Goal: Task Accomplishment & Management: Use online tool/utility

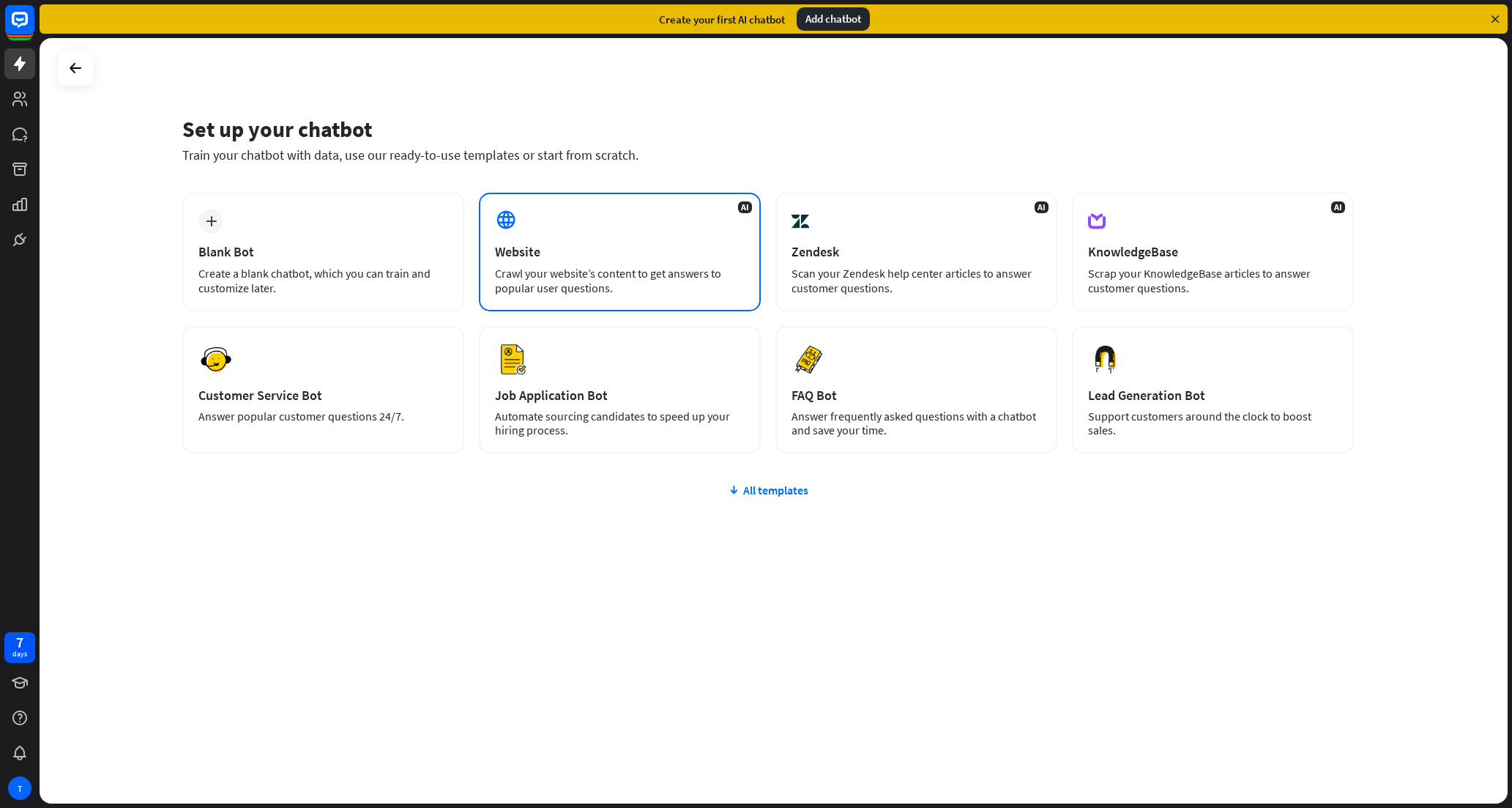
click at [616, 247] on div "Website" at bounding box center [619, 251] width 250 height 17
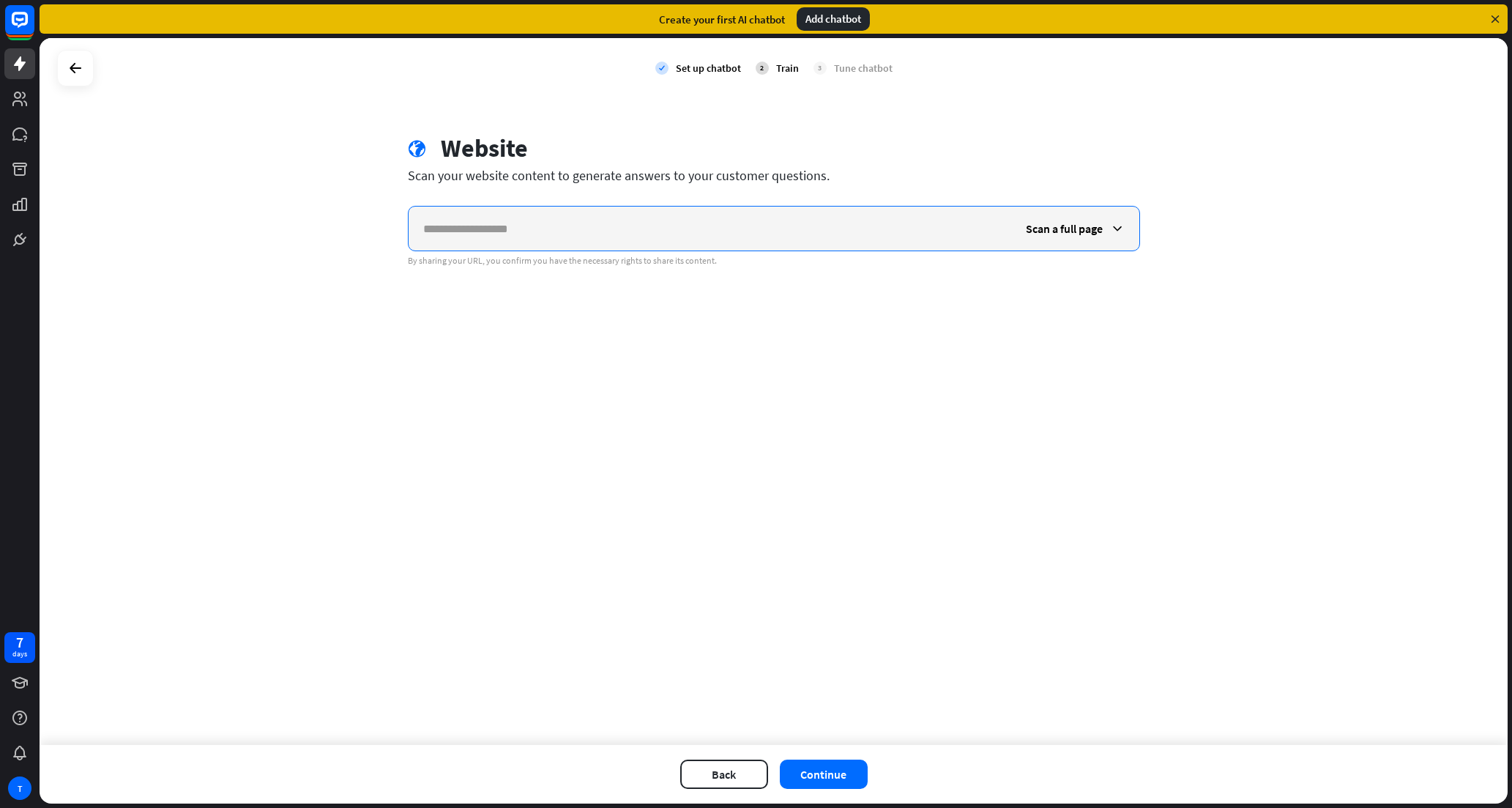
paste input "**********"
type input "**********"
click at [883, 338] on div "**********" at bounding box center [773, 392] width 1468 height 706
click at [841, 766] on button "Continue" at bounding box center [823, 774] width 88 height 30
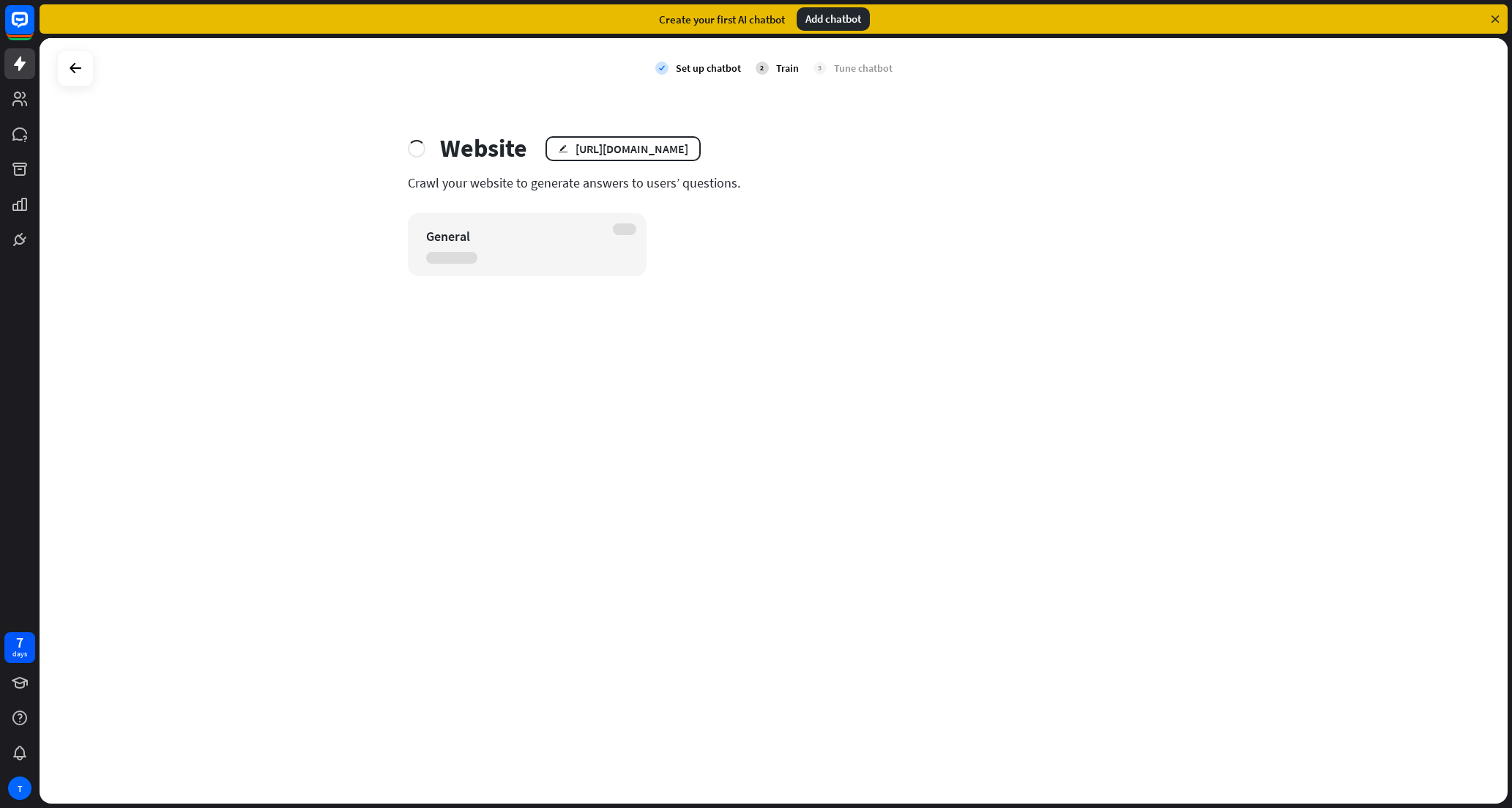
click at [844, 21] on div "Add chatbot" at bounding box center [832, 19] width 73 height 24
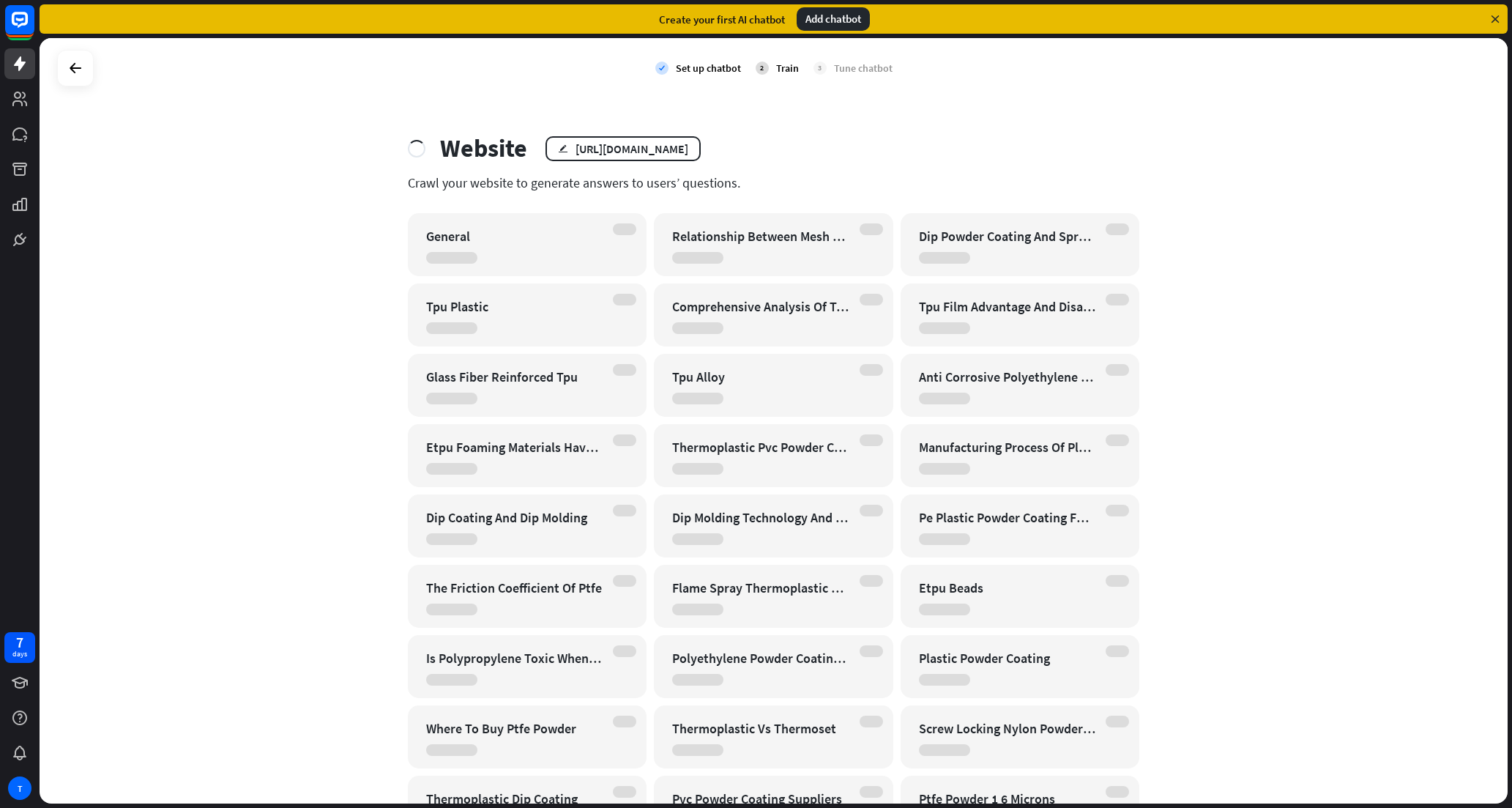
click at [831, 19] on div "Add chatbot" at bounding box center [832, 19] width 73 height 24
click at [817, 20] on div "Add chatbot" at bounding box center [832, 19] width 73 height 24
click at [1311, 170] on div "check Set up chatbot 2 Train 3 Tune chatbot Website edit [URL][DOMAIN_NAME] Cra…" at bounding box center [773, 421] width 1468 height 766
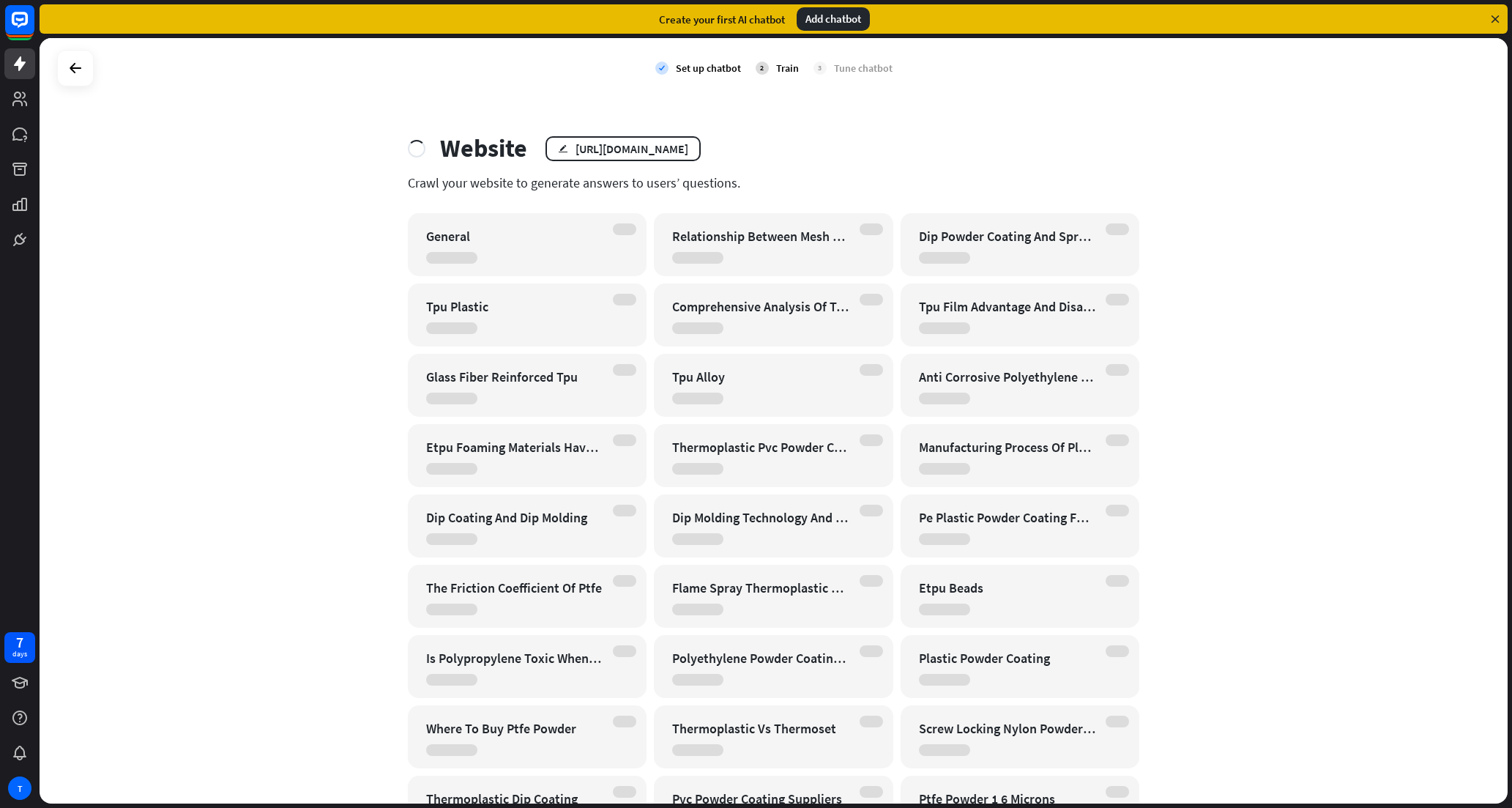
click at [839, 71] on div "Tune chatbot" at bounding box center [862, 67] width 58 height 13
click at [840, 22] on div "Add chatbot" at bounding box center [832, 19] width 73 height 24
click at [884, 101] on div "check Set up chatbot 2 Train 3 Tune chatbot Website edit [URL][DOMAIN_NAME] Cra…" at bounding box center [773, 421] width 1468 height 766
click at [844, 17] on div "Add chatbot" at bounding box center [832, 19] width 73 height 24
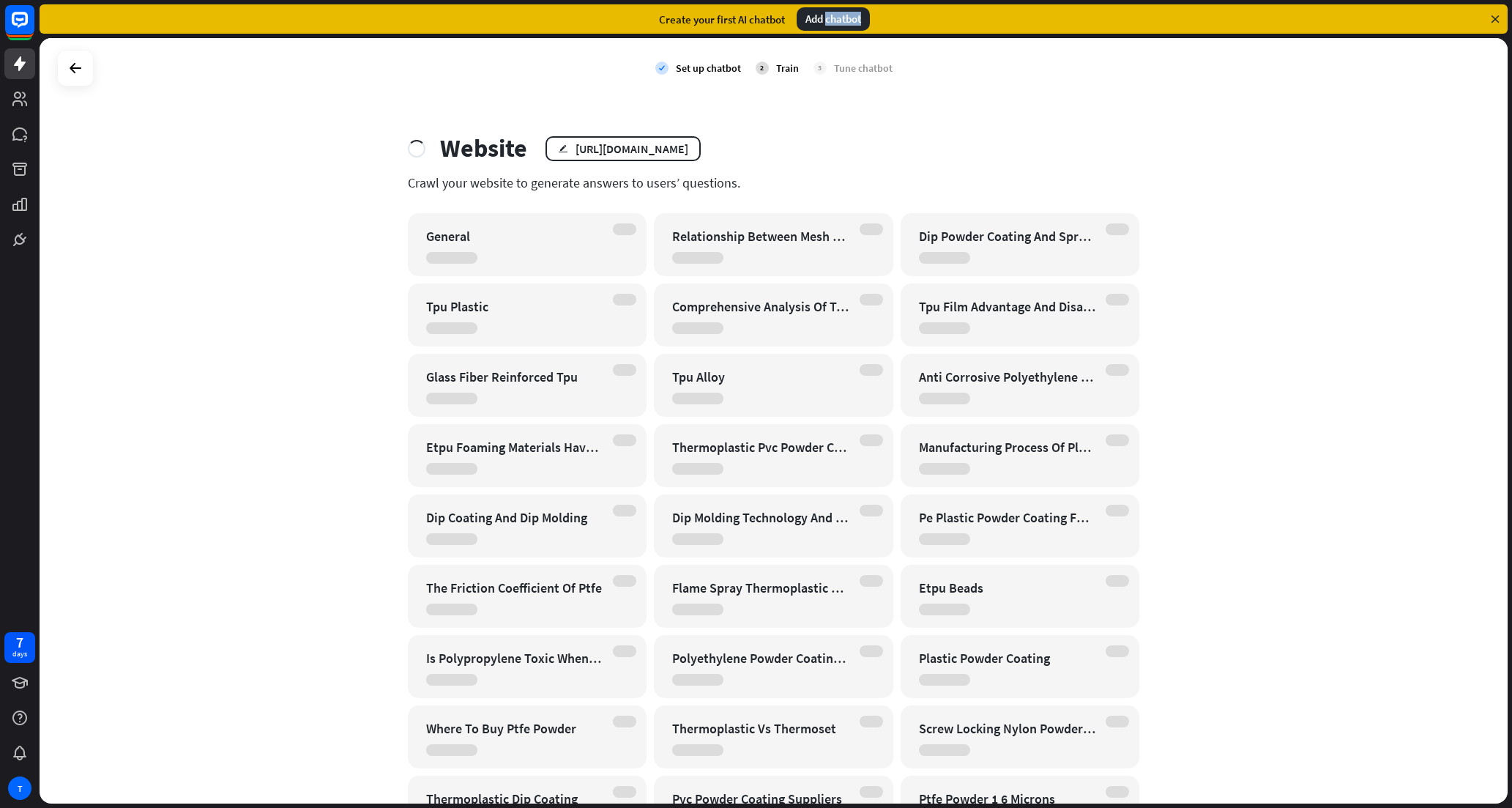
click at [844, 17] on div "Add chatbot" at bounding box center [832, 19] width 73 height 24
click at [893, 115] on div "check Set up chatbot 2 Train 3 Tune chatbot Website edit [URL][DOMAIN_NAME] Cra…" at bounding box center [773, 421] width 1468 height 766
click at [835, 15] on div "Add chatbot" at bounding box center [832, 19] width 73 height 24
click at [841, 104] on div "check Set up chatbot 2 Train 3 Tune chatbot Website edit [URL][DOMAIN_NAME] Cra…" at bounding box center [773, 421] width 1468 height 766
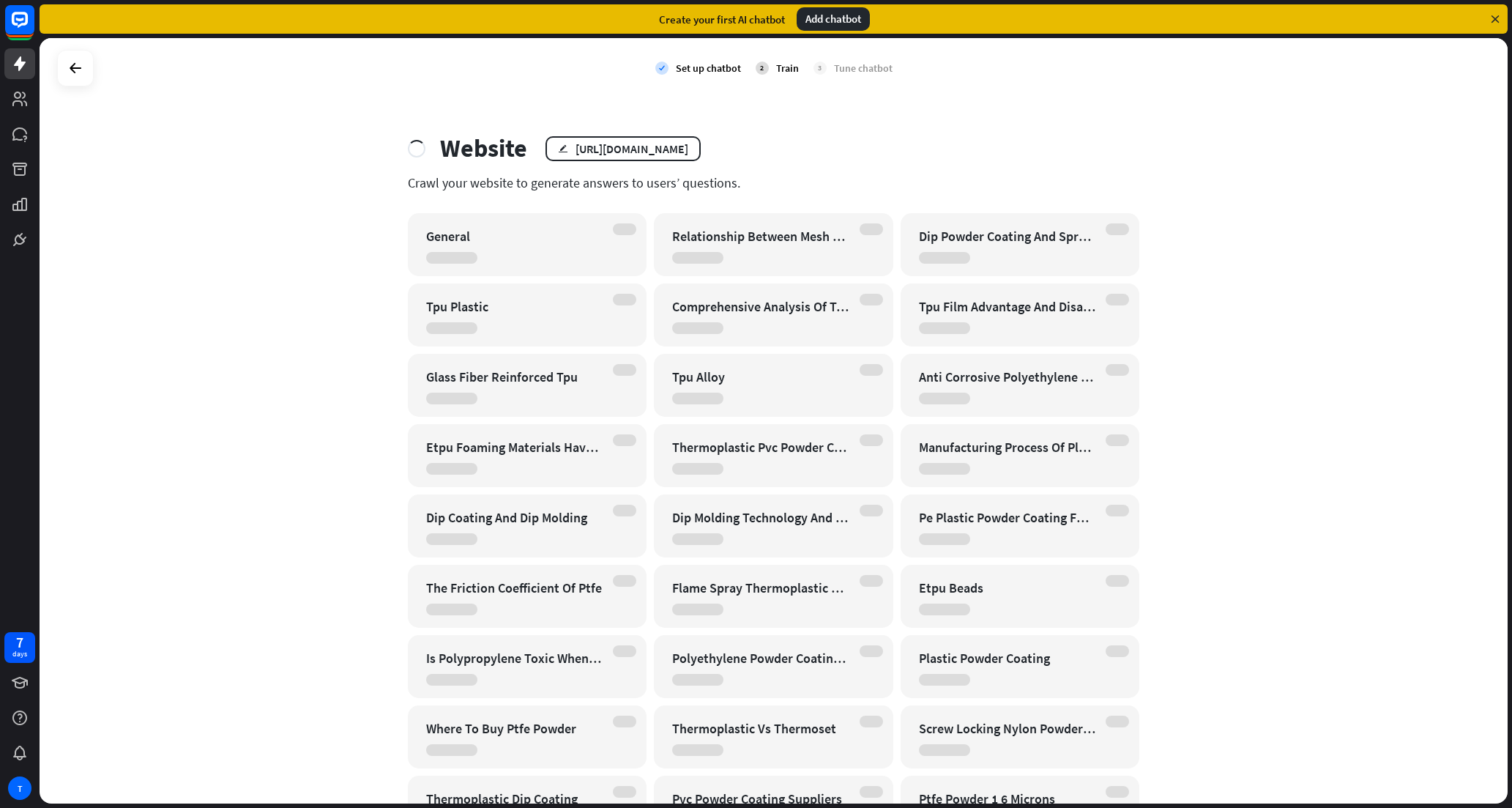
click at [828, 19] on div "Add chatbot" at bounding box center [832, 19] width 73 height 24
click at [1044, 132] on div "check Set up chatbot 2 Train 3 Tune chatbot Website edit [URL][DOMAIN_NAME] Cra…" at bounding box center [773, 421] width 1468 height 766
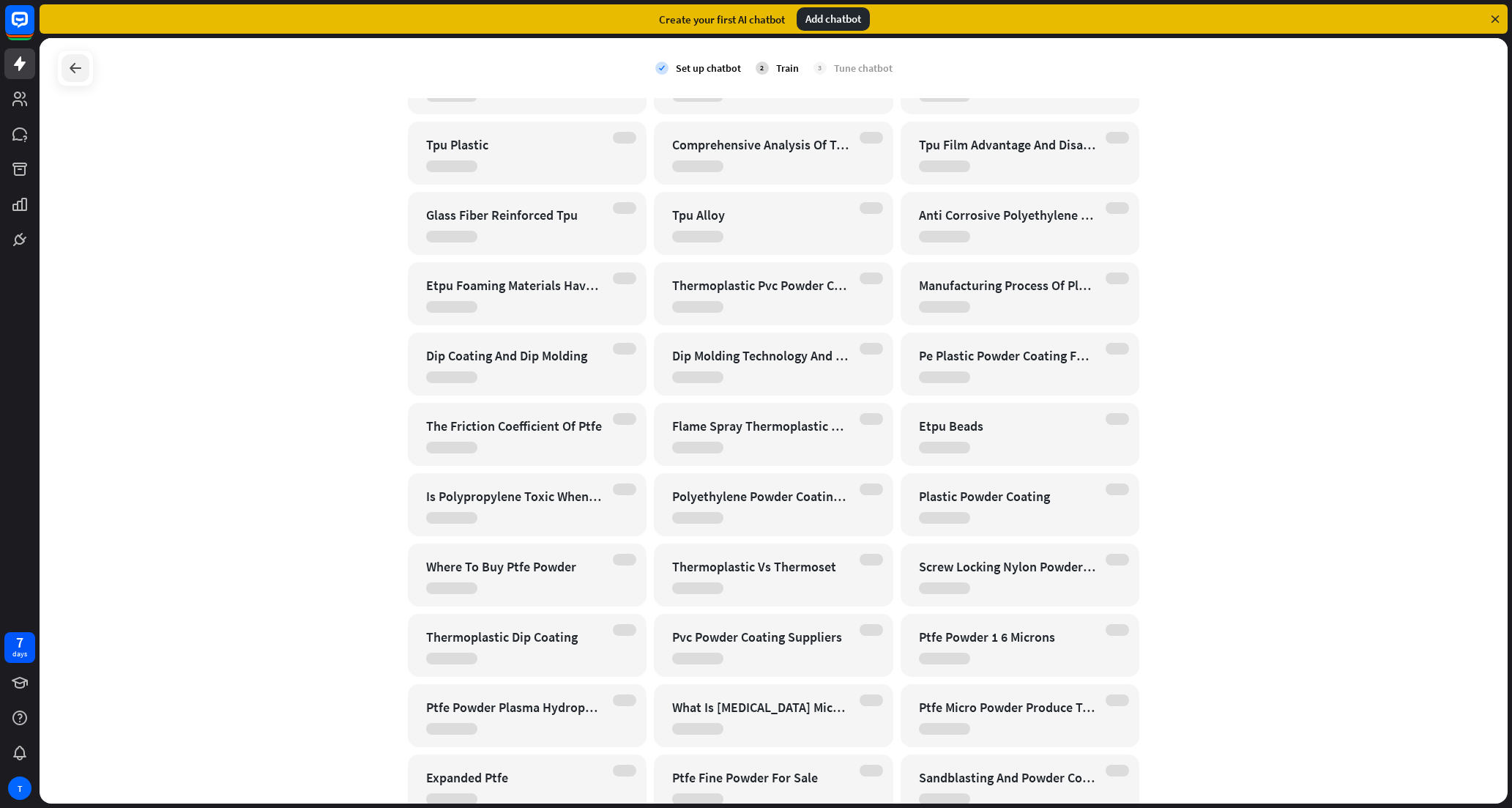
scroll to position [107, 0]
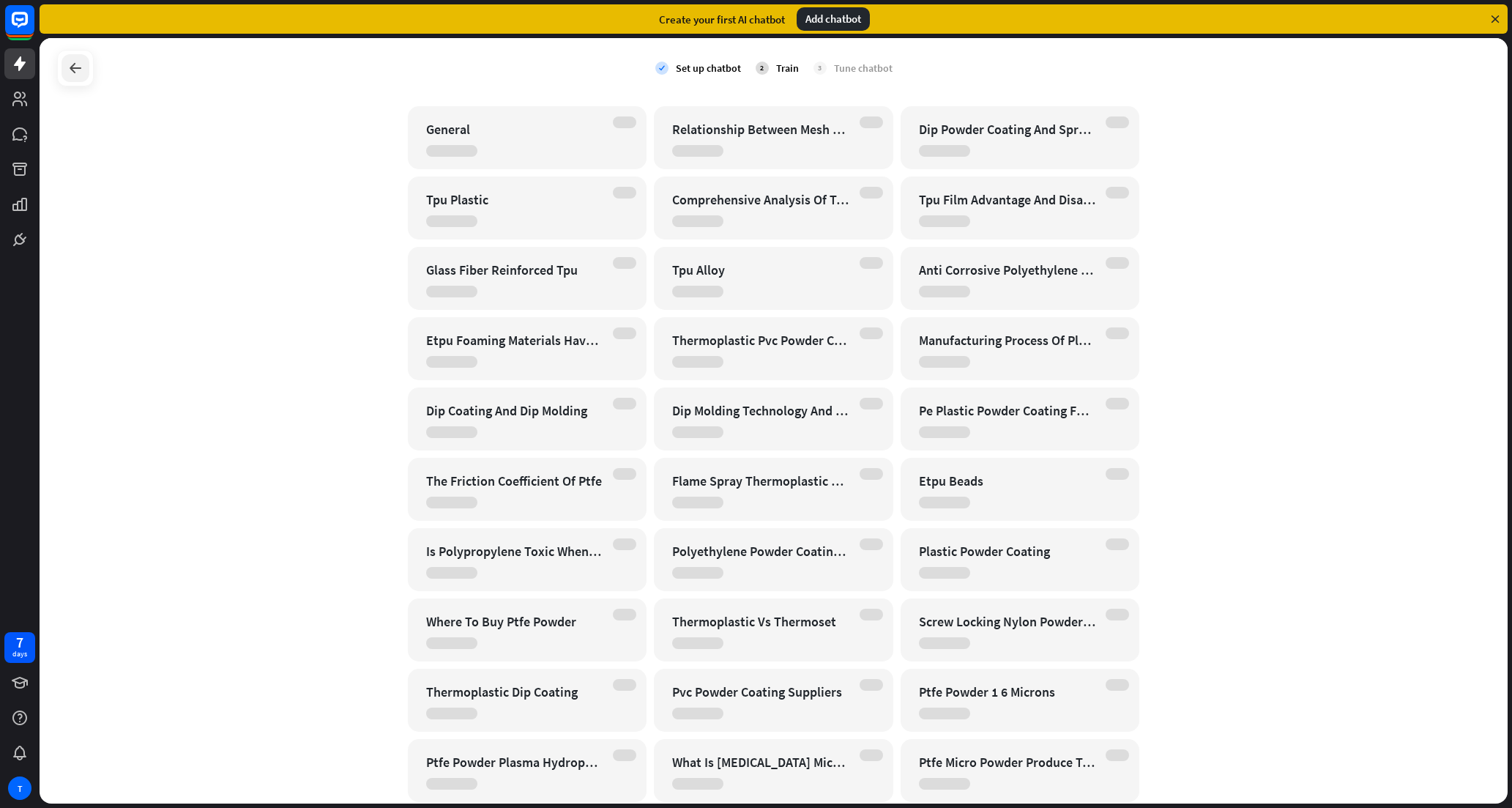
click at [72, 64] on icon at bounding box center [76, 68] width 18 height 18
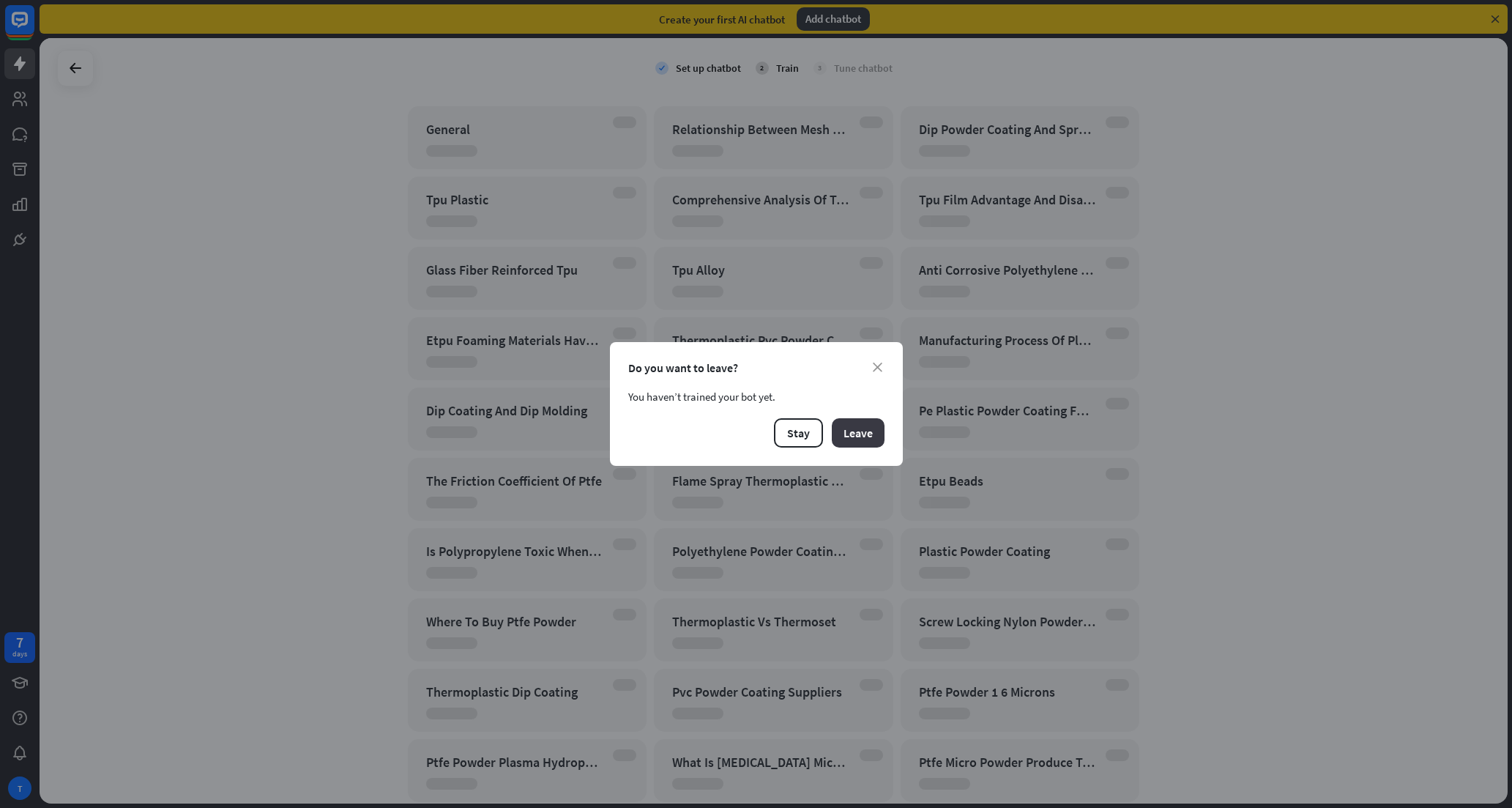
click at [866, 436] on button "Leave" at bounding box center [857, 433] width 52 height 30
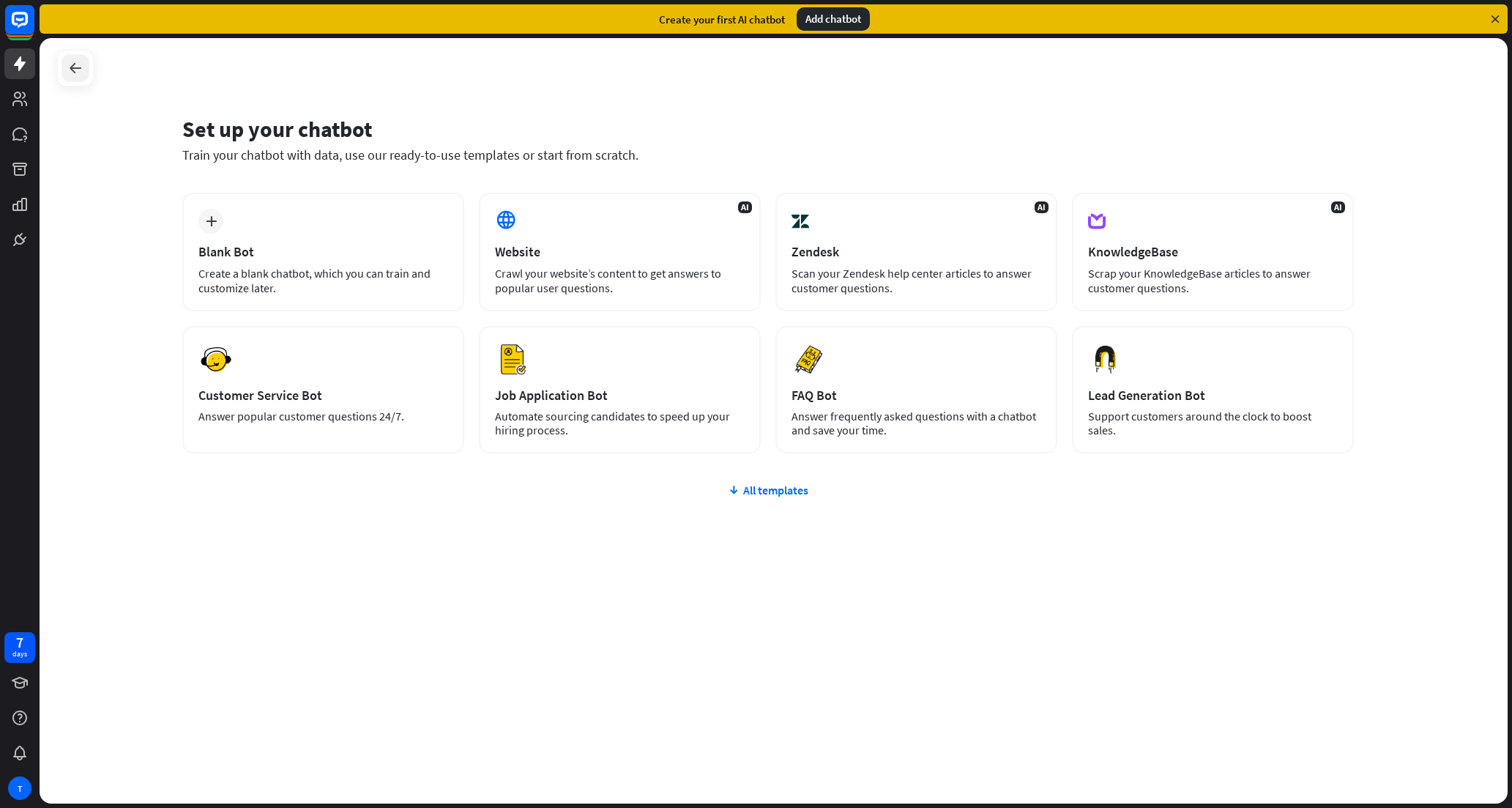
click at [64, 66] on div at bounding box center [75, 68] width 28 height 28
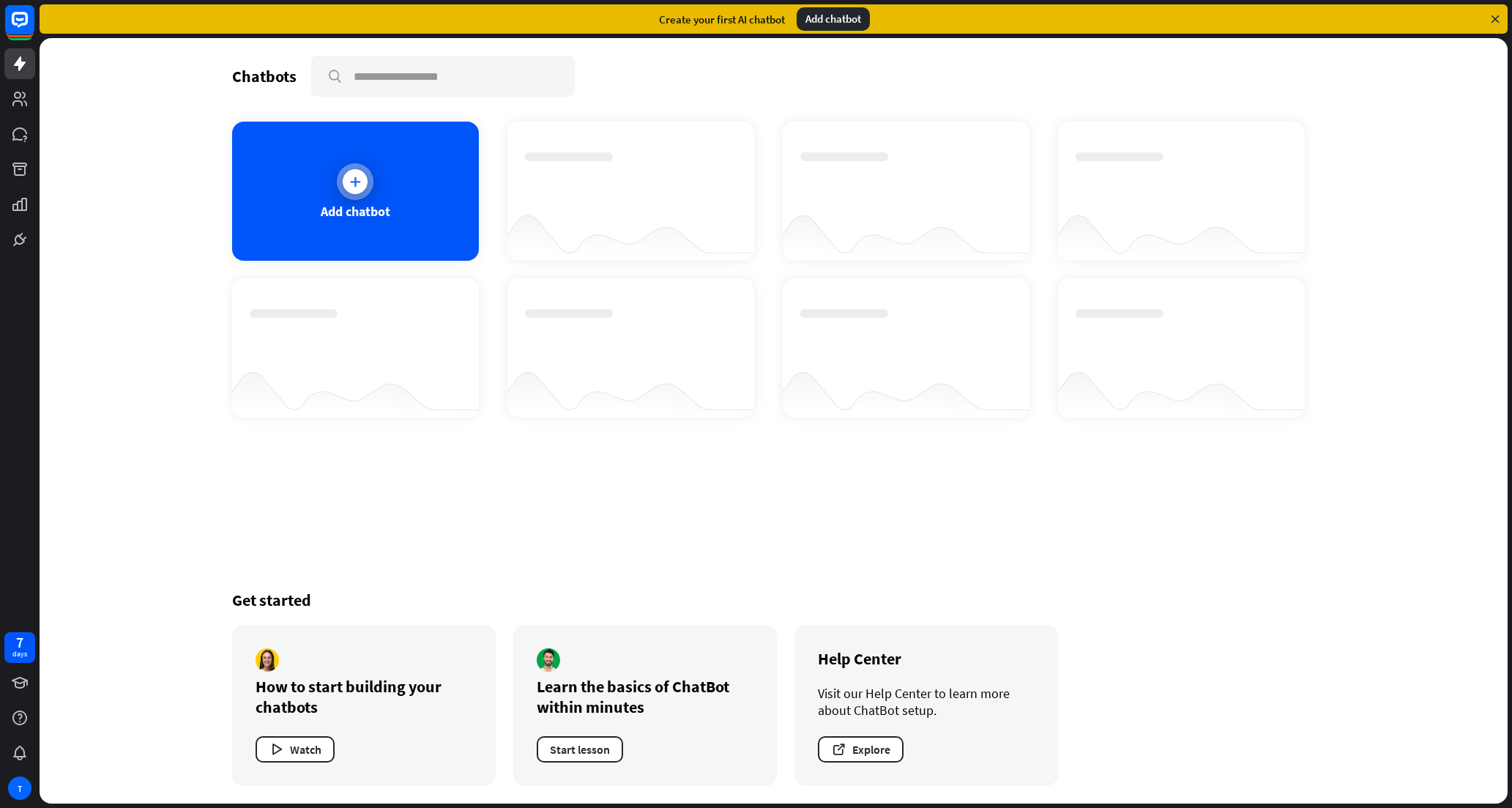
click at [348, 184] on icon at bounding box center [355, 182] width 15 height 15
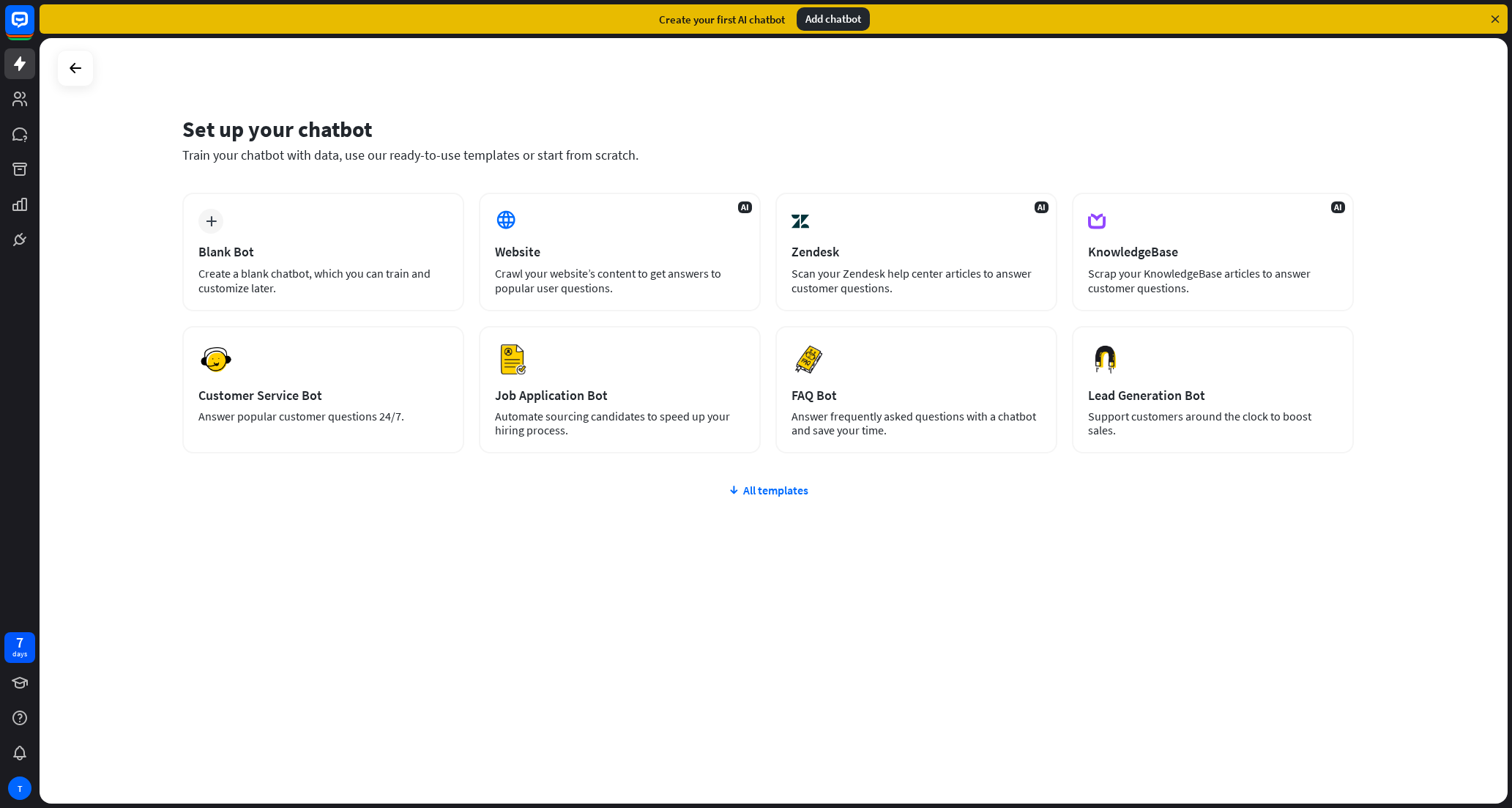
click at [830, 27] on div "Add chatbot" at bounding box center [832, 19] width 73 height 24
click at [831, 16] on div "Add chatbot" at bounding box center [832, 19] width 73 height 24
click at [776, 488] on div "All templates" at bounding box center [767, 489] width 1171 height 15
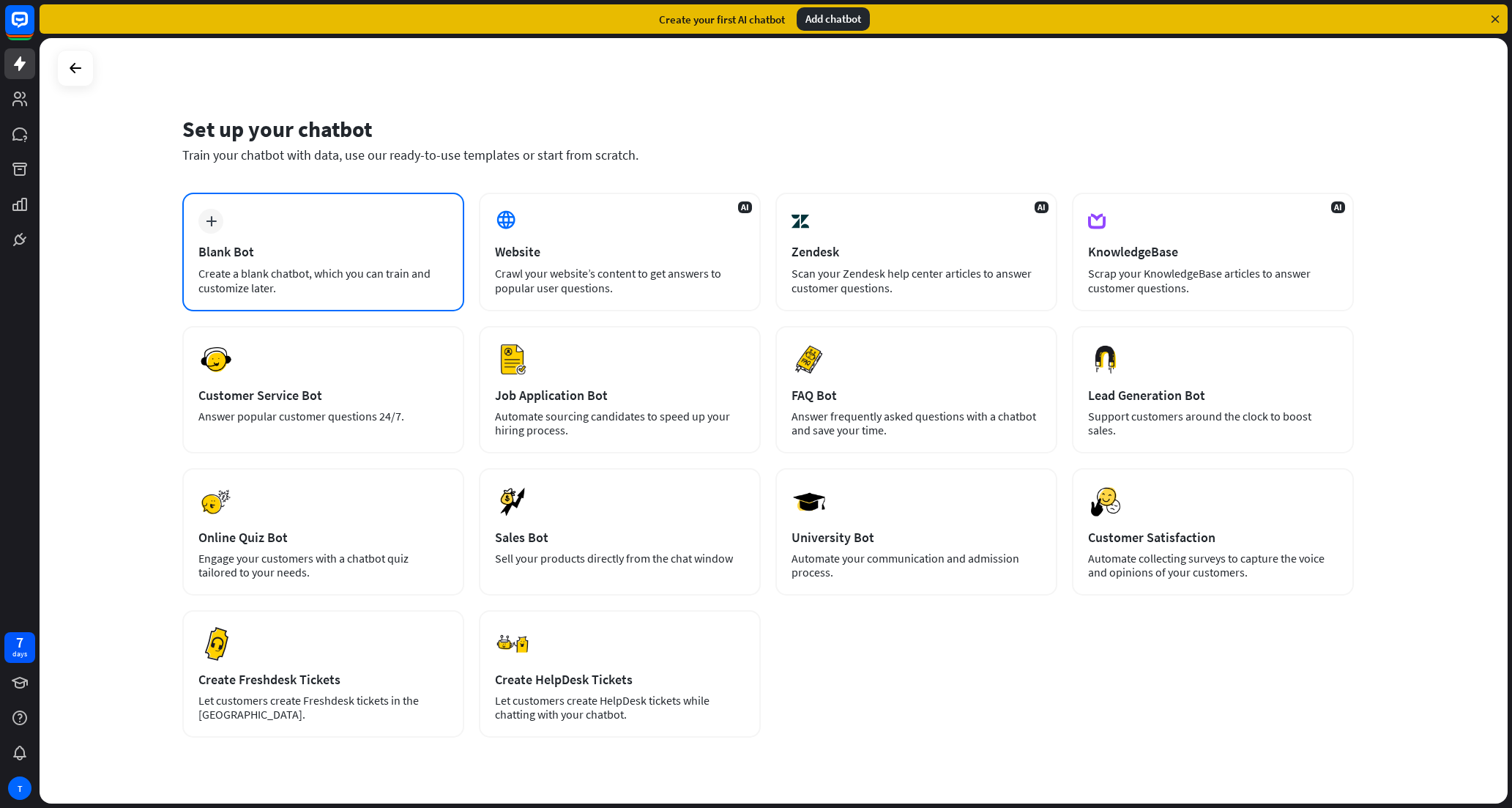
click at [320, 249] on div "Blank Bot" at bounding box center [323, 251] width 250 height 17
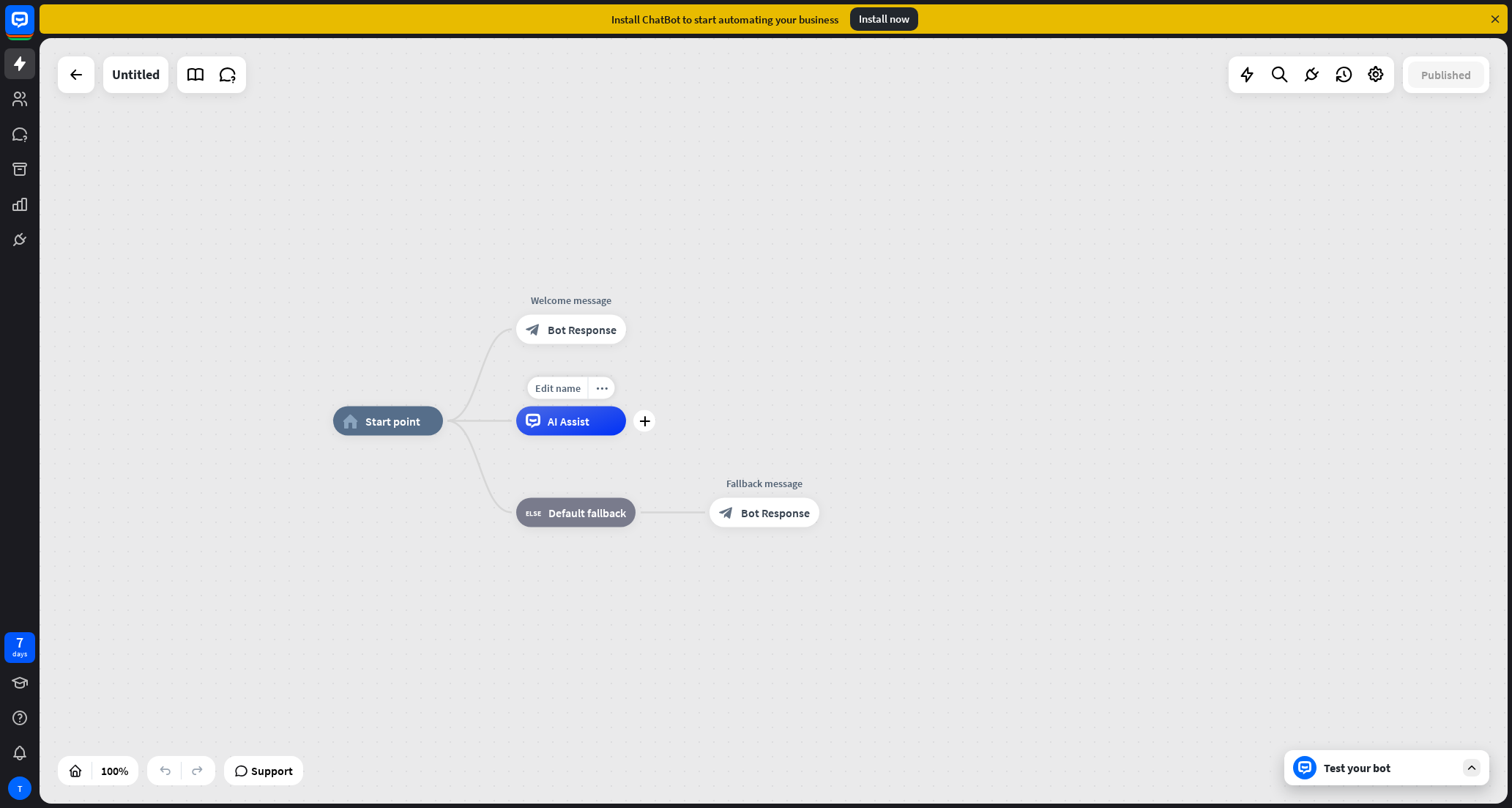
click at [626, 429] on div "Edit name more_horiz plus AI Assist" at bounding box center [570, 421] width 109 height 30
click at [646, 422] on icon "plus" at bounding box center [644, 421] width 11 height 10
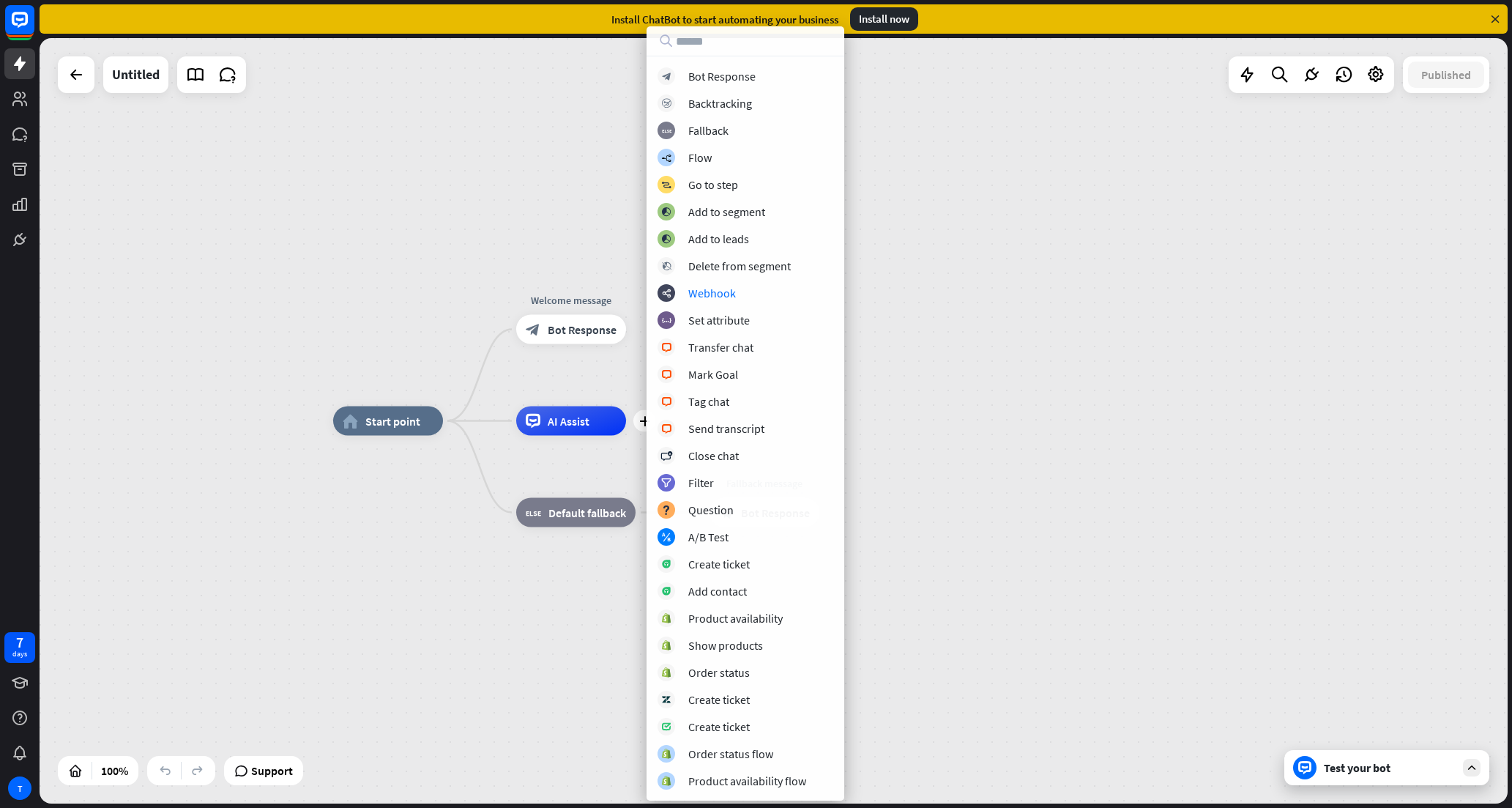
click at [996, 442] on div "home_2 Start point Welcome message block_bot_response Bot Response plus AI Assi…" at bounding box center [1067, 804] width 1468 height 766
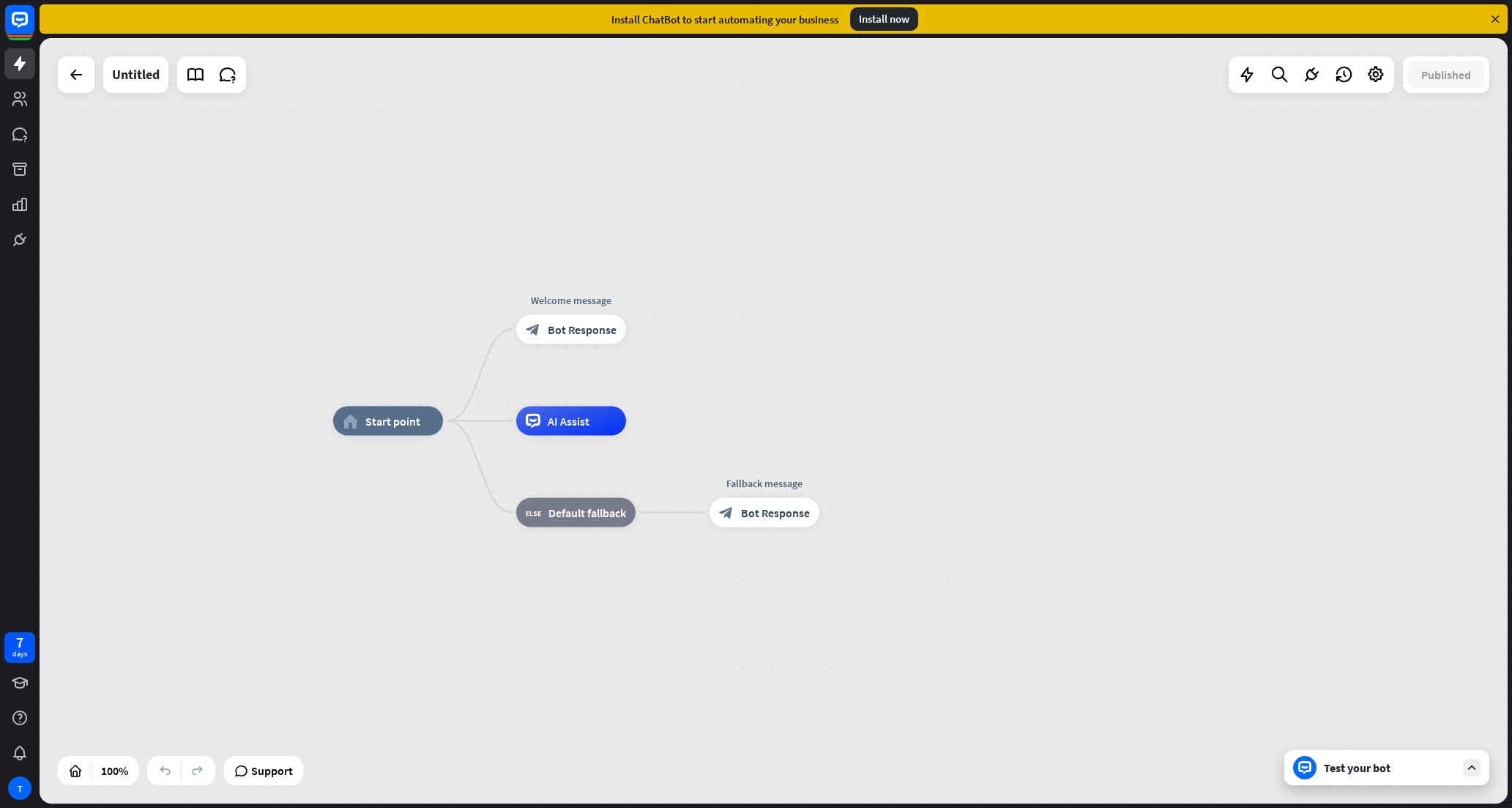
click at [1281, 334] on div "home_2 Start point Welcome message block_bot_response Bot Response AI Assist bl…" at bounding box center [773, 421] width 1468 height 766
click at [1322, 586] on div "home_2 Start point Welcome message block_bot_response Bot Response AI Assist bl…" at bounding box center [1067, 804] width 1468 height 766
click at [1447, 769] on div "Test your bot" at bounding box center [1390, 767] width 132 height 15
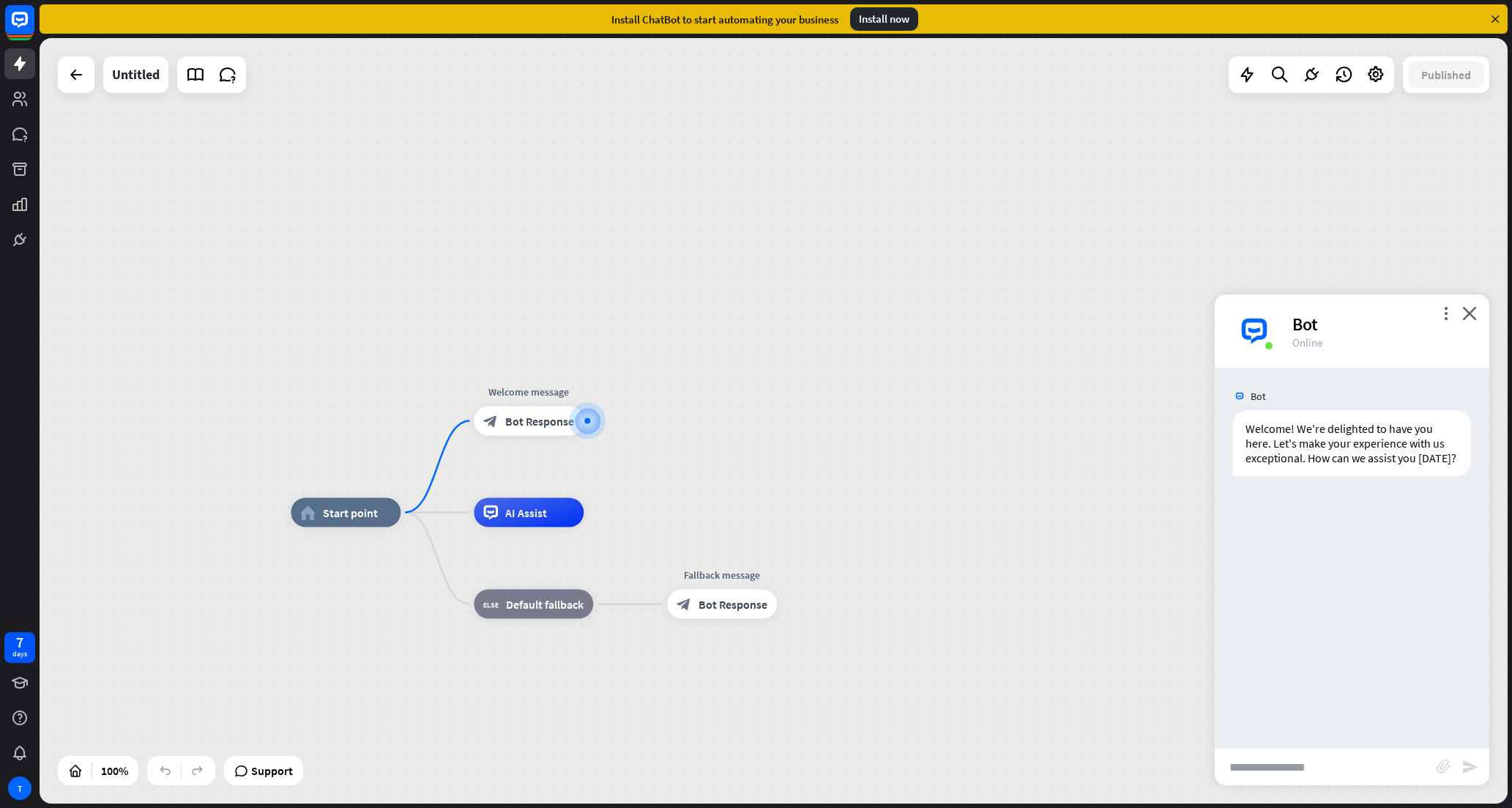
click at [1331, 770] on input "text" at bounding box center [1325, 766] width 222 height 37
type input "******"
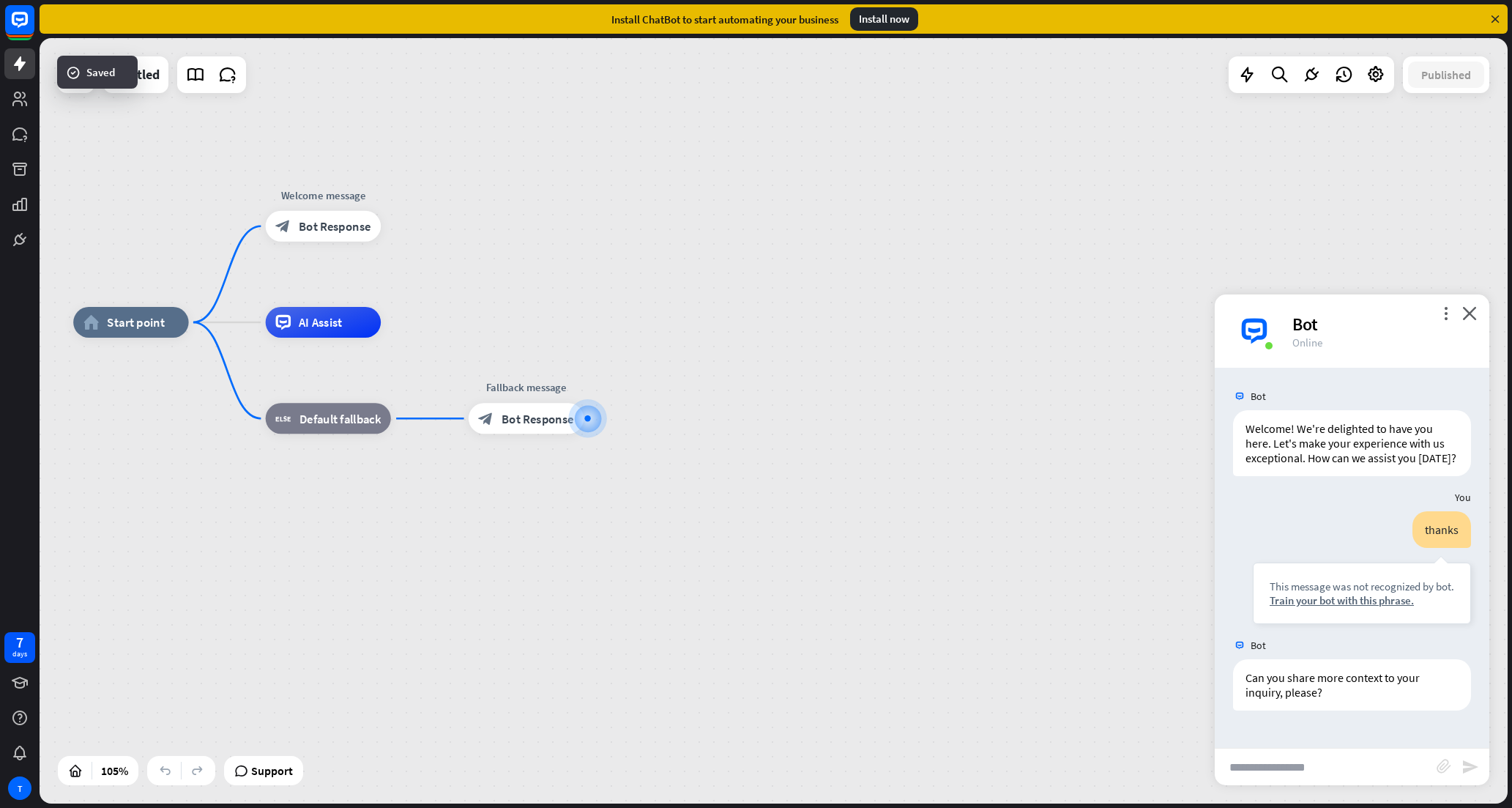
click at [1466, 320] on div "Bot" at bounding box center [1382, 324] width 180 height 23
click at [1471, 314] on icon "close" at bounding box center [1469, 313] width 15 height 14
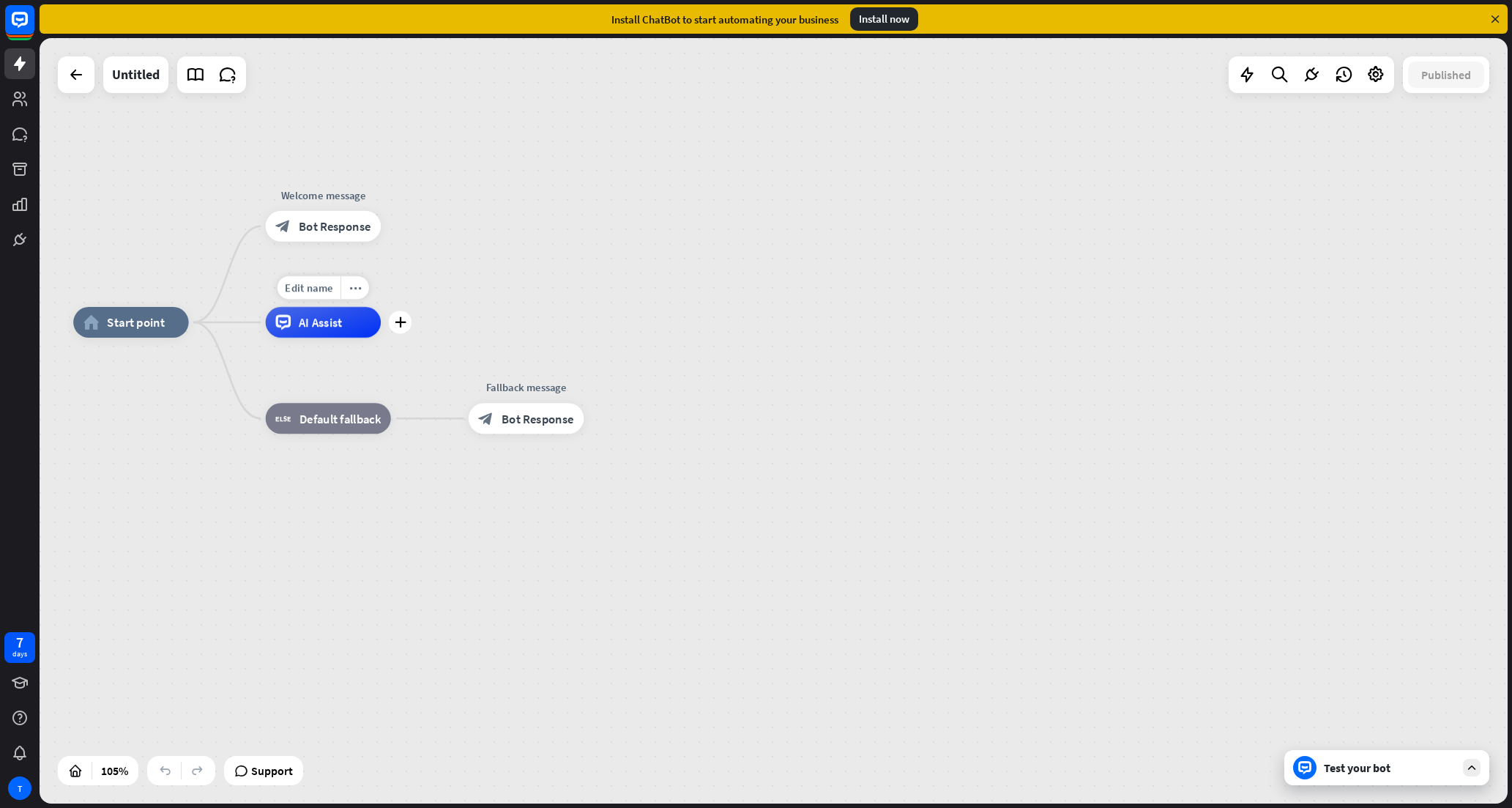
click at [325, 327] on span "AI Assist" at bounding box center [321, 322] width 44 height 16
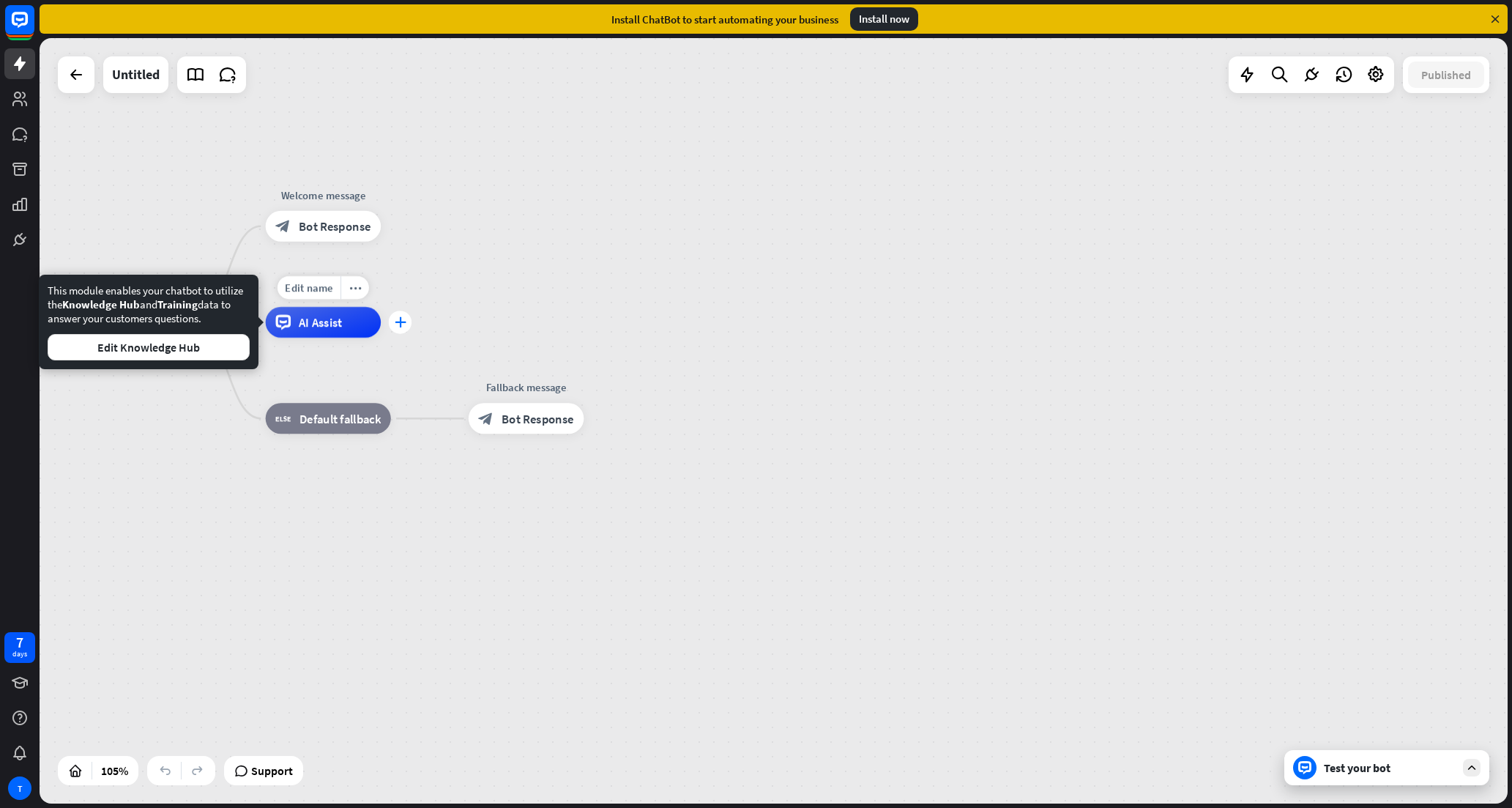
click at [404, 324] on icon "plus" at bounding box center [400, 322] width 12 height 11
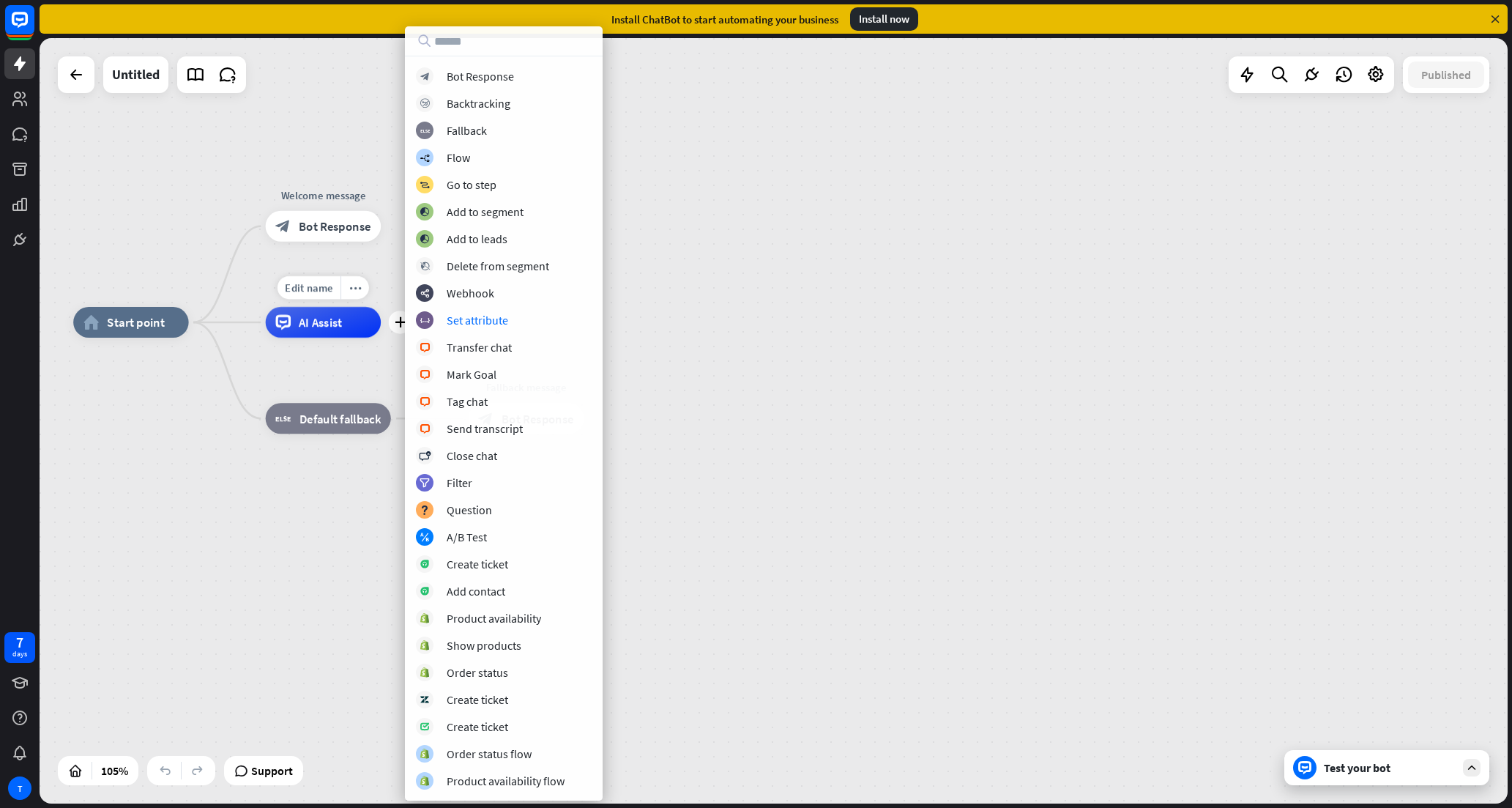
click at [339, 331] on div "AI Assist" at bounding box center [323, 322] width 115 height 31
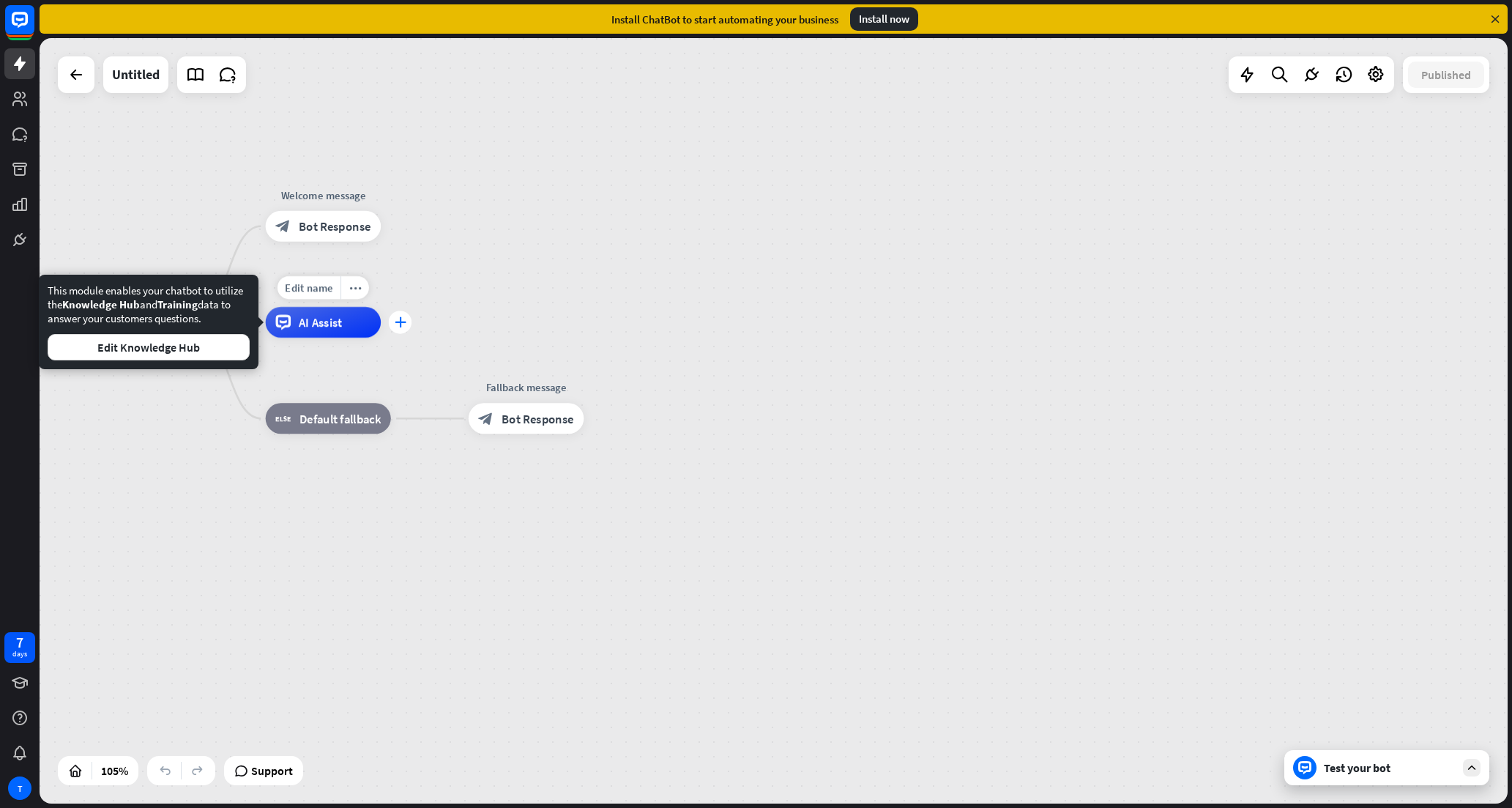
click at [404, 328] on icon "plus" at bounding box center [400, 322] width 12 height 11
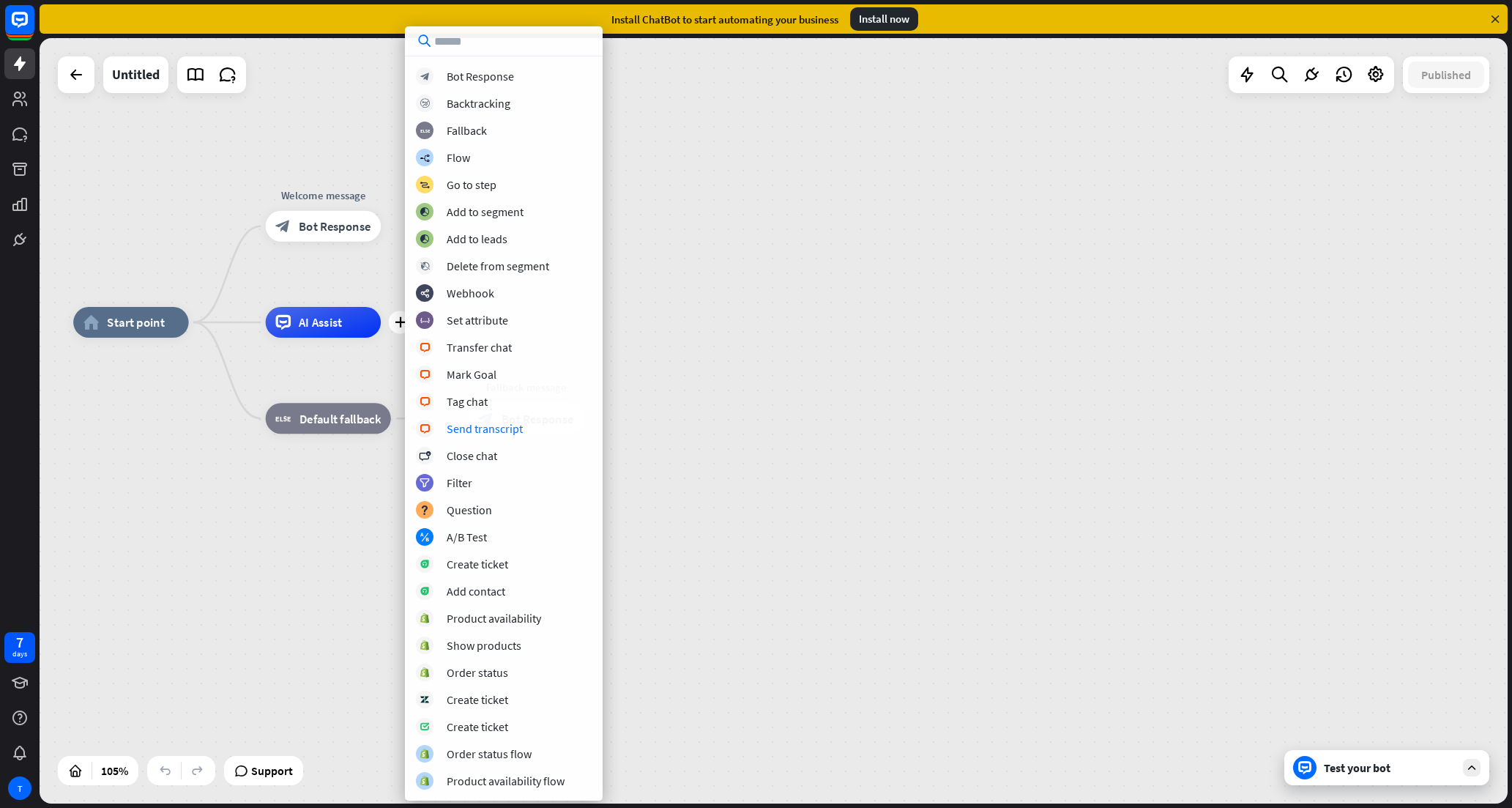
click at [814, 293] on div "home_2 Start point Welcome message block_bot_response Bot Response plus AI Assi…" at bounding box center [773, 421] width 1468 height 766
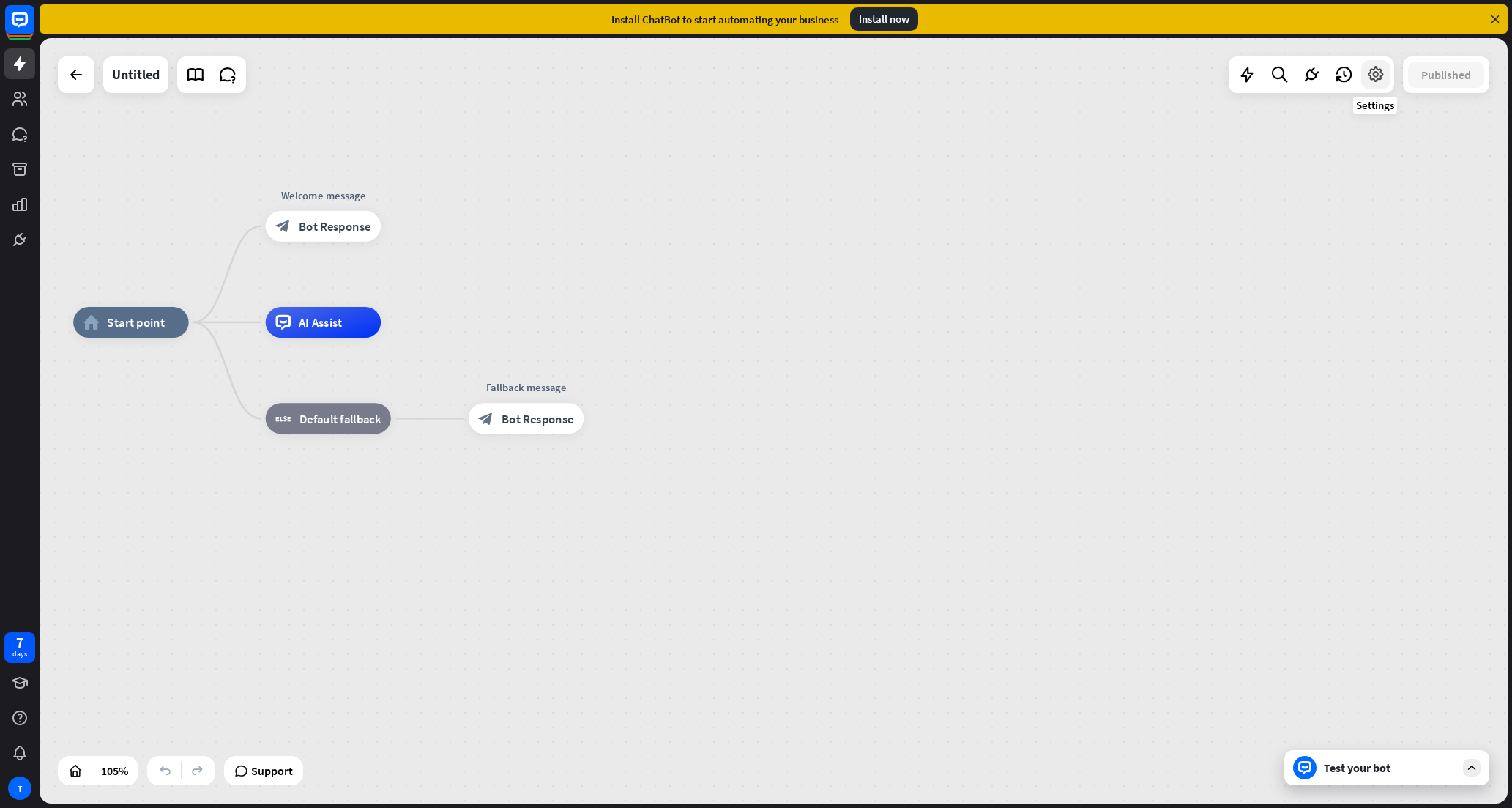
click at [1378, 75] on icon at bounding box center [1375, 74] width 19 height 19
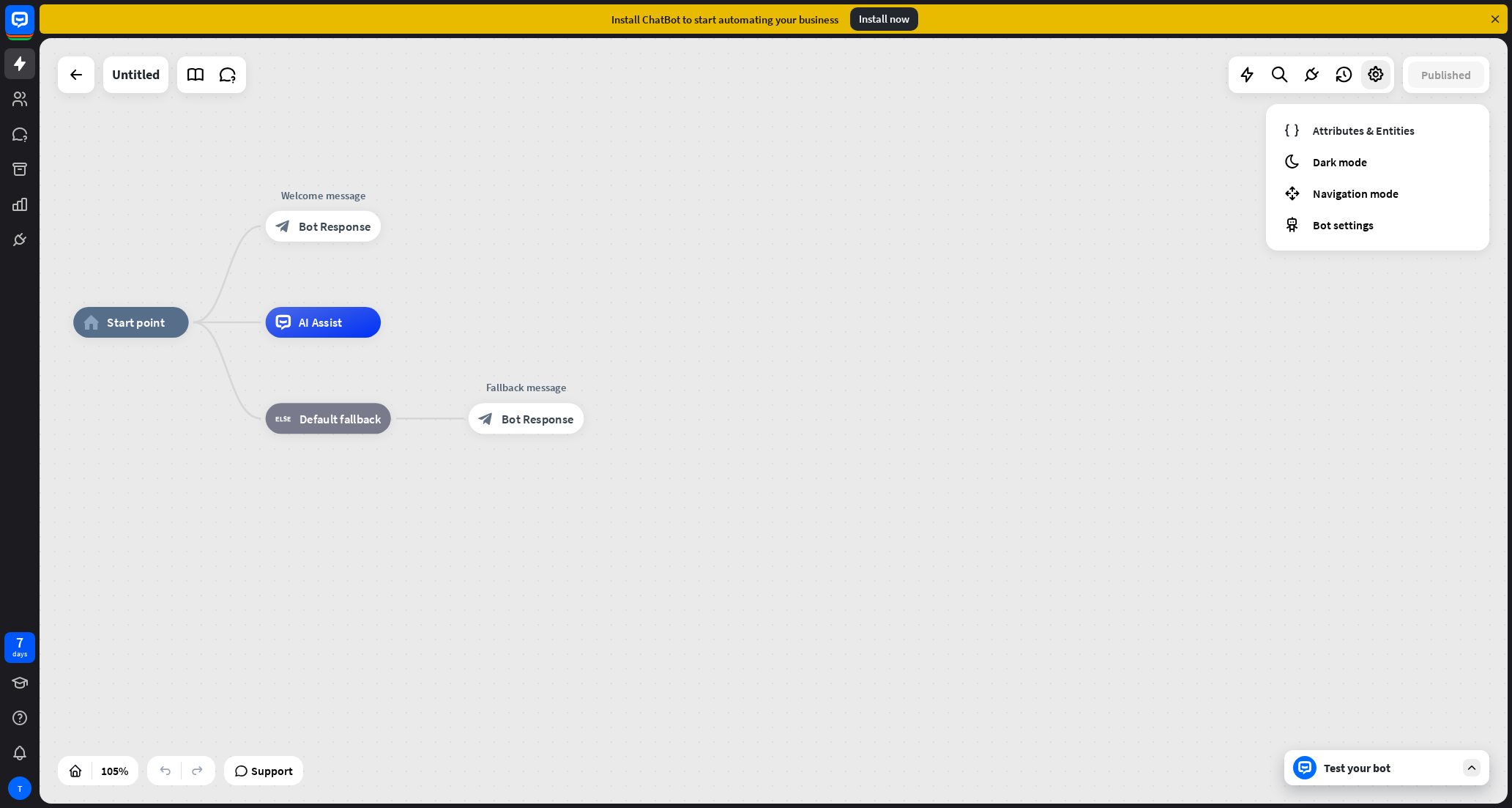
click at [1354, 339] on div "home_2 Start point Welcome message block_bot_response Bot Response AI Assist bl…" at bounding box center [843, 724] width 1541 height 803
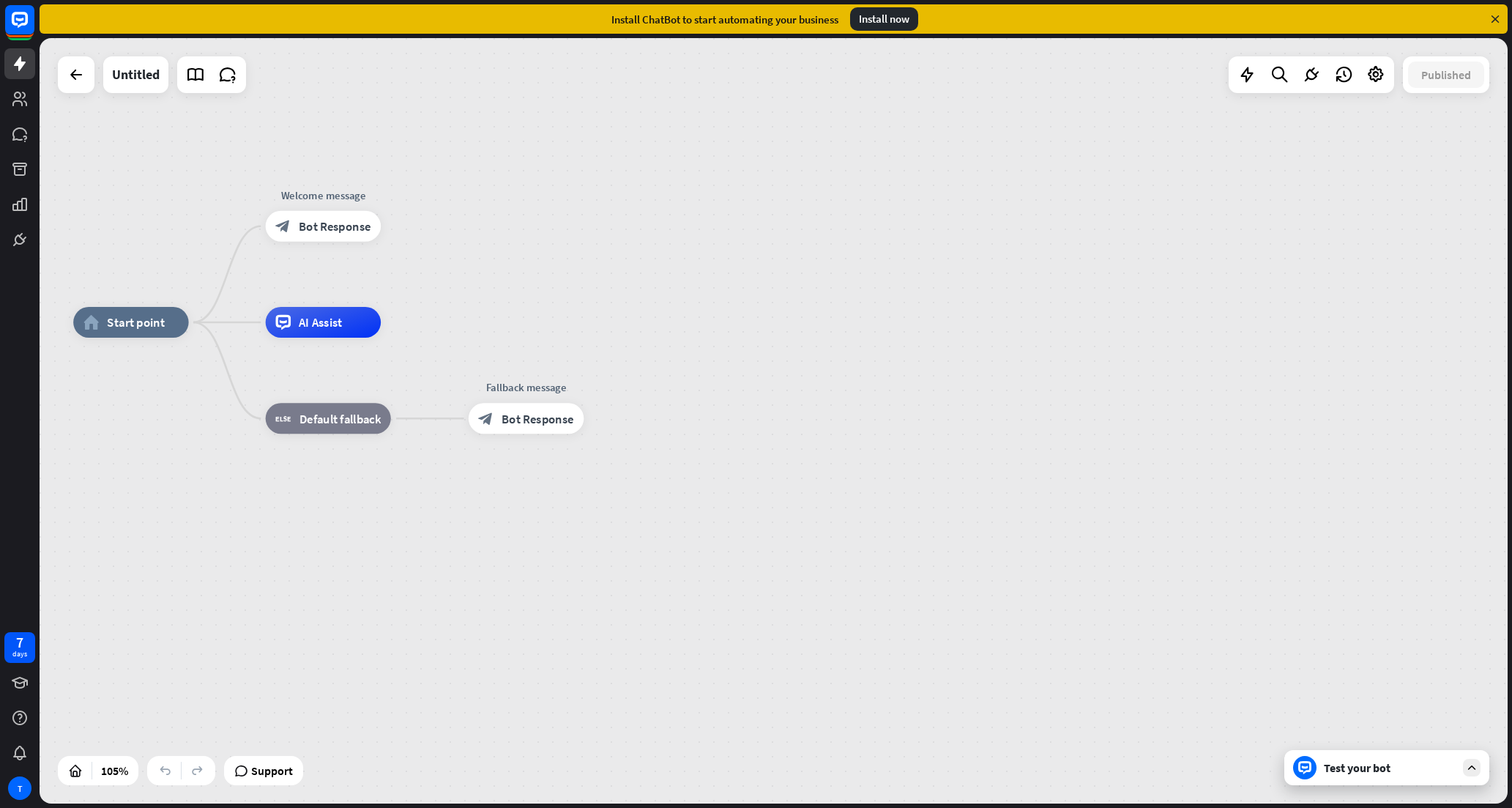
click at [879, 27] on div "Install now" at bounding box center [884, 19] width 68 height 24
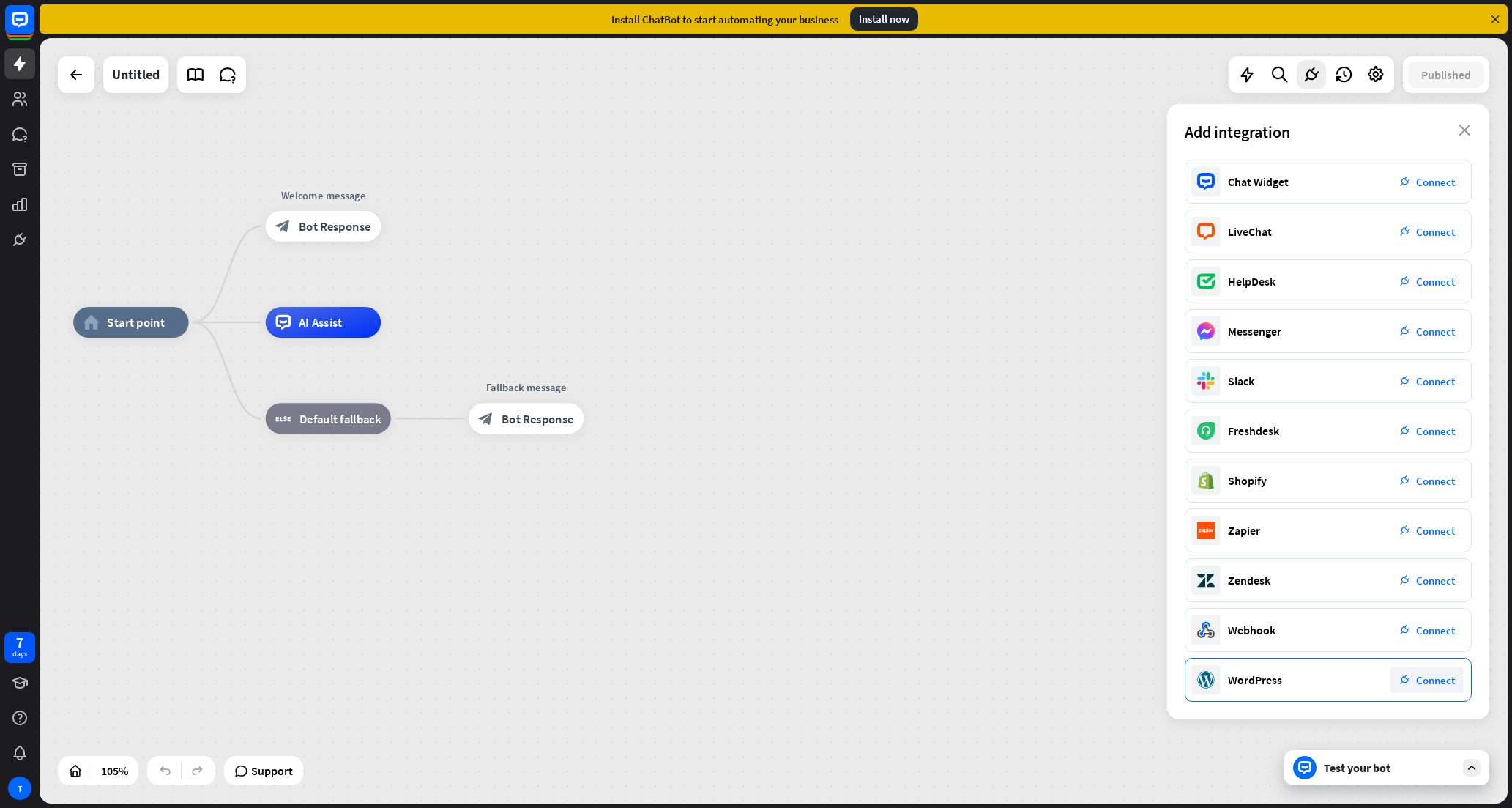
click at [1432, 679] on span "Connect" at bounding box center [1434, 680] width 38 height 14
click at [1438, 178] on span "Connect" at bounding box center [1434, 182] width 38 height 14
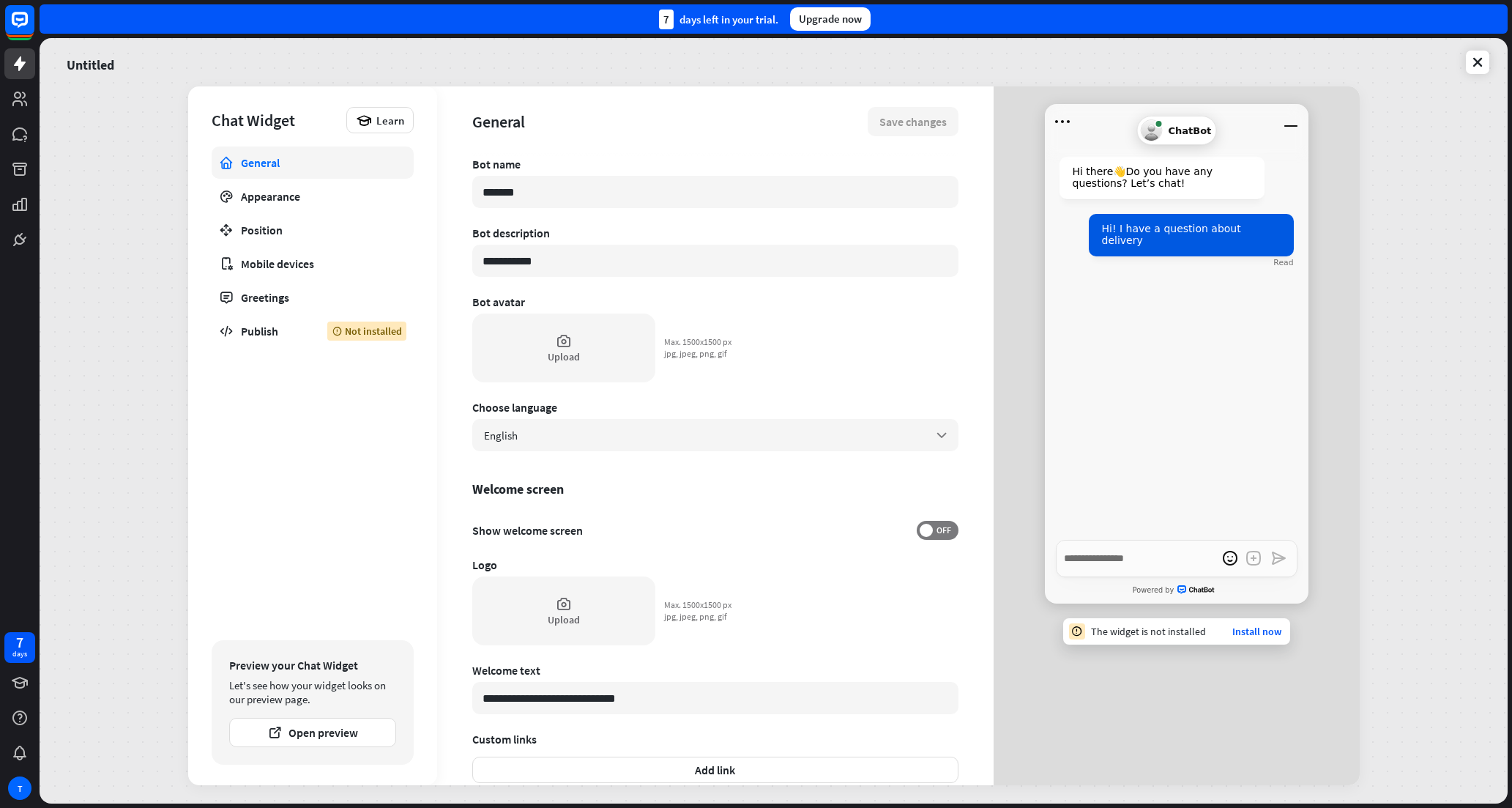
click at [346, 166] on div "General" at bounding box center [312, 162] width 143 height 15
click at [537, 190] on input "*******" at bounding box center [715, 191] width 486 height 33
type textarea "*"
type input "******"
type textarea "*"
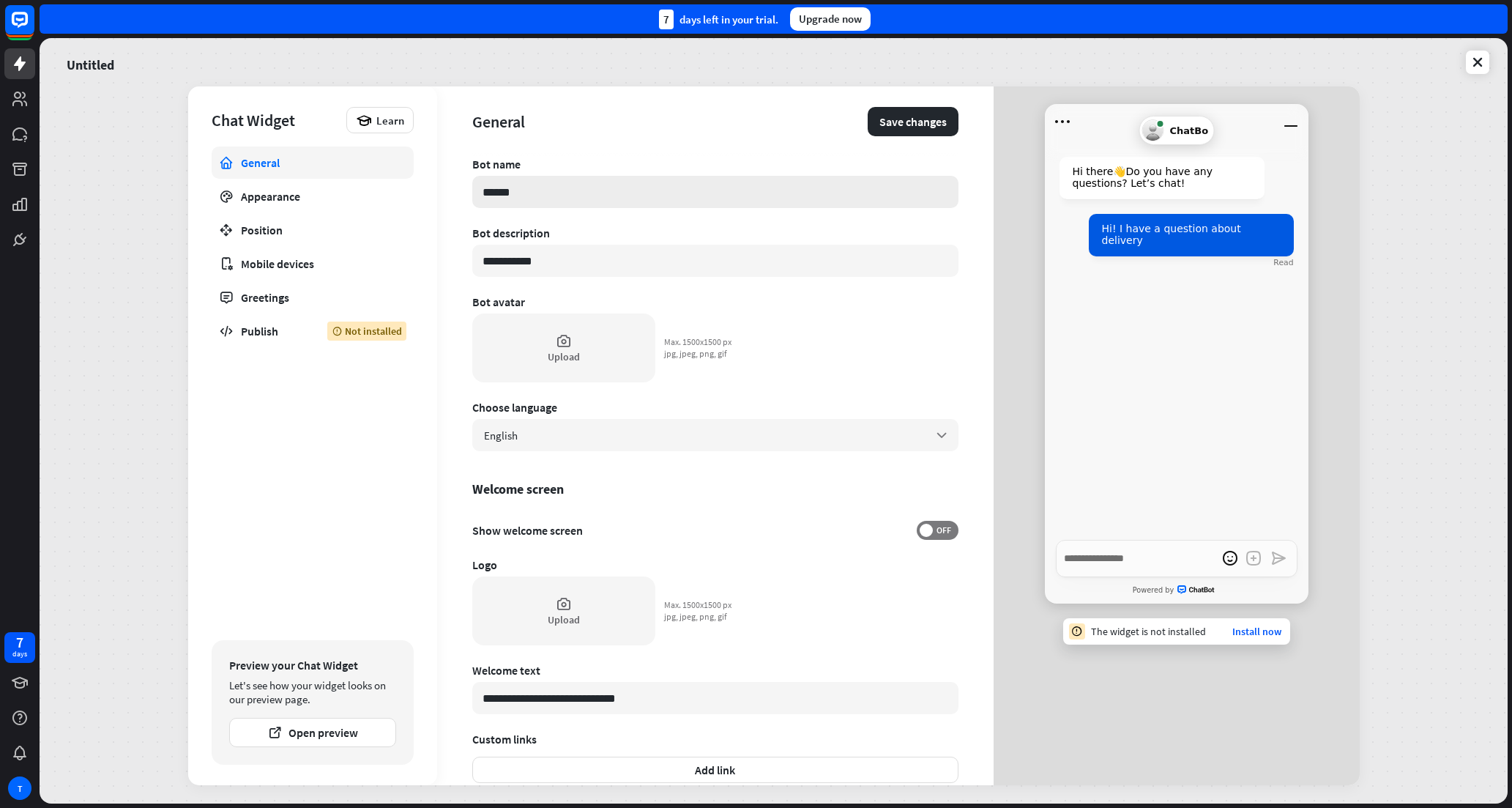
type input "*****"
type textarea "*"
type input "****"
type textarea "*"
type input "***"
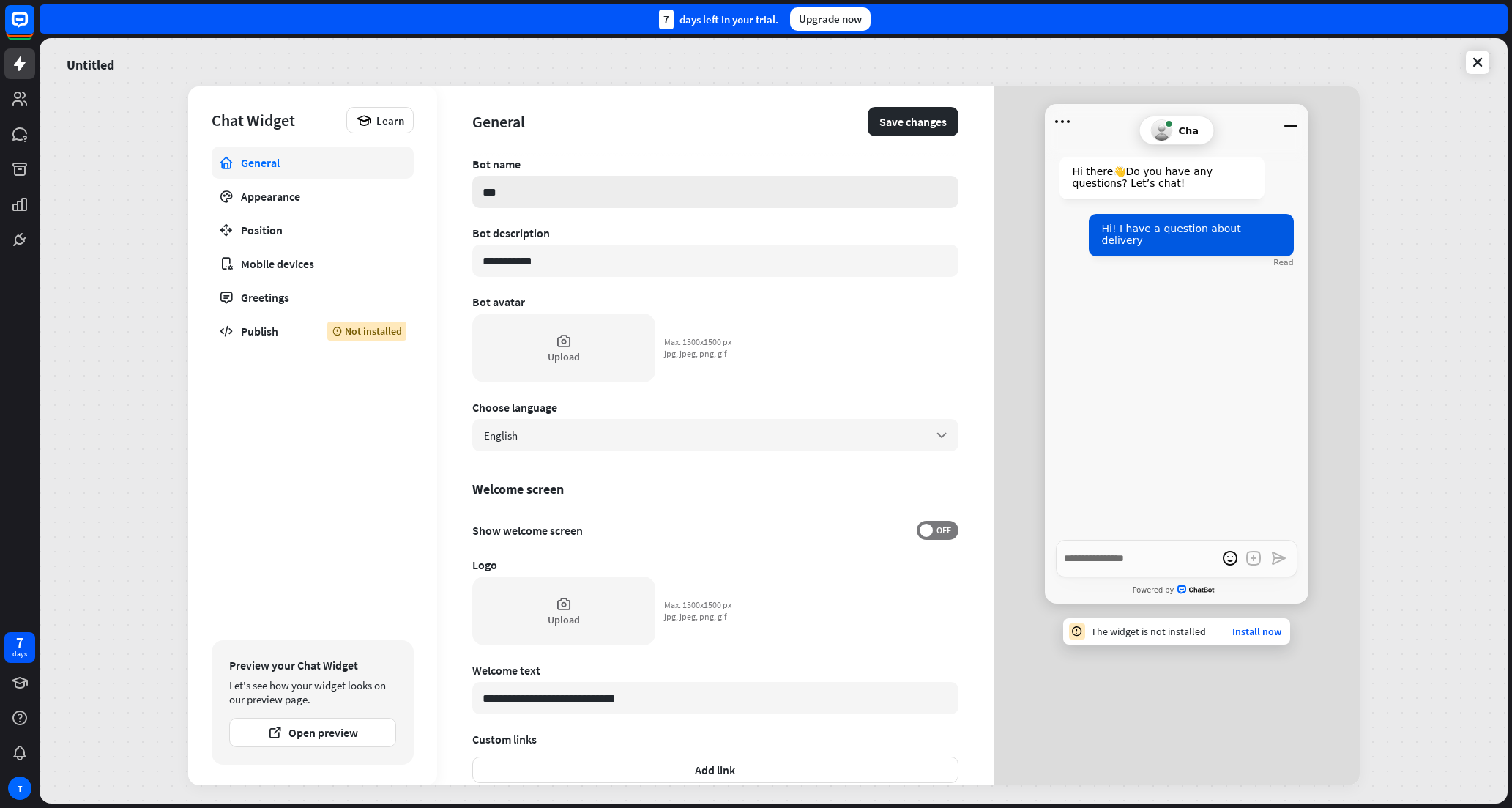
type textarea "*"
type input "**"
type textarea "*"
type input "*"
type textarea "*"
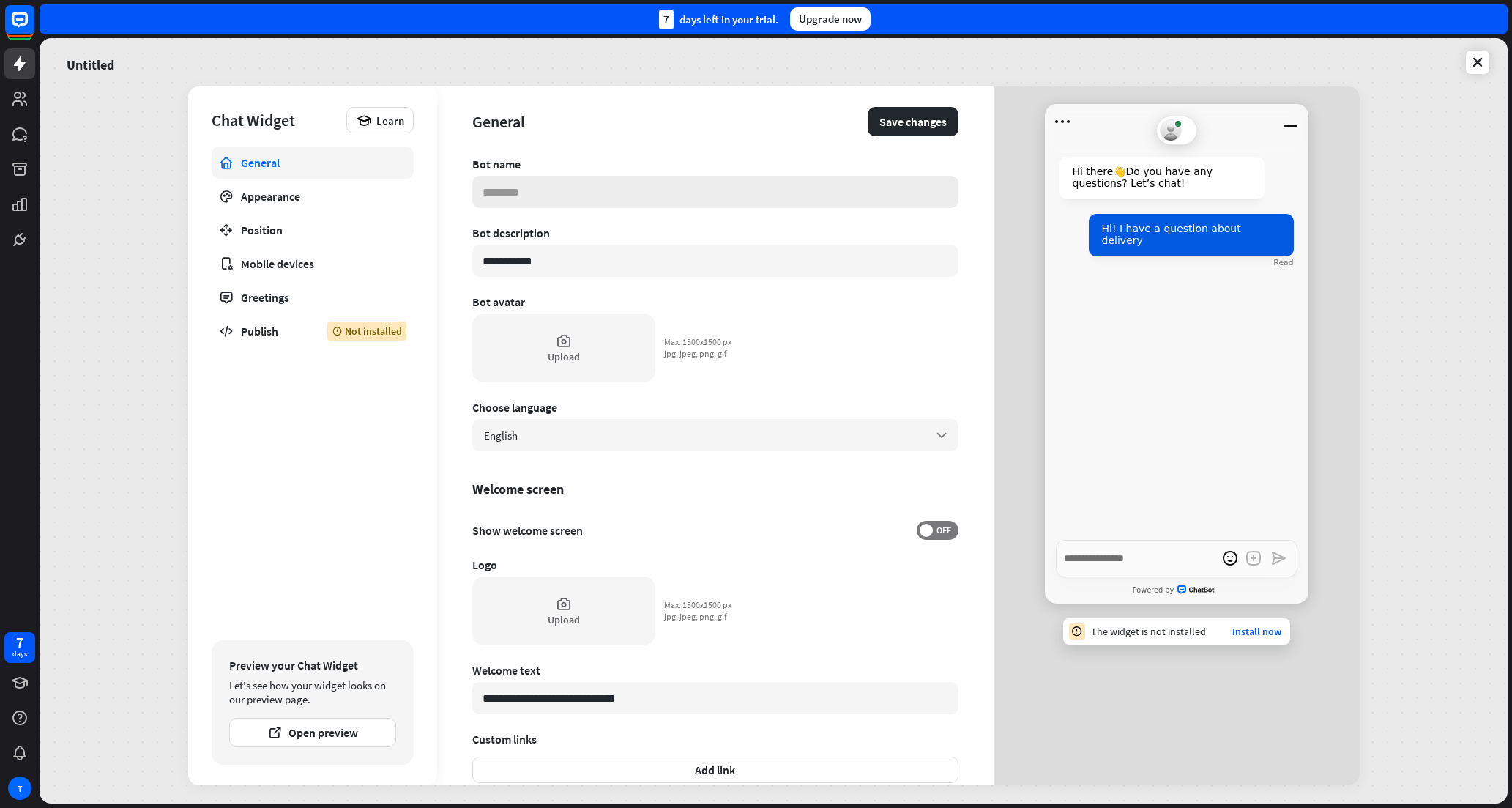
type textarea "*"
type input "*"
type textarea "*"
type input "**"
type textarea "*"
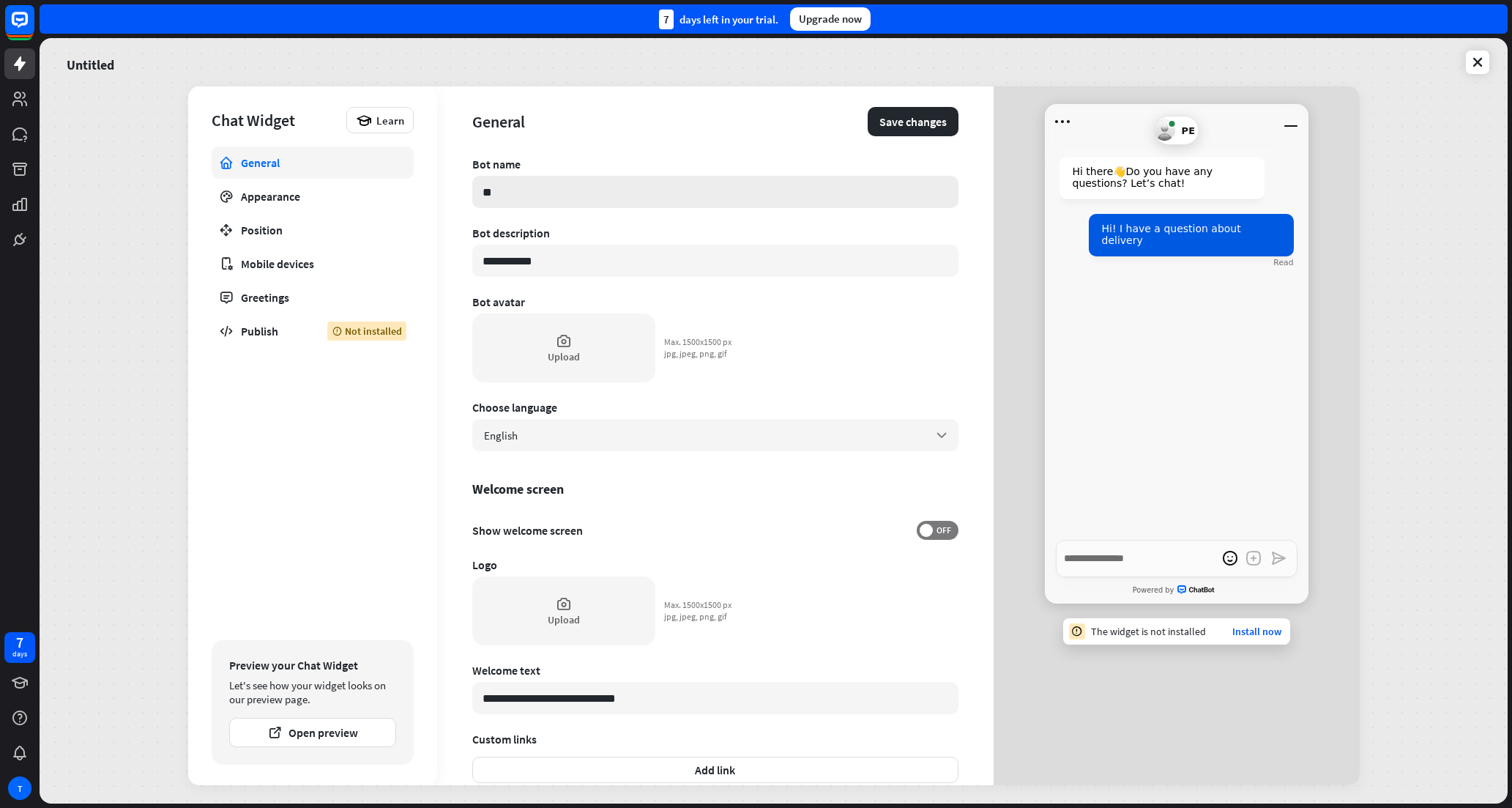
type input "***"
type textarea "*"
type input "****"
type textarea "*"
type input "*****"
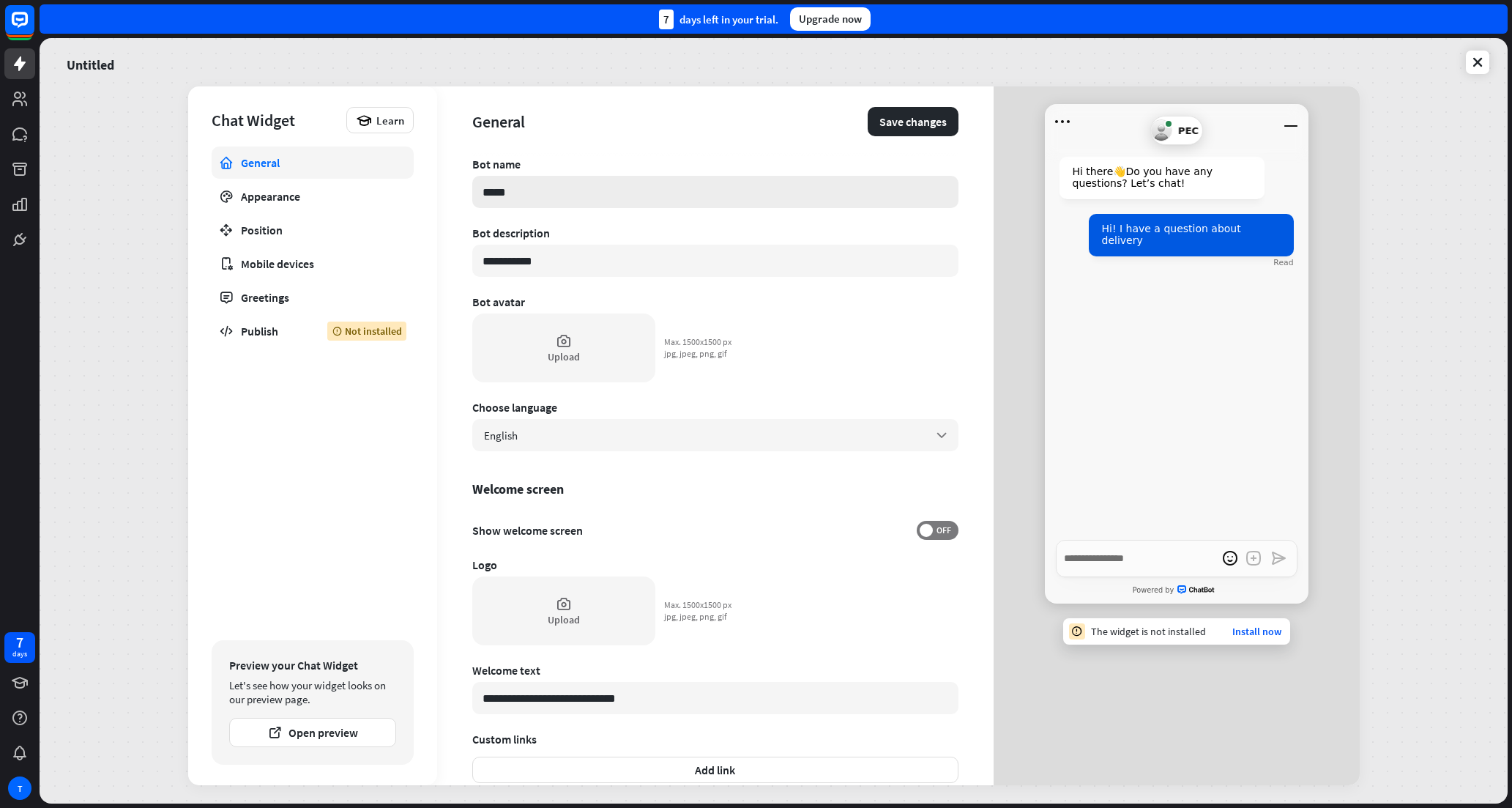
type textarea "*"
type input "******"
click at [574, 268] on input "**********" at bounding box center [715, 260] width 486 height 33
click at [640, 134] on div "General Save changes" at bounding box center [715, 121] width 486 height 70
click at [336, 204] on link "Appearance" at bounding box center [312, 196] width 202 height 33
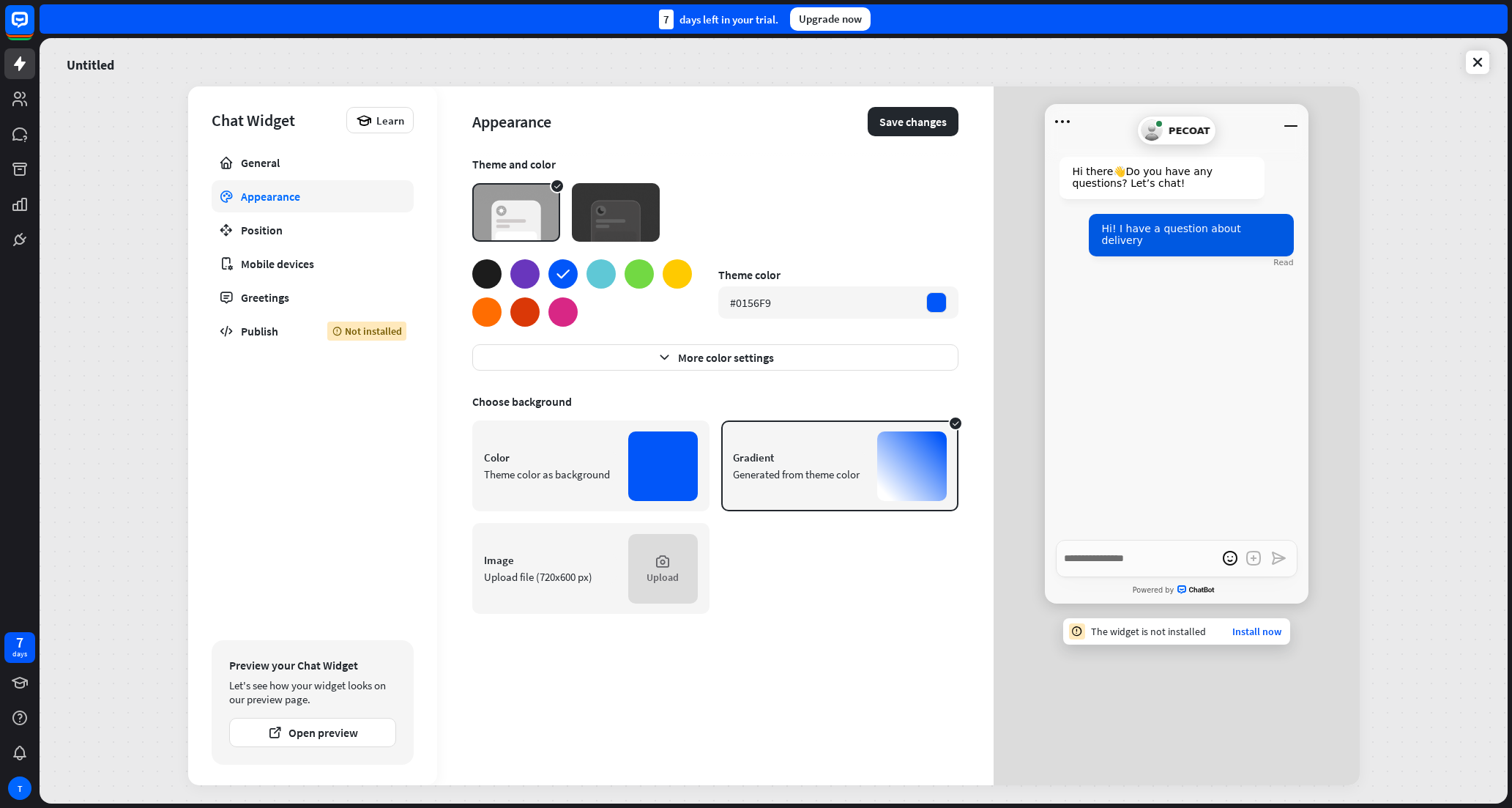
click at [633, 209] on img at bounding box center [615, 212] width 88 height 58
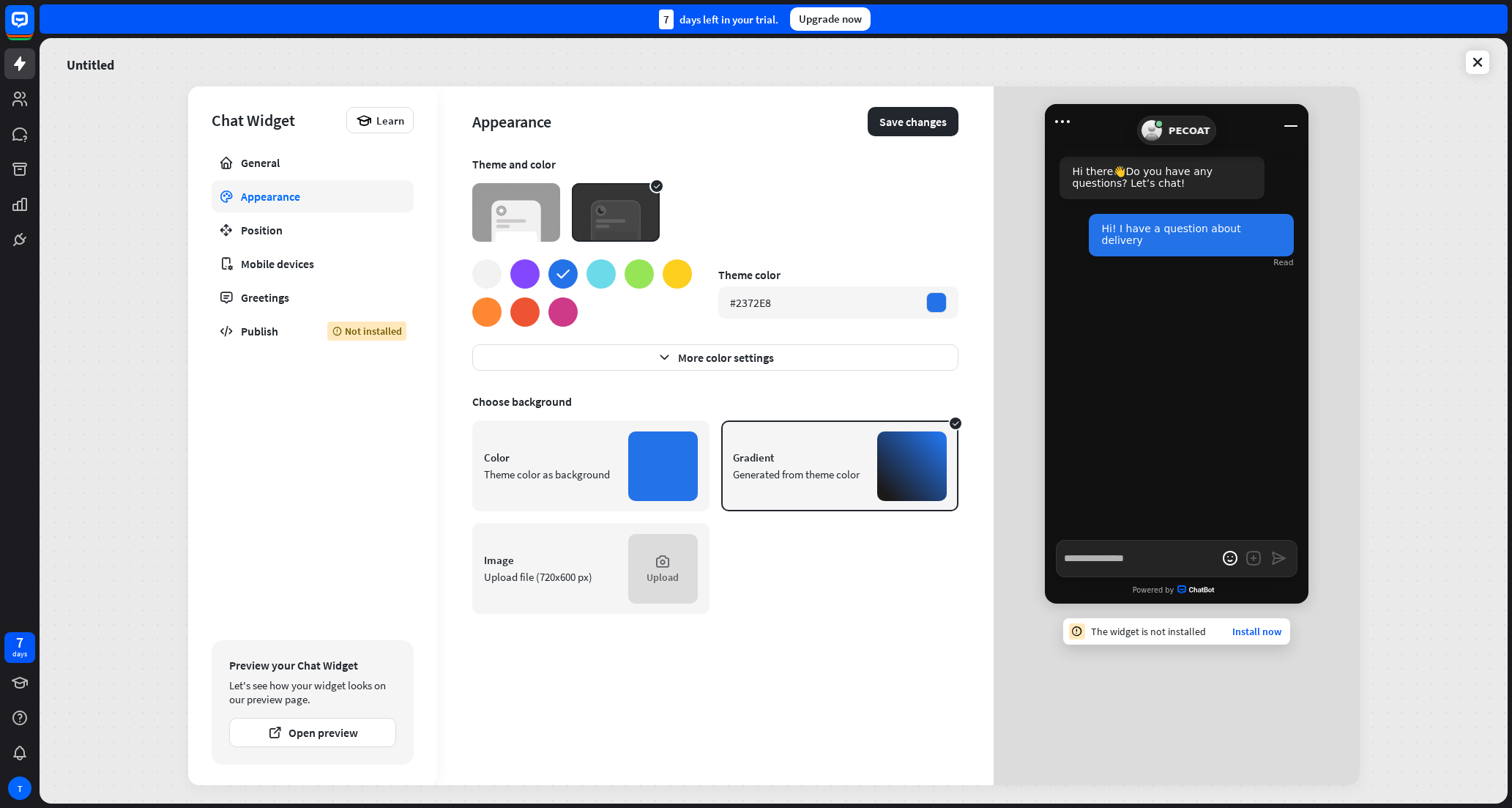
click at [511, 214] on img at bounding box center [516, 212] width 88 height 58
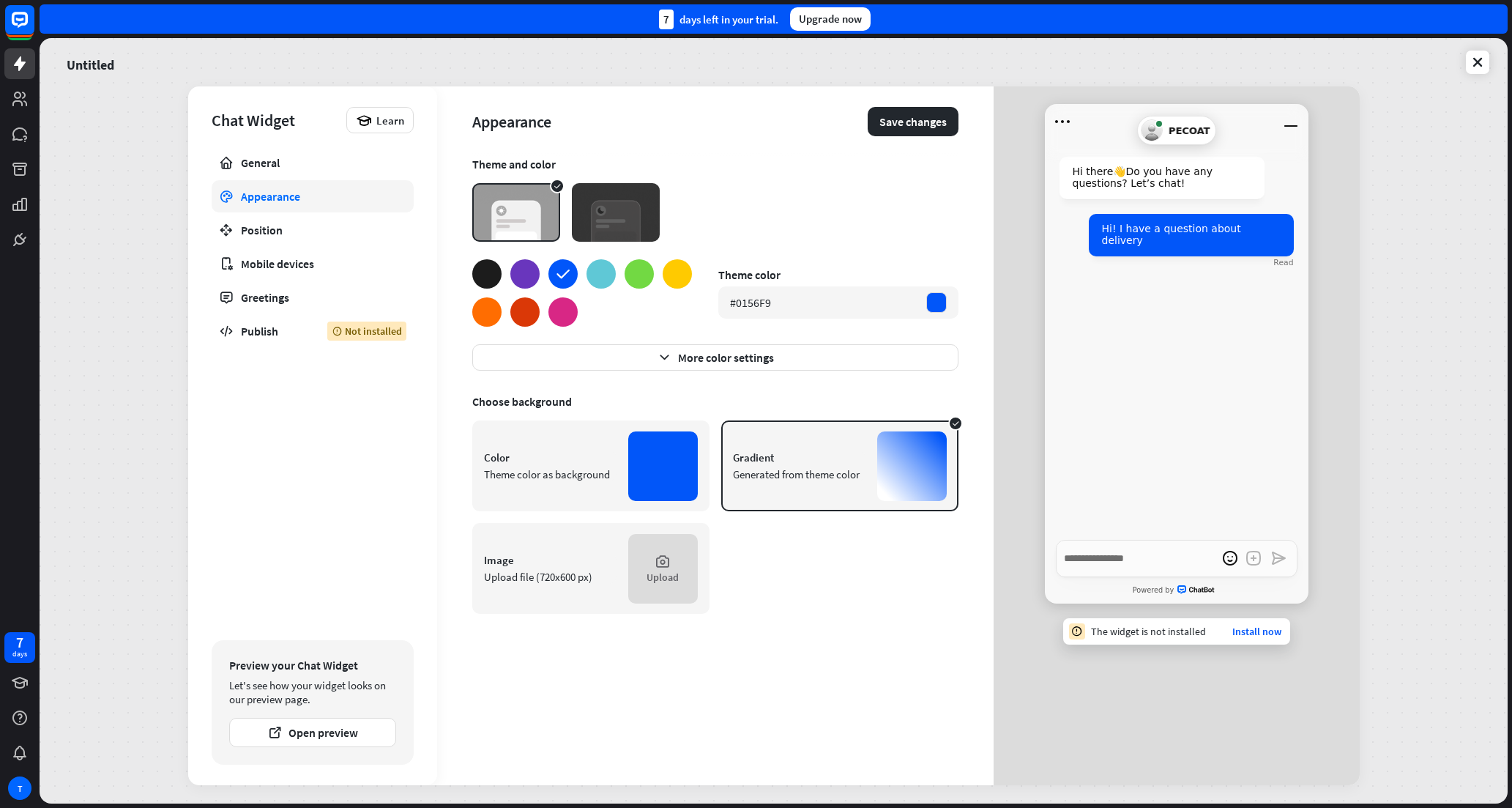
click at [608, 279] on div at bounding box center [601, 274] width 30 height 30
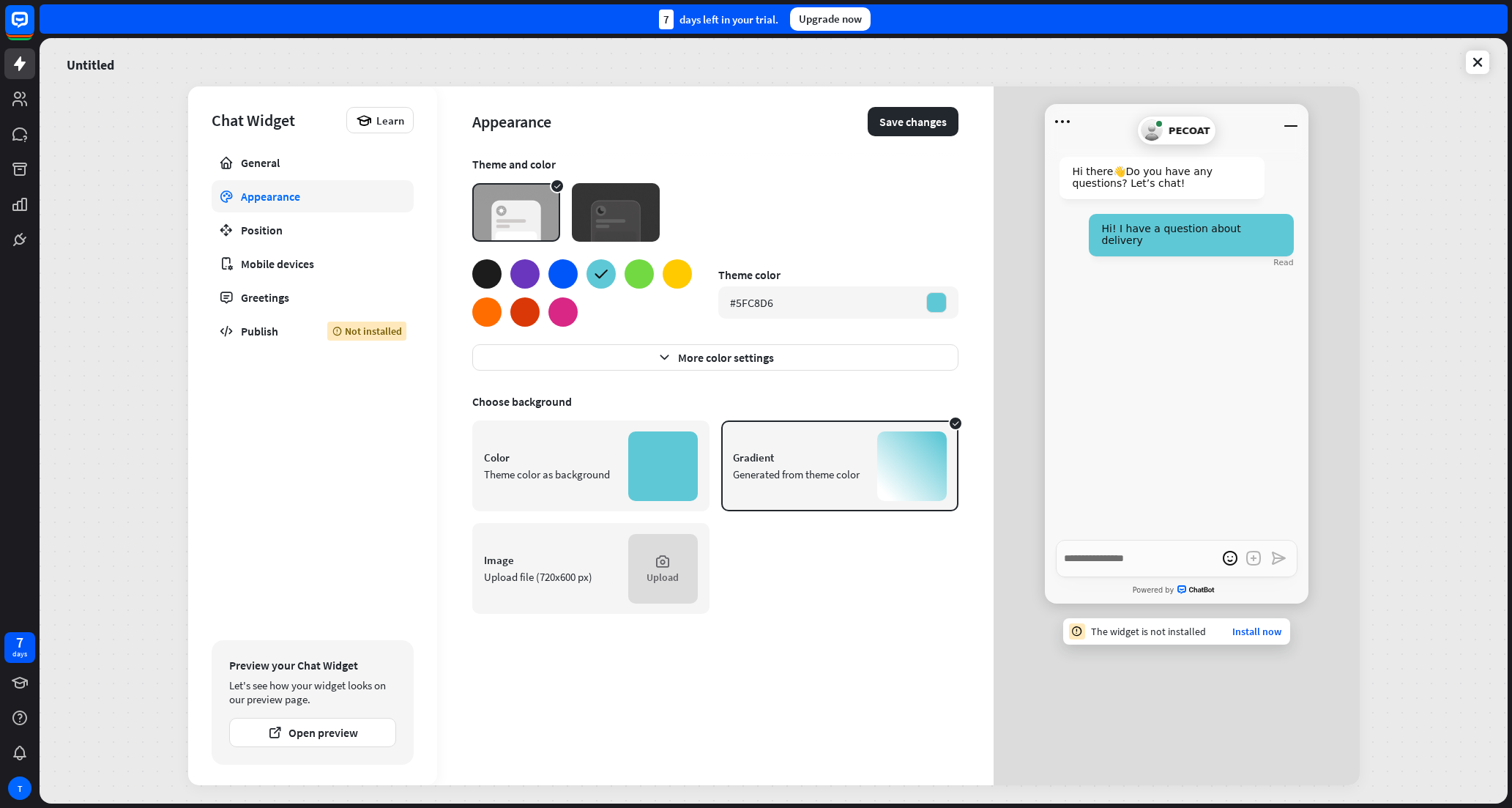
click at [569, 277] on div at bounding box center [563, 274] width 30 height 30
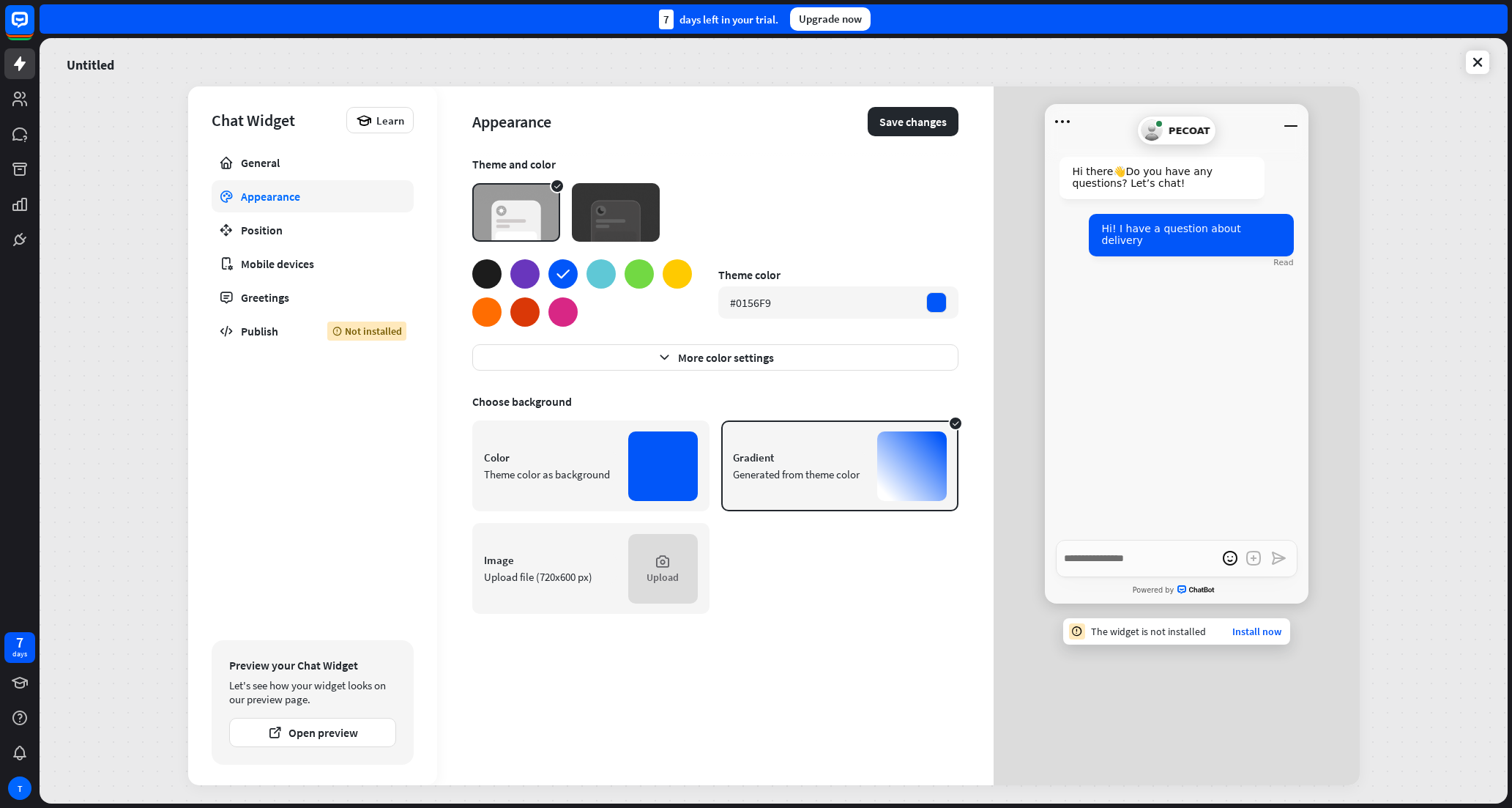
click at [527, 313] on div at bounding box center [525, 312] width 30 height 30
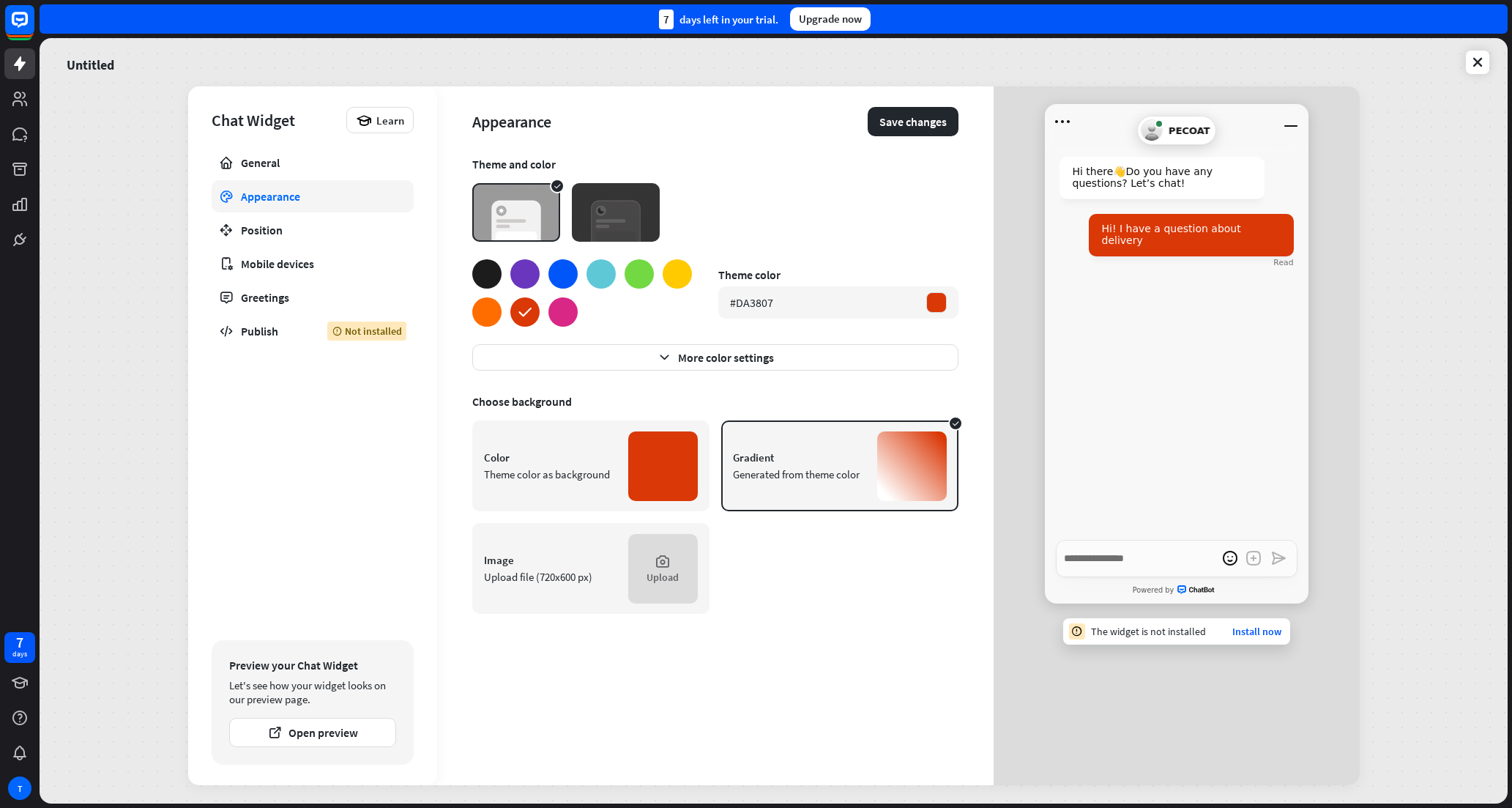
click at [467, 314] on div "Appearance Save changes Theme and color Theme color #DA3807 More color settings…" at bounding box center [715, 436] width 556 height 698
click at [555, 271] on div at bounding box center [563, 274] width 30 height 30
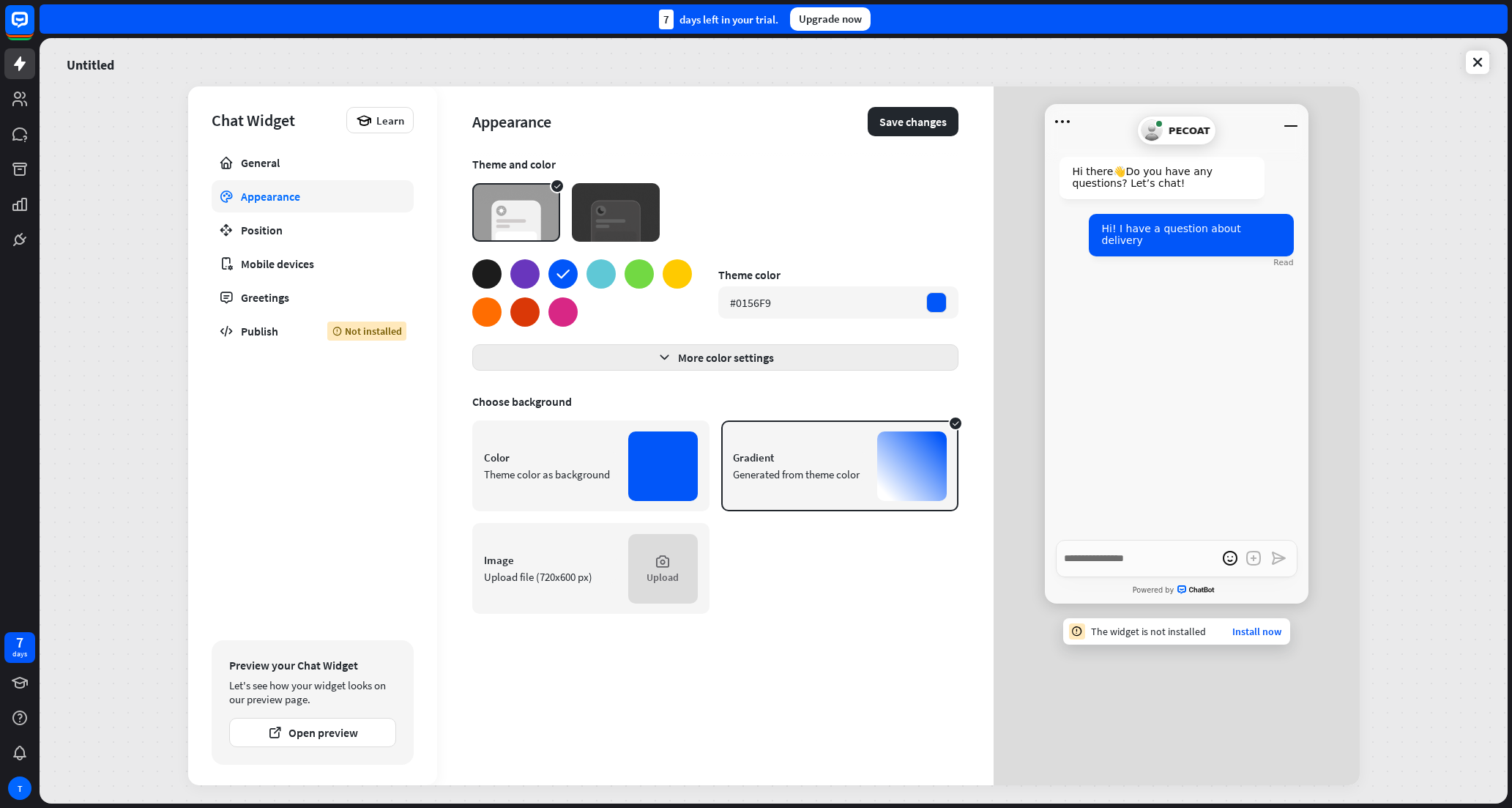
click at [692, 358] on button "More color settings" at bounding box center [715, 357] width 486 height 27
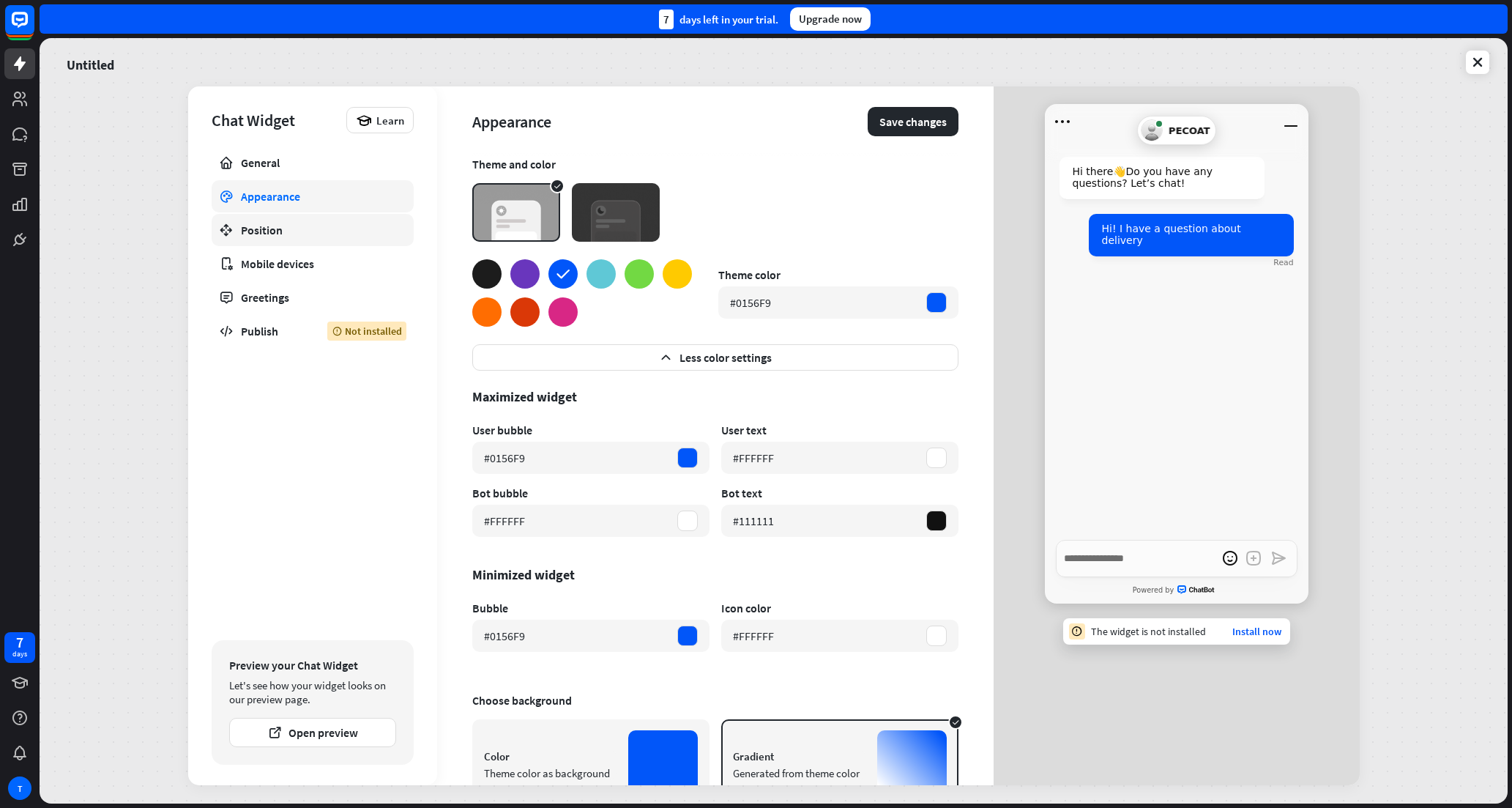
click at [320, 232] on div "Position" at bounding box center [312, 230] width 143 height 15
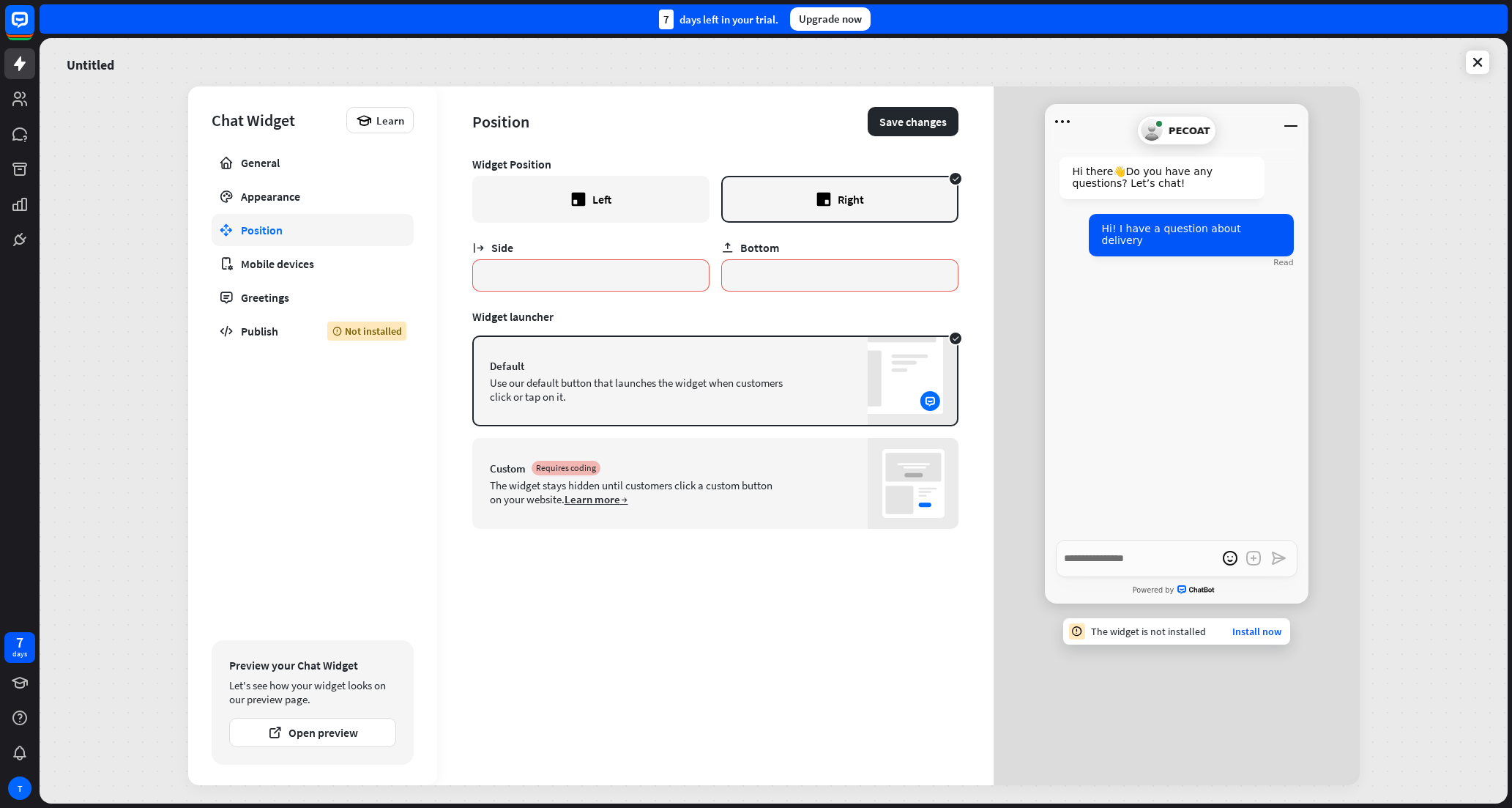
click at [847, 485] on div "Custom Requires coding The widget stays hidden until customers click a custom b…" at bounding box center [715, 483] width 486 height 91
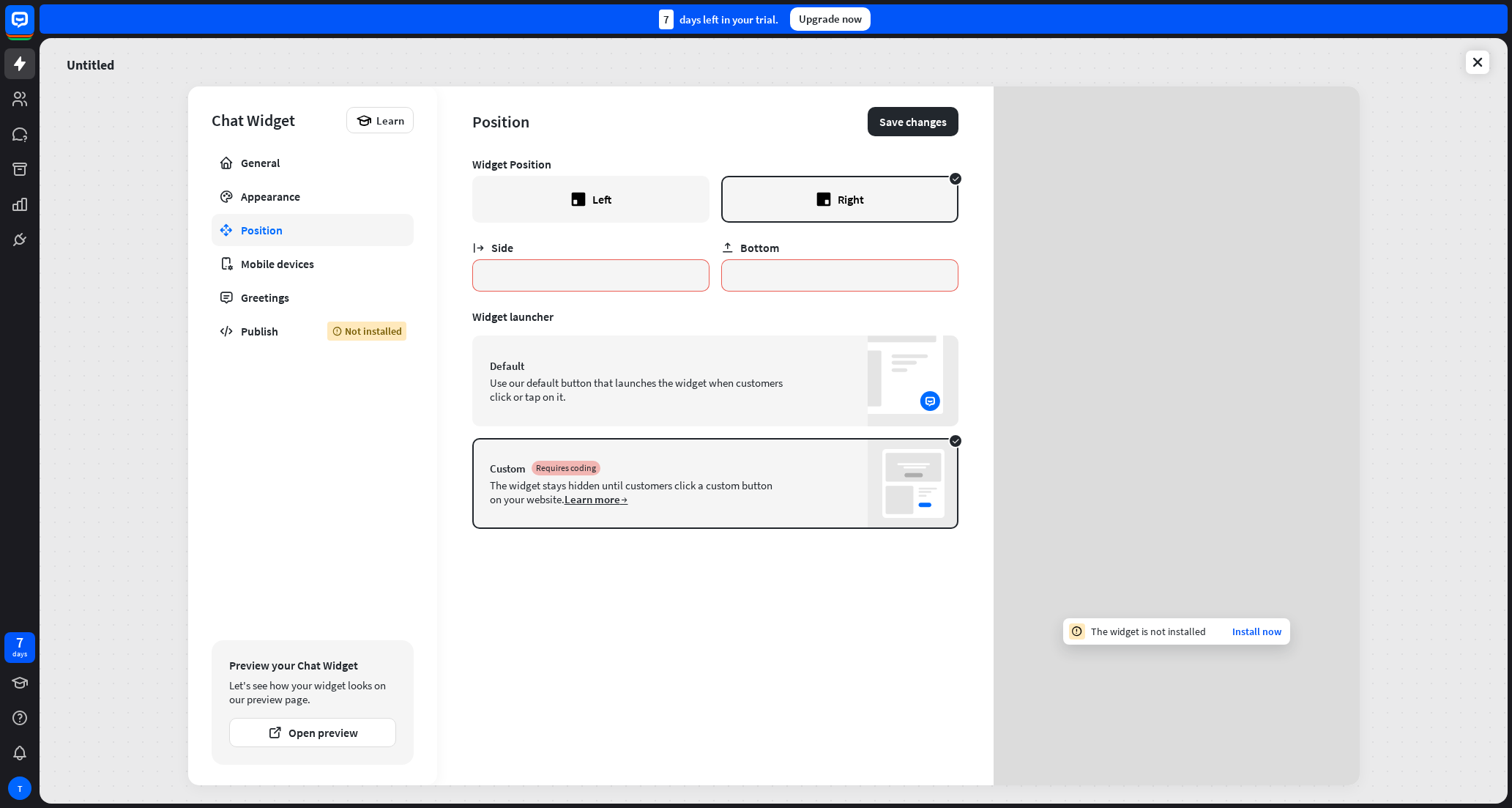
click at [847, 393] on div "Default Use our default button that launches the widget when customers click or…" at bounding box center [715, 381] width 486 height 91
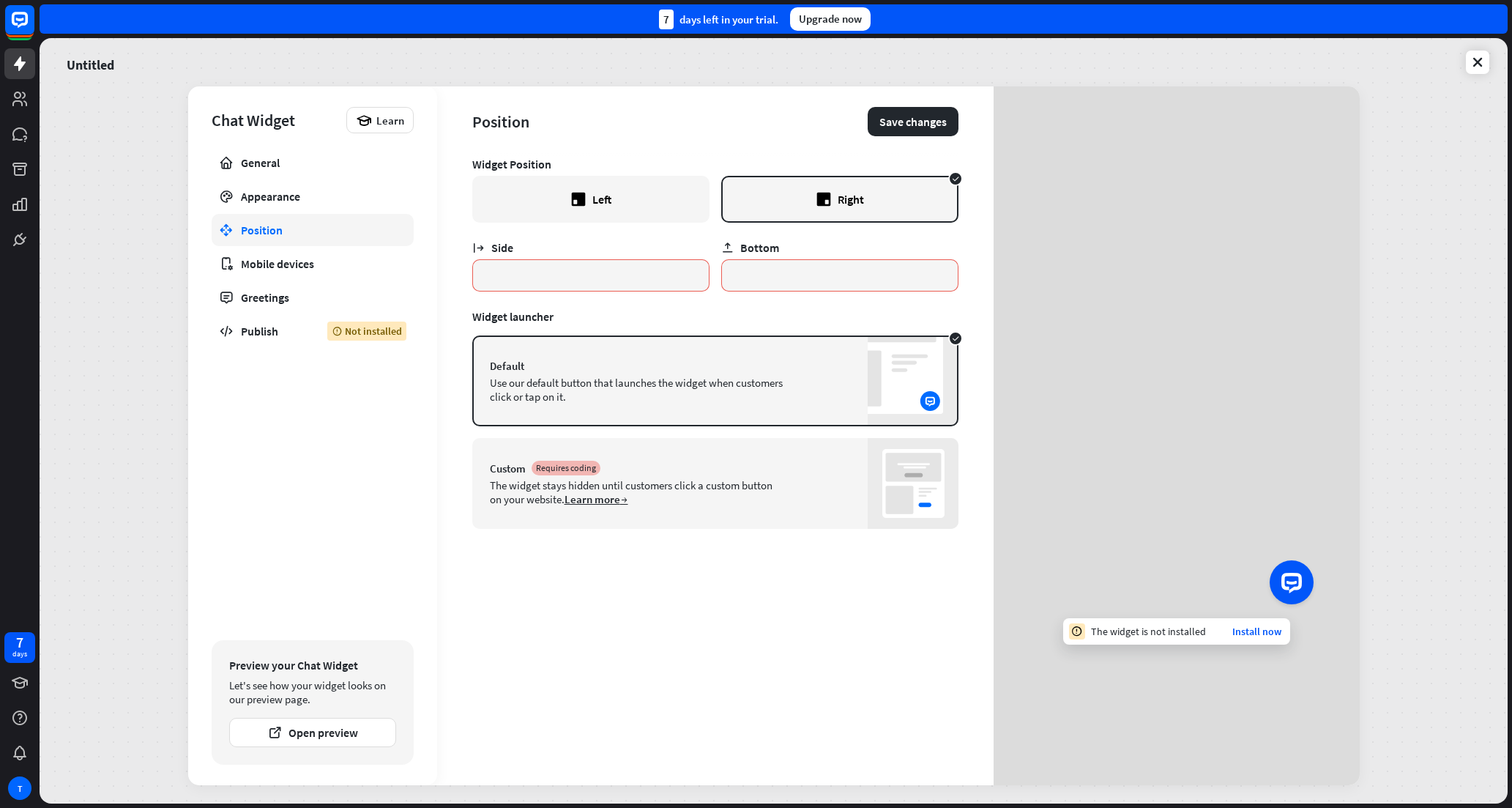
click at [808, 491] on div "Custom Requires coding The widget stays hidden until customers click a custom b…" at bounding box center [715, 483] width 486 height 91
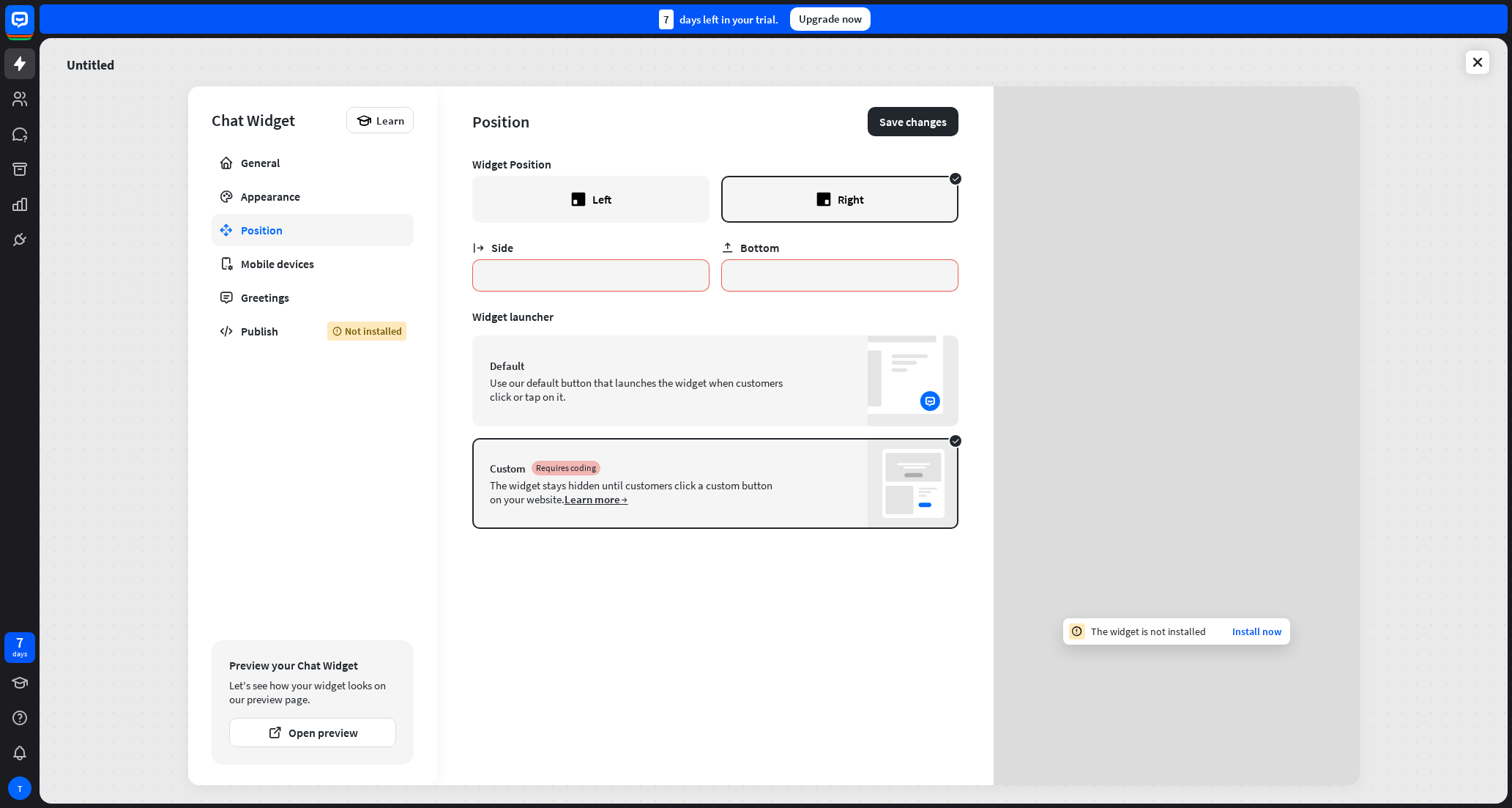
click at [821, 375] on div "Default Use our default button that launches the widget when customers click or…" at bounding box center [715, 381] width 486 height 91
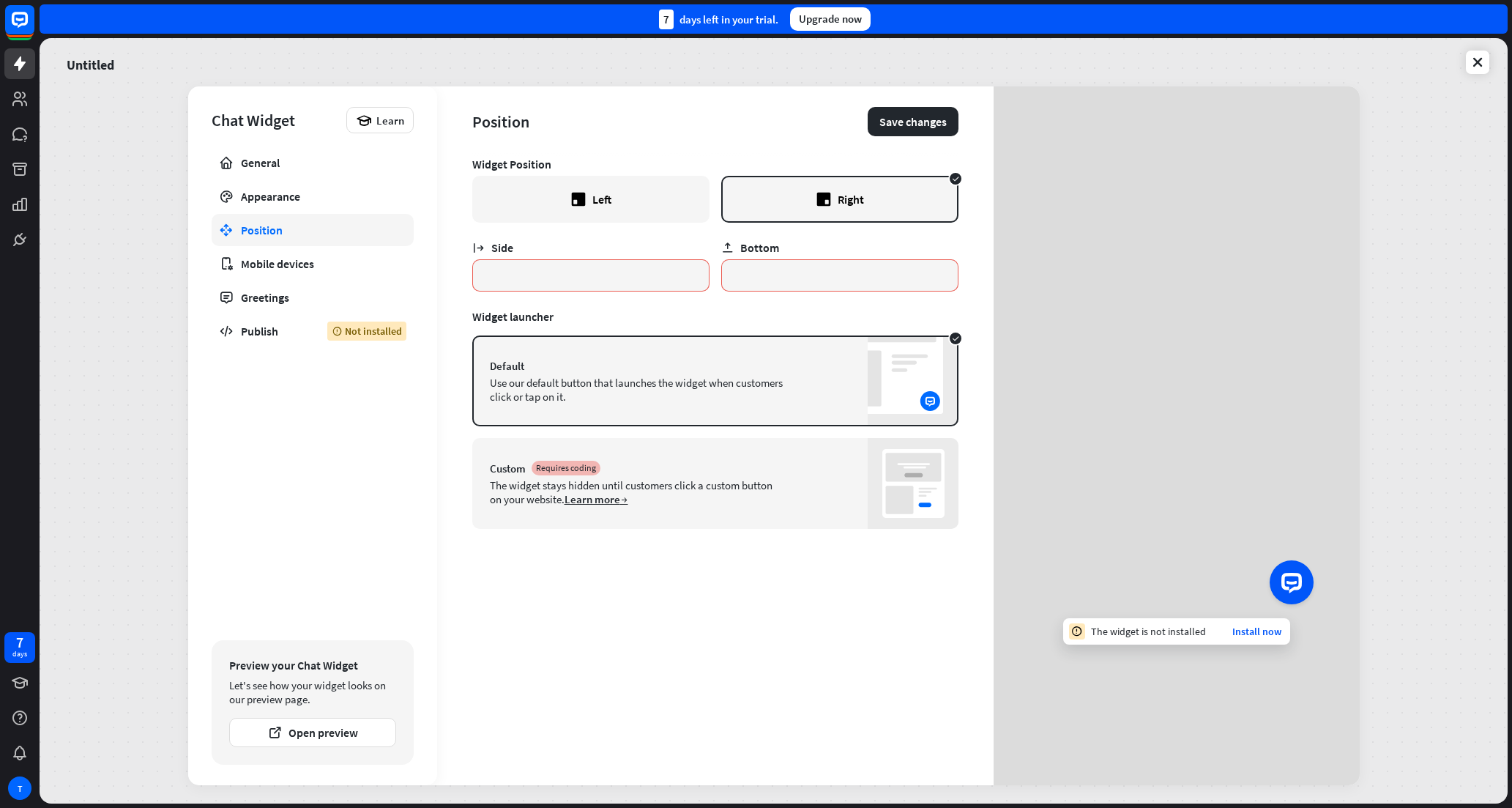
click at [570, 194] on icon at bounding box center [578, 199] width 16 height 18
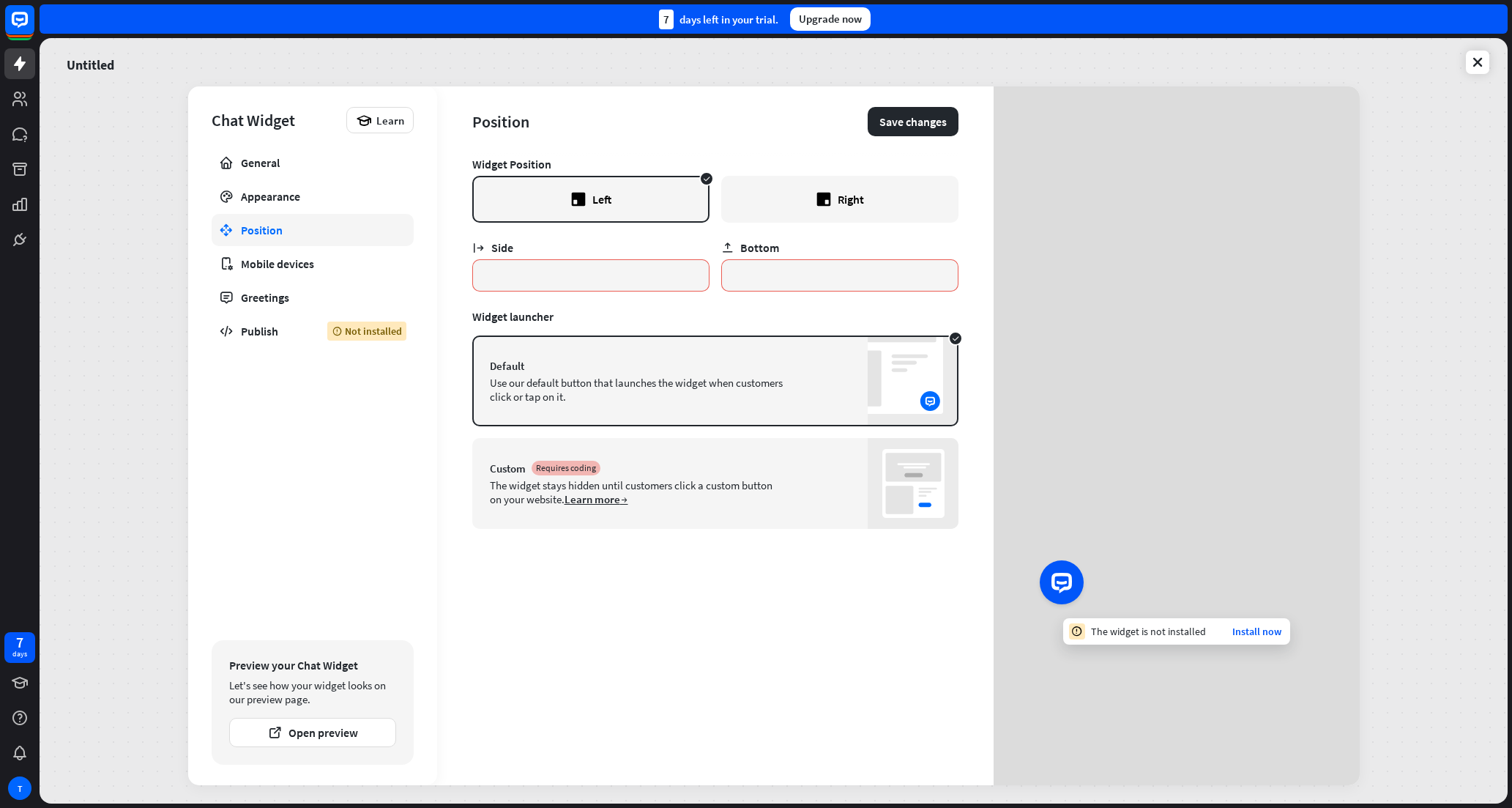
click at [828, 193] on icon at bounding box center [823, 199] width 14 height 14
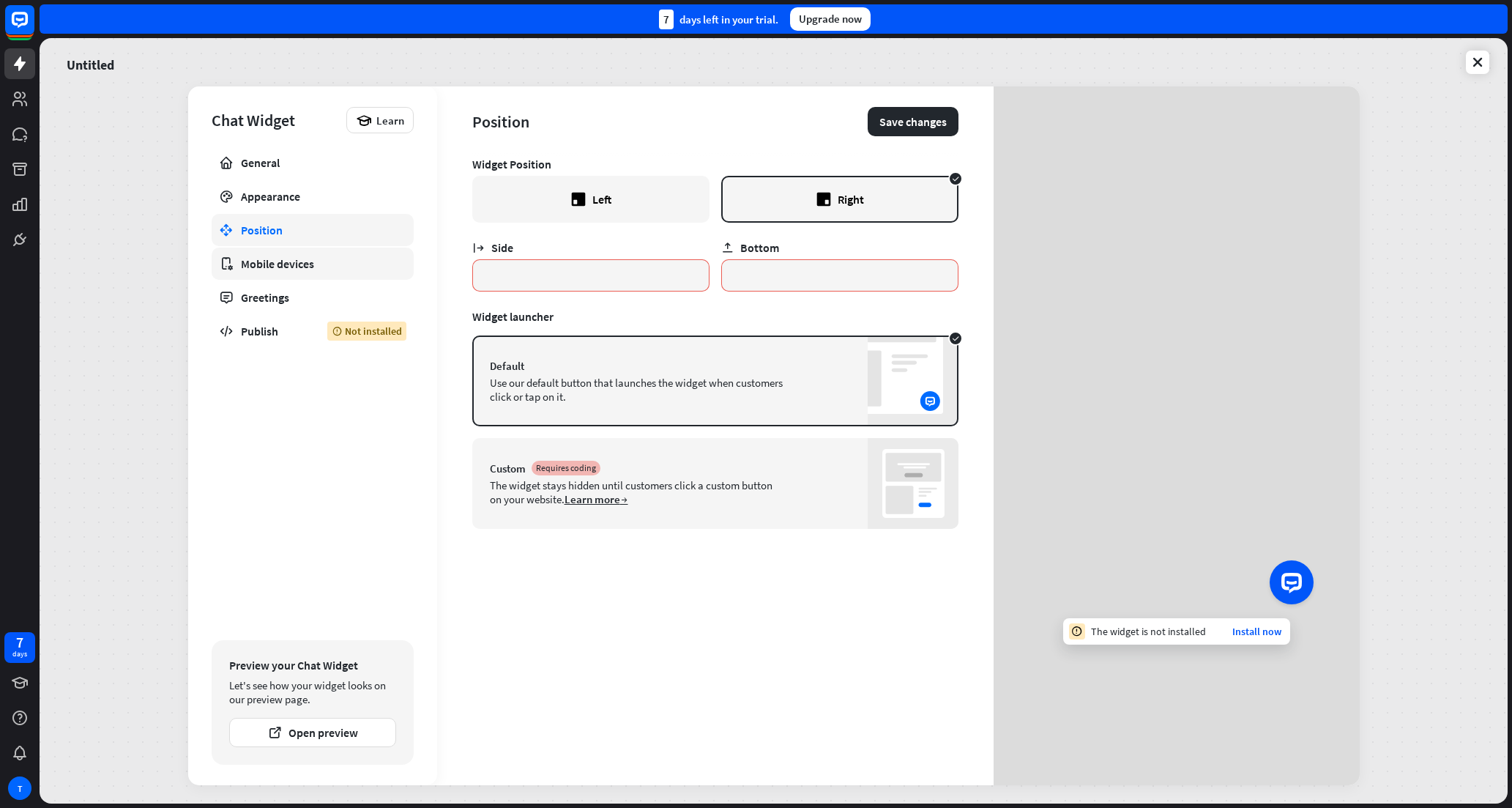
click at [294, 265] on div "Mobile devices" at bounding box center [312, 263] width 143 height 15
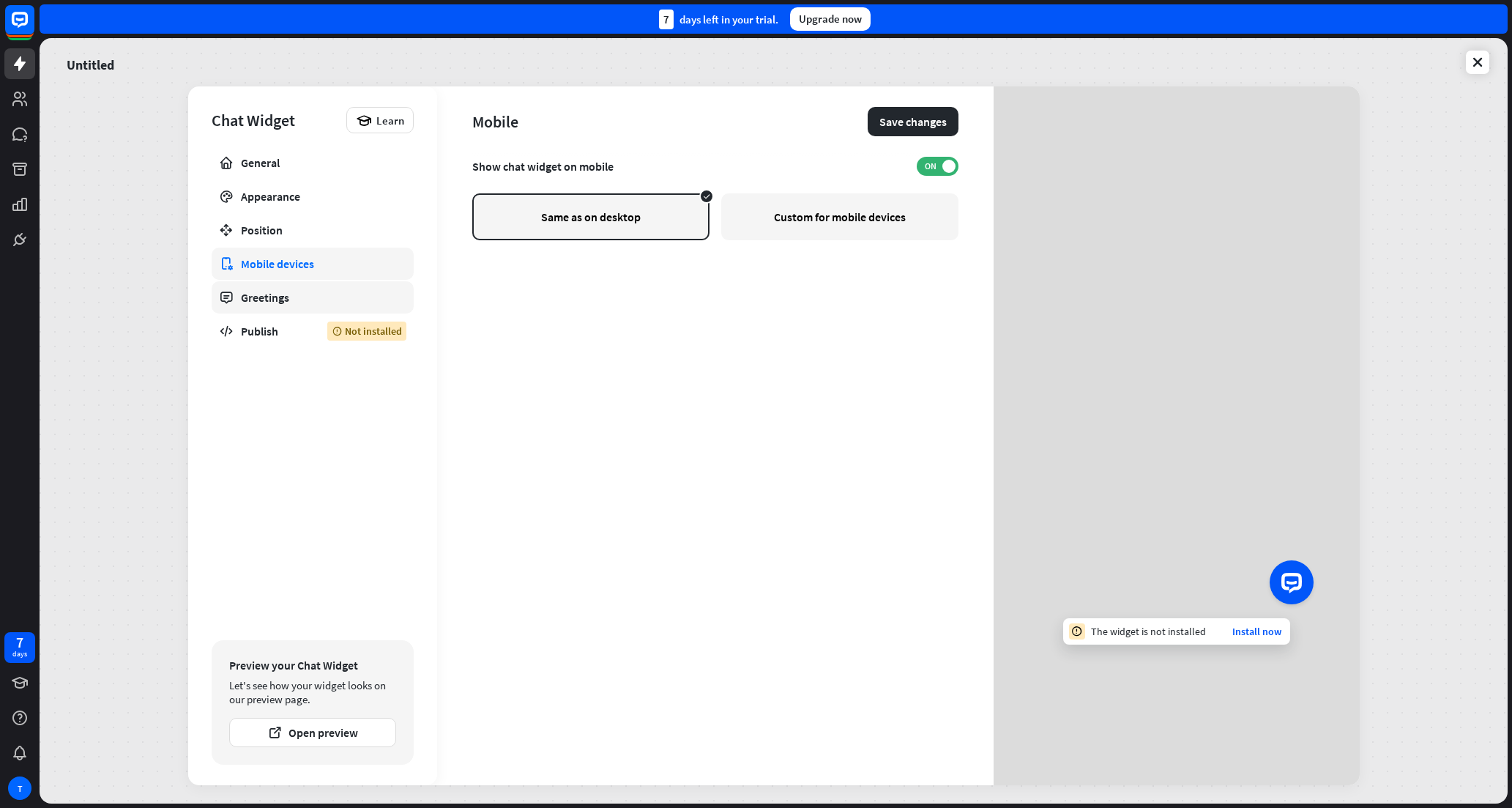
click at [305, 303] on div "Greetings" at bounding box center [312, 297] width 143 height 15
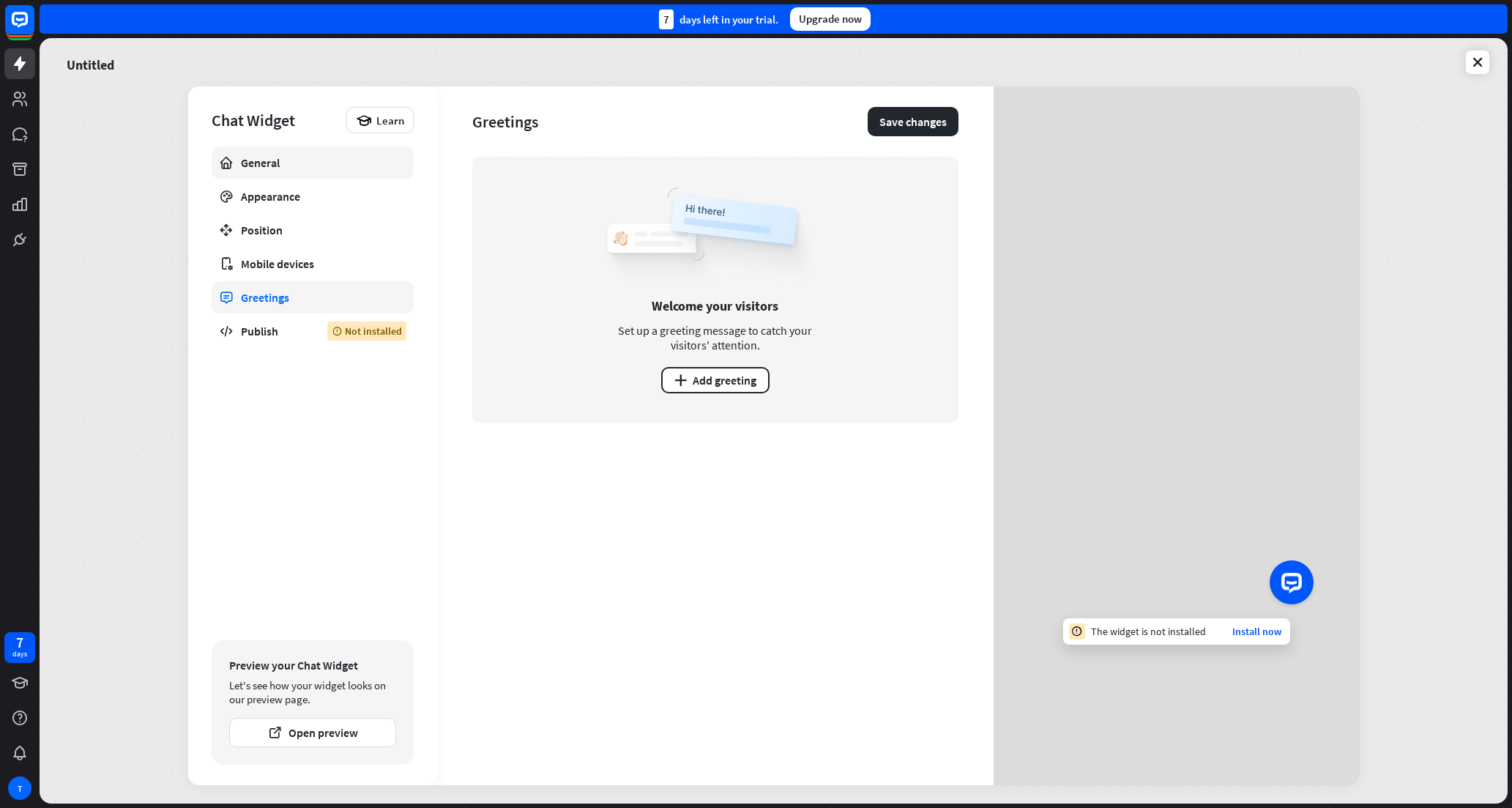
click at [303, 170] on link "General" at bounding box center [312, 162] width 202 height 33
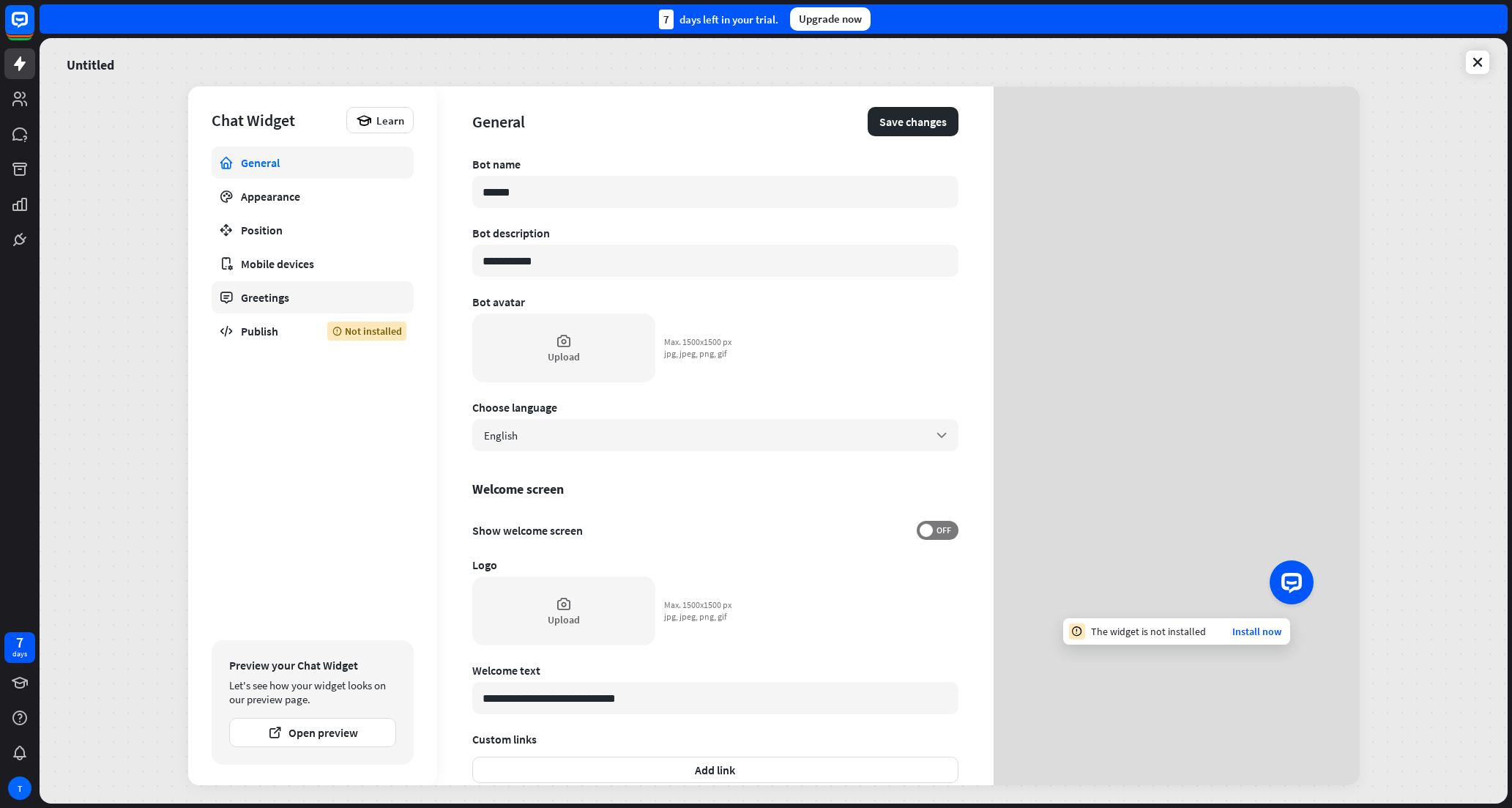
click at [261, 301] on div "Greetings" at bounding box center [312, 297] width 143 height 15
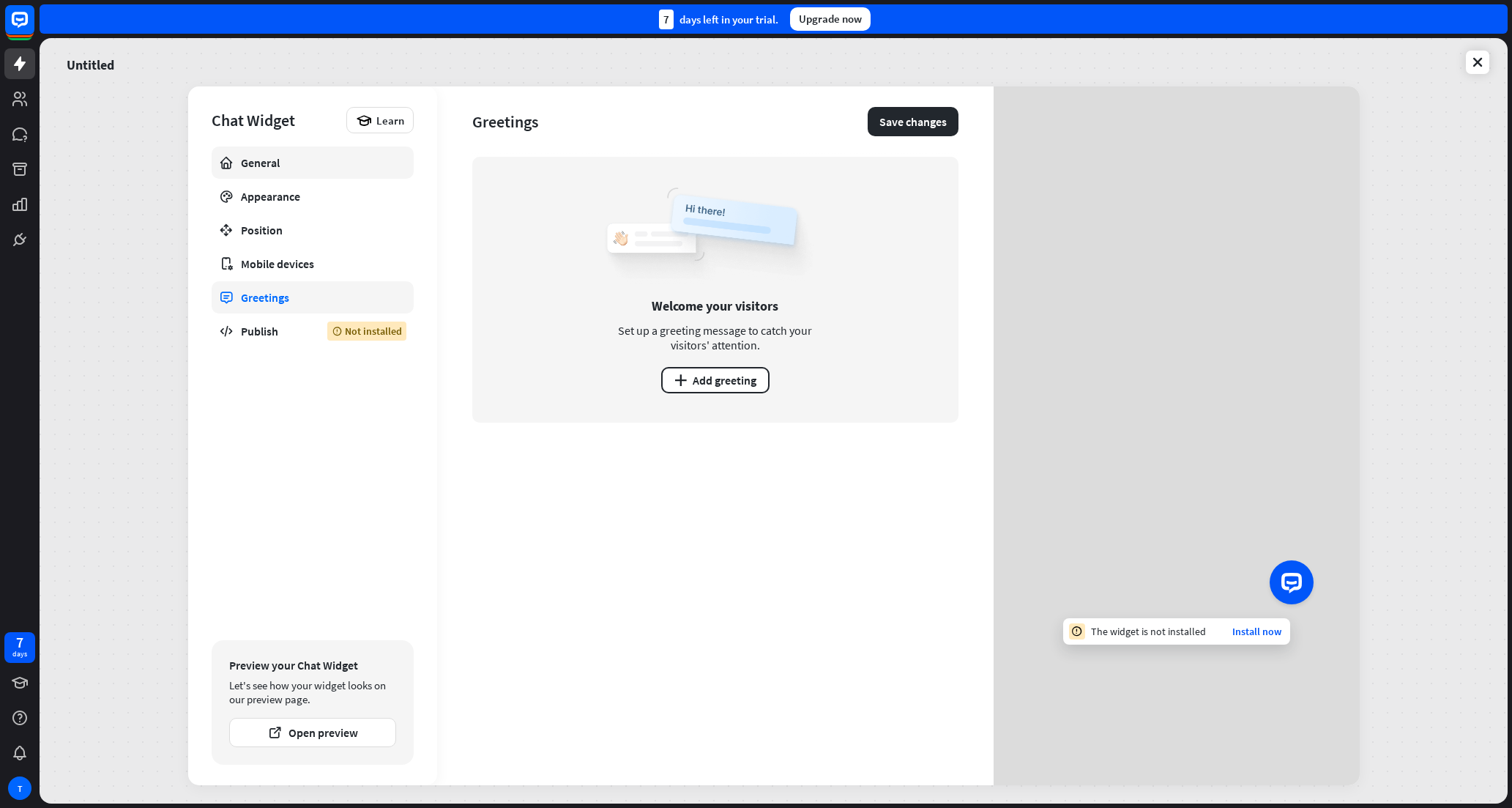
click at [263, 163] on div "General" at bounding box center [312, 162] width 143 height 15
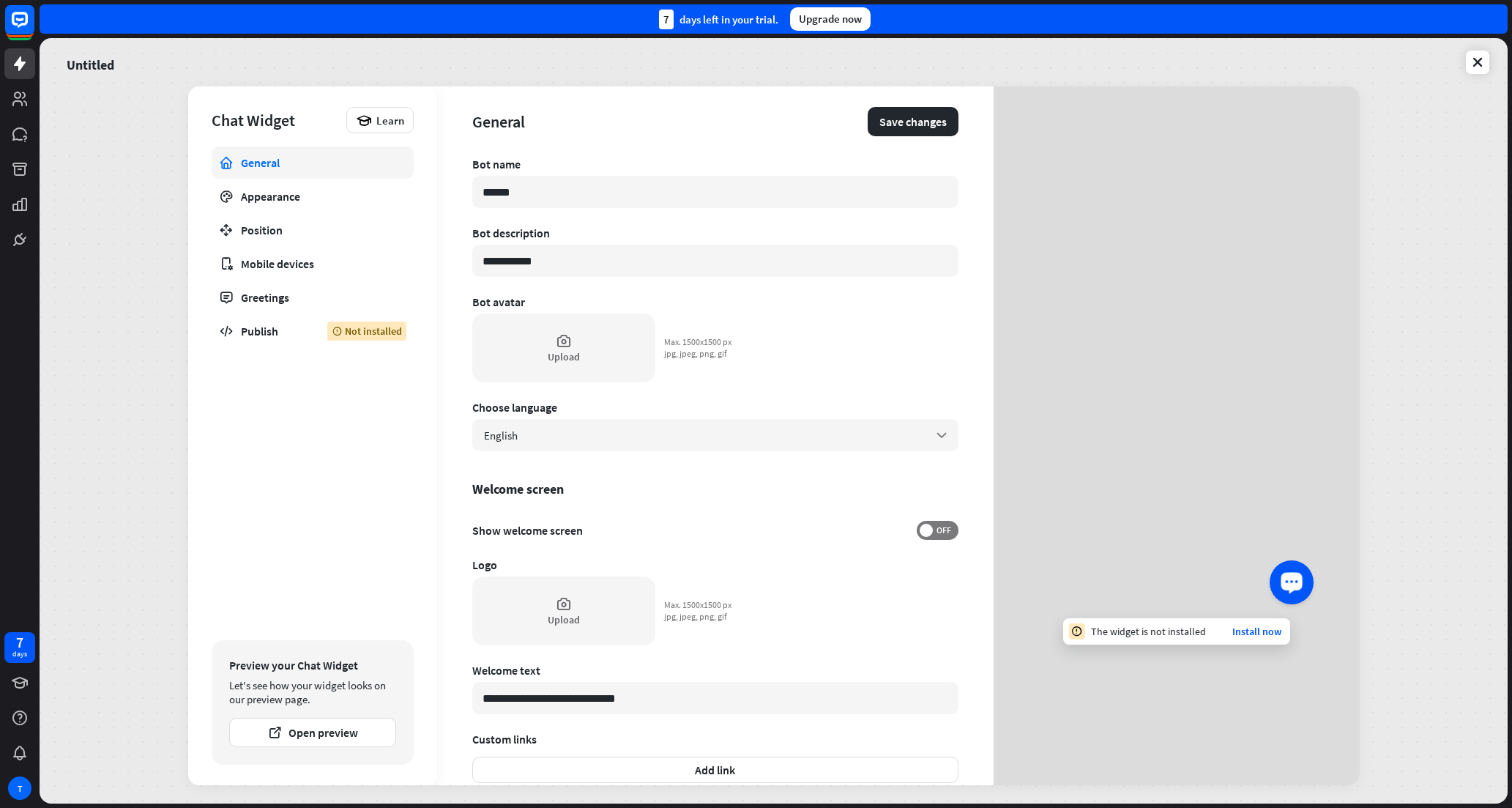
click at [1299, 584] on div "Launch OpenWidget widget" at bounding box center [1291, 580] width 25 height 25
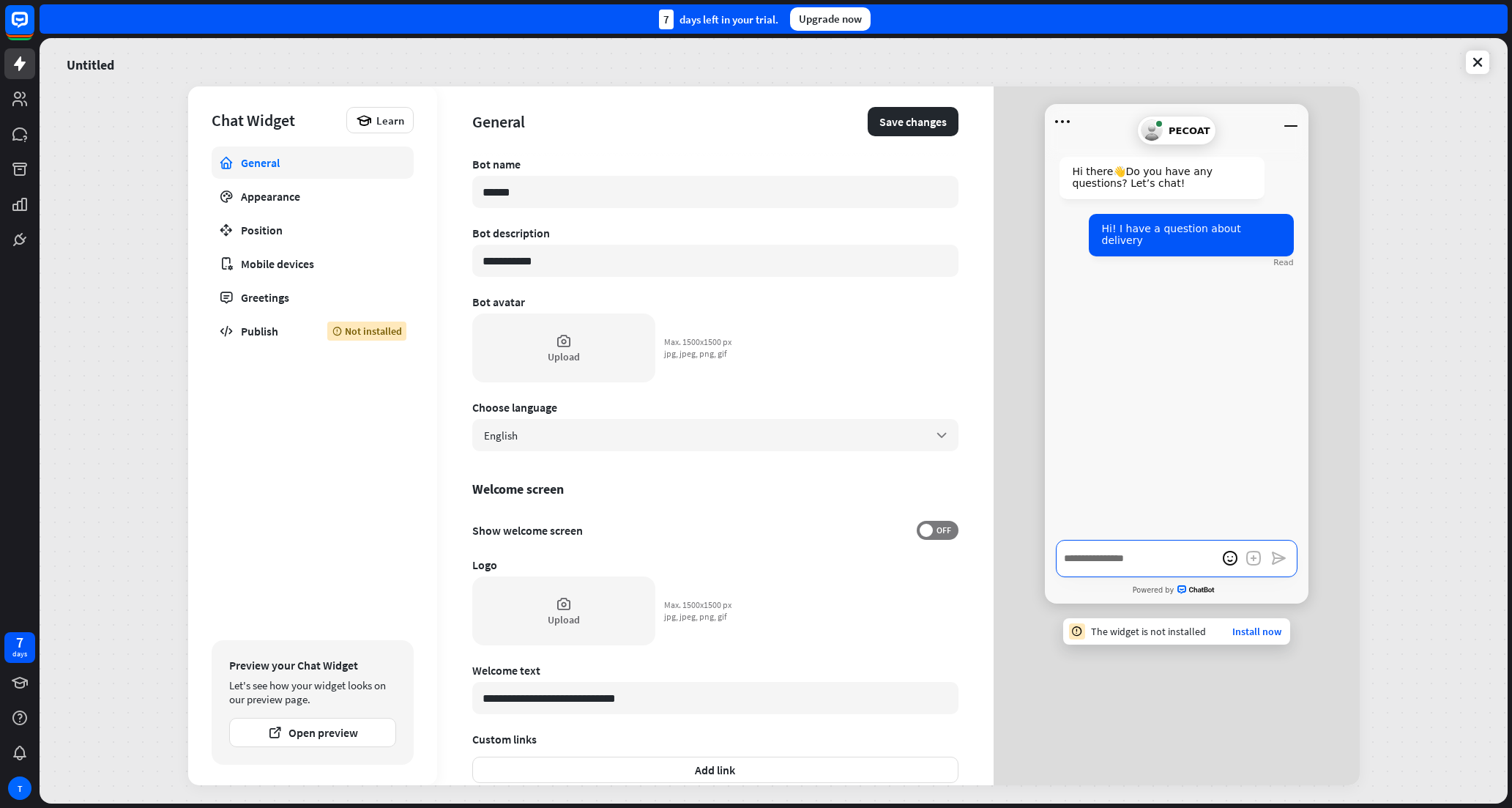
click at [1131, 558] on textarea "Write a message…" at bounding box center [1176, 558] width 242 height 37
type textarea "*"
type textarea "**"
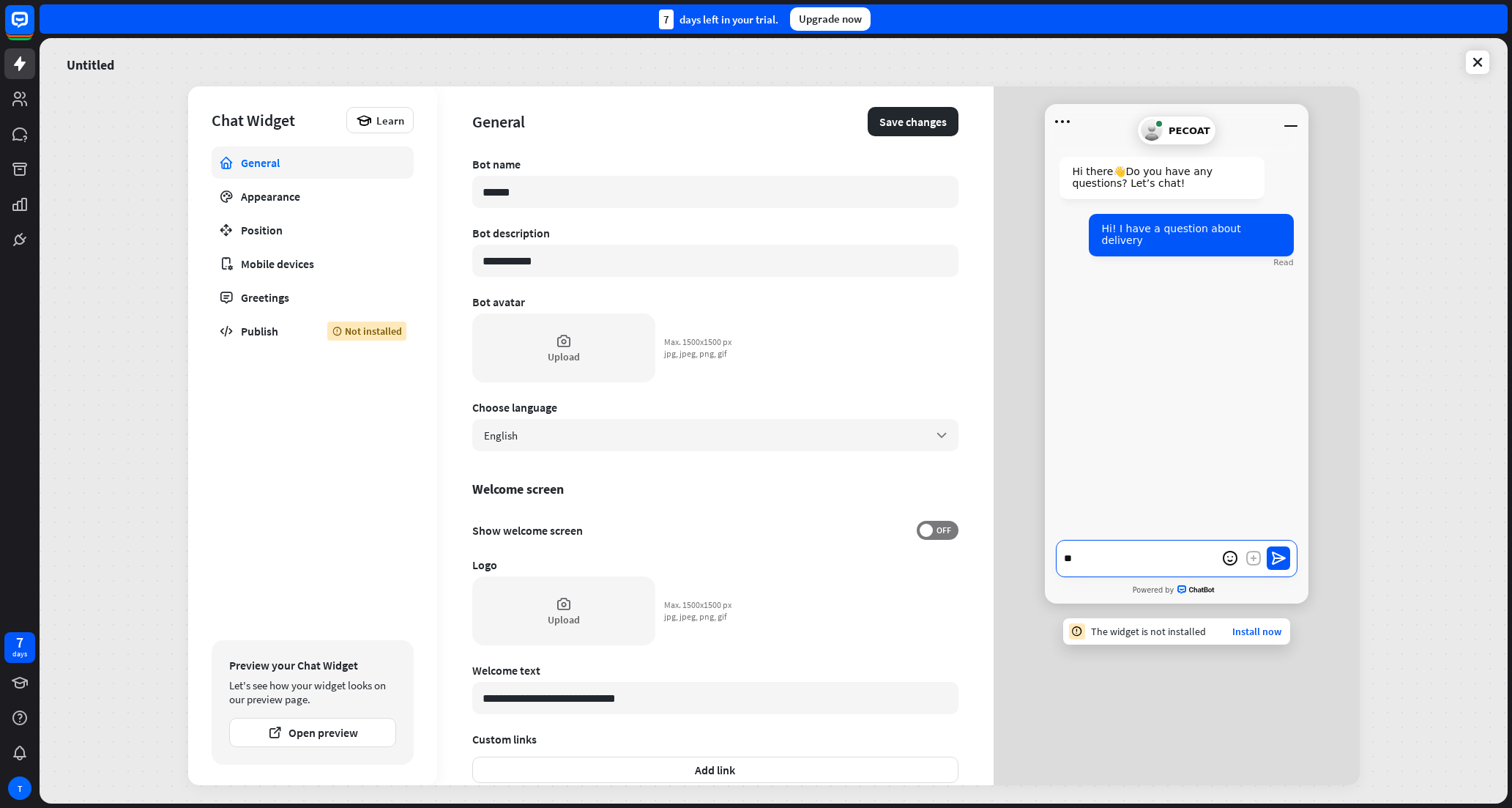
type textarea "*"
type textarea "***"
type textarea "*"
type textarea "****"
type textarea "*"
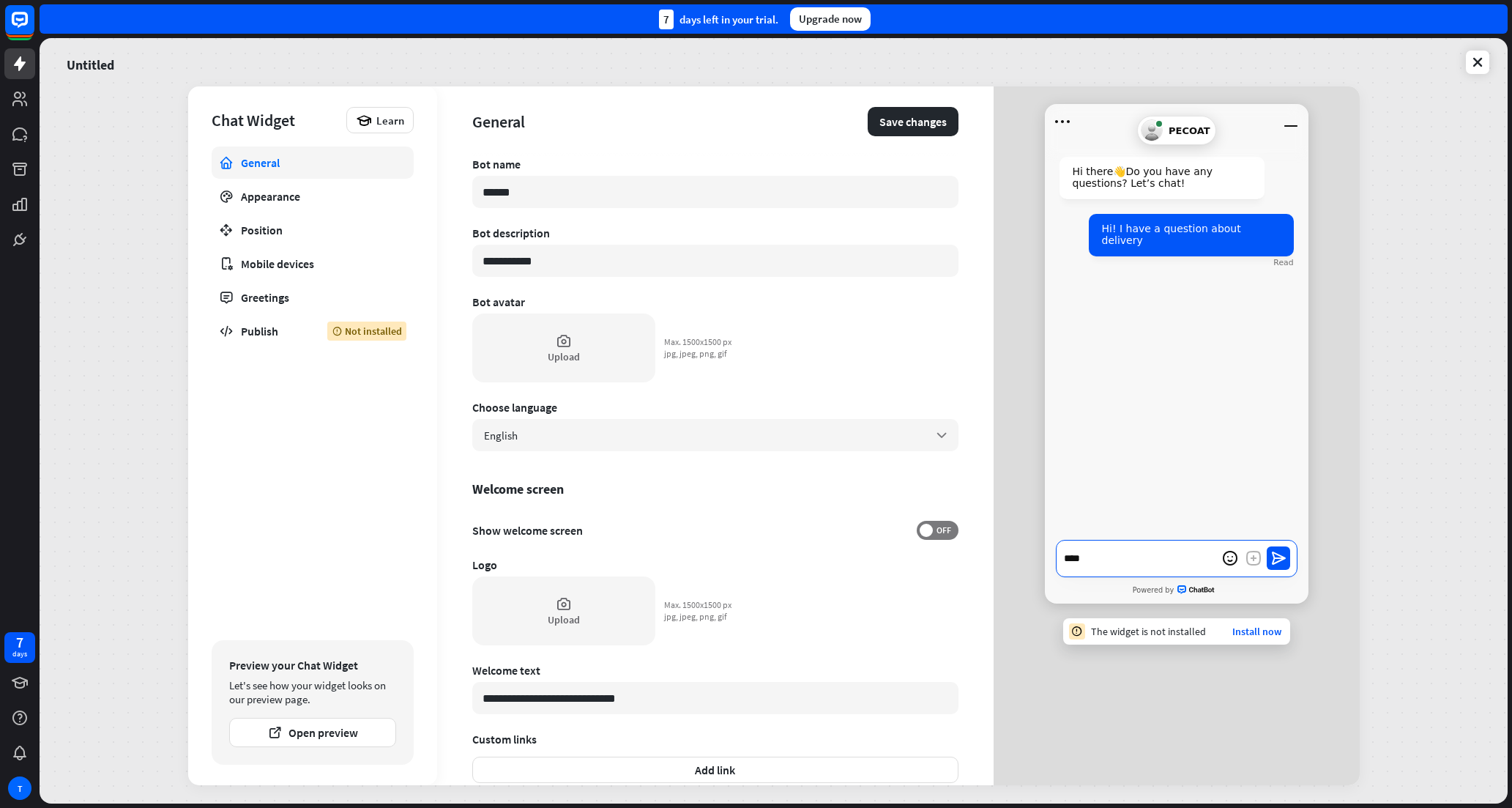
type textarea "****"
type textarea "*"
type textarea "******"
type textarea "*"
type textarea "*******"
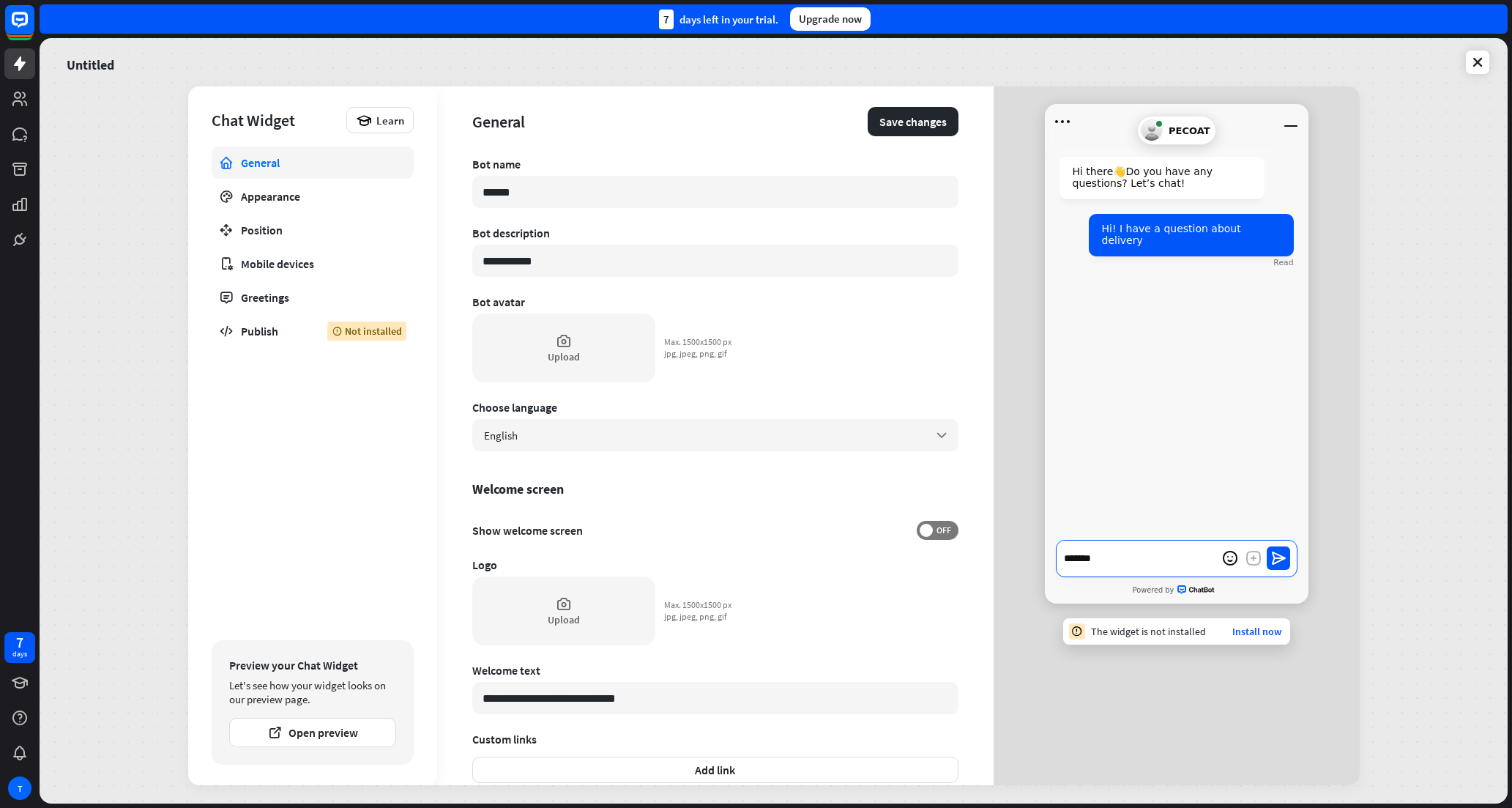
type textarea "*"
type textarea "*******"
type textarea "*"
type textarea "*********"
type textarea "*"
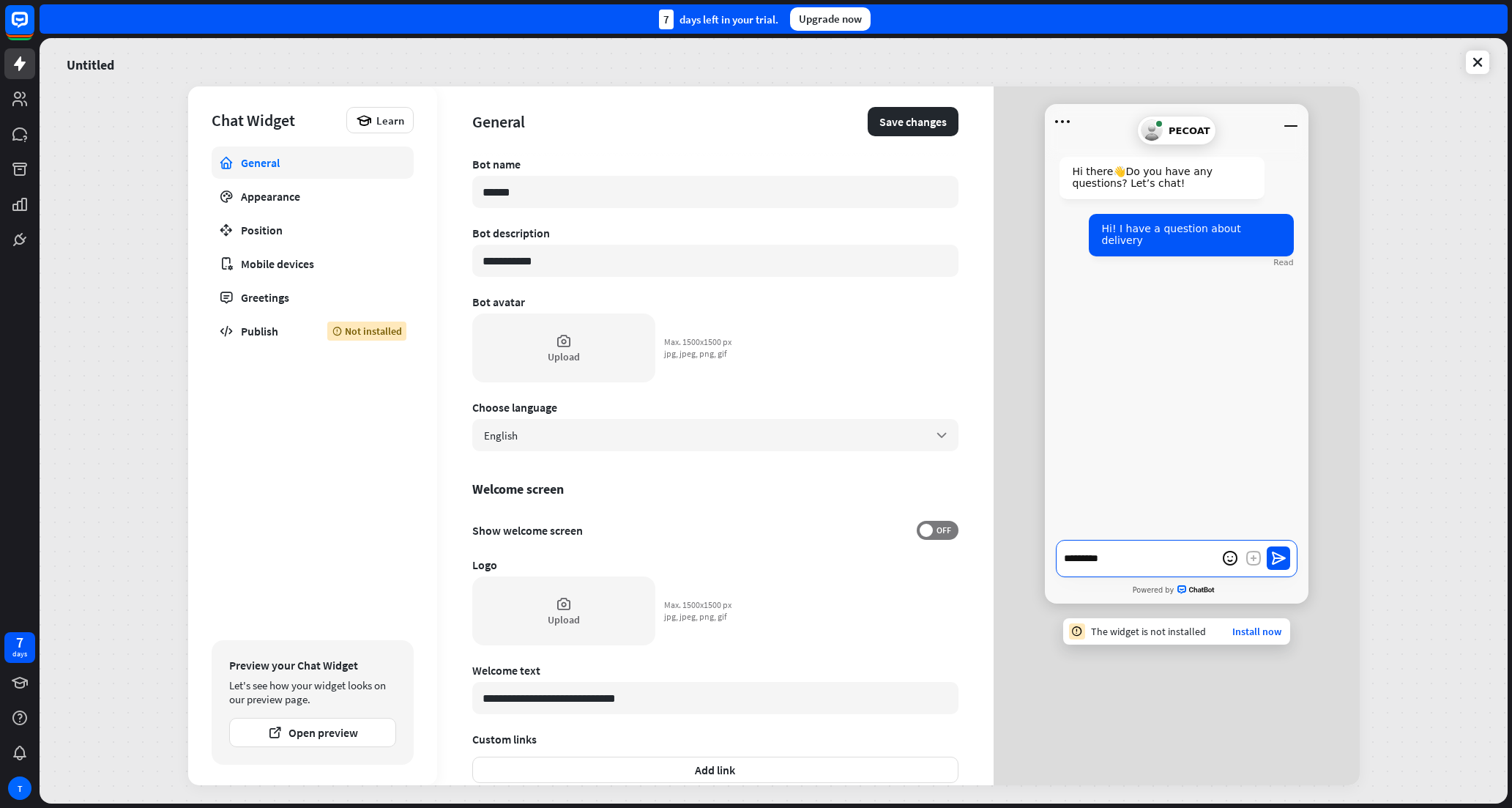
type textarea "**********"
type textarea "*"
type textarea "**********"
type textarea "*"
type textarea "**********"
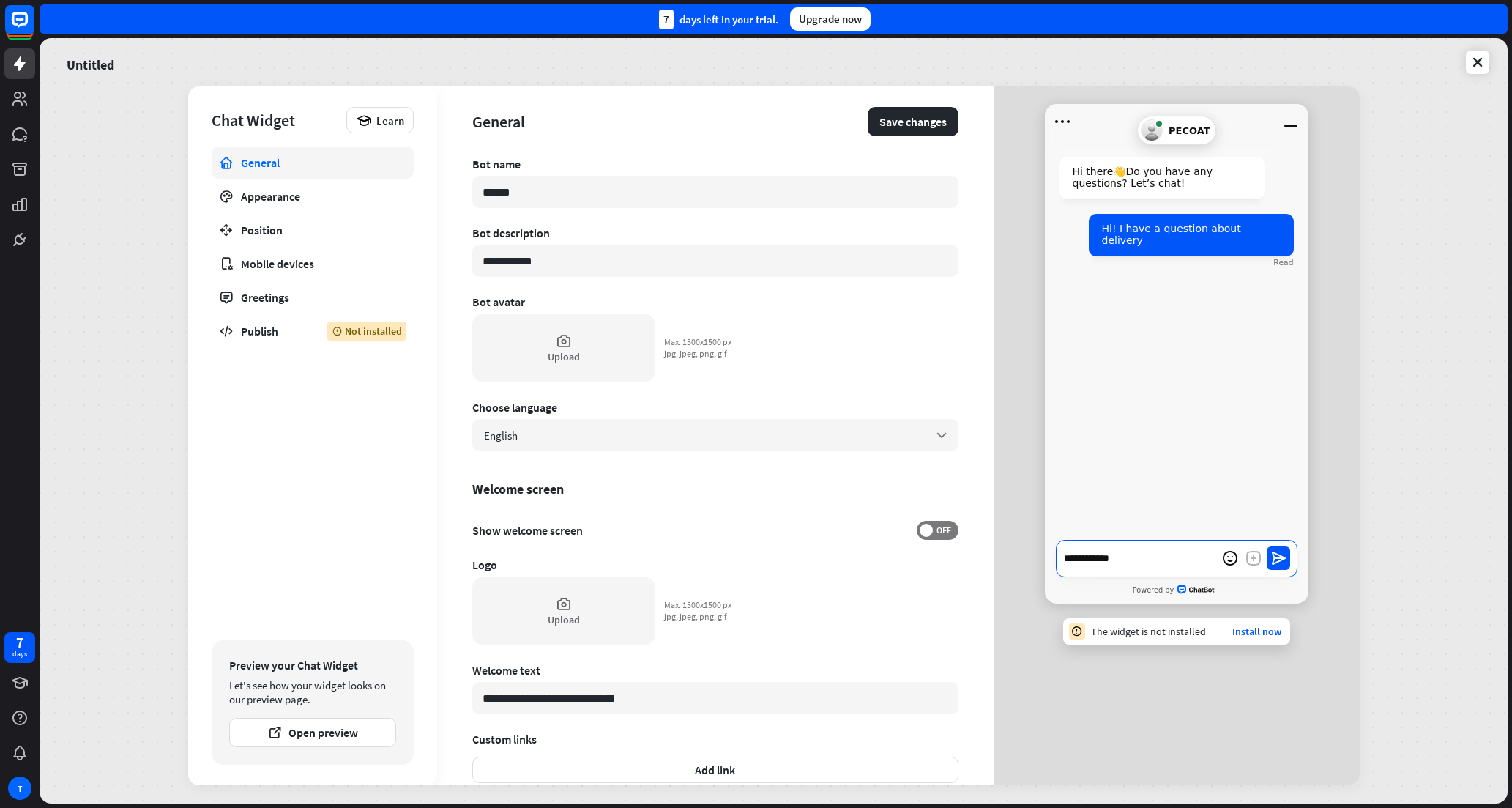
type textarea "*"
type textarea "**********"
type textarea "*"
type textarea "**********"
type textarea "*"
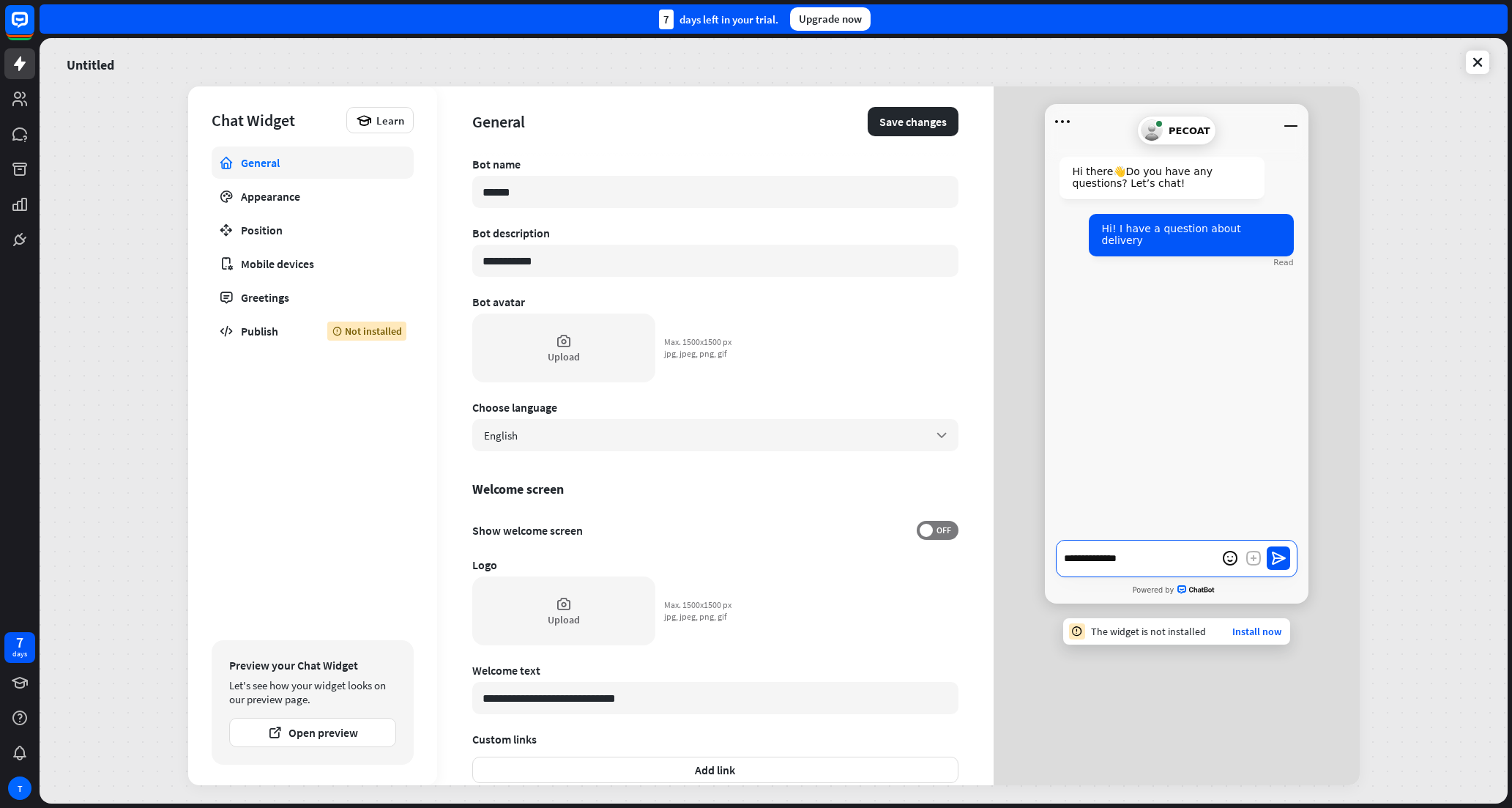
type textarea "**********"
type textarea "*"
type textarea "**********"
type textarea "*"
type textarea "**********"
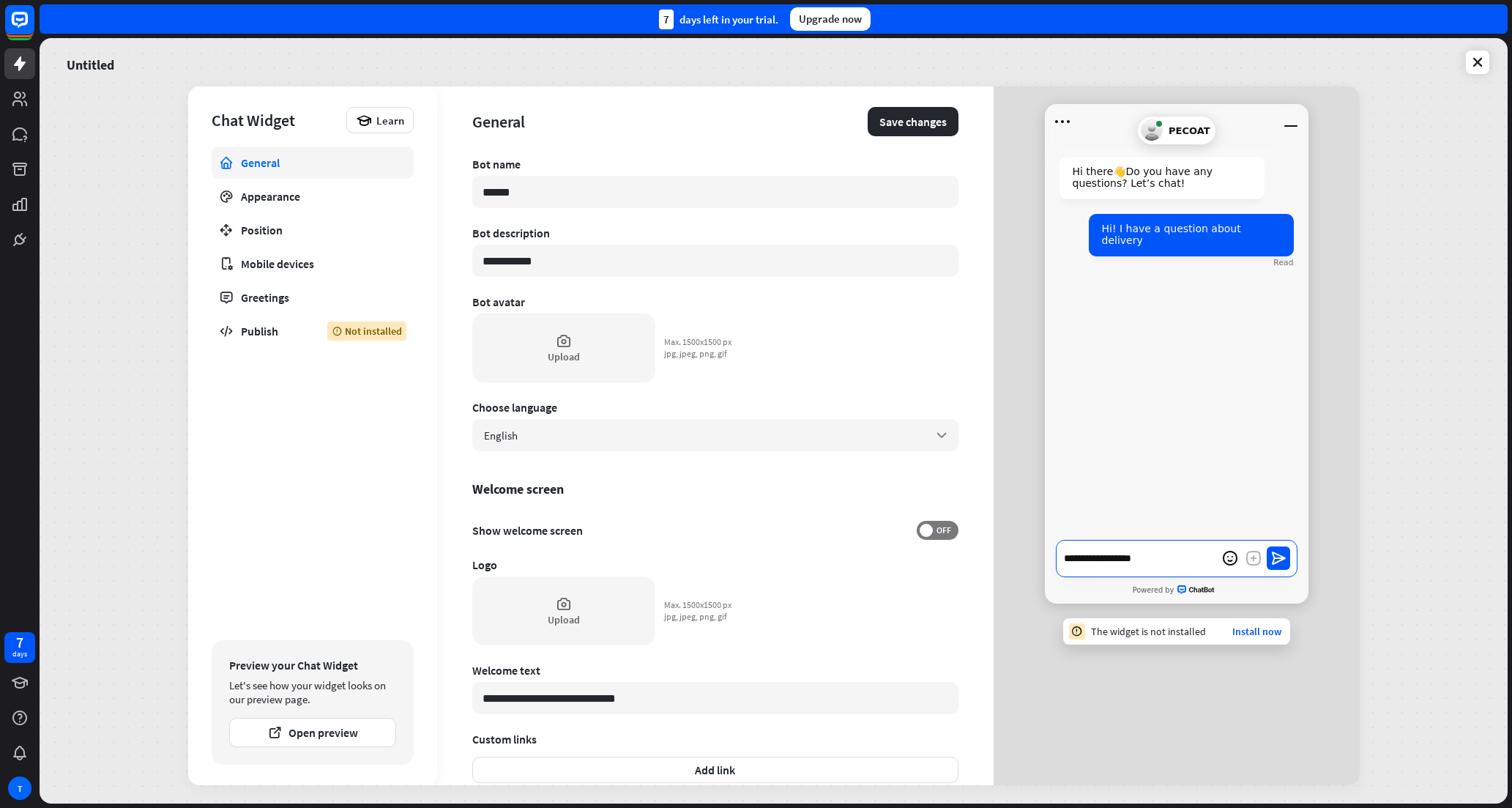
type textarea "*"
type textarea "**********"
type textarea "*"
click at [305, 197] on div "Appearance" at bounding box center [312, 195] width 143 height 15
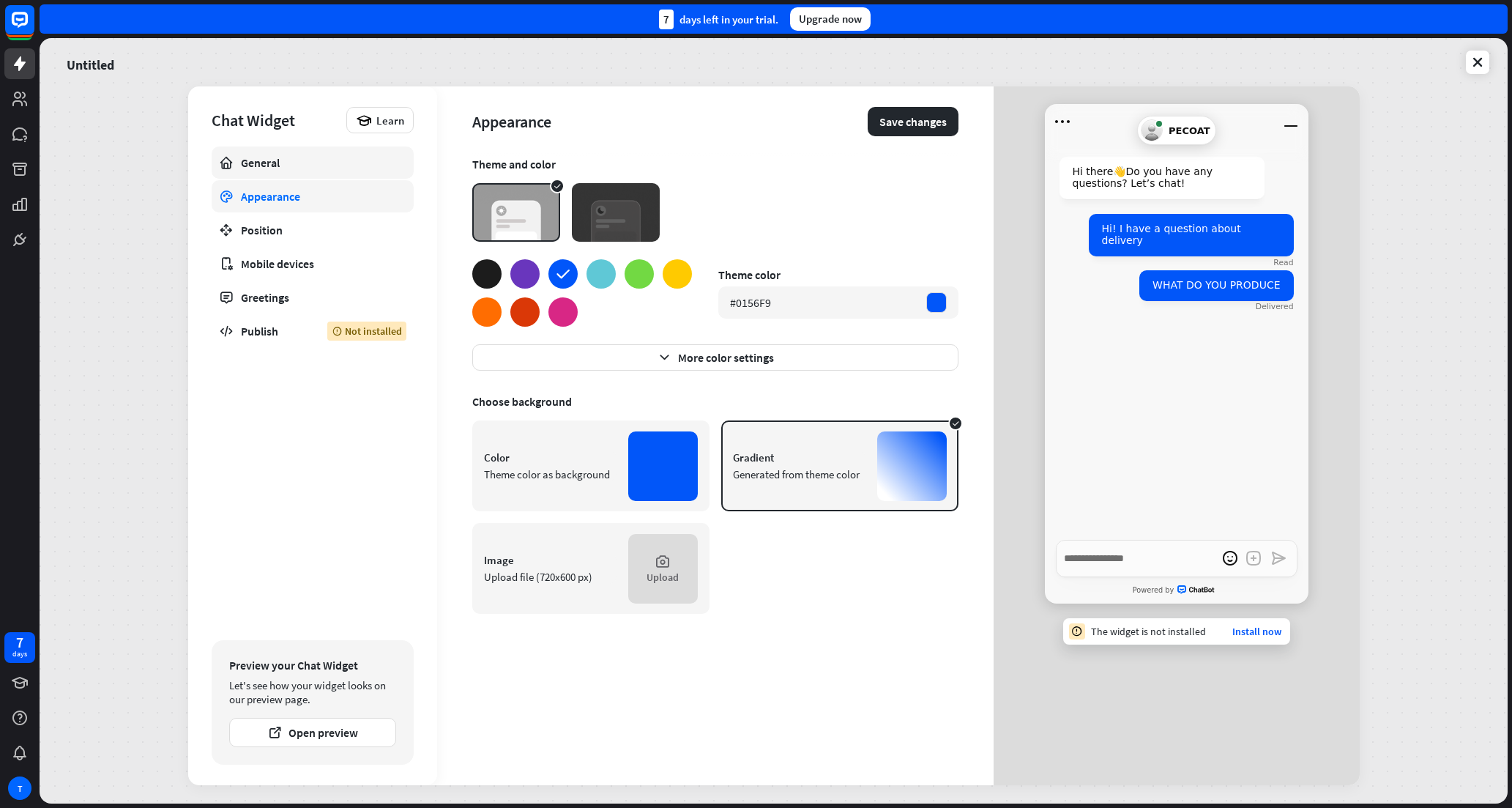
click at [302, 166] on div "General" at bounding box center [312, 162] width 143 height 15
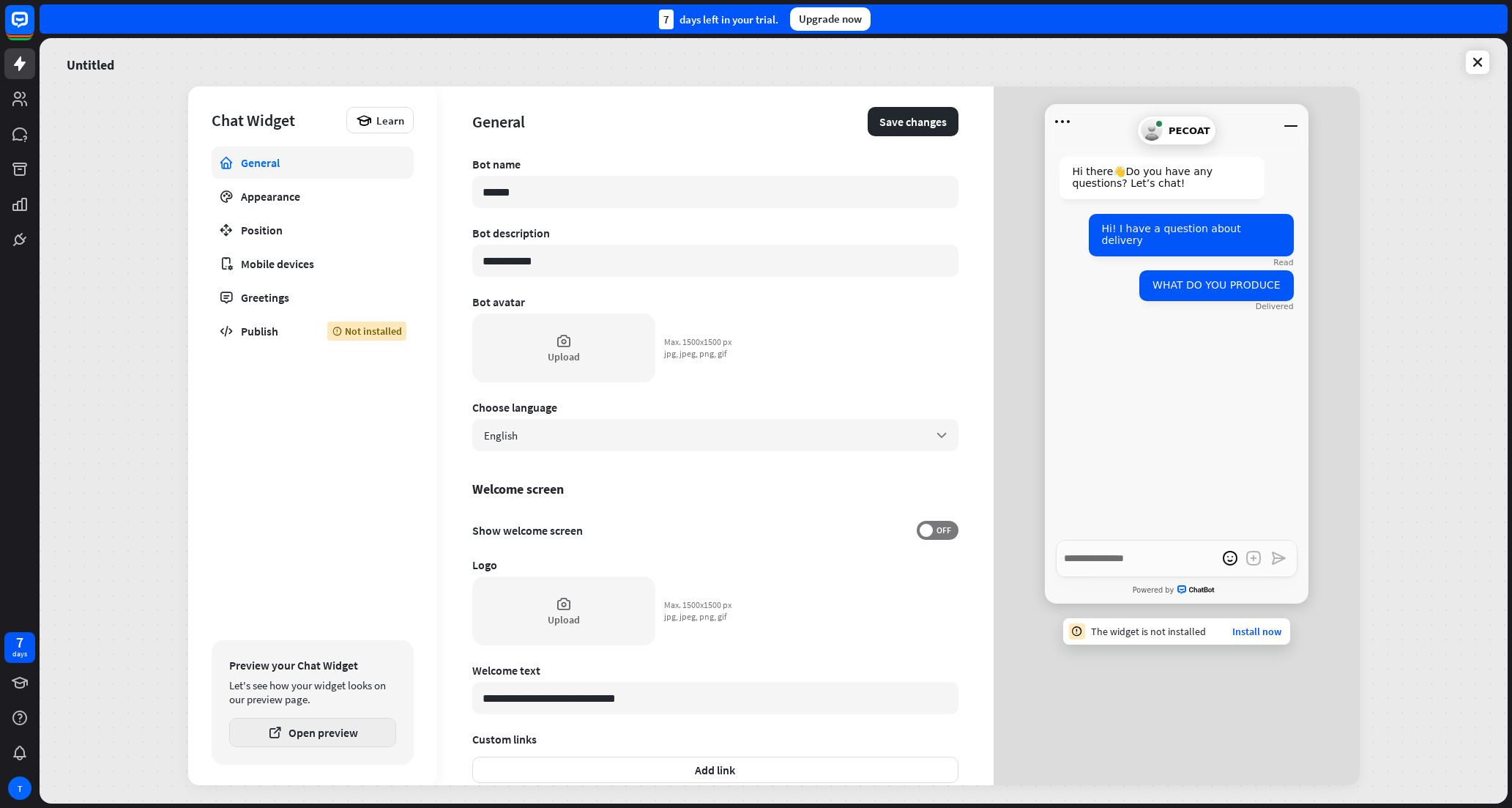
click at [333, 736] on button "Open preview" at bounding box center [312, 732] width 167 height 30
click at [291, 196] on div "Appearance" at bounding box center [312, 195] width 143 height 15
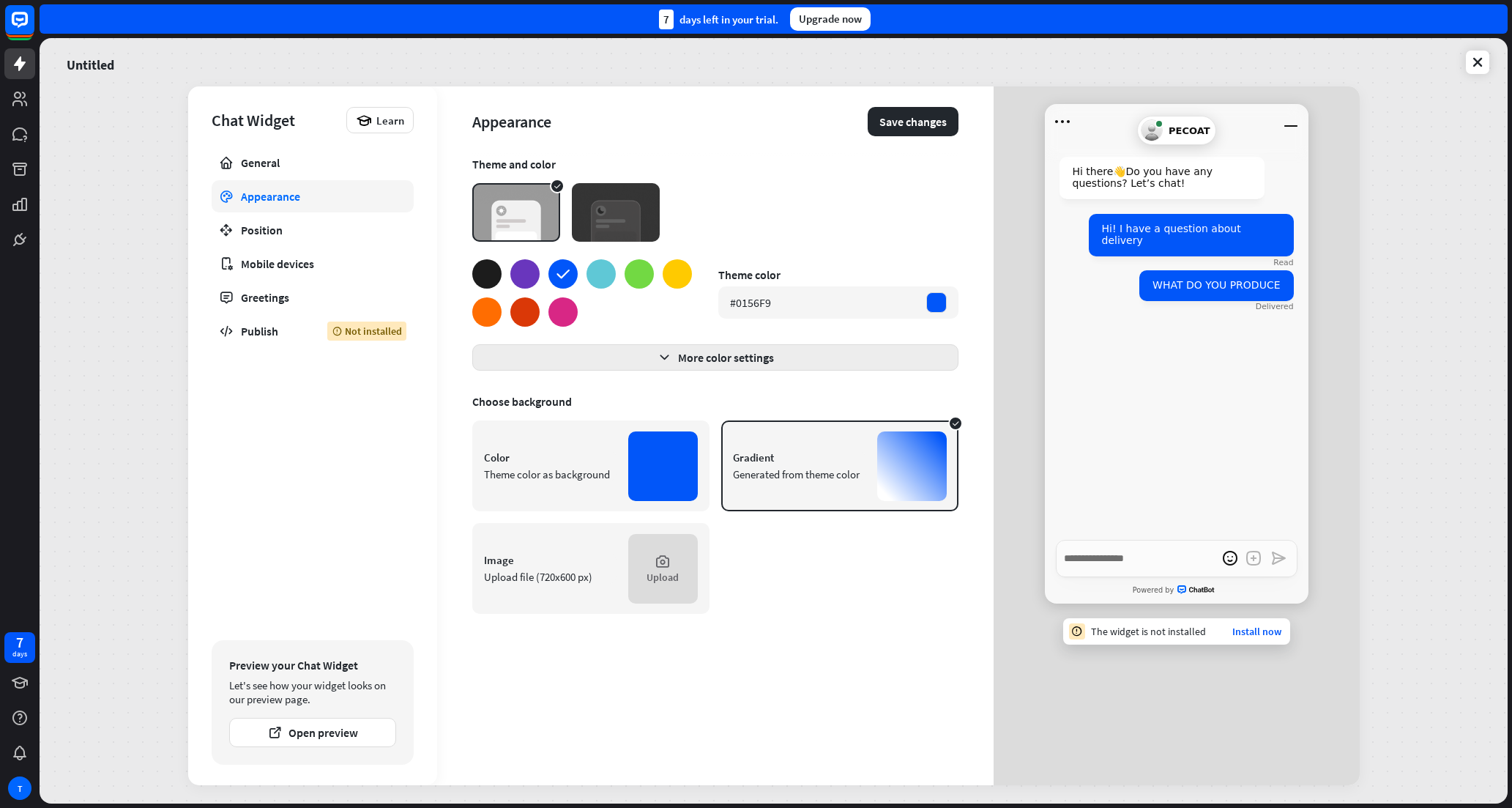
click at [716, 359] on button "More color settings" at bounding box center [715, 357] width 486 height 27
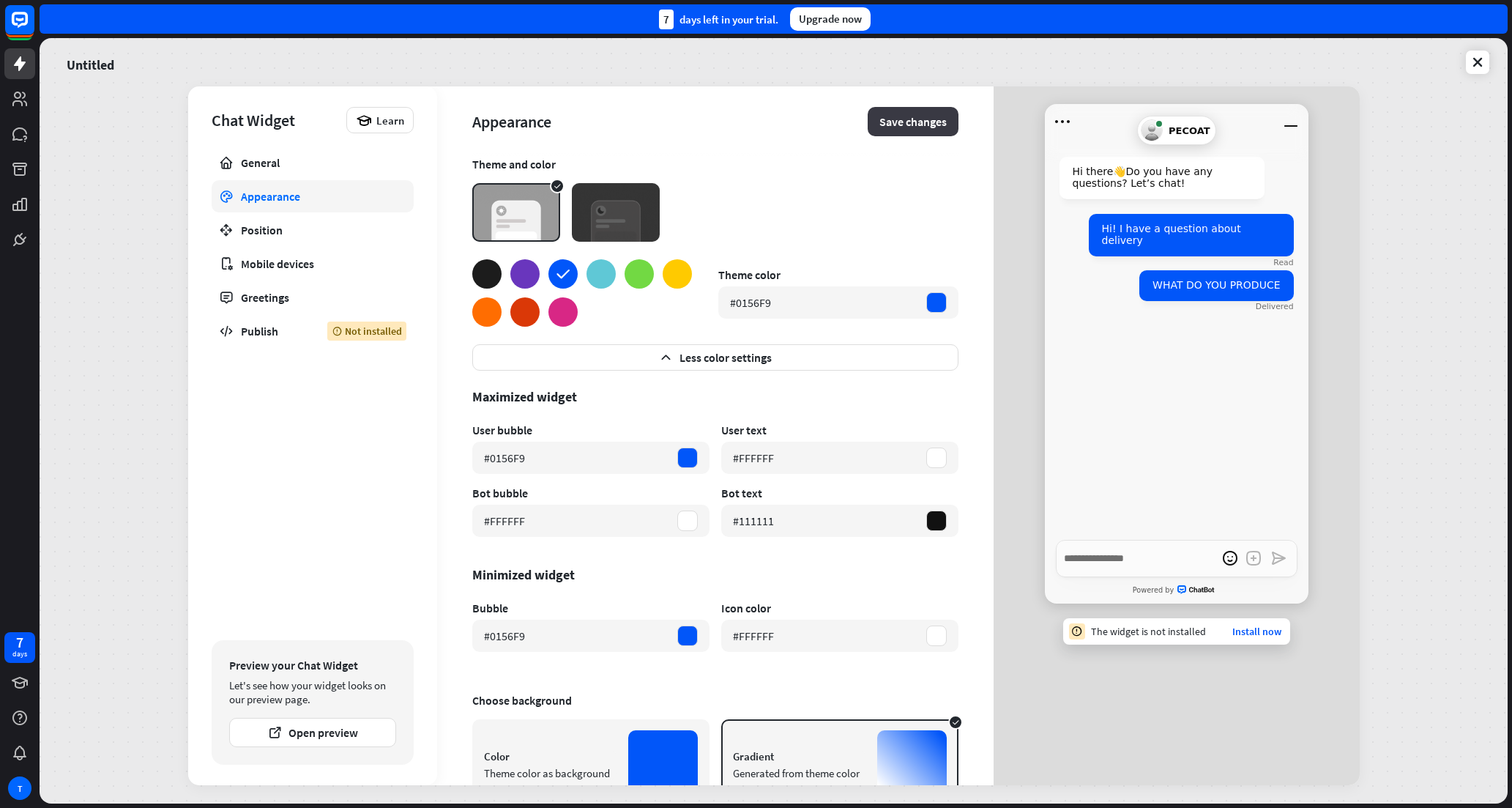
click at [911, 122] on button "Save changes" at bounding box center [912, 121] width 91 height 30
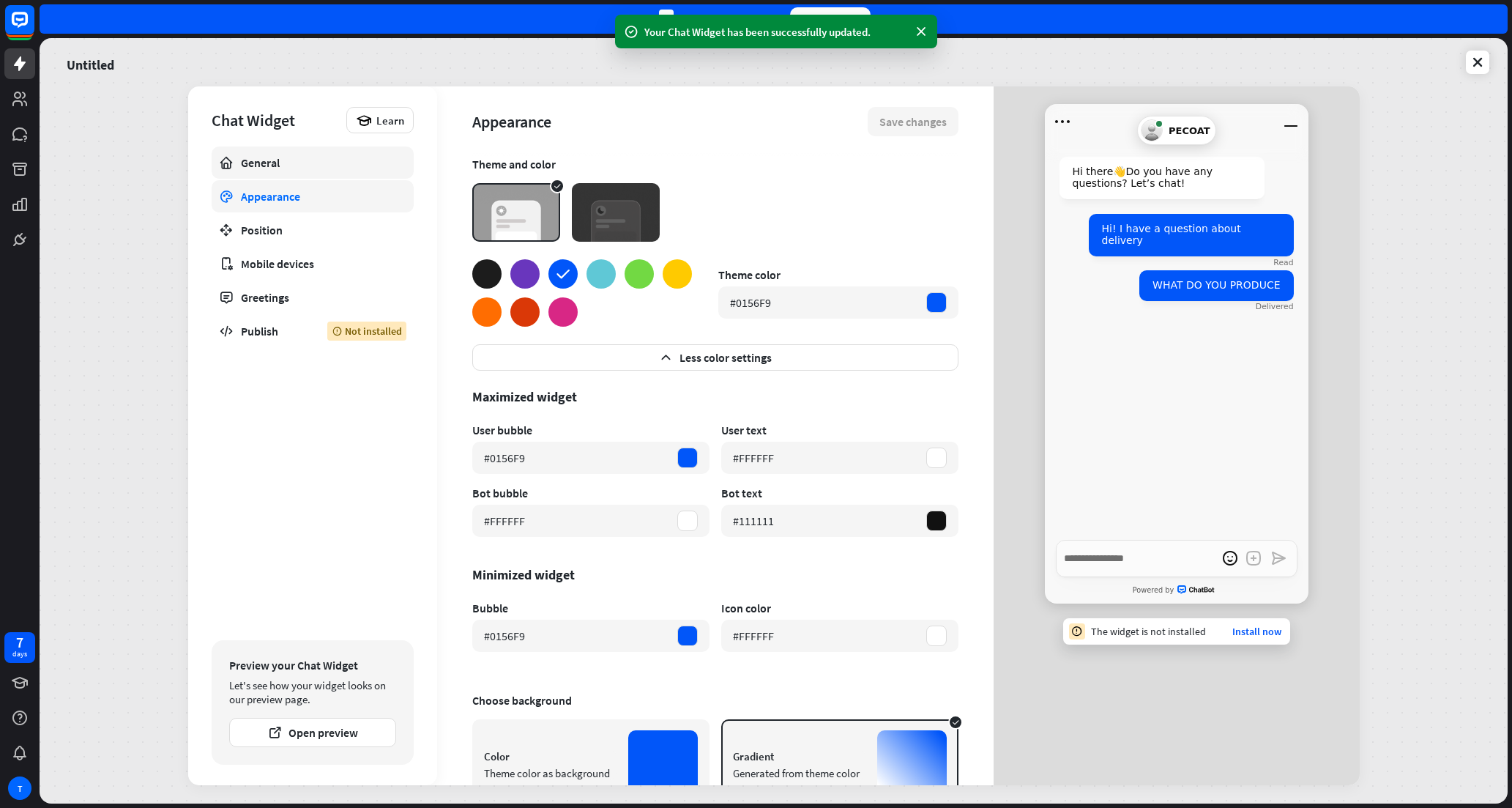
click at [316, 155] on div "General" at bounding box center [312, 162] width 143 height 15
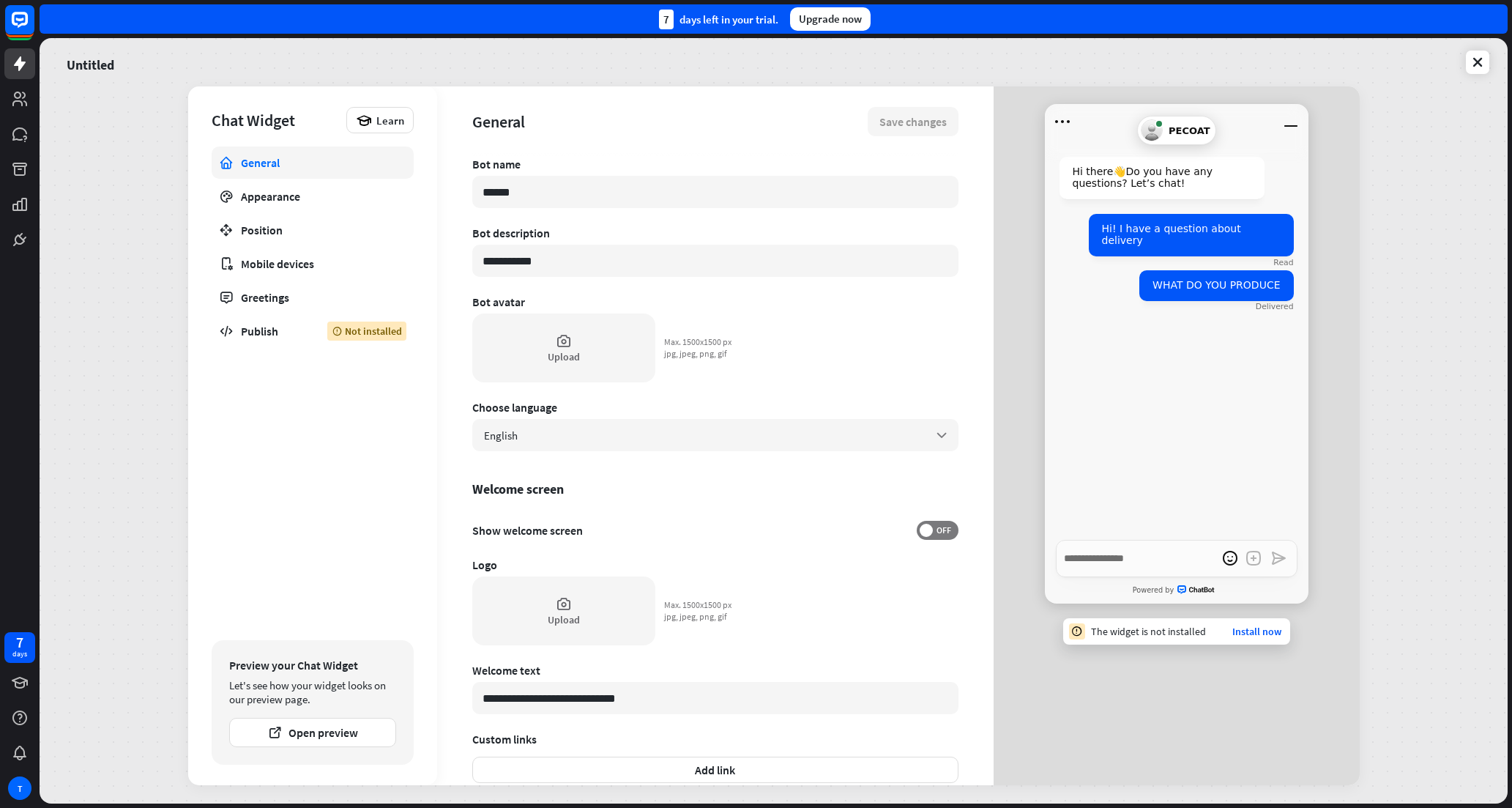
click at [1387, 421] on div "**********" at bounding box center [773, 421] width 1468 height 766
click at [1292, 131] on icon "Minimize window" at bounding box center [1291, 121] width 24 height 24
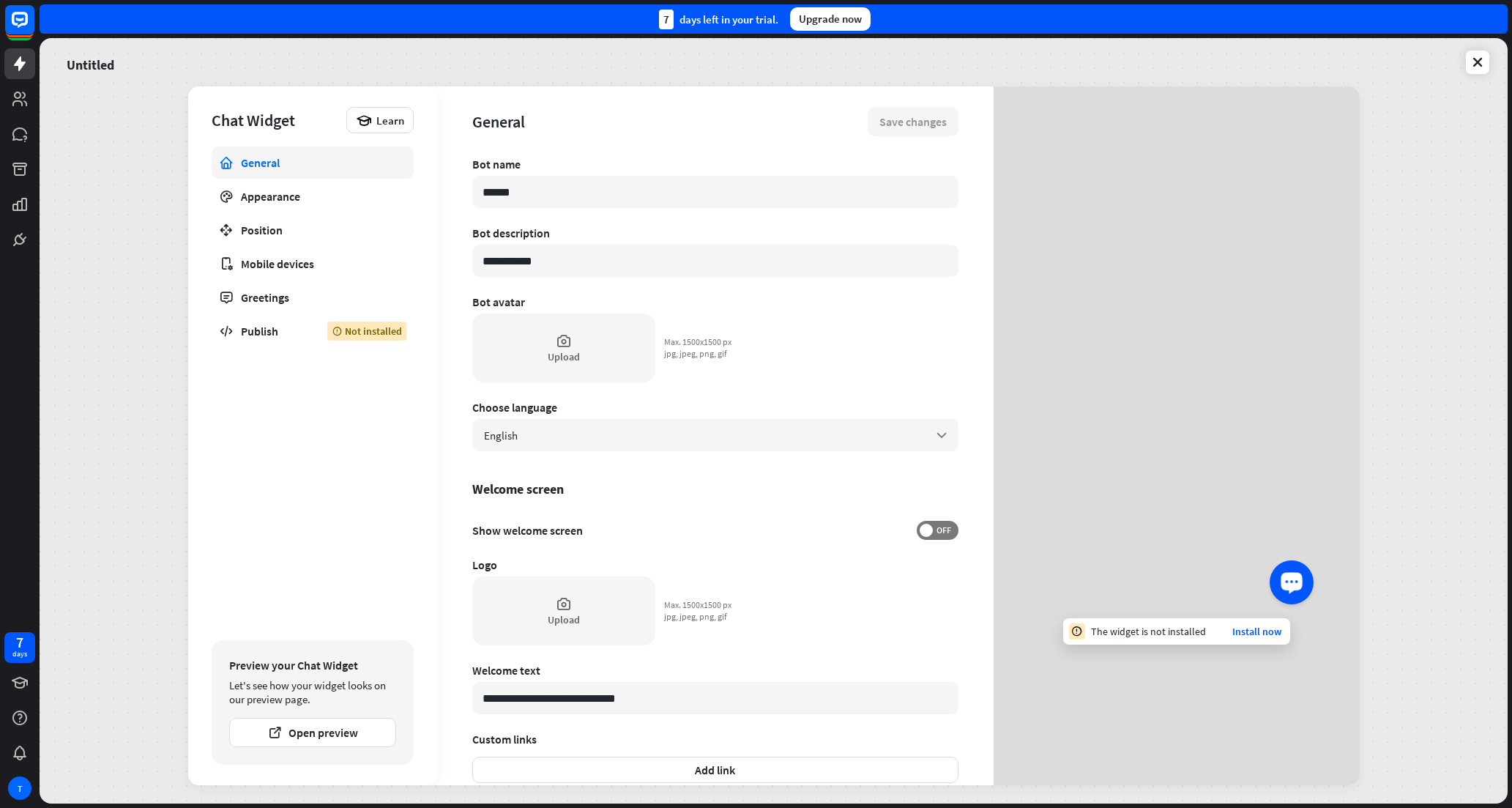
click at [1298, 588] on div "Launch OpenWidget widget" at bounding box center [1291, 580] width 25 height 25
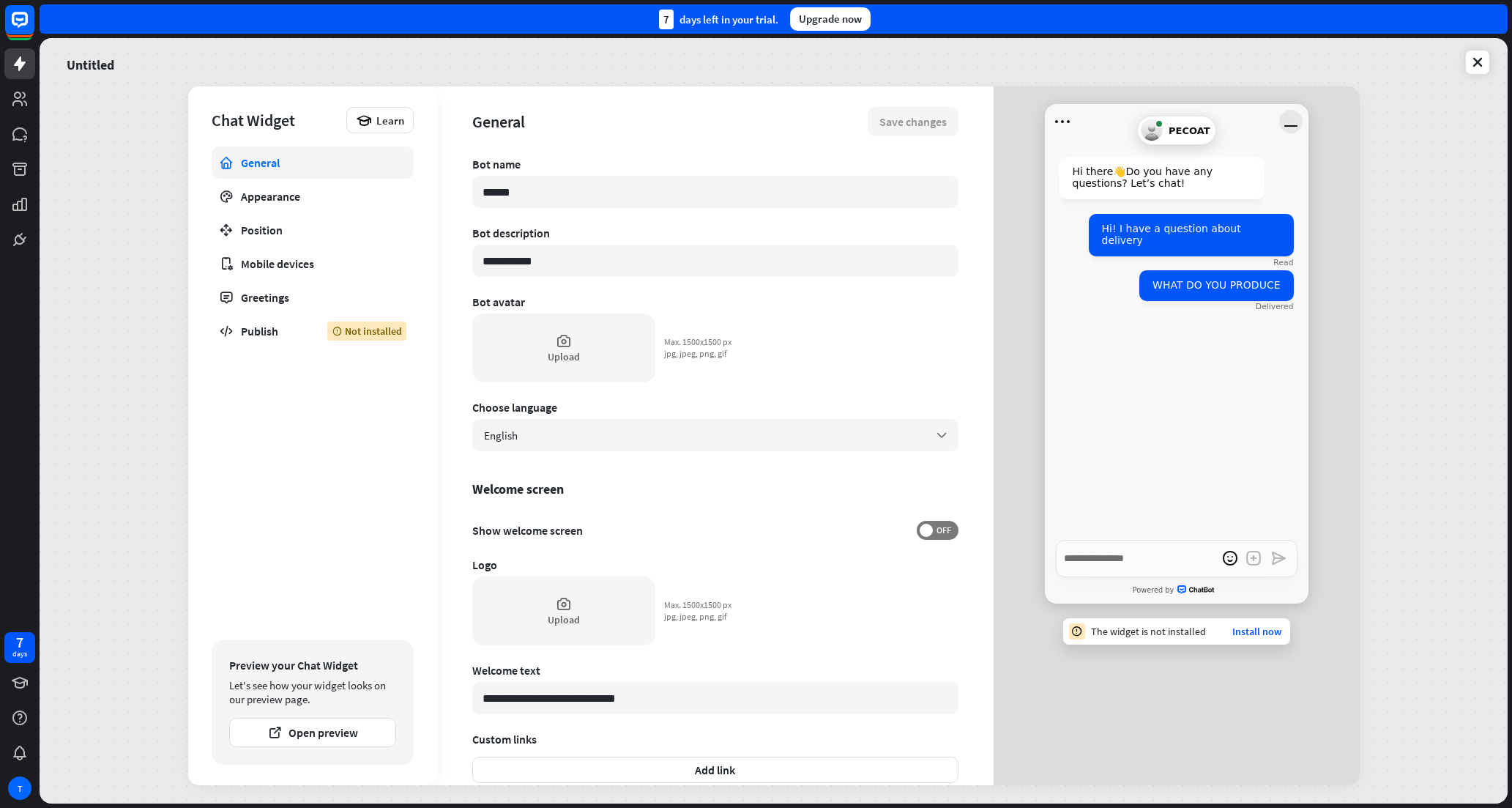
click at [1293, 122] on icon "Minimize window" at bounding box center [1291, 121] width 24 height 24
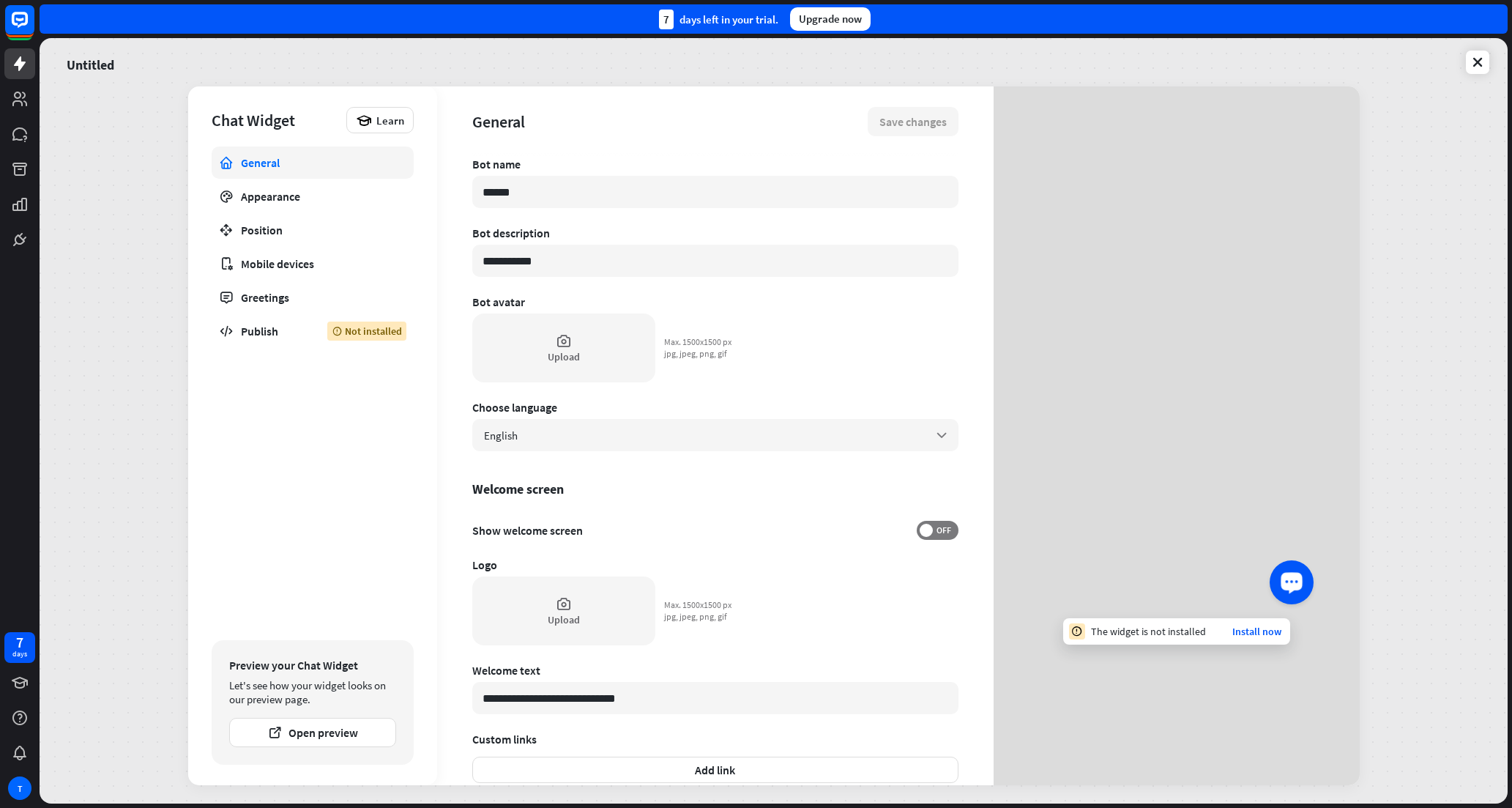
click at [1304, 586] on button "Launch OpenWidget widget" at bounding box center [1291, 581] width 44 height 44
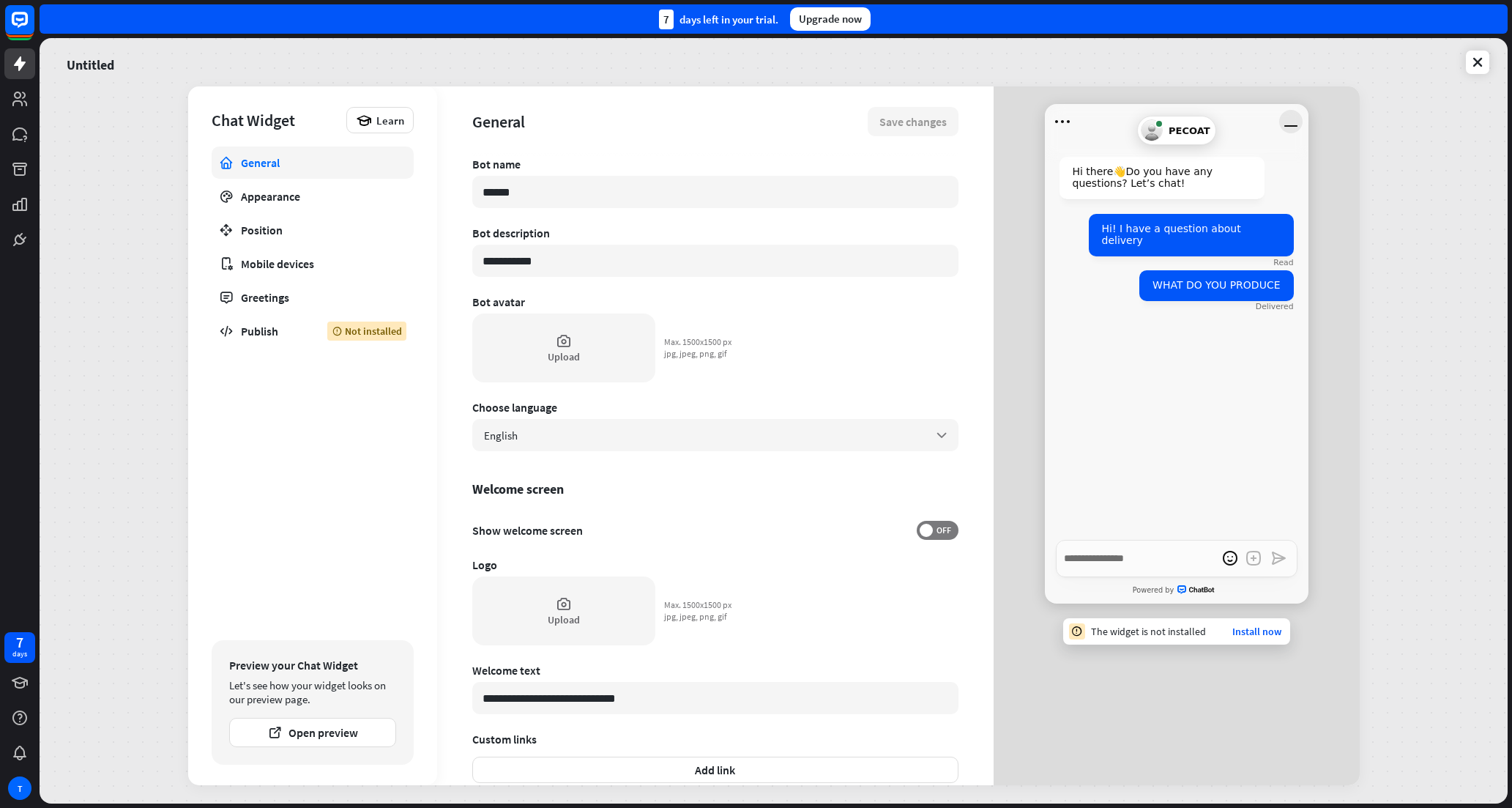
click at [1293, 119] on icon "Minimize window" at bounding box center [1291, 121] width 24 height 24
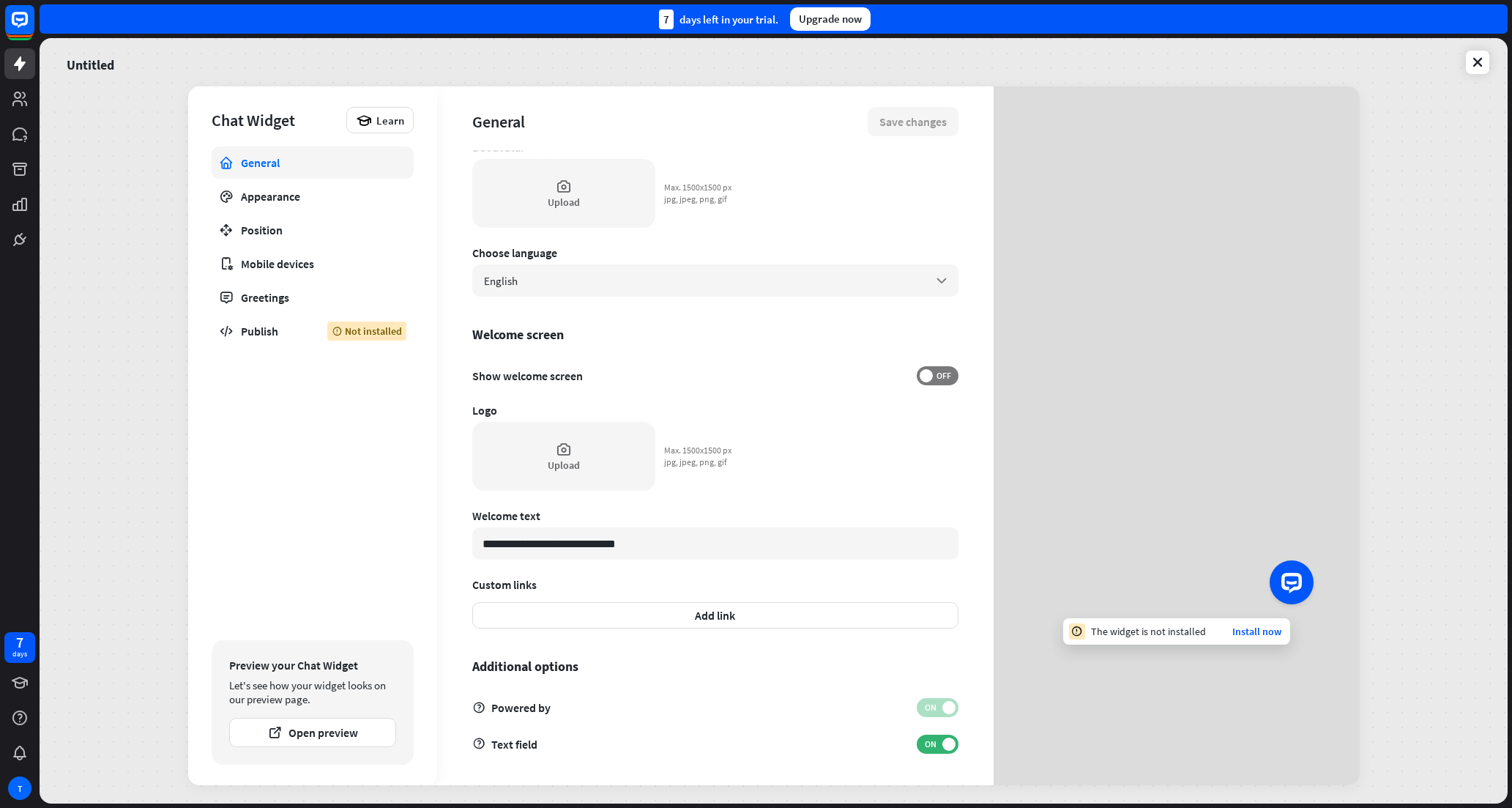
scroll to position [157, 0]
click at [922, 740] on span "ON" at bounding box center [930, 742] width 23 height 12
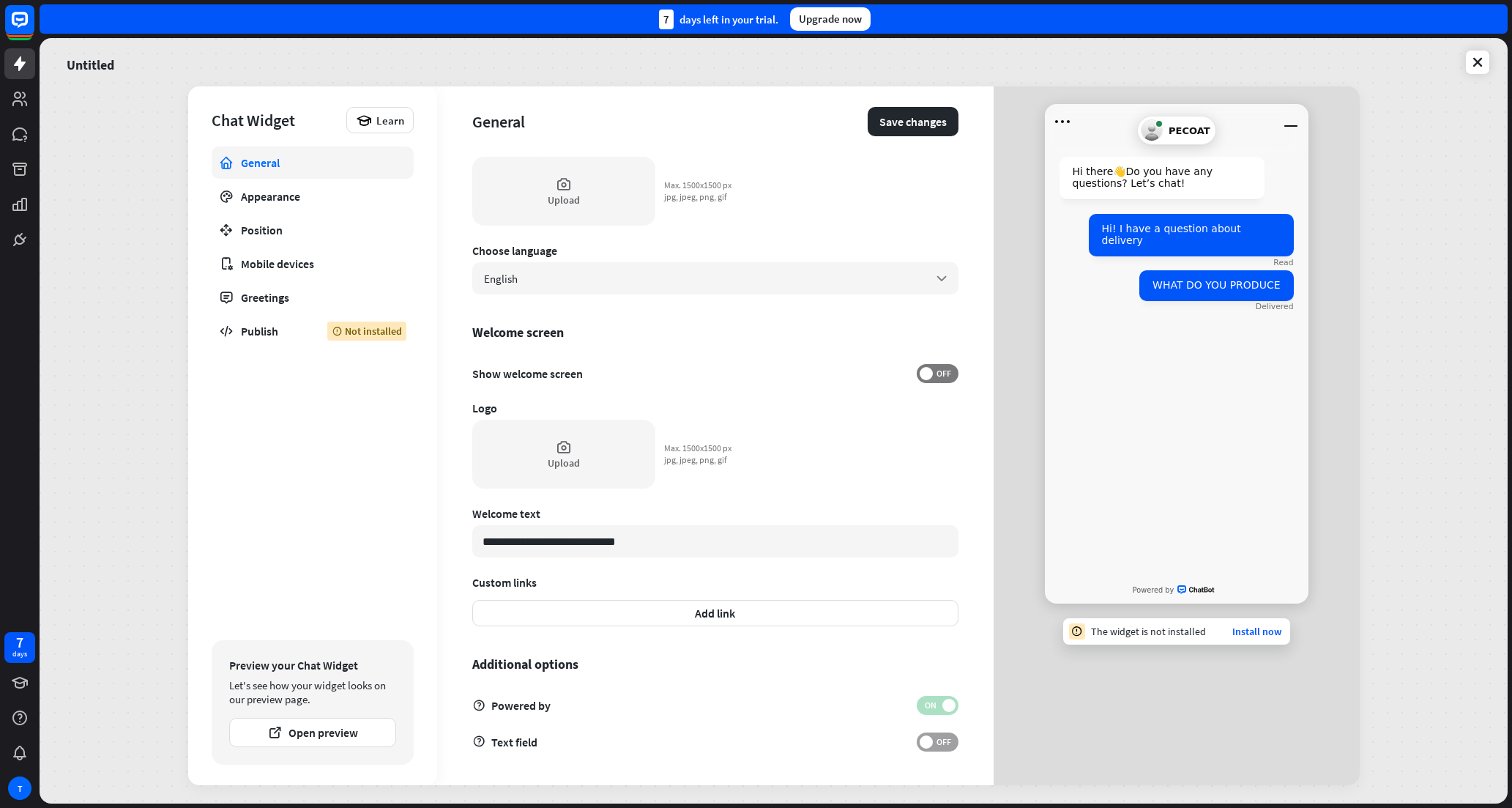
click at [932, 740] on span "OFF" at bounding box center [943, 742] width 23 height 12
click at [930, 740] on span "ON" at bounding box center [930, 742] width 23 height 12
click at [1194, 342] on div "Hi there 👋 Do you have any questions? Let’s chat! Hi! I have a question about d…" at bounding box center [1176, 358] width 263 height 438
click at [932, 742] on span "OFF" at bounding box center [943, 742] width 23 height 12
click at [293, 198] on div "Appearance" at bounding box center [312, 195] width 143 height 15
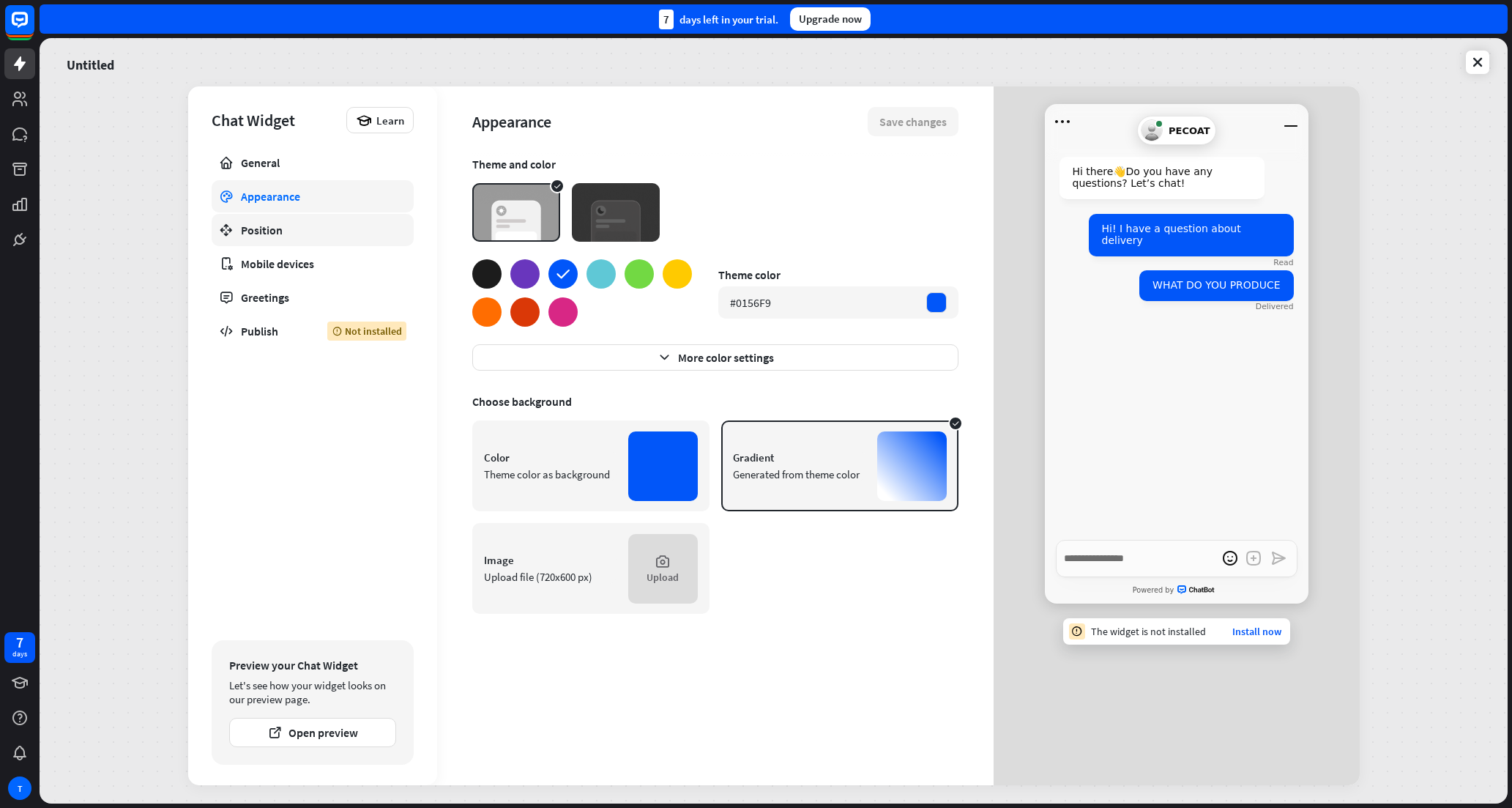
click at [288, 221] on link "Position" at bounding box center [312, 230] width 202 height 33
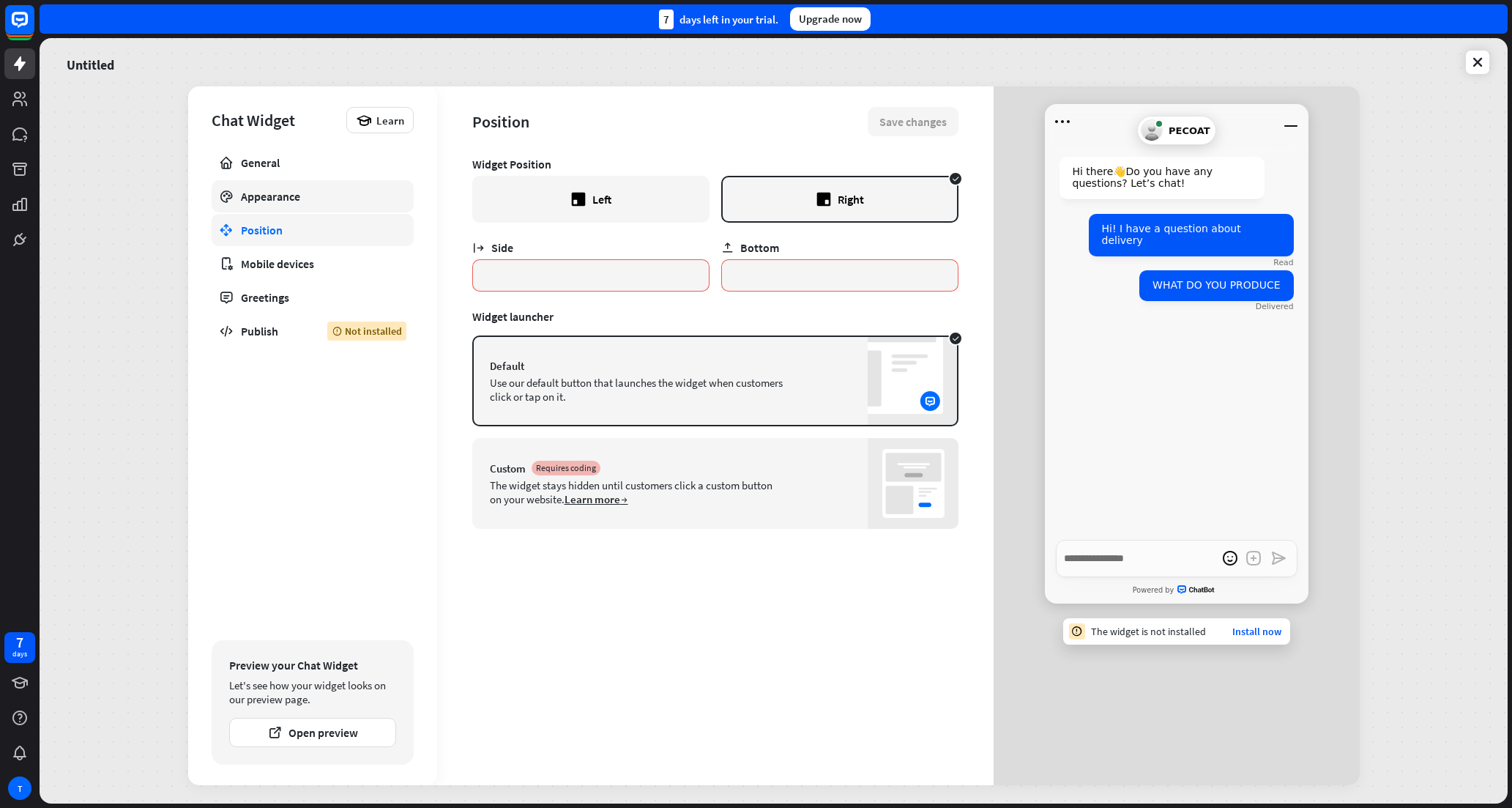
click at [288, 203] on div "Appearance" at bounding box center [312, 195] width 143 height 15
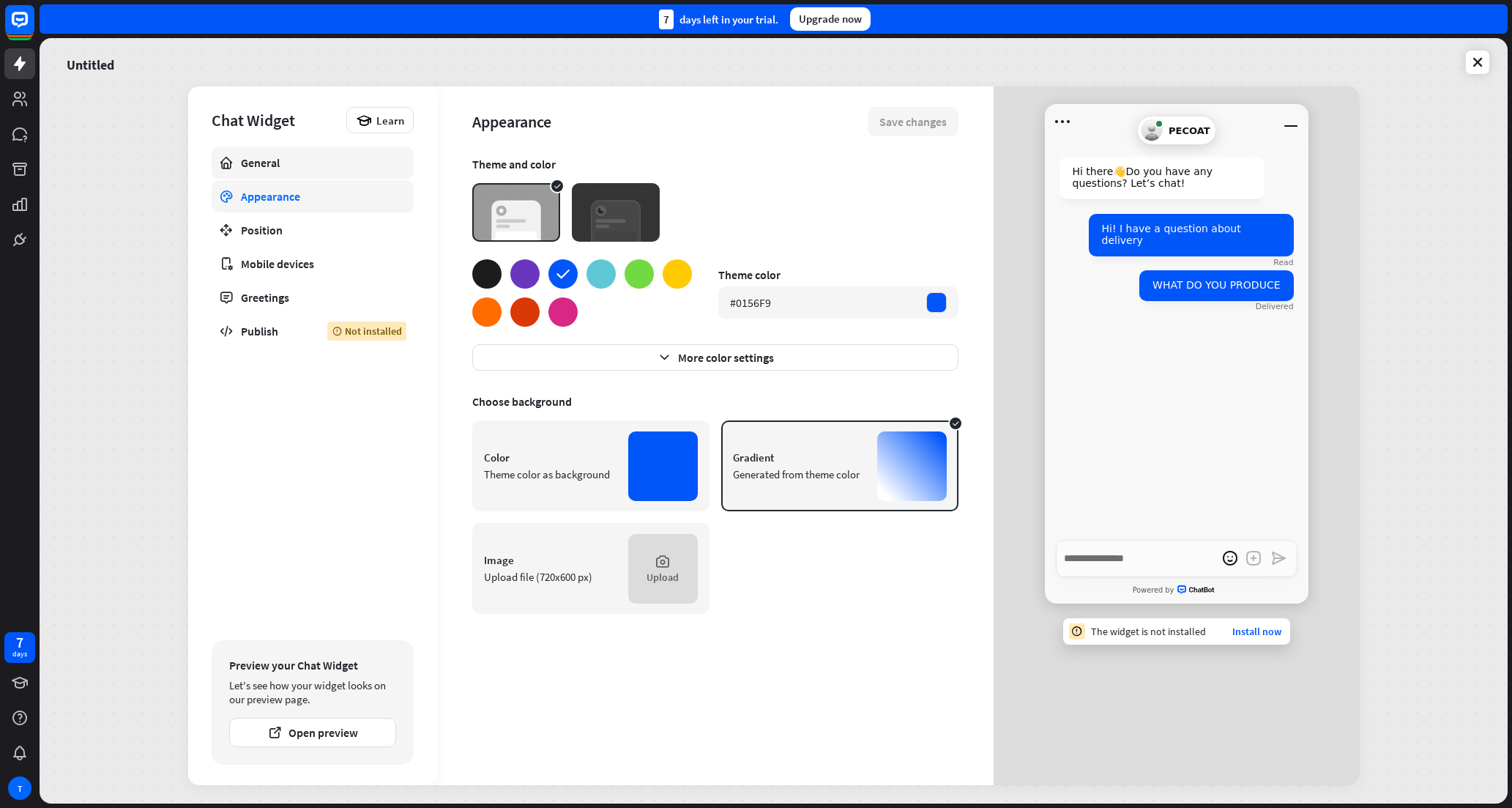
click at [282, 175] on link "General" at bounding box center [312, 162] width 202 height 33
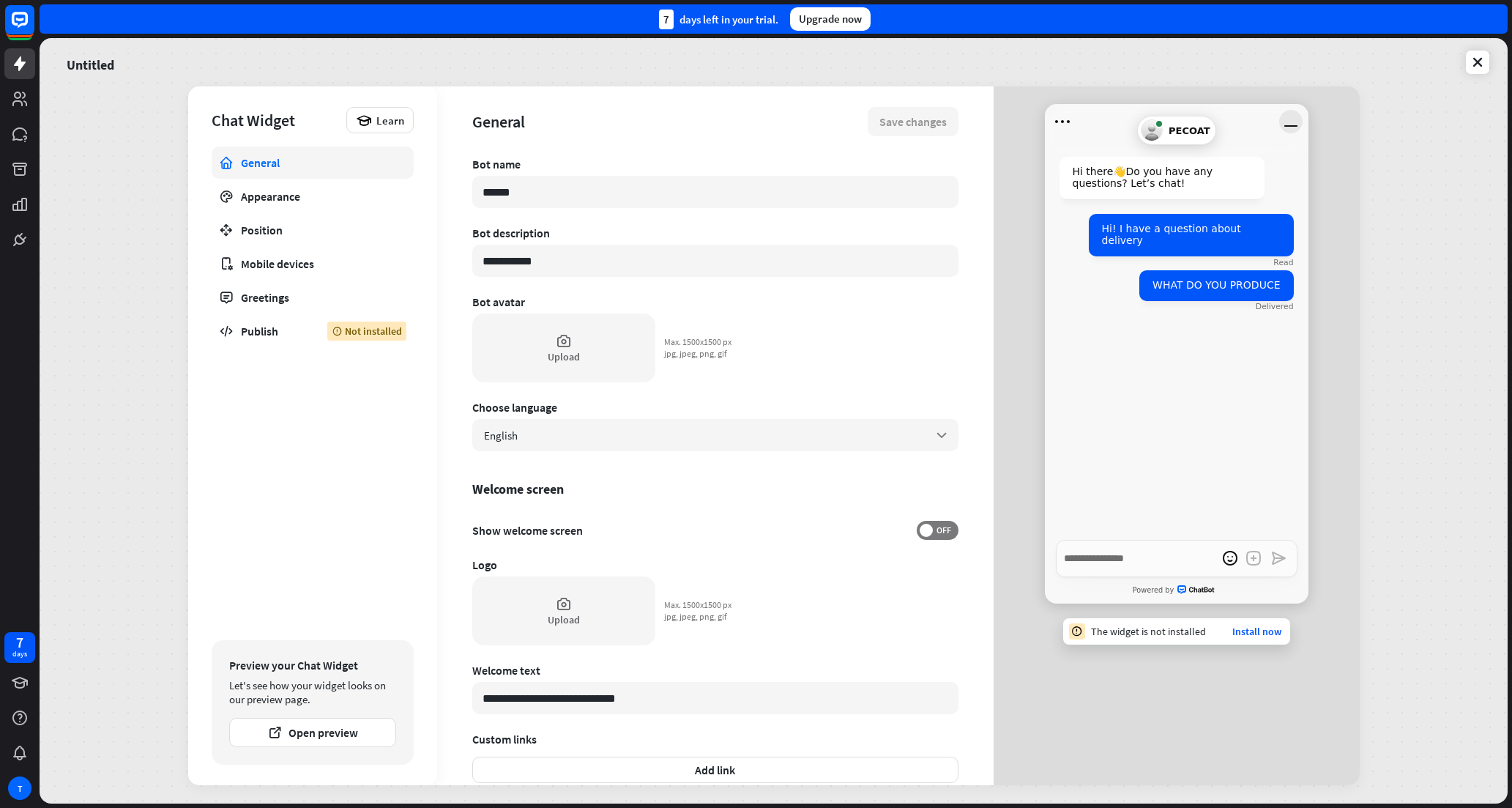
click at [1281, 122] on icon "Minimize window" at bounding box center [1291, 121] width 24 height 24
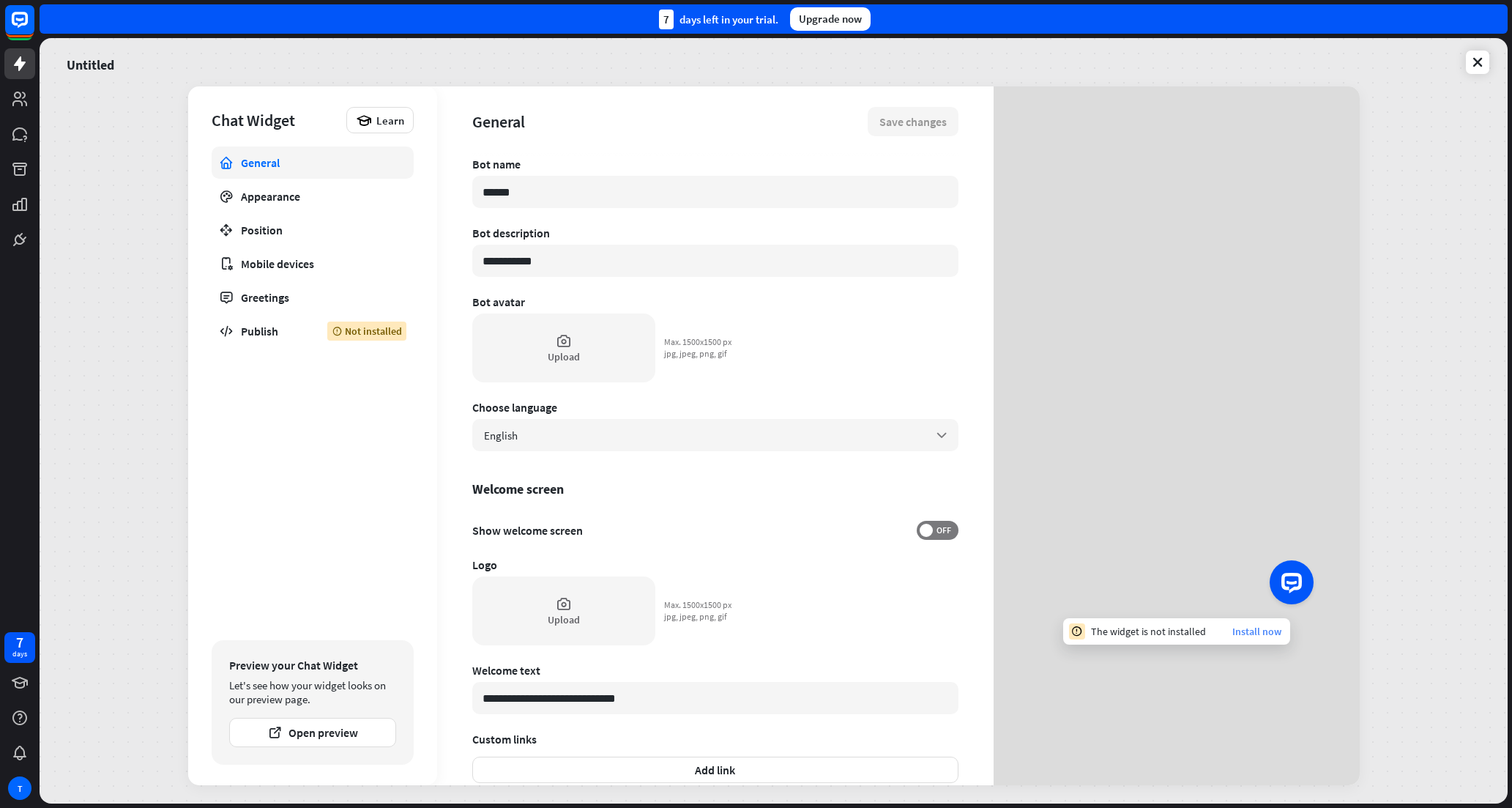
click at [1267, 631] on link "Install now" at bounding box center [1257, 630] width 49 height 13
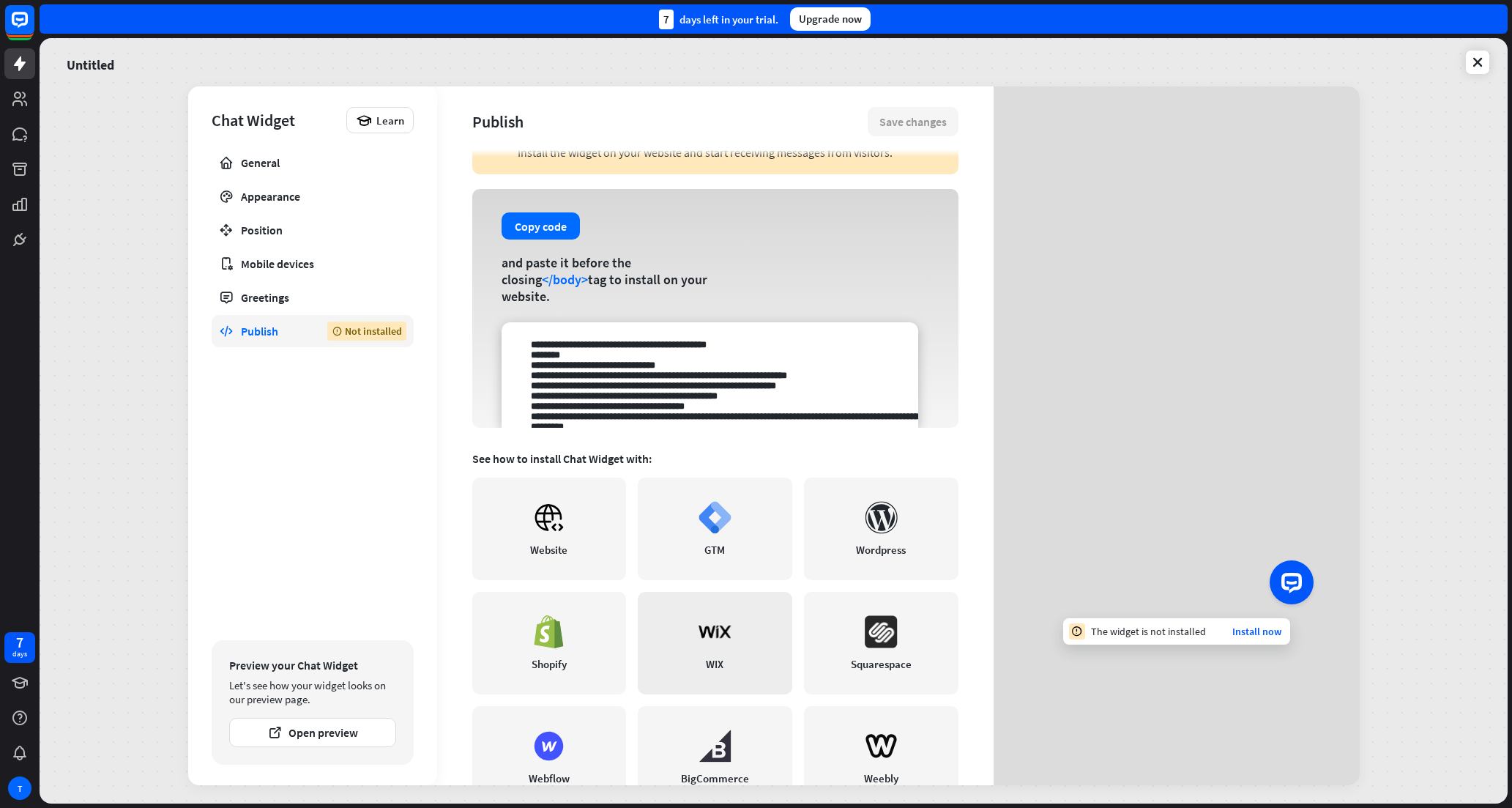
scroll to position [73, 0]
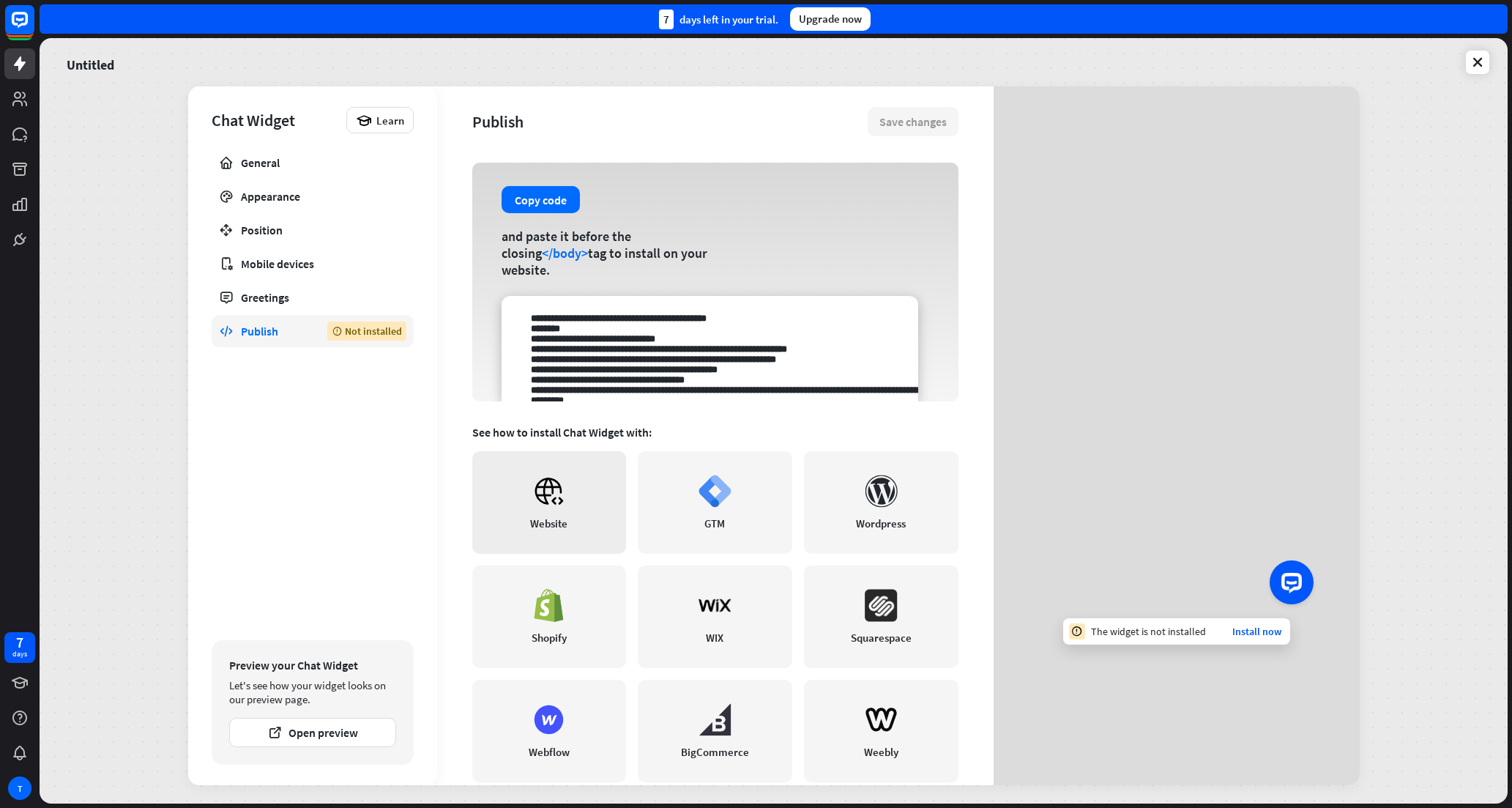
click at [569, 507] on link "Website" at bounding box center [549, 502] width 155 height 103
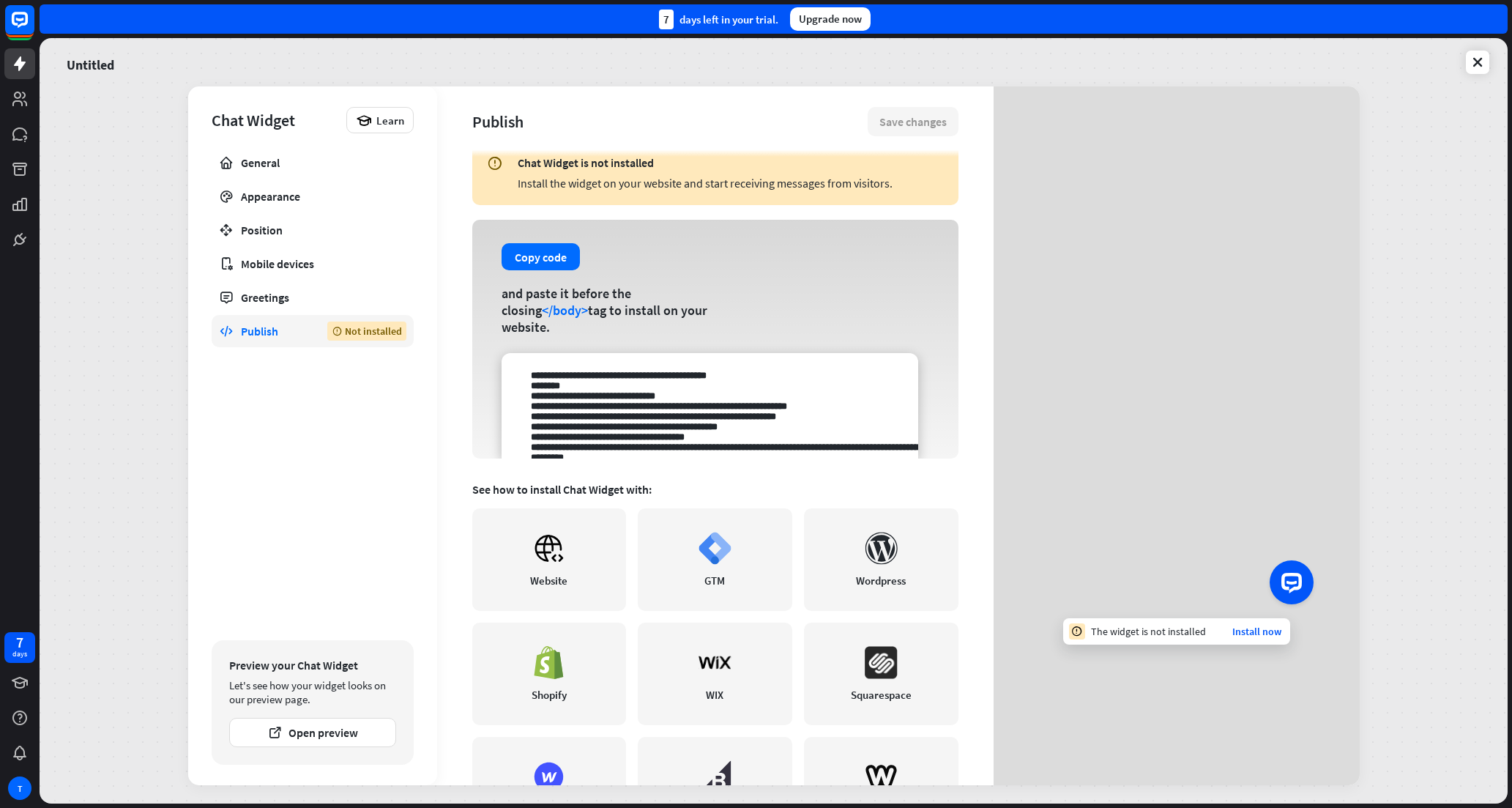
scroll to position [0, 0]
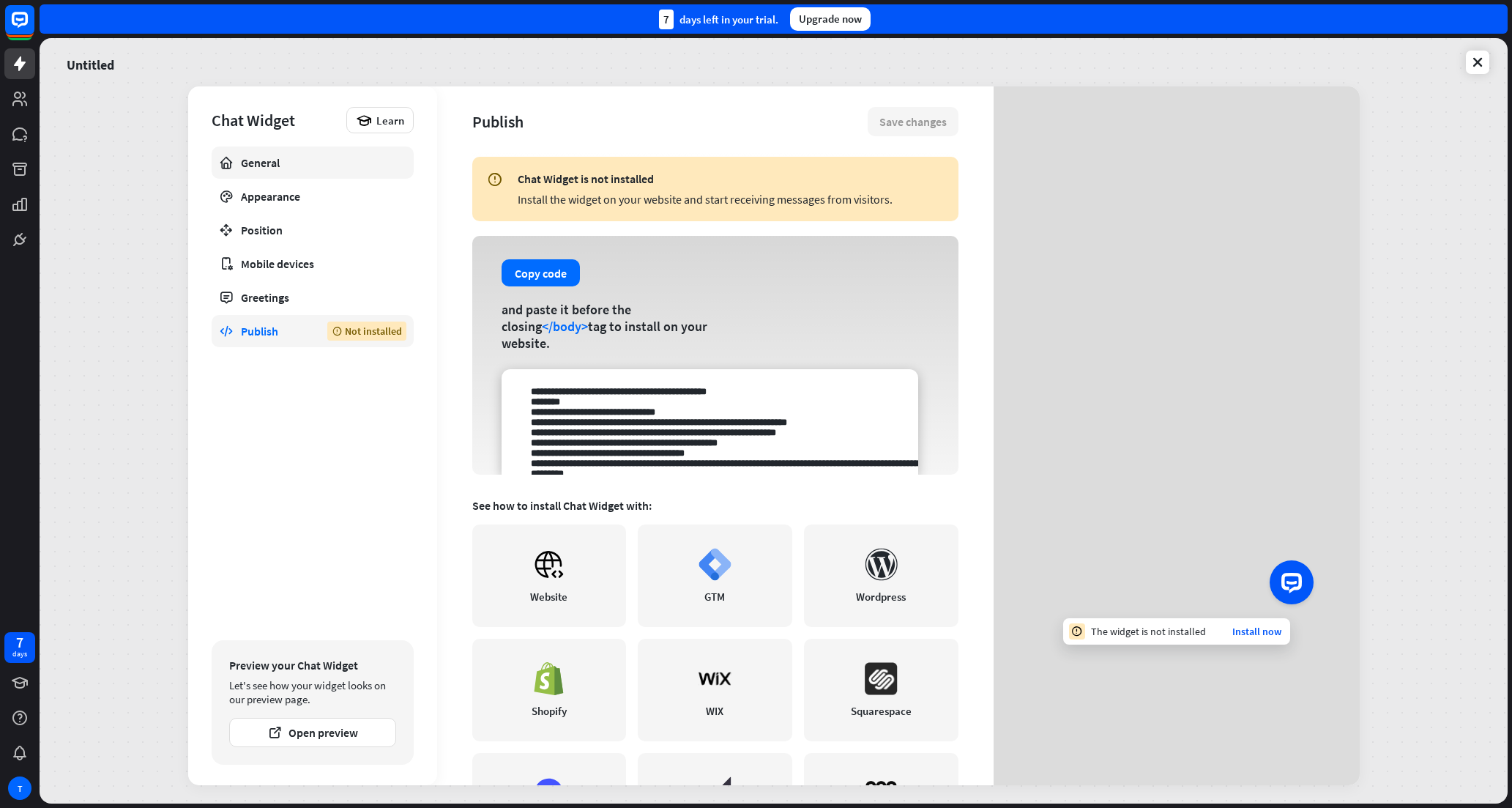
click at [300, 169] on div "General" at bounding box center [312, 162] width 143 height 15
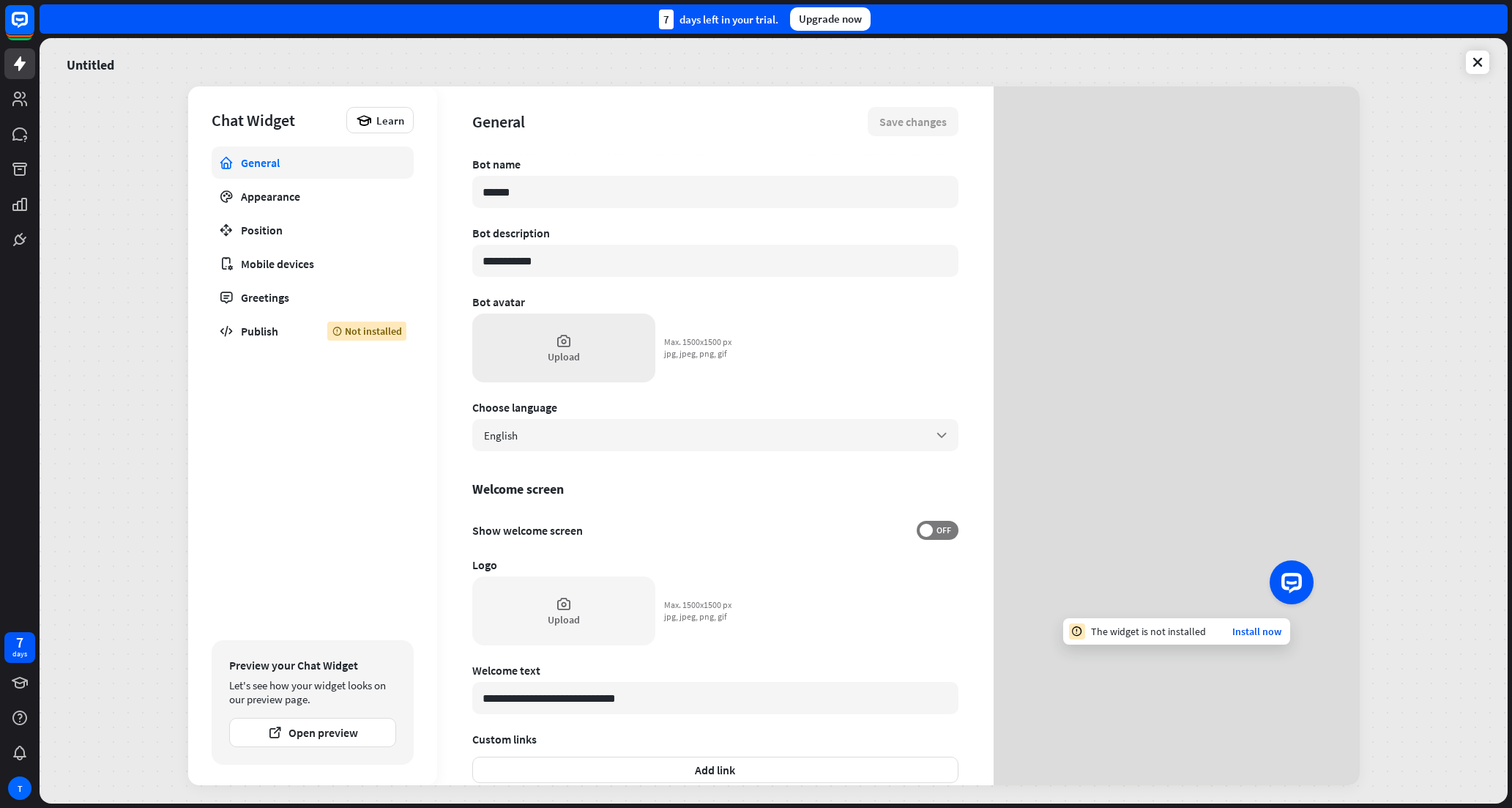
click at [564, 348] on icon at bounding box center [563, 340] width 16 height 16
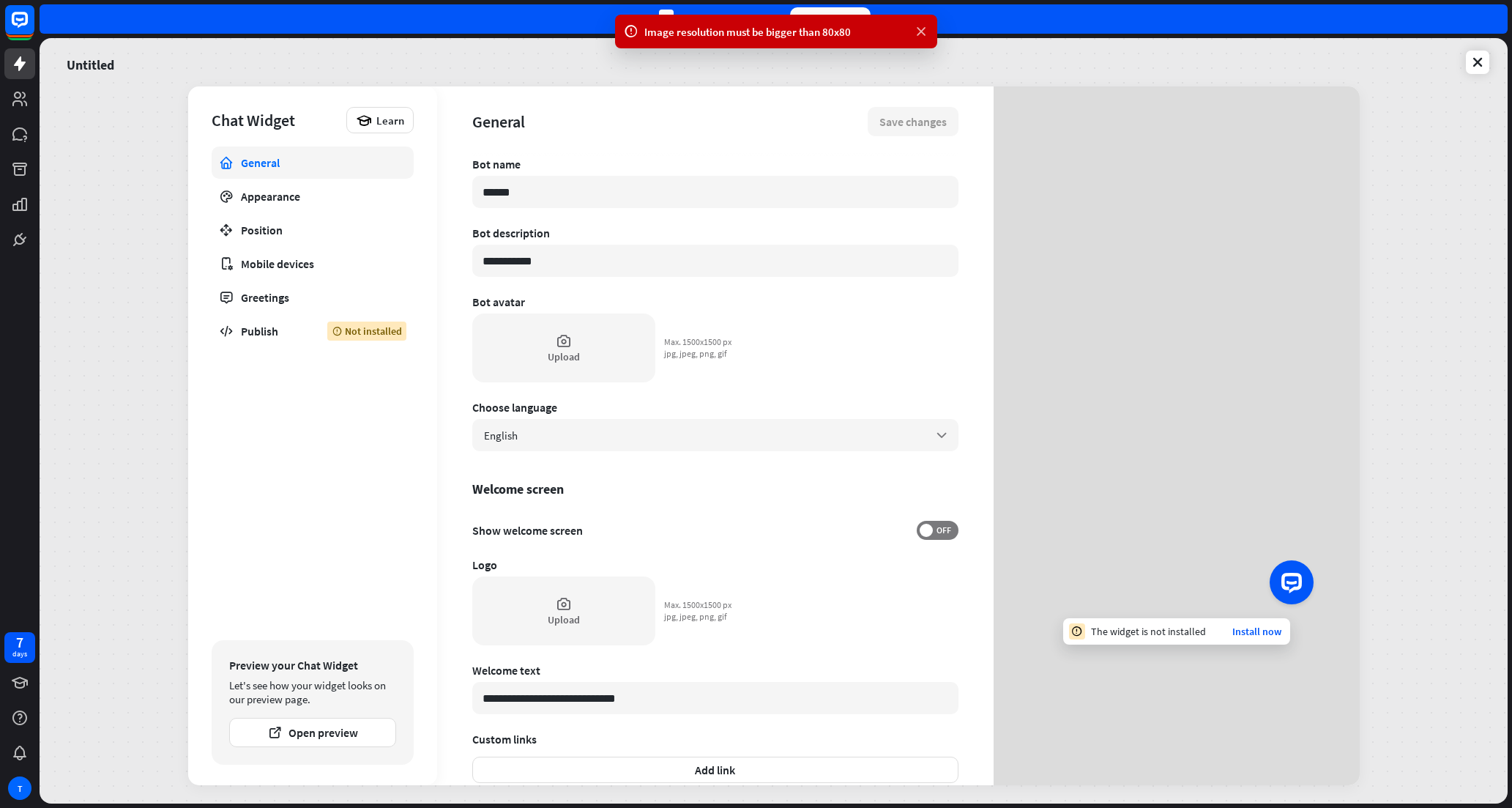
click at [921, 33] on icon at bounding box center [920, 32] width 15 height 16
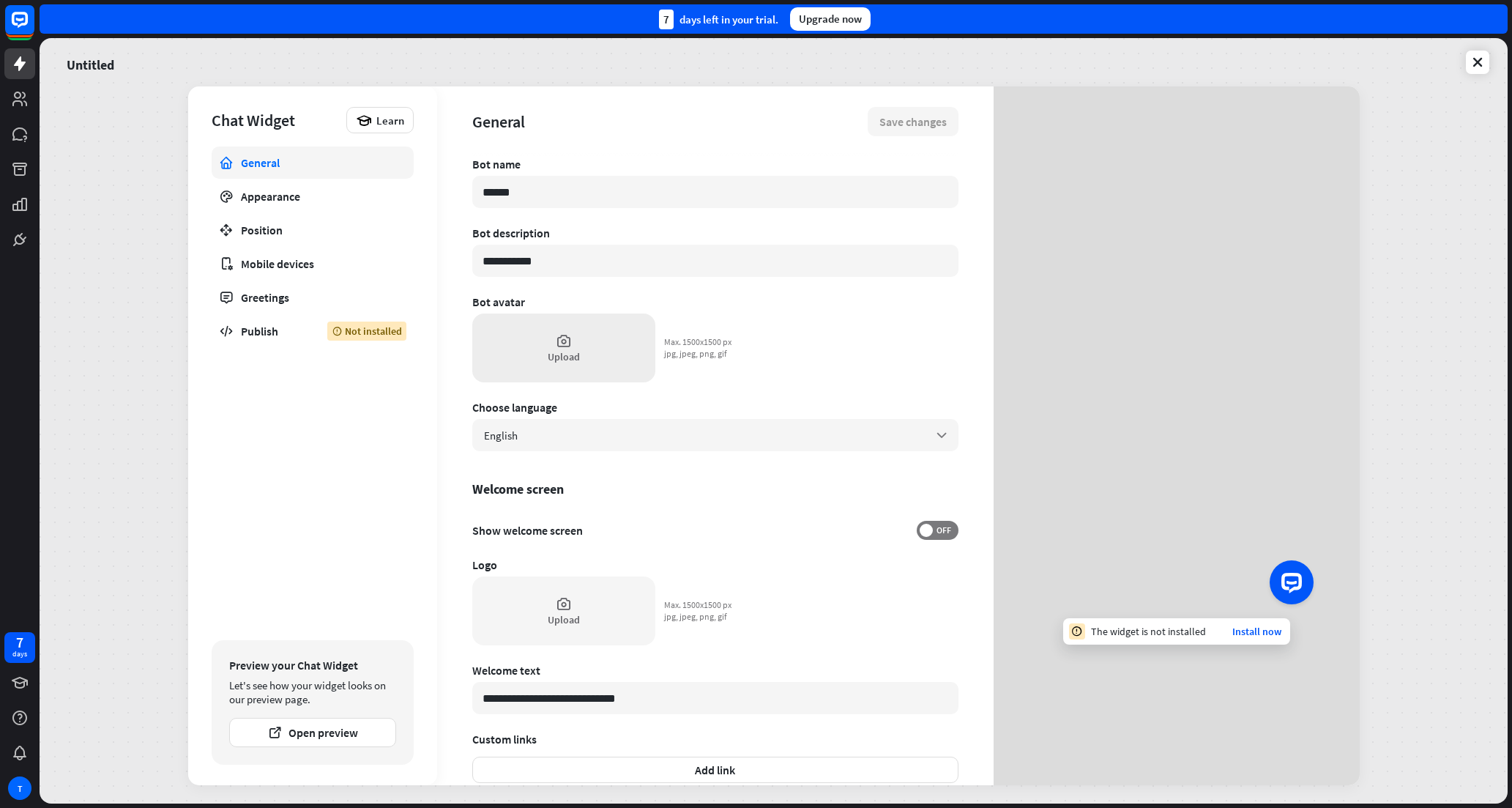
click at [584, 359] on div "Upload" at bounding box center [564, 348] width 183 height 69
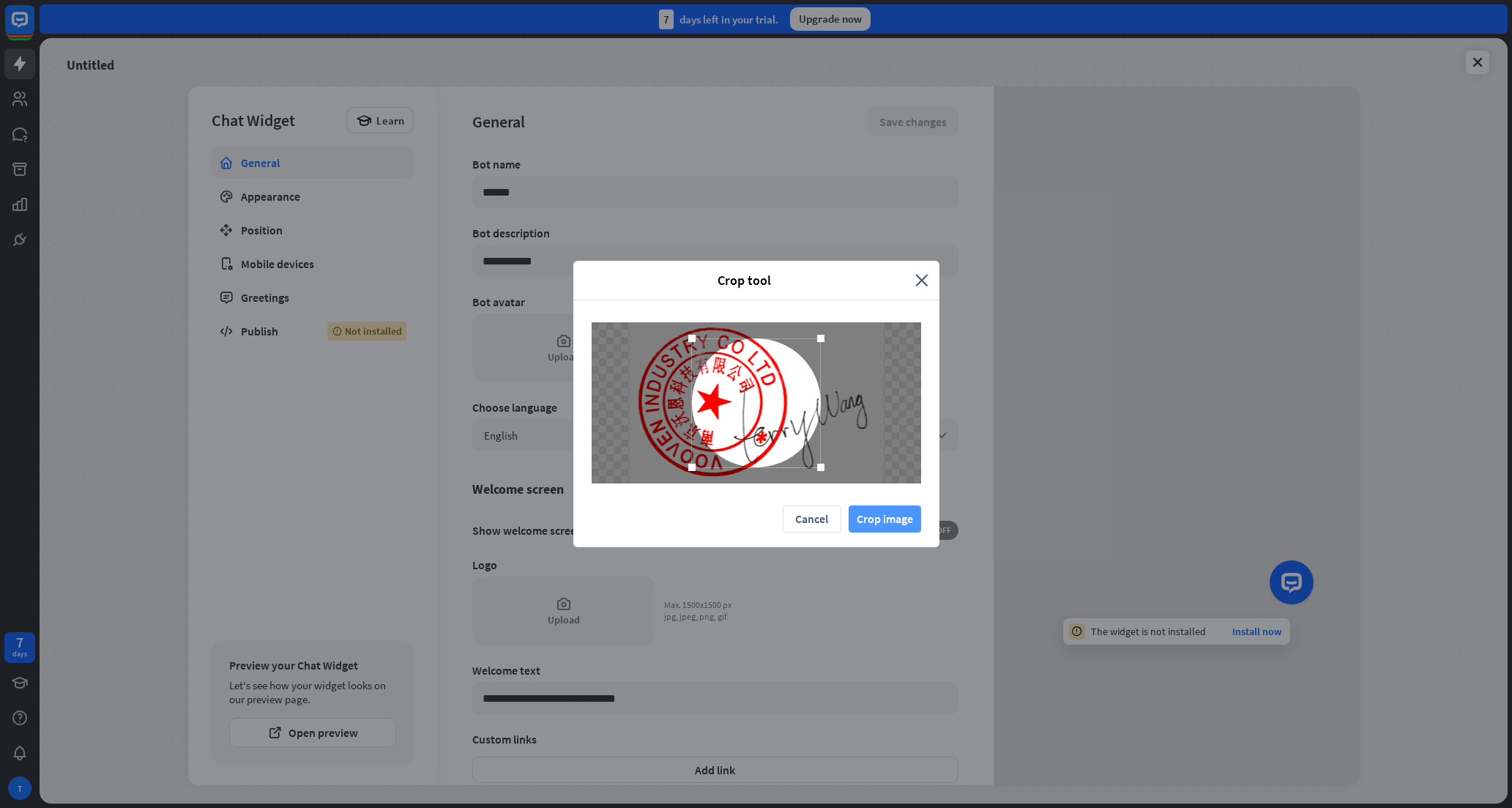
click at [887, 519] on button "Crop image" at bounding box center [884, 518] width 72 height 27
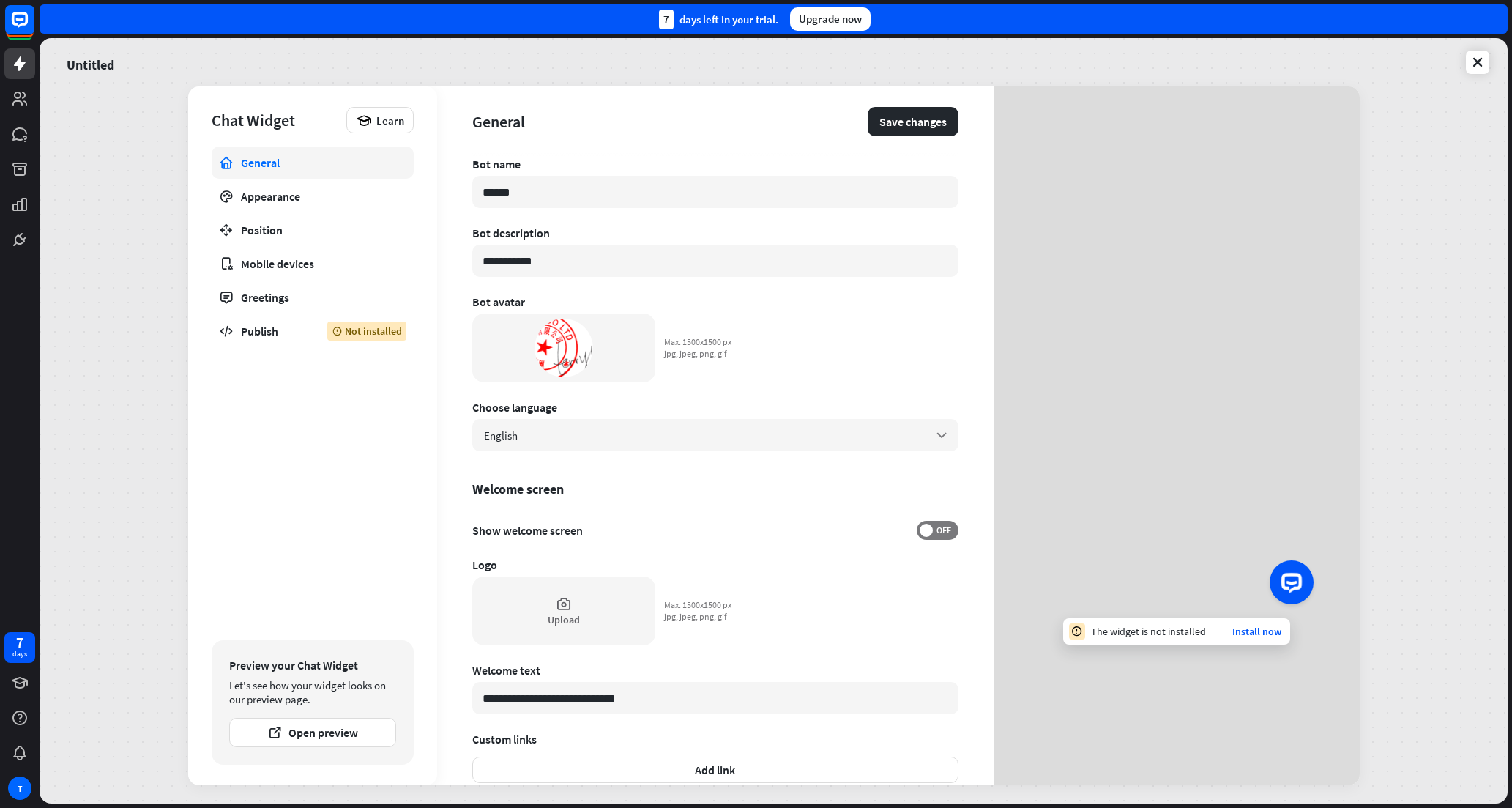
drag, startPoint x: 1322, startPoint y: 560, endPoint x: 1312, endPoint y: 567, distance: 12.2
click at [1322, 560] on div "The widget is not installed Install now" at bounding box center [1176, 370] width 366 height 566
click at [1302, 574] on div "Launch OpenWidget widget" at bounding box center [1291, 580] width 25 height 25
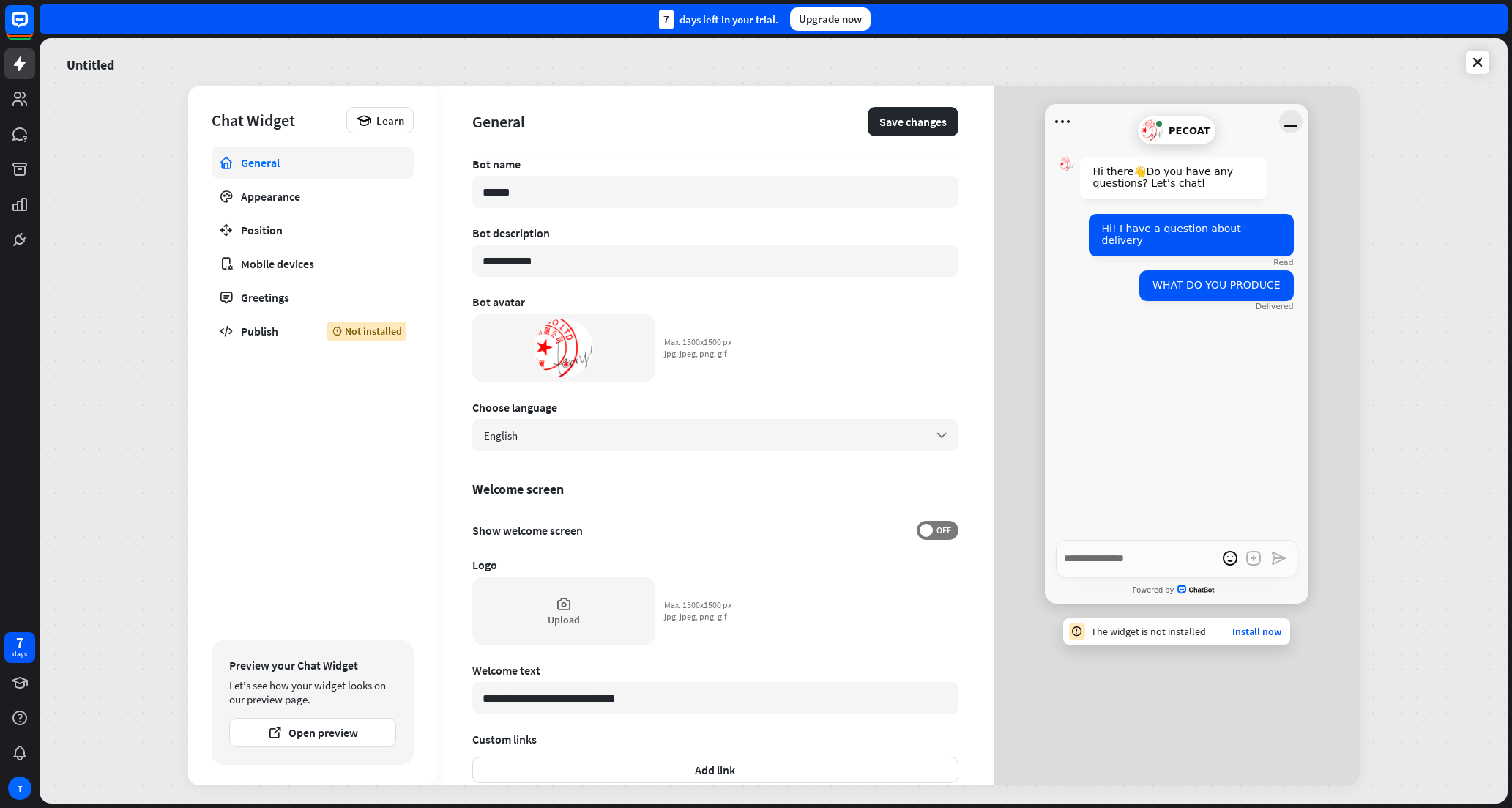
click at [1288, 127] on icon "Minimize window" at bounding box center [1291, 121] width 24 height 24
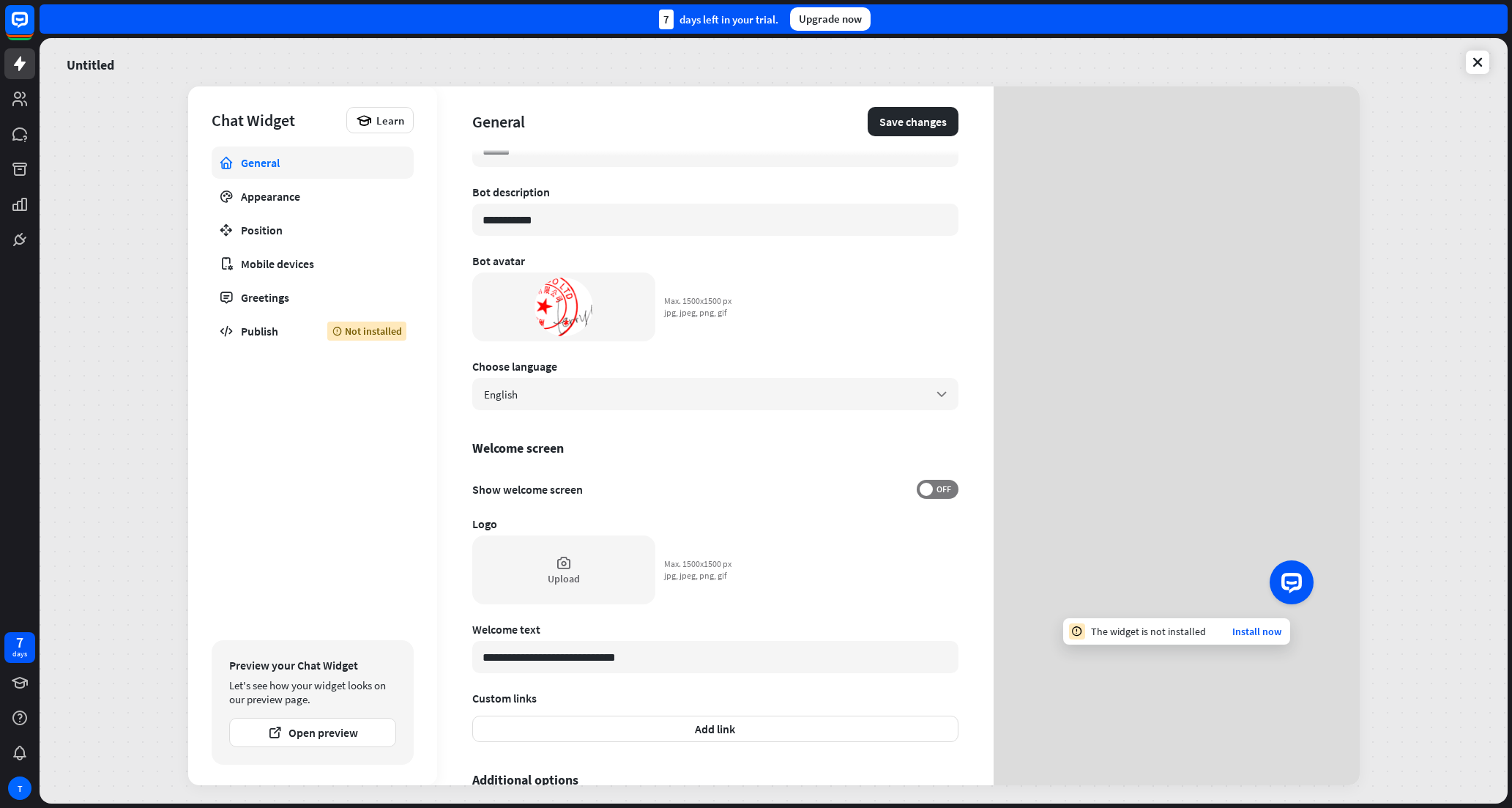
scroll to position [73, 0]
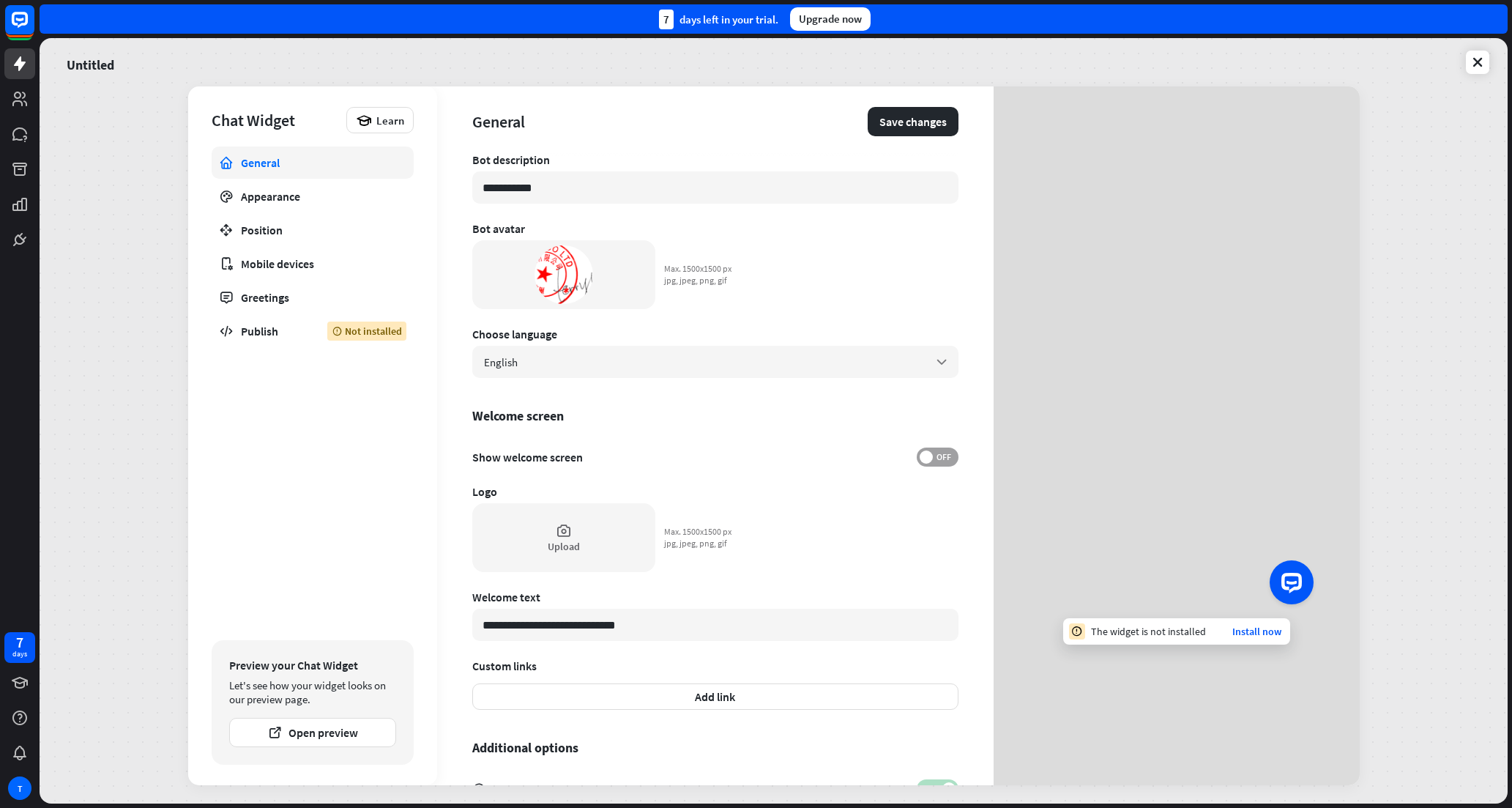
click at [933, 459] on span "OFF" at bounding box center [943, 457] width 23 height 12
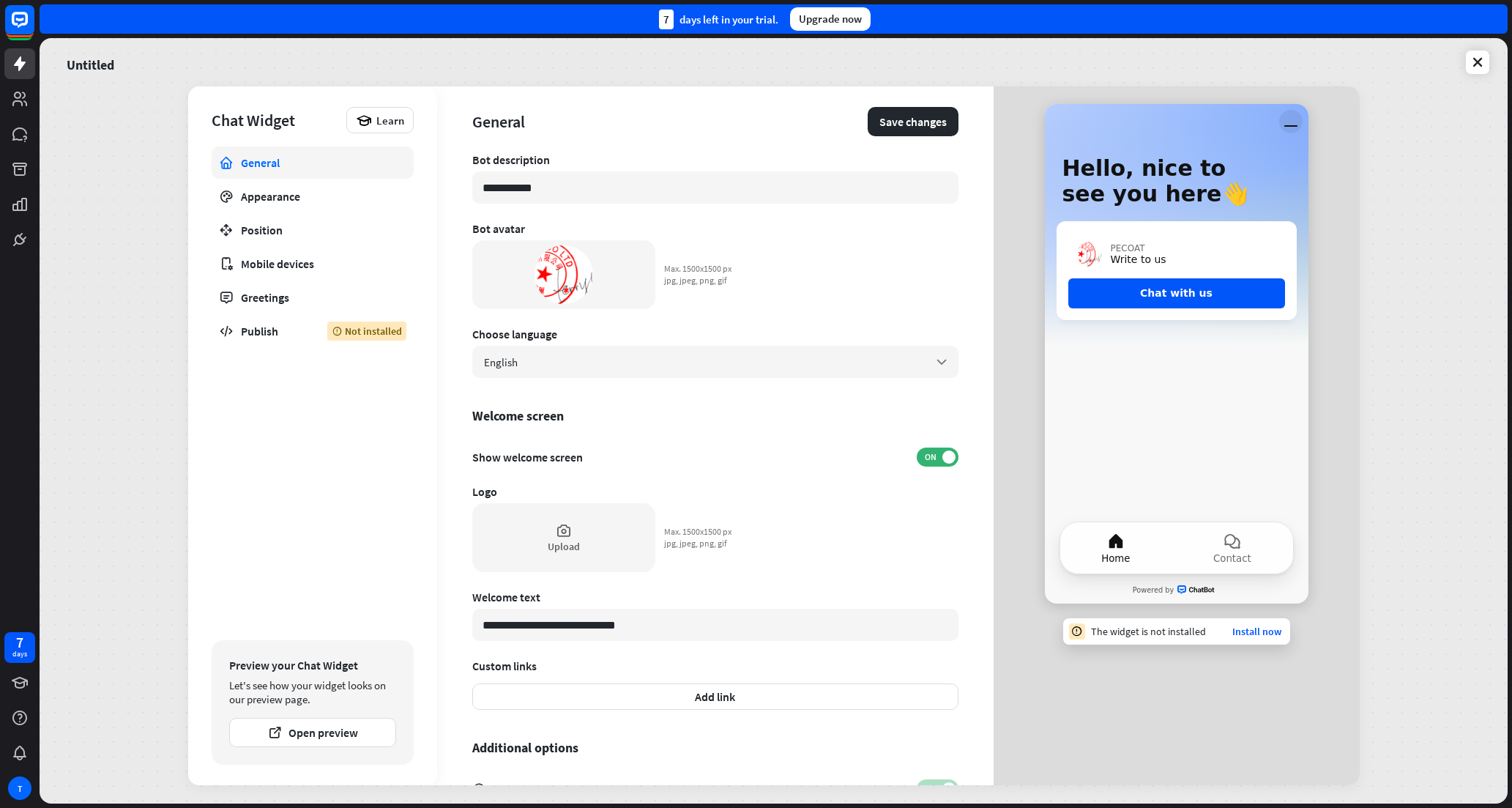
click at [1290, 120] on icon "Minimize window" at bounding box center [1291, 121] width 24 height 24
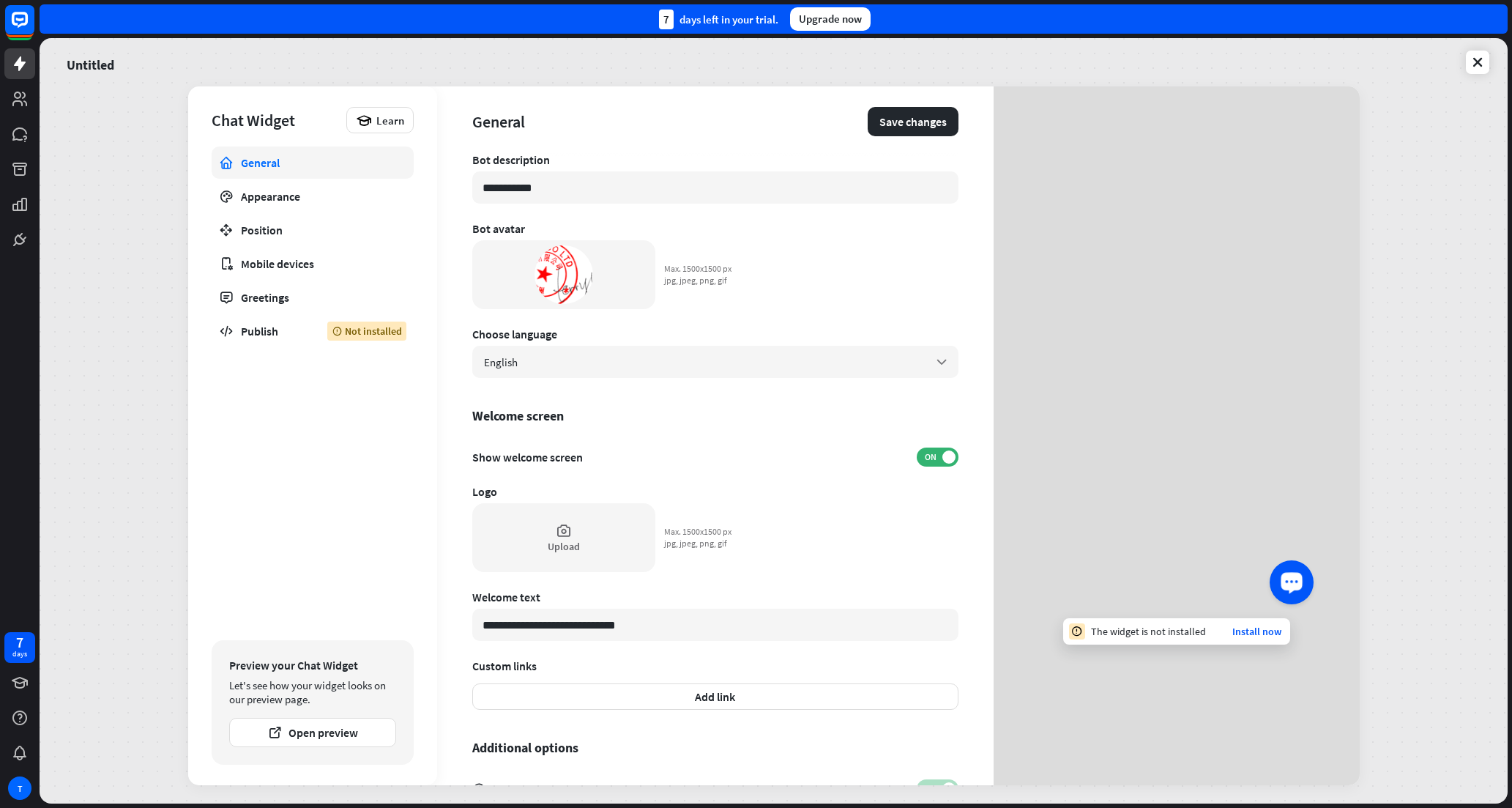
click at [1301, 586] on div "Launch OpenWidget widget" at bounding box center [1291, 580] width 25 height 25
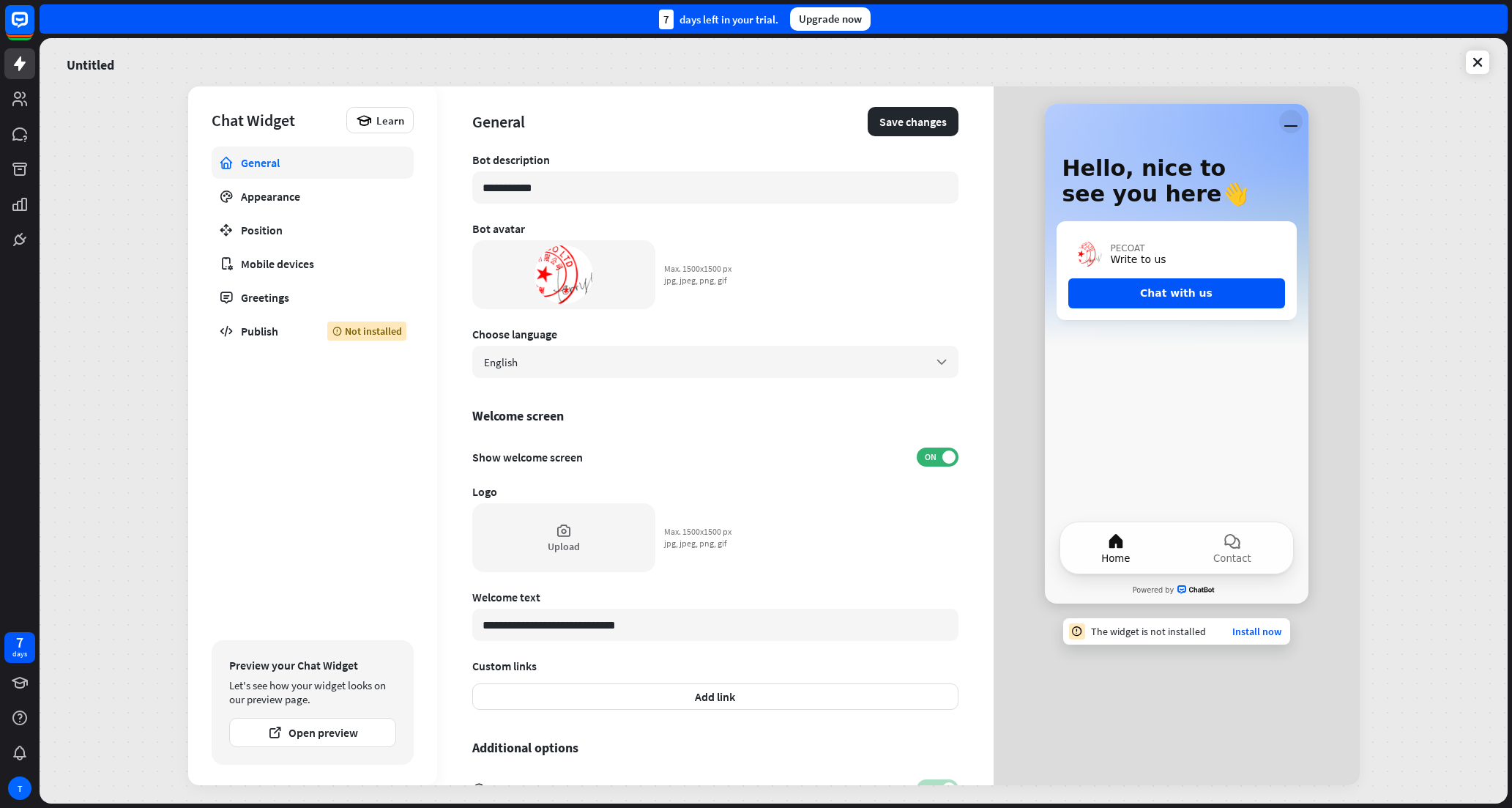
click at [1292, 117] on icon "Minimize window" at bounding box center [1291, 121] width 24 height 24
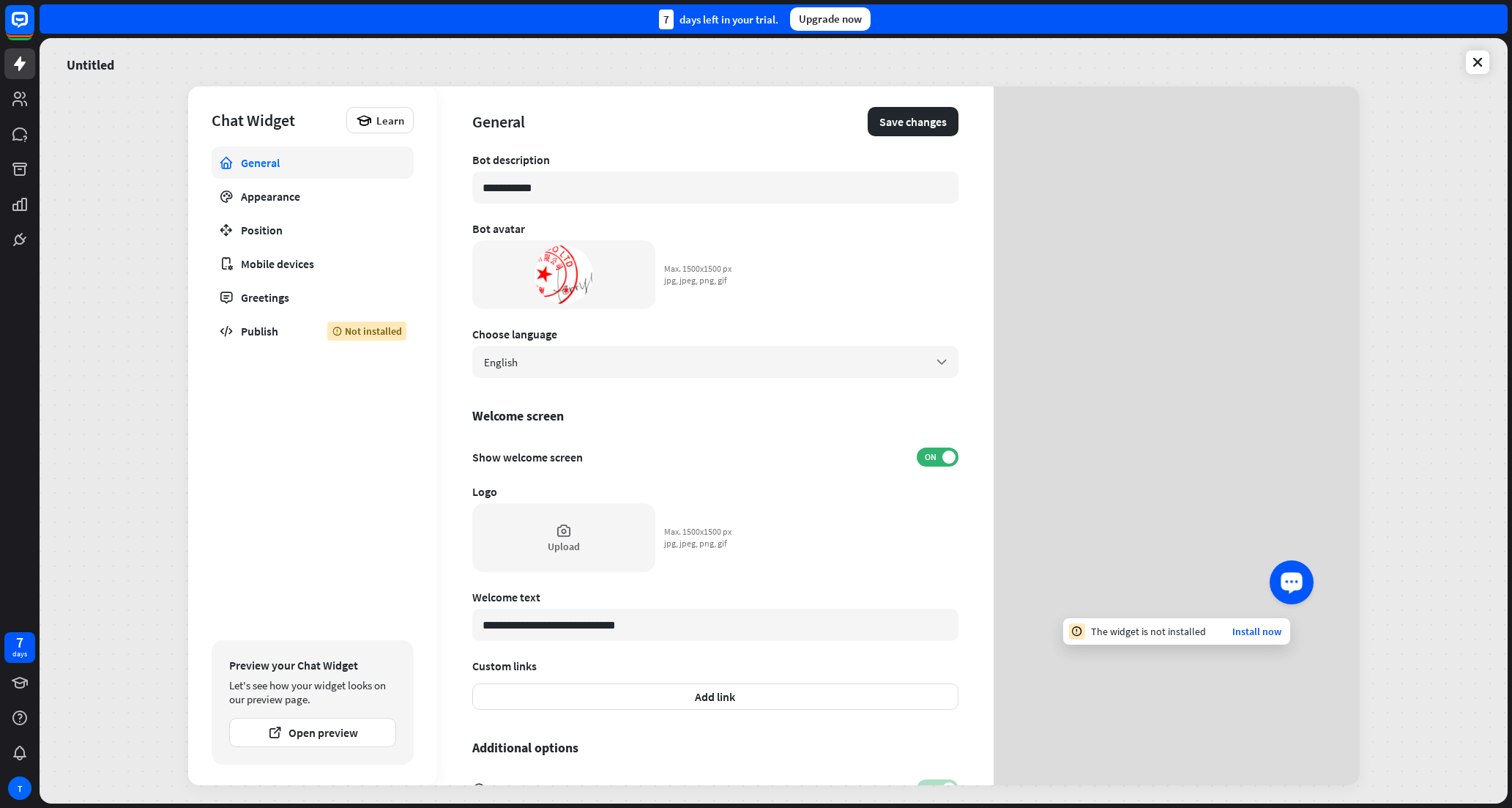
click at [1292, 585] on icon "Launch OpenWidget widget" at bounding box center [1291, 581] width 14 height 10
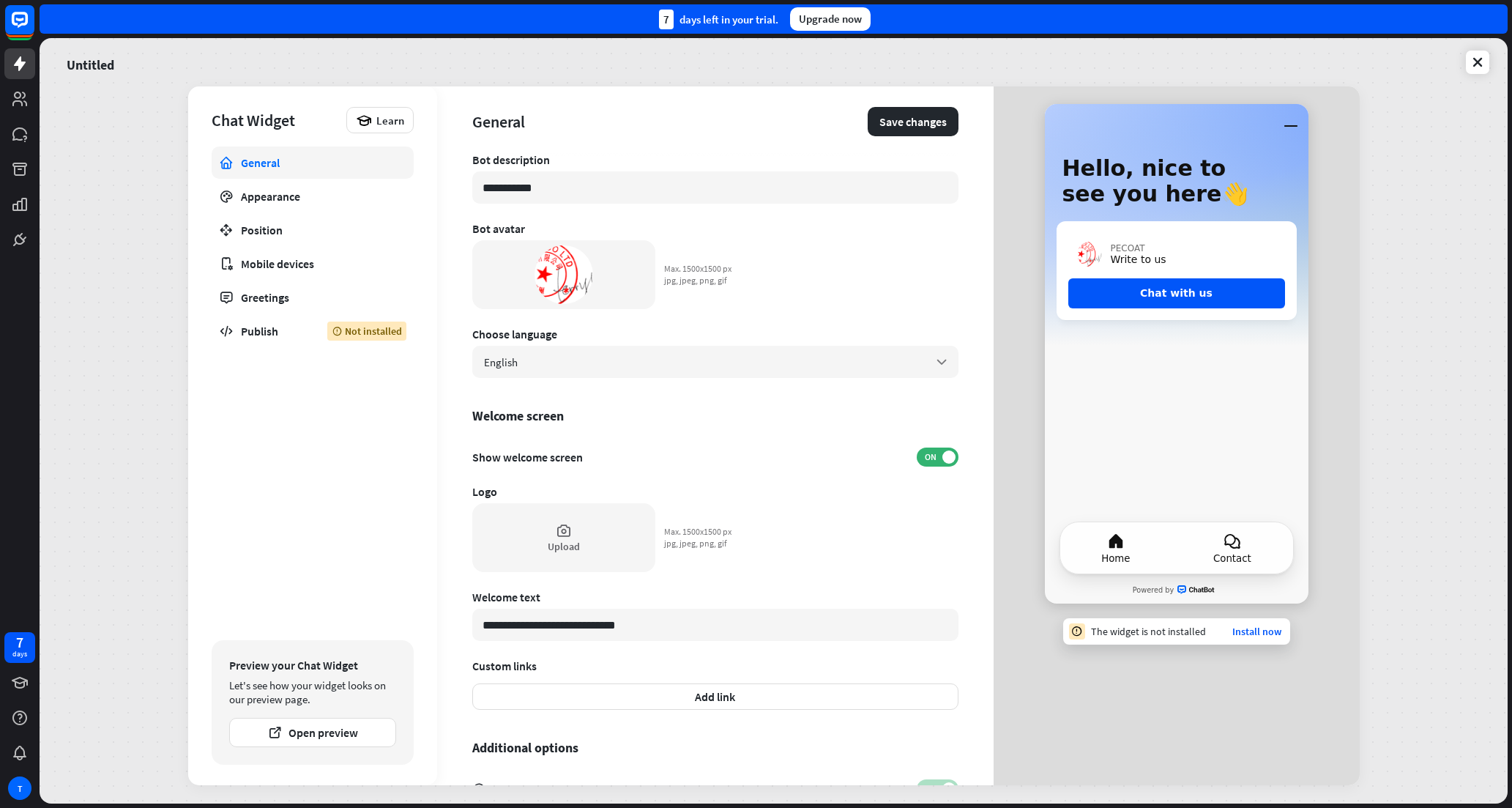
click at [1243, 549] on button "Contact" at bounding box center [1231, 548] width 120 height 51
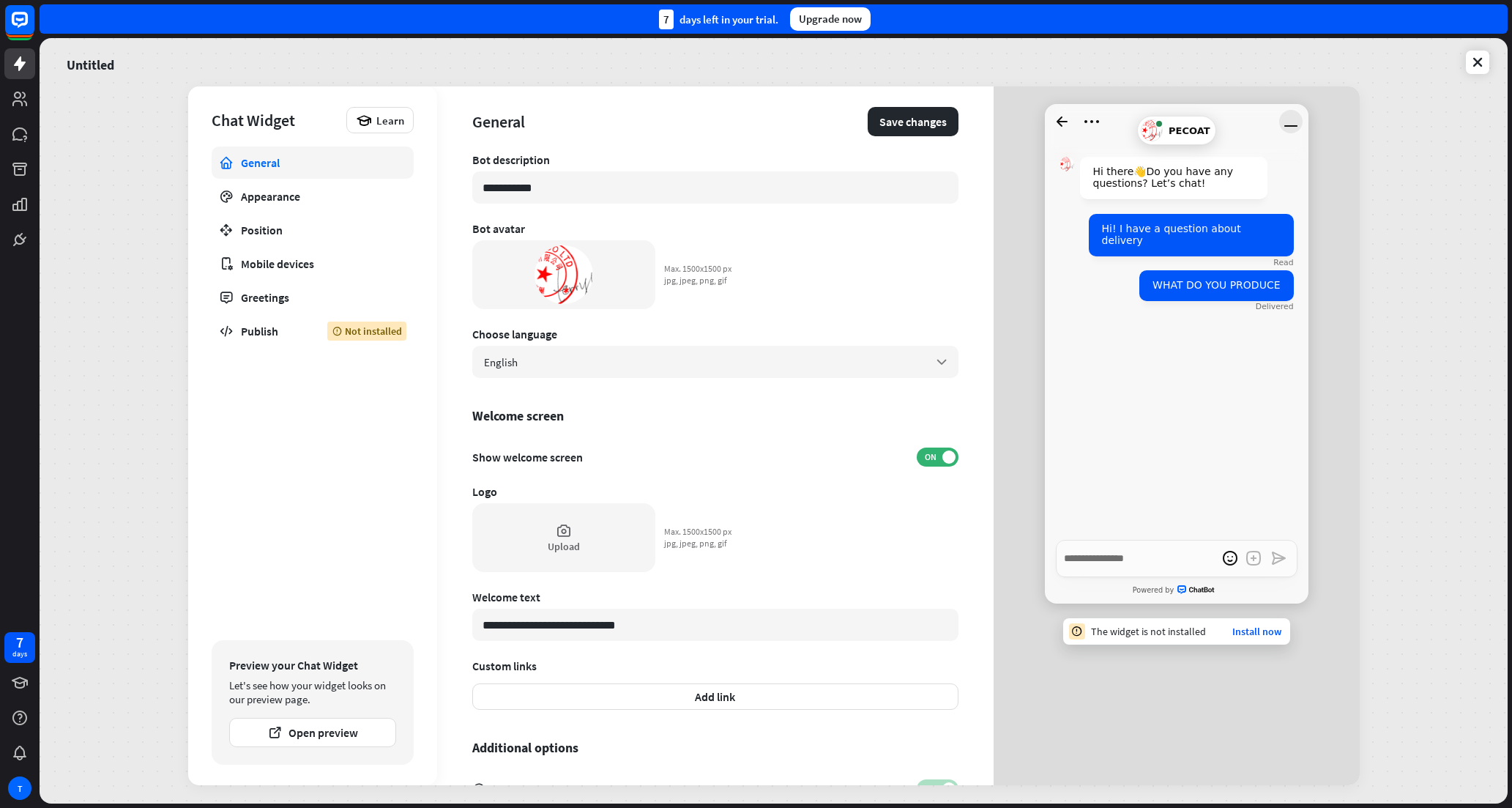
click at [1284, 125] on icon "Minimize window" at bounding box center [1290, 125] width 13 height 1
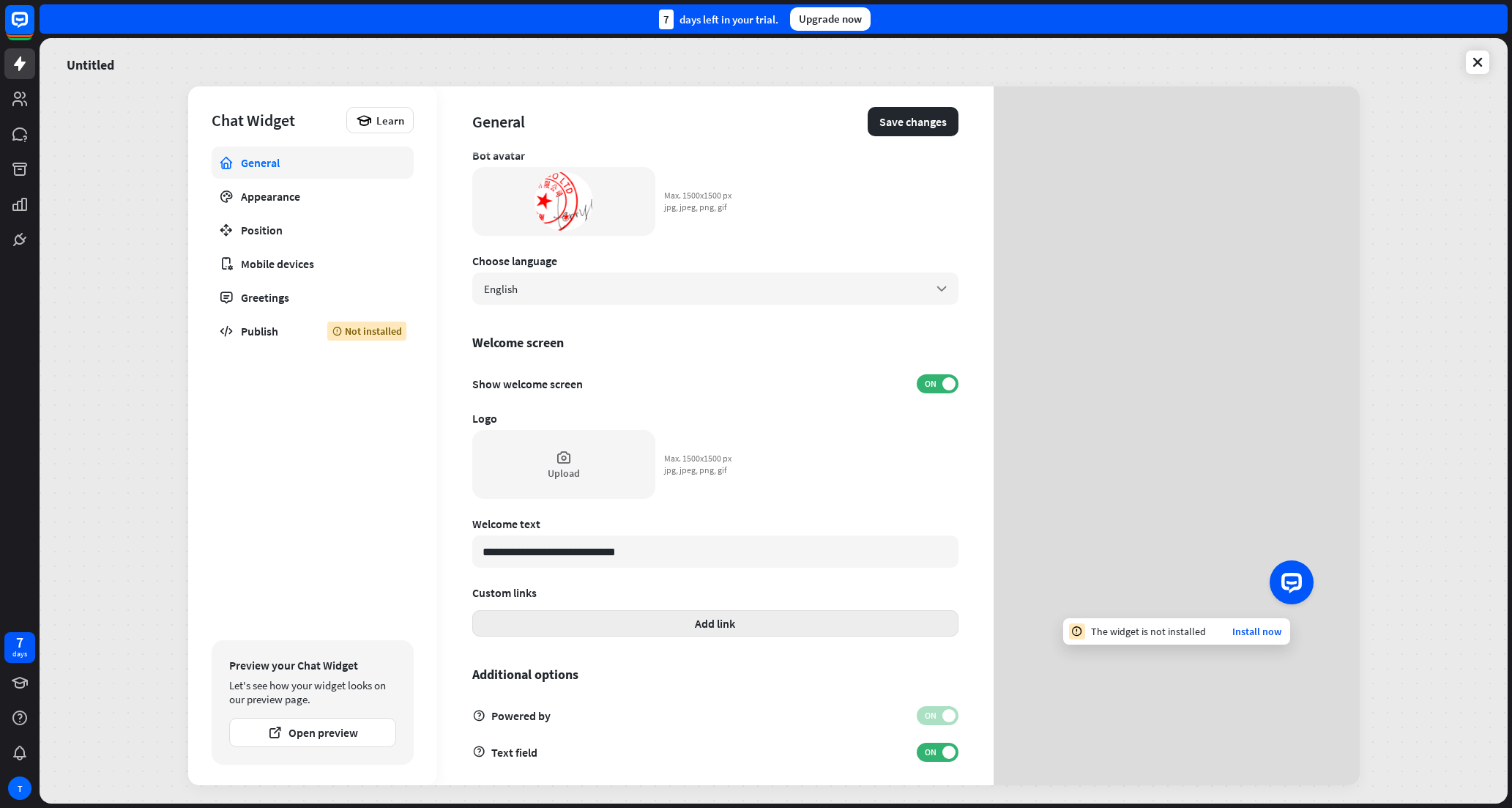
scroll to position [157, 0]
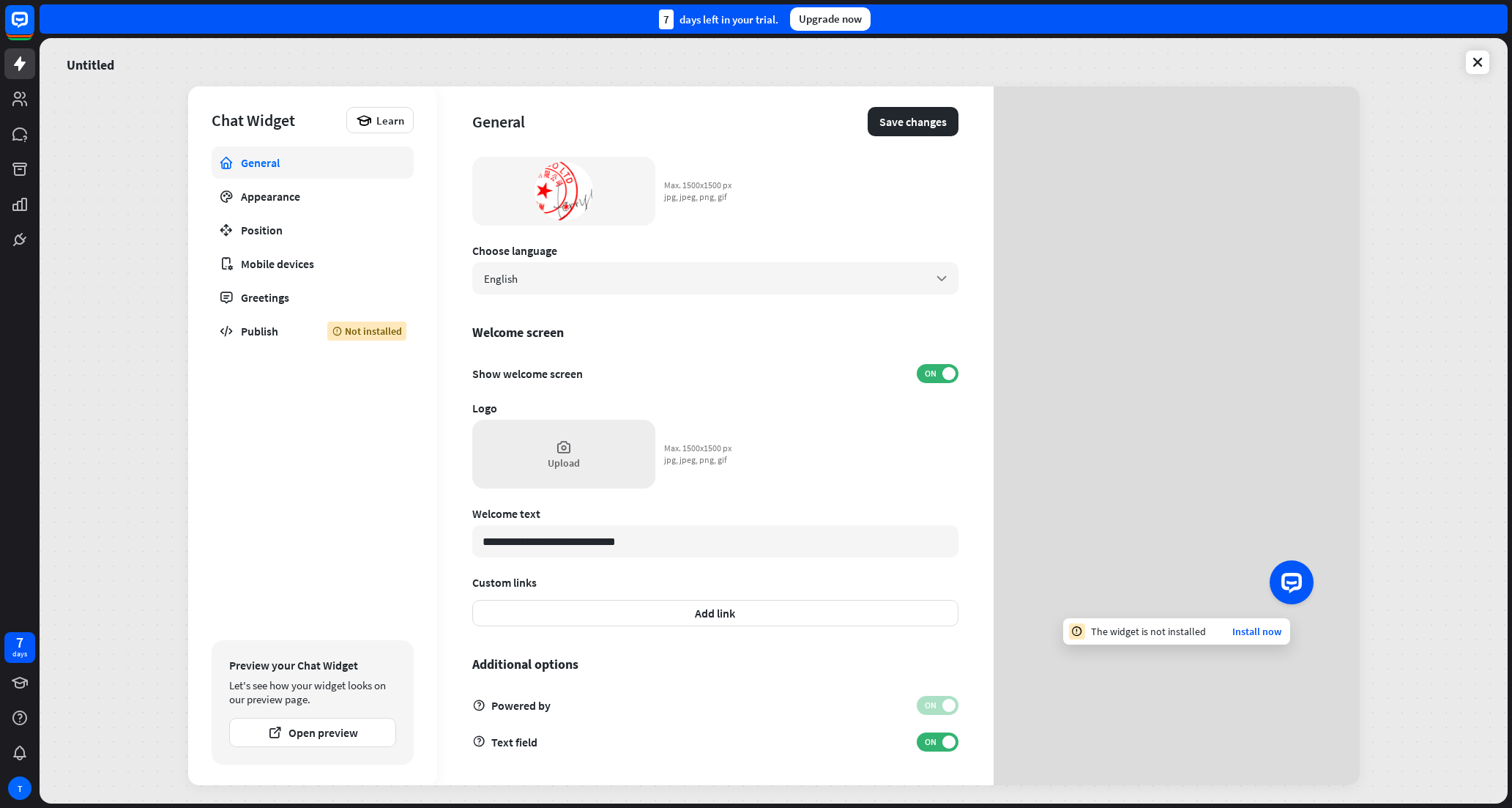
click at [572, 443] on div "Upload" at bounding box center [564, 454] width 183 height 69
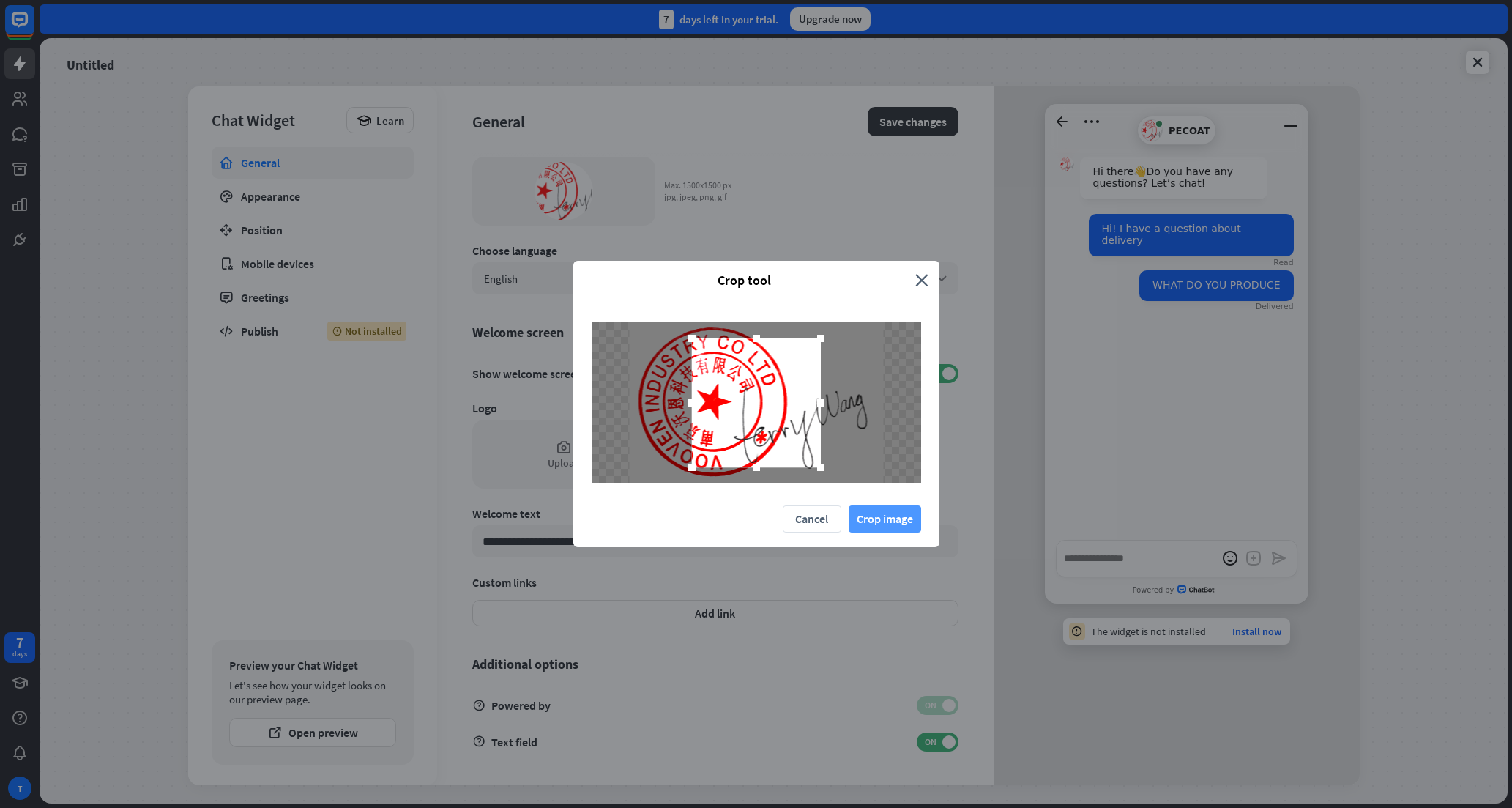
click at [889, 512] on button "Crop image" at bounding box center [884, 518] width 72 height 27
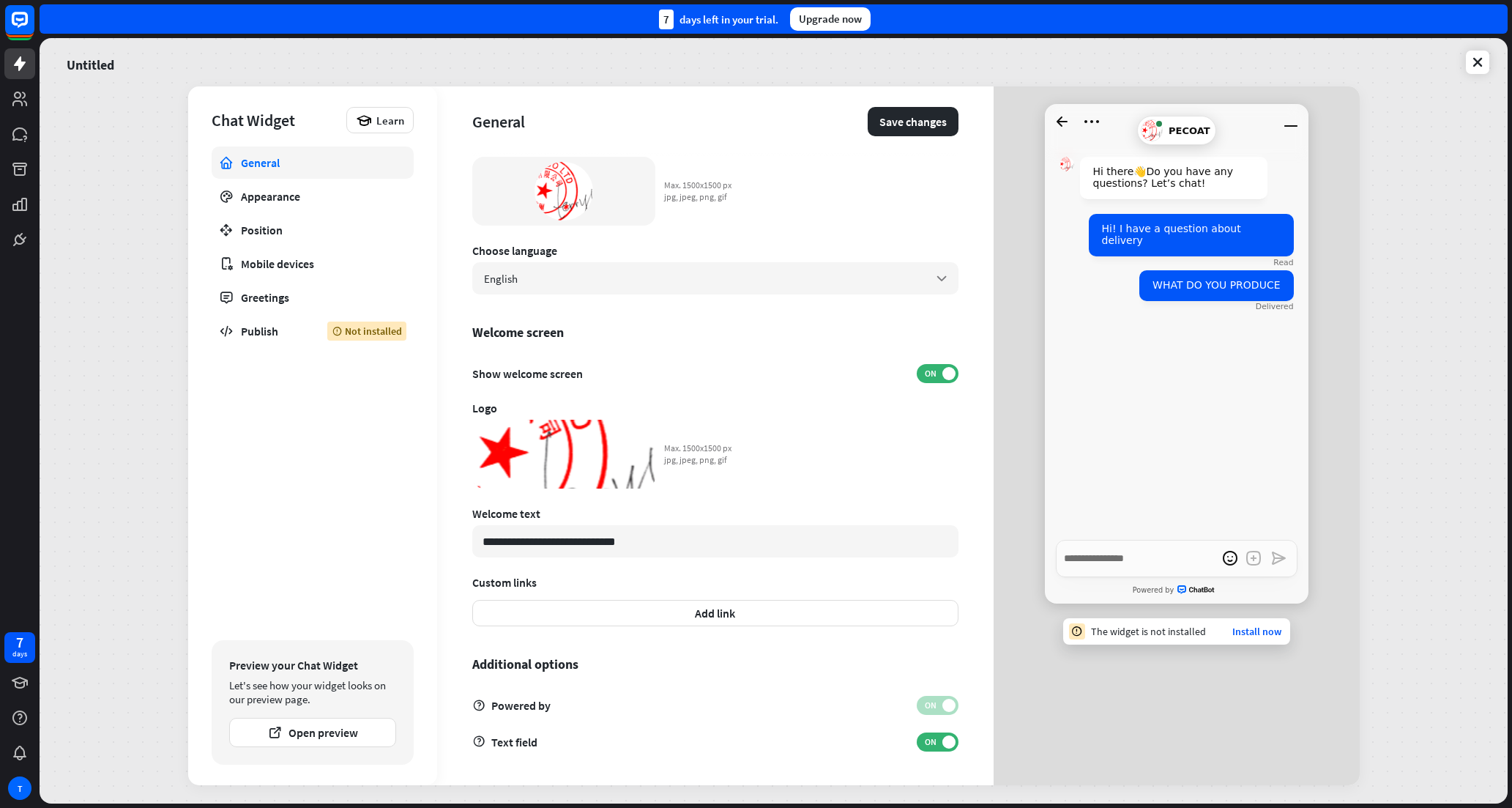
drag, startPoint x: 1290, startPoint y: 122, endPoint x: 1290, endPoint y: 130, distance: 8.0
click at [1290, 122] on icon "Minimize window" at bounding box center [1291, 121] width 24 height 24
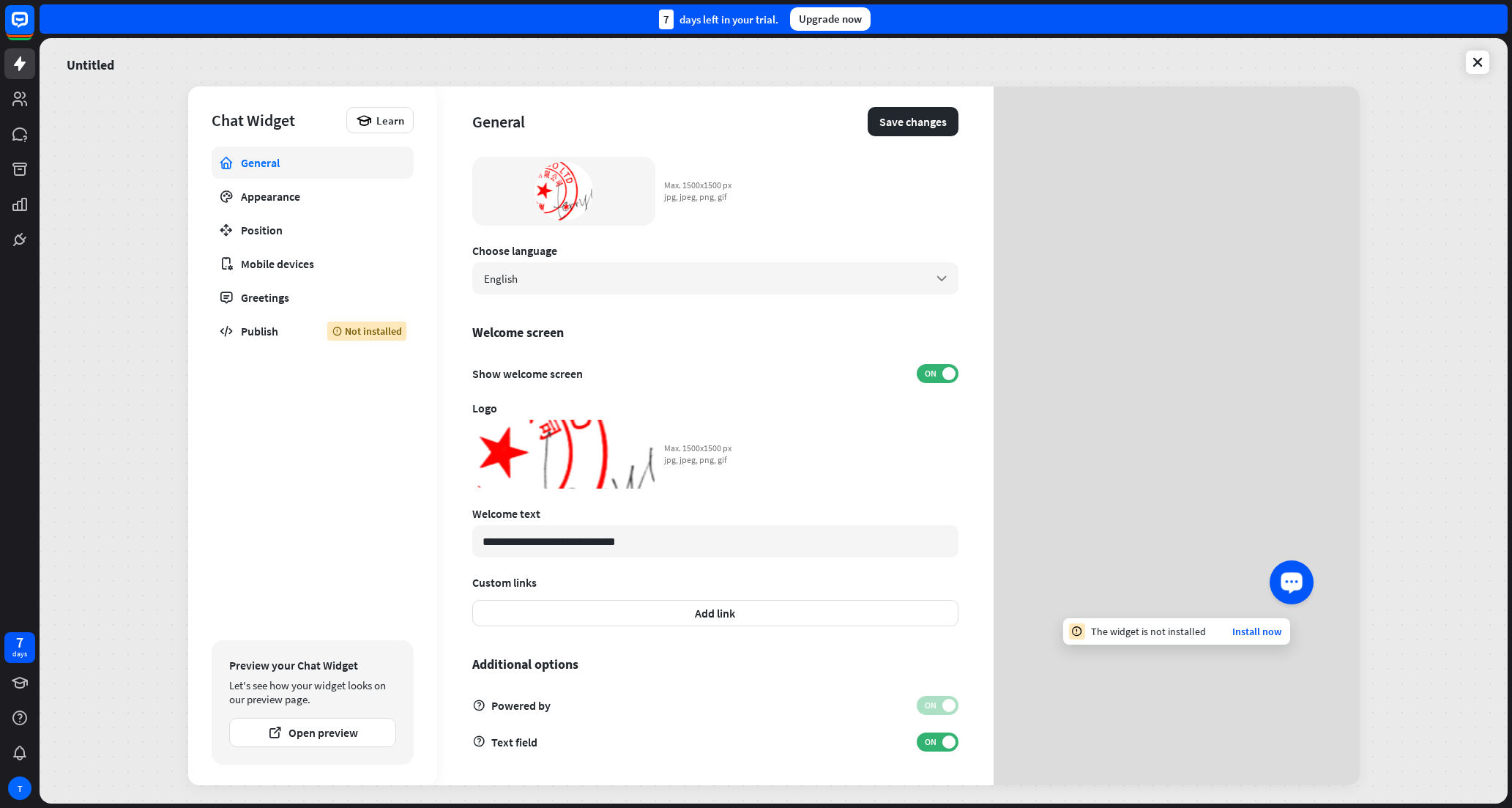
click at [1295, 582] on icon "Launch OpenWidget widget" at bounding box center [1291, 581] width 14 height 10
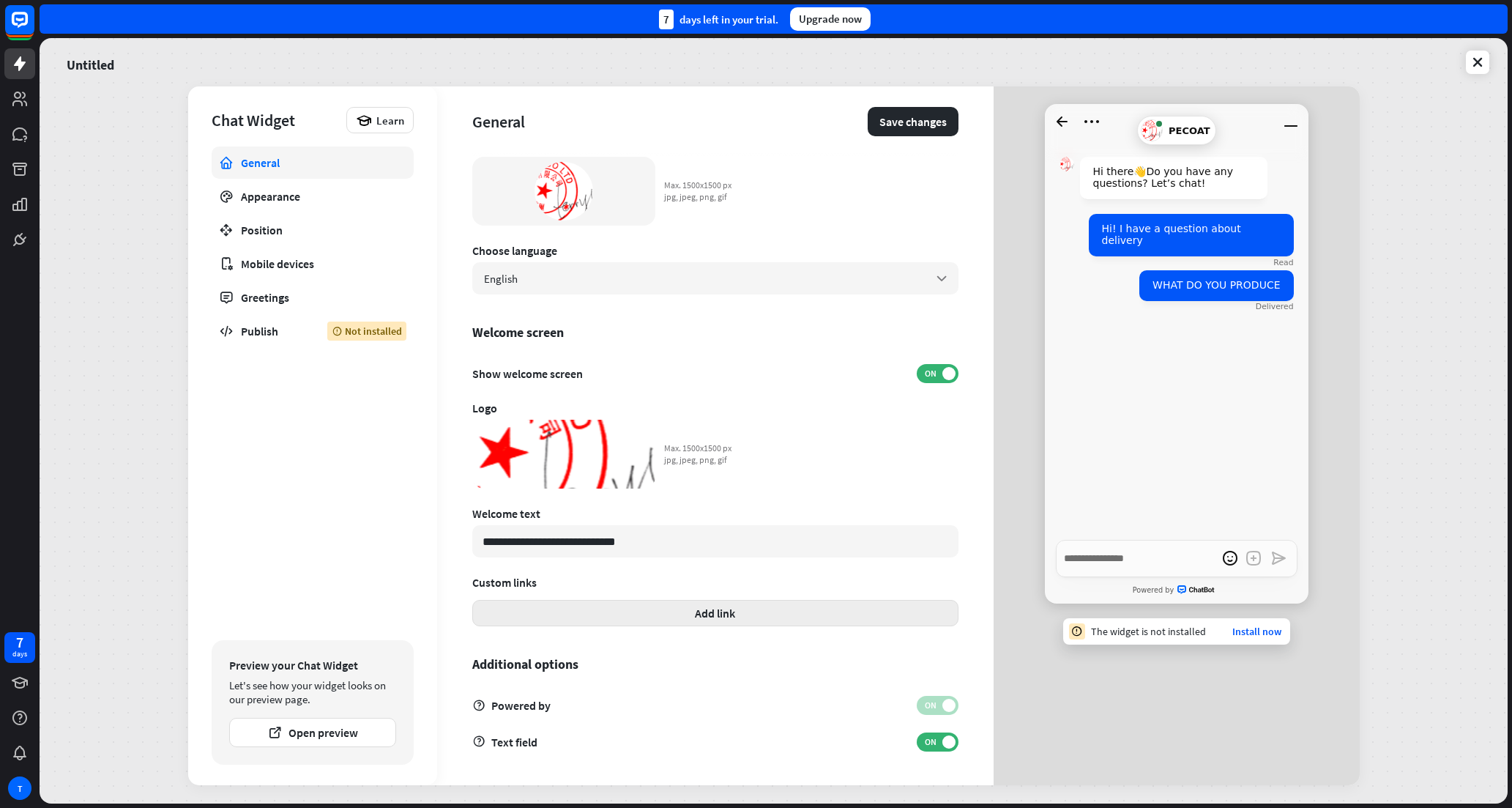
click at [707, 606] on button "Add link" at bounding box center [715, 613] width 486 height 27
type textarea "*"
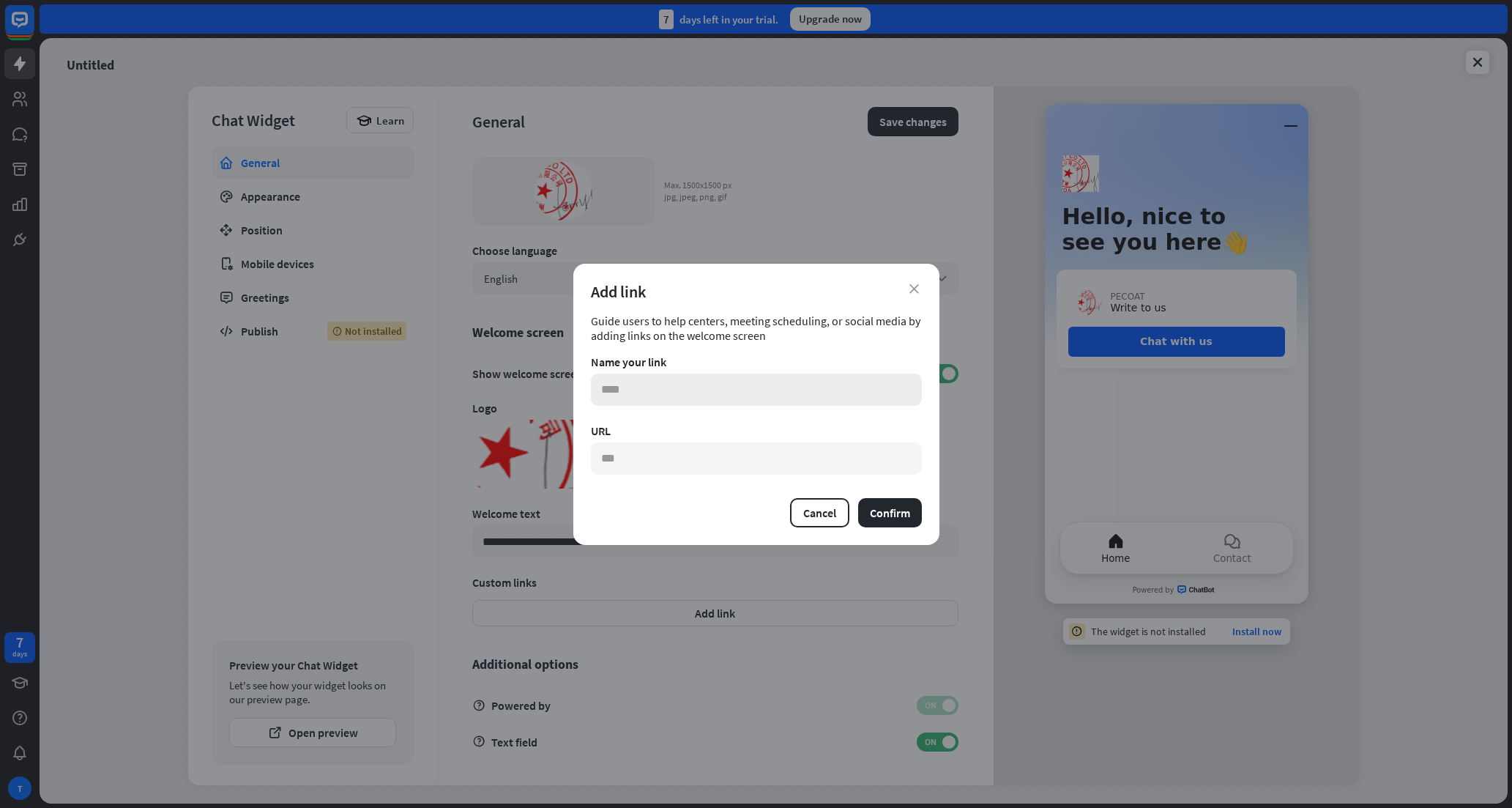
click at [676, 382] on input "text" at bounding box center [756, 389] width 330 height 33
click at [659, 462] on input "text" at bounding box center [756, 458] width 330 height 33
type input "*"
click at [659, 381] on input "text" at bounding box center [756, 389] width 330 height 33
type input "**"
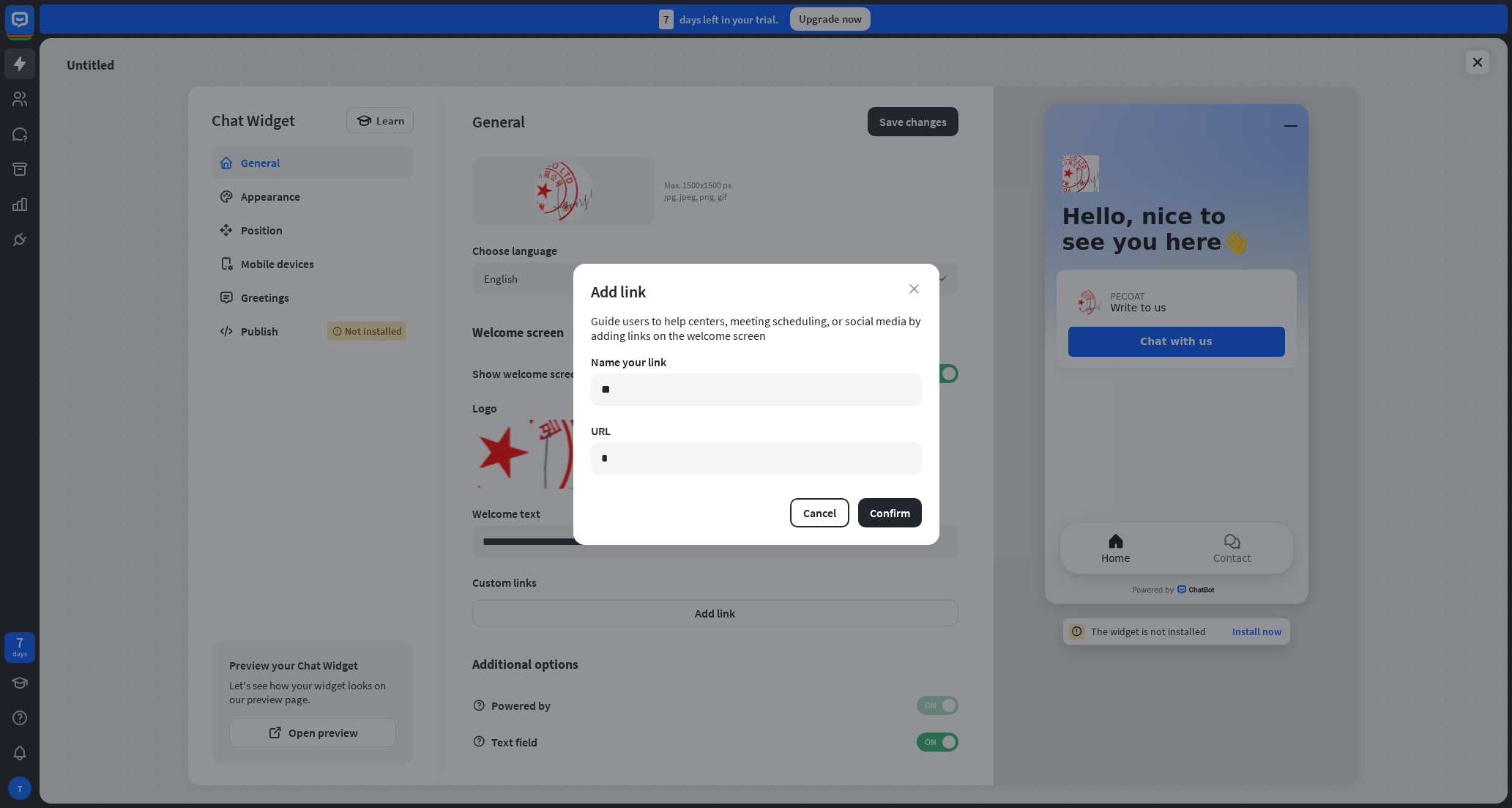
click at [647, 524] on div "Cancel Confirm" at bounding box center [756, 513] width 330 height 30
click at [878, 515] on button "Confirm" at bounding box center [890, 513] width 64 height 30
click at [668, 464] on input "*" at bounding box center [756, 458] width 330 height 33
click at [805, 518] on button "Cancel" at bounding box center [820, 513] width 59 height 30
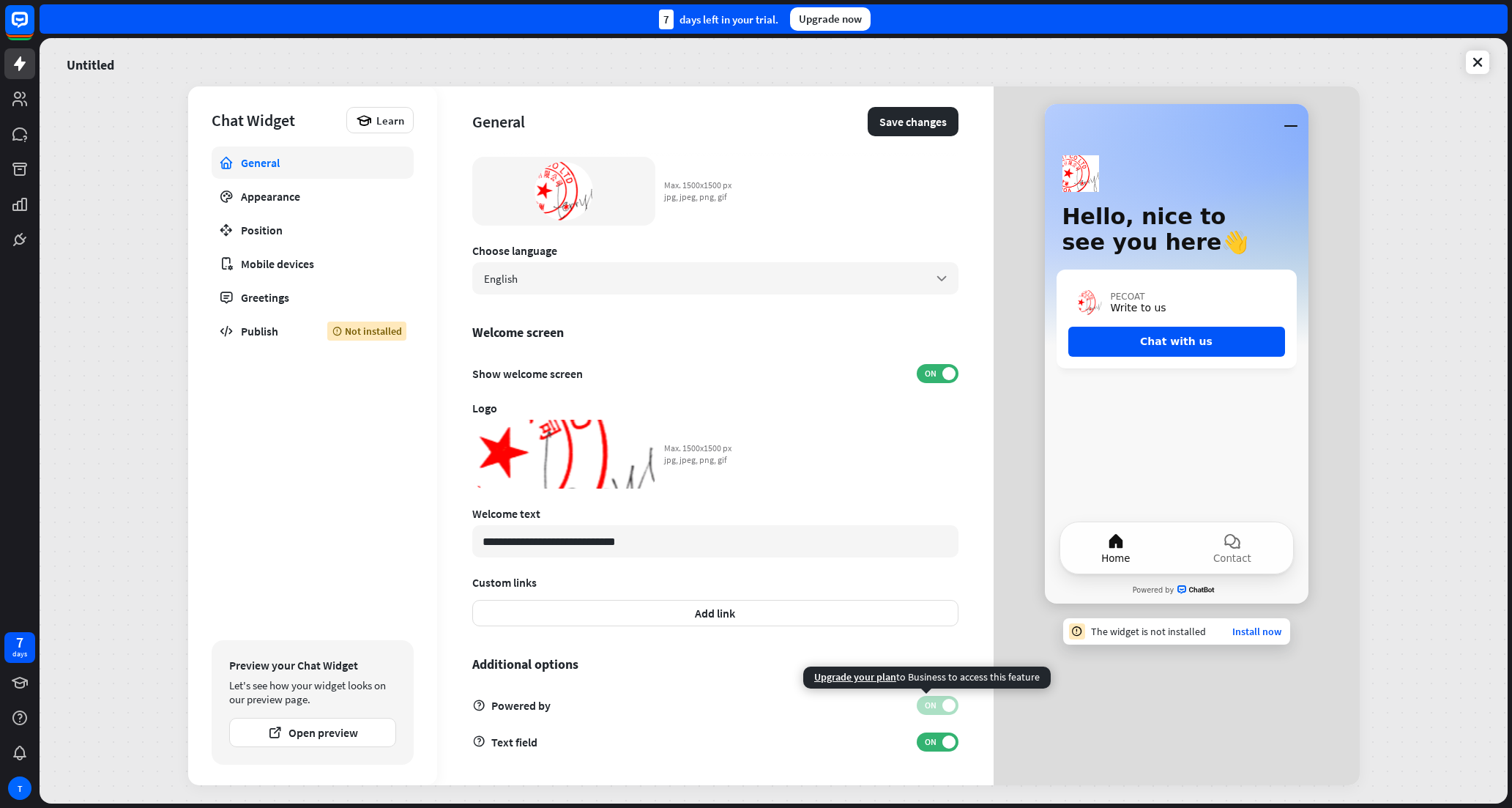
click at [924, 703] on span "ON" at bounding box center [930, 705] width 23 height 12
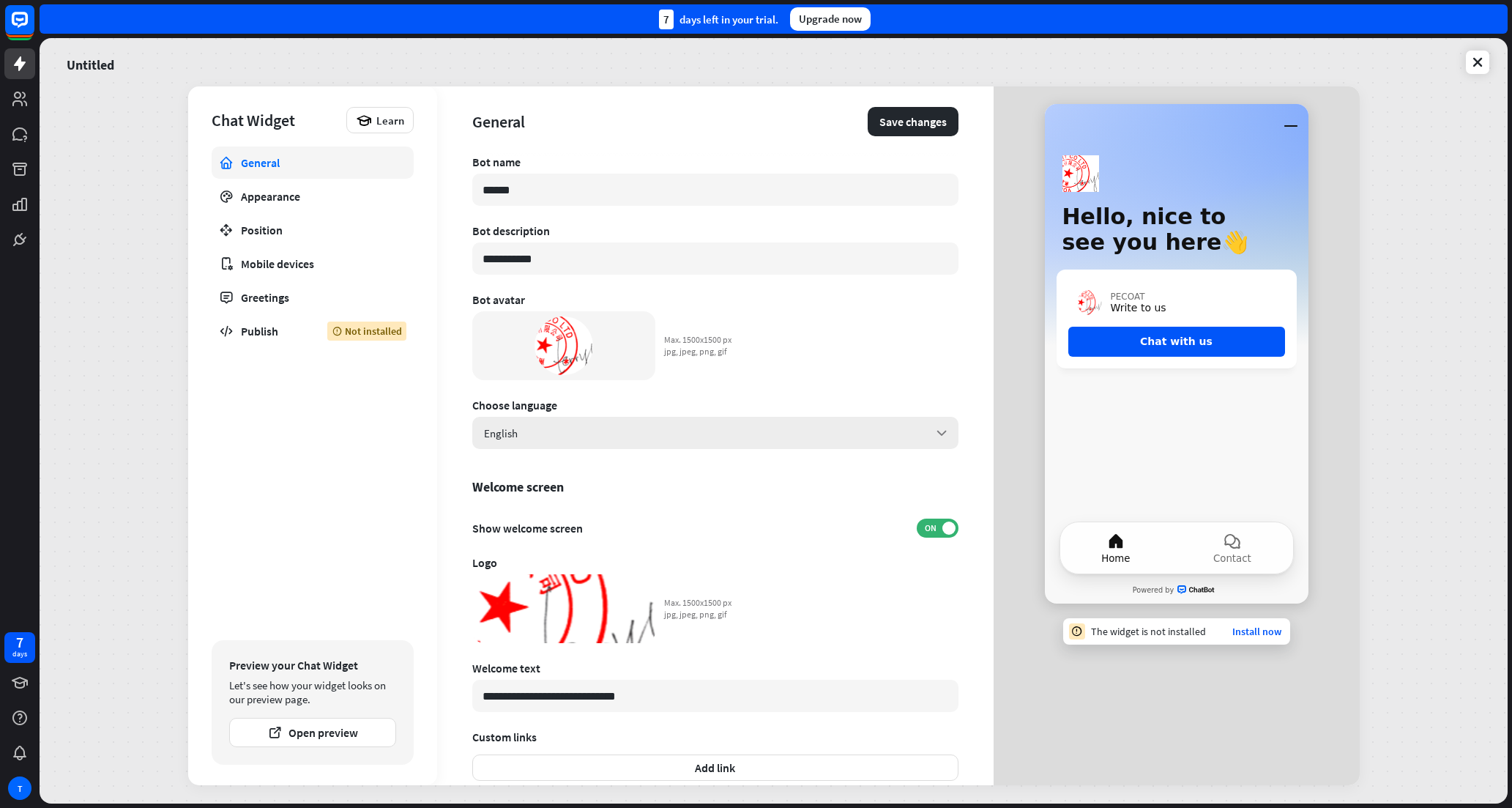
scroll to position [0, 0]
click at [320, 199] on div "Appearance" at bounding box center [312, 195] width 143 height 15
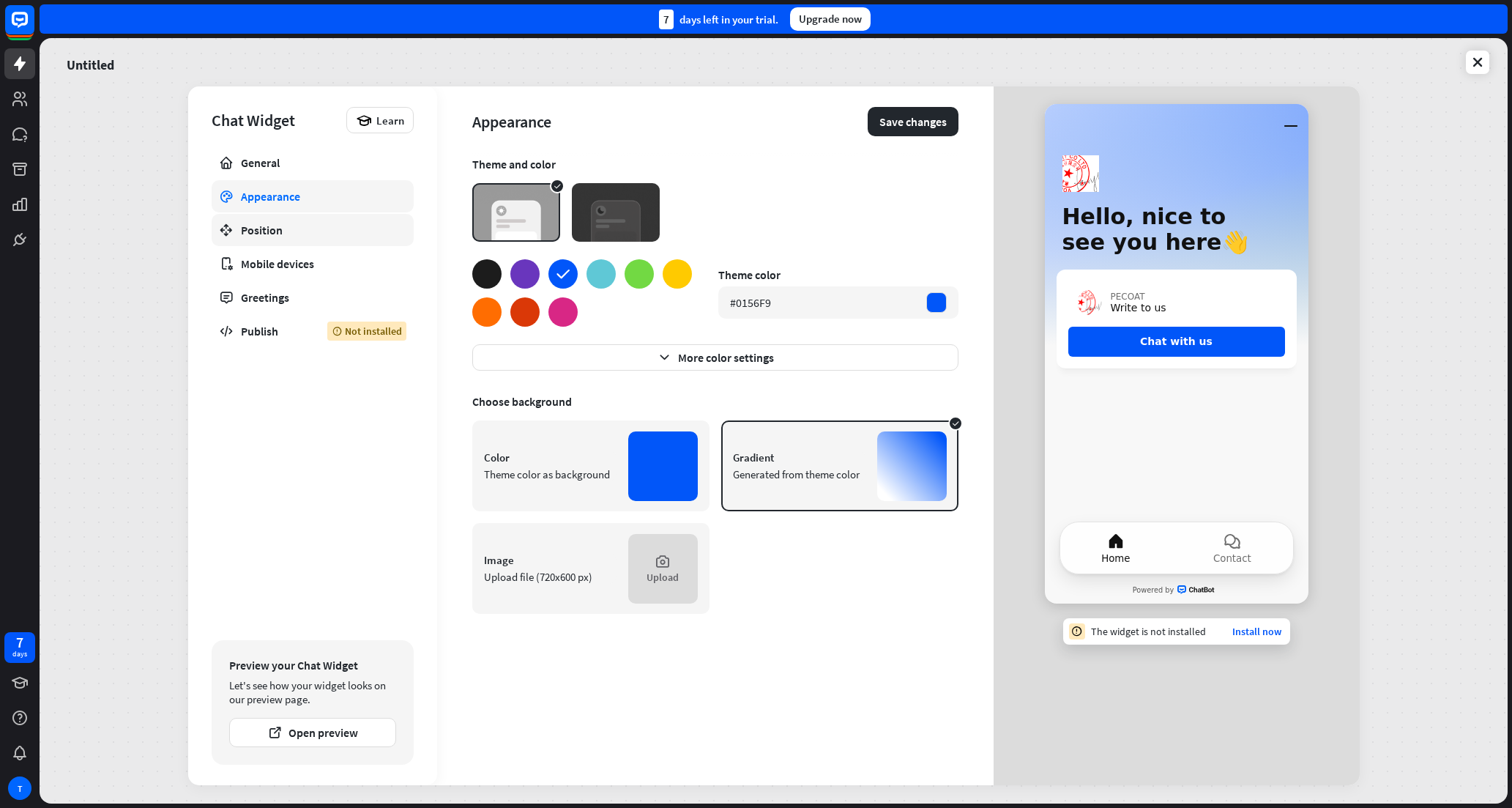
click at [297, 232] on div "Position" at bounding box center [312, 230] width 143 height 15
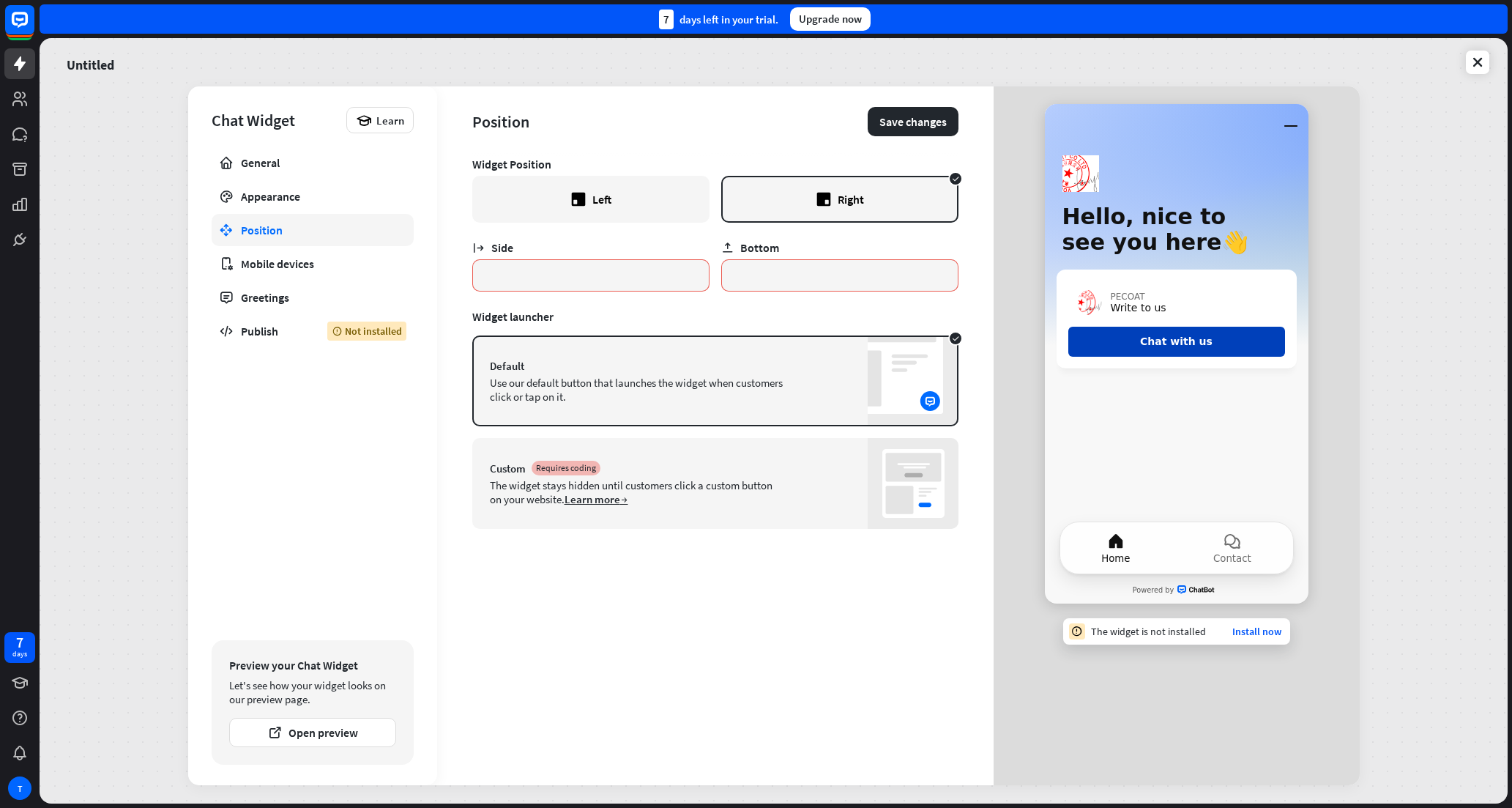
click at [1196, 345] on button "Chat with us" at bounding box center [1177, 341] width 217 height 30
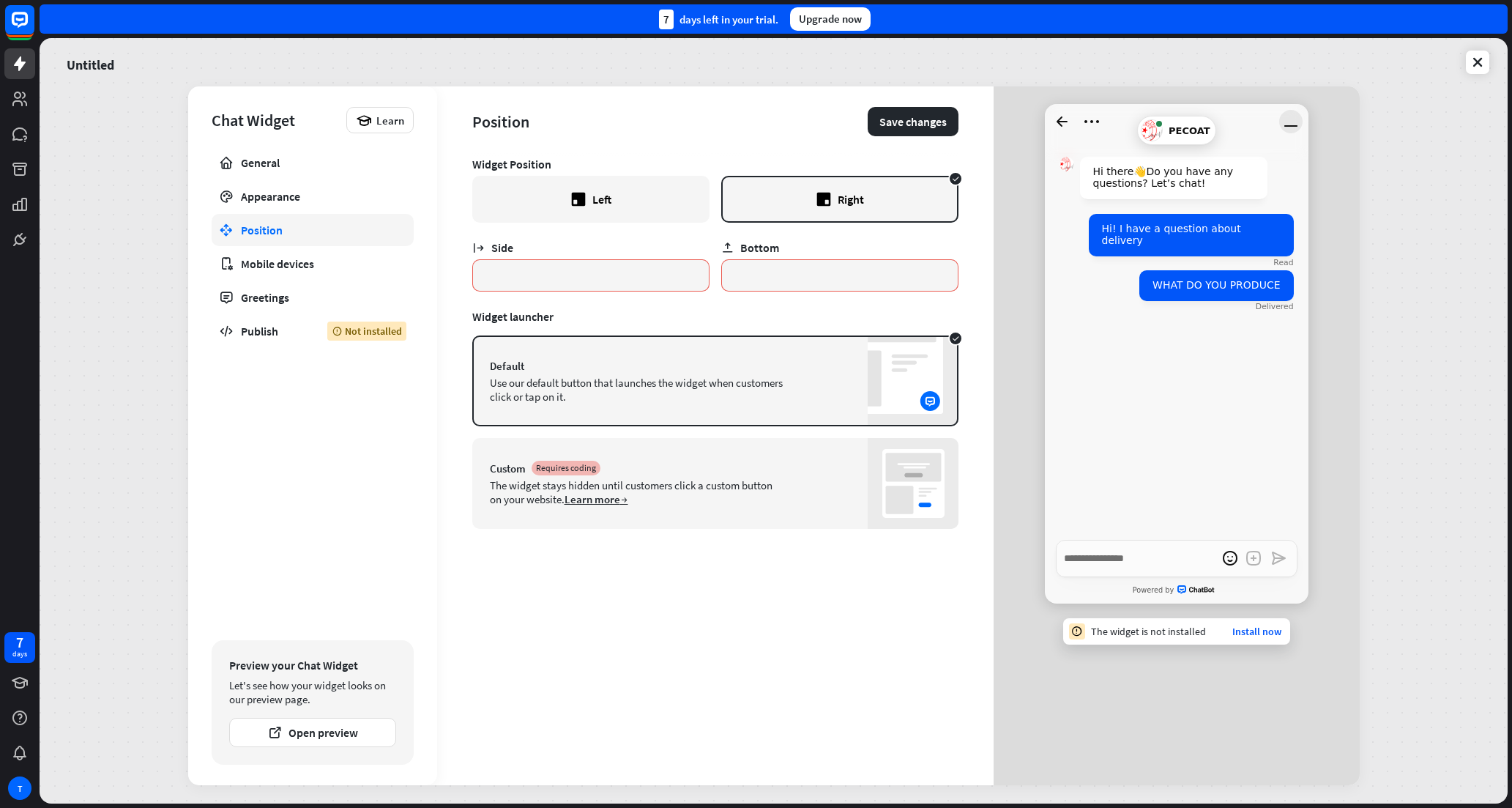
click at [1284, 118] on icon "Minimize window" at bounding box center [1291, 121] width 24 height 24
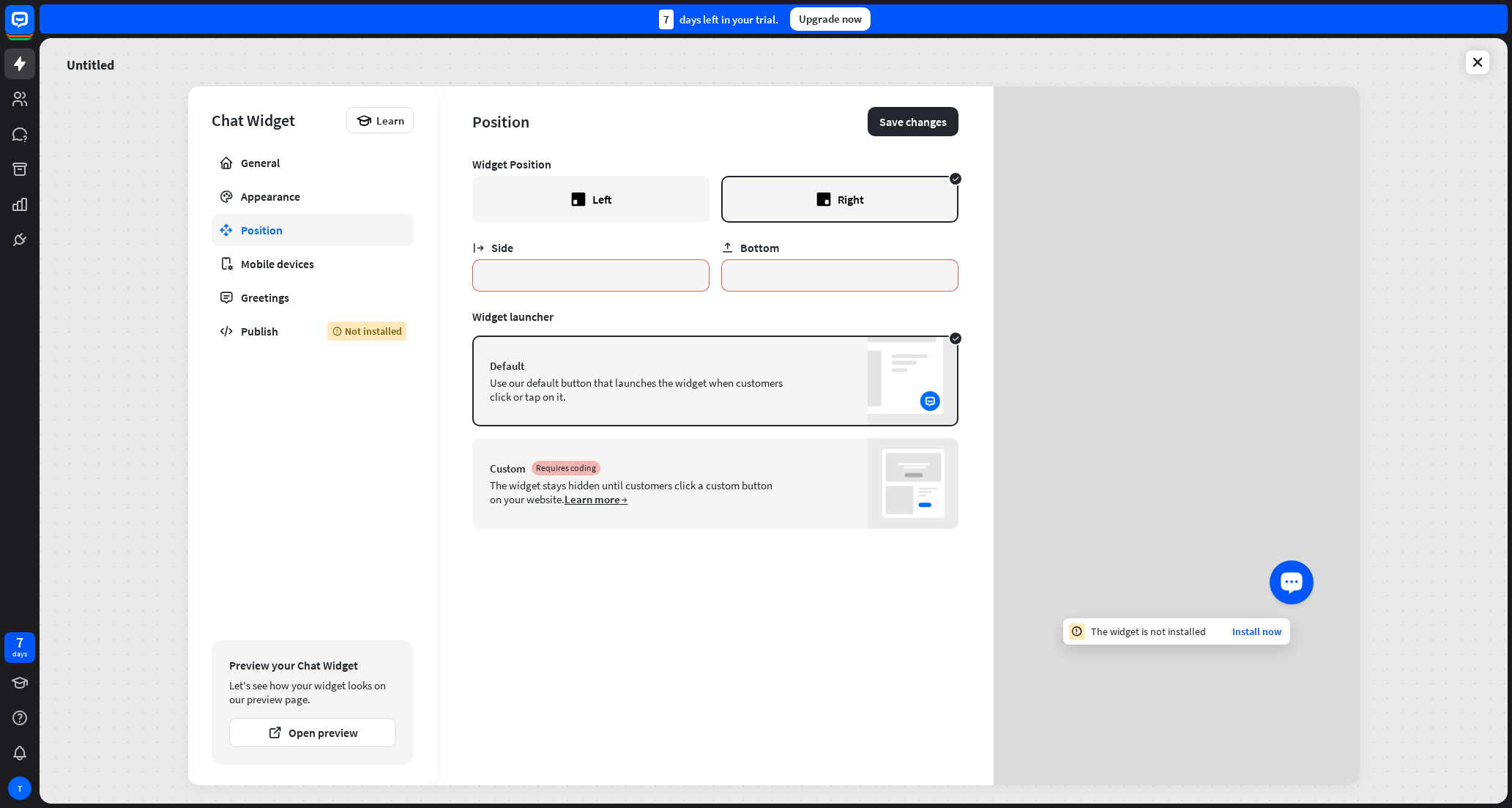
click at [1293, 590] on div "Launch OpenWidget widget" at bounding box center [1291, 580] width 25 height 25
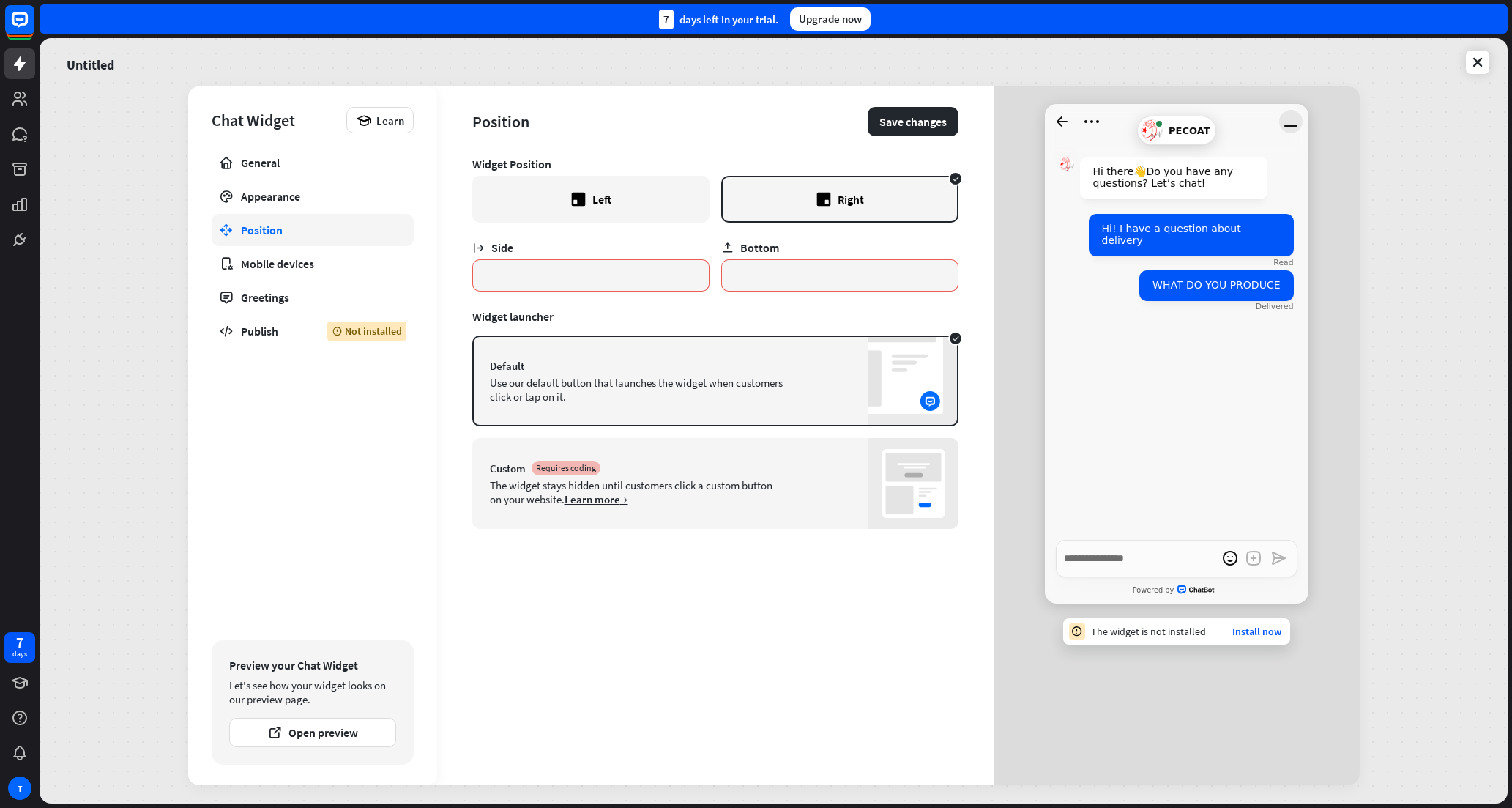
click at [1290, 115] on icon "Minimize window" at bounding box center [1291, 121] width 24 height 24
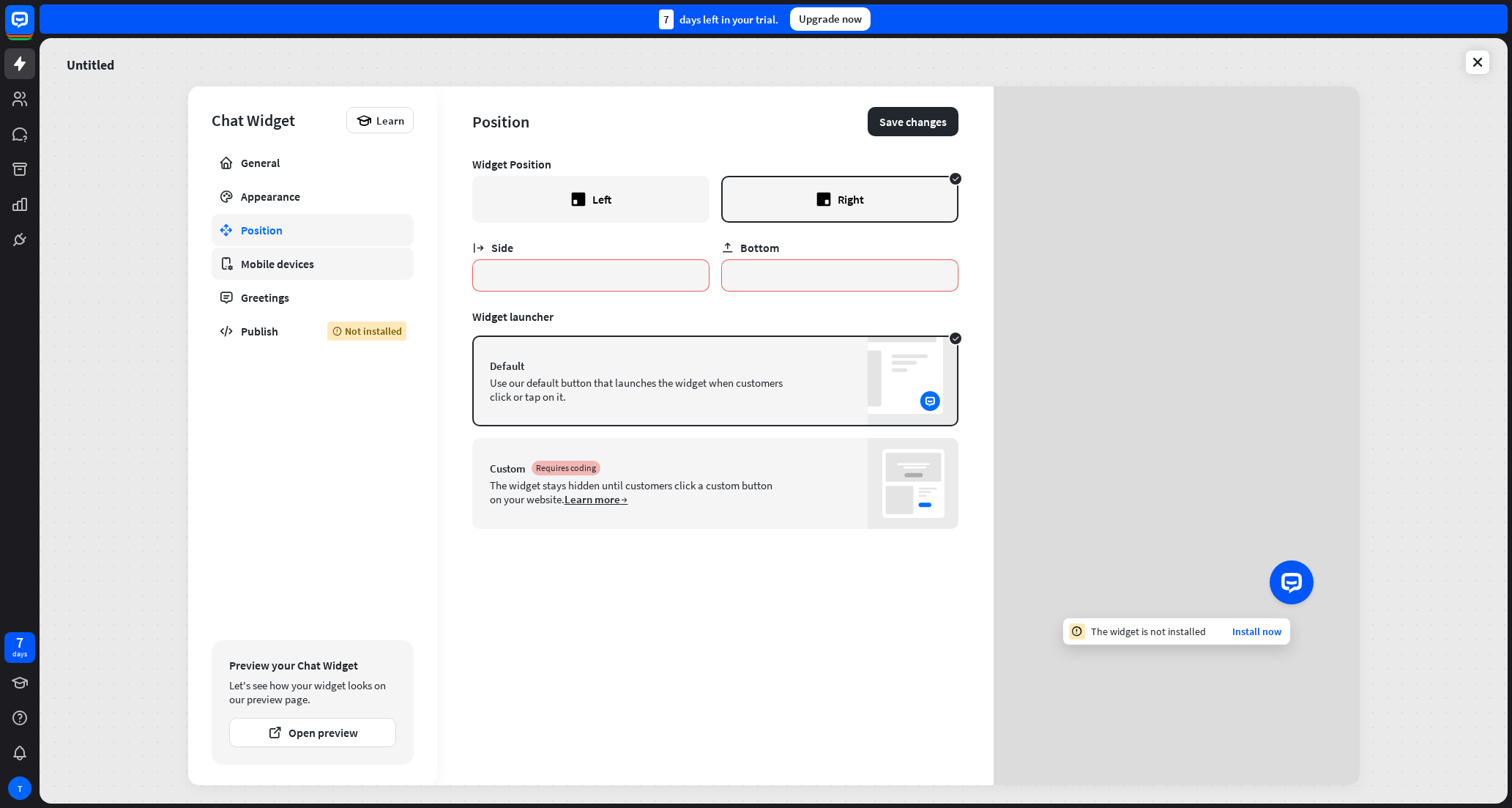
click at [295, 266] on div "Mobile devices" at bounding box center [312, 263] width 143 height 15
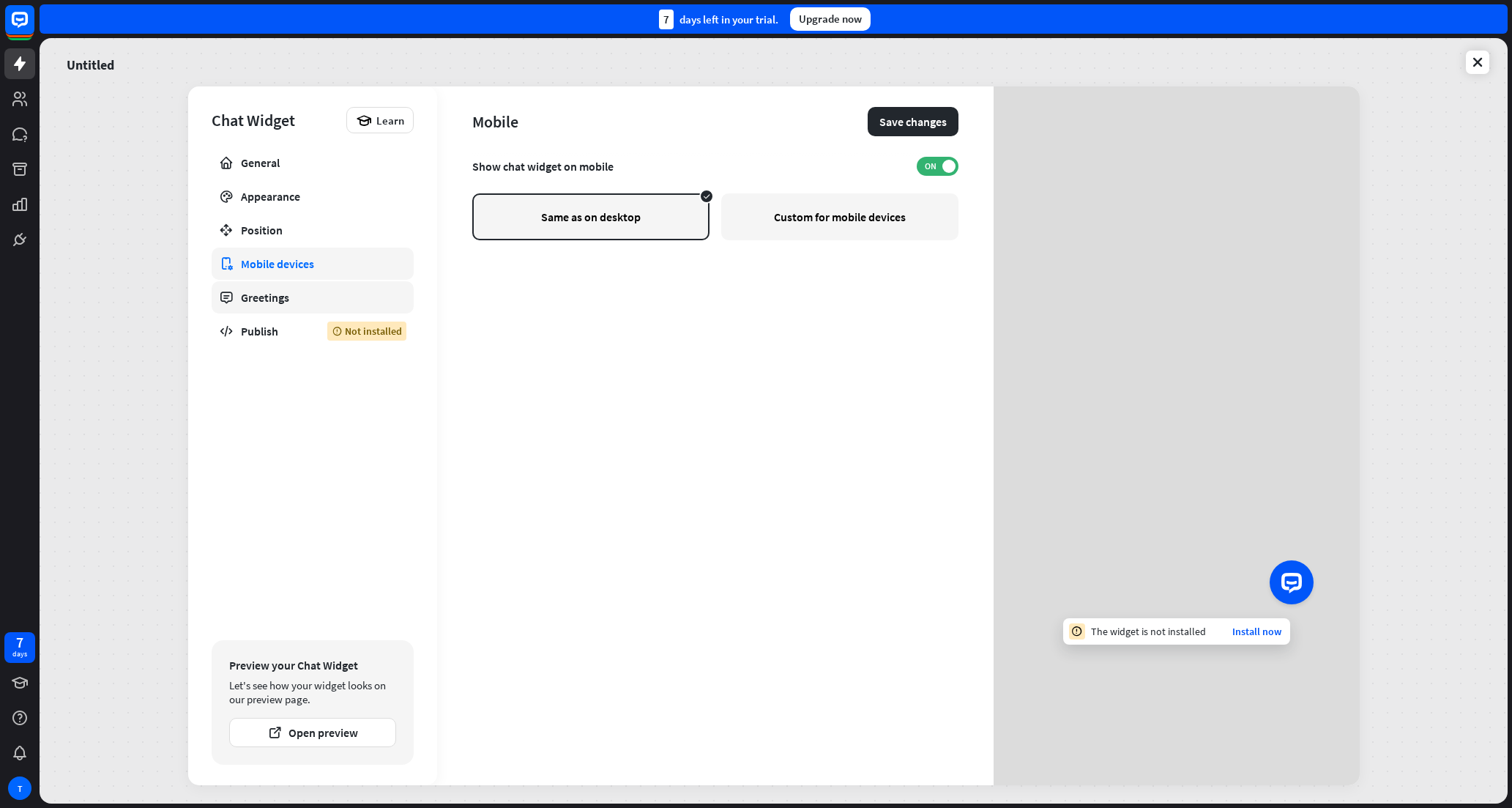
click at [291, 295] on div "Greetings" at bounding box center [312, 297] width 143 height 15
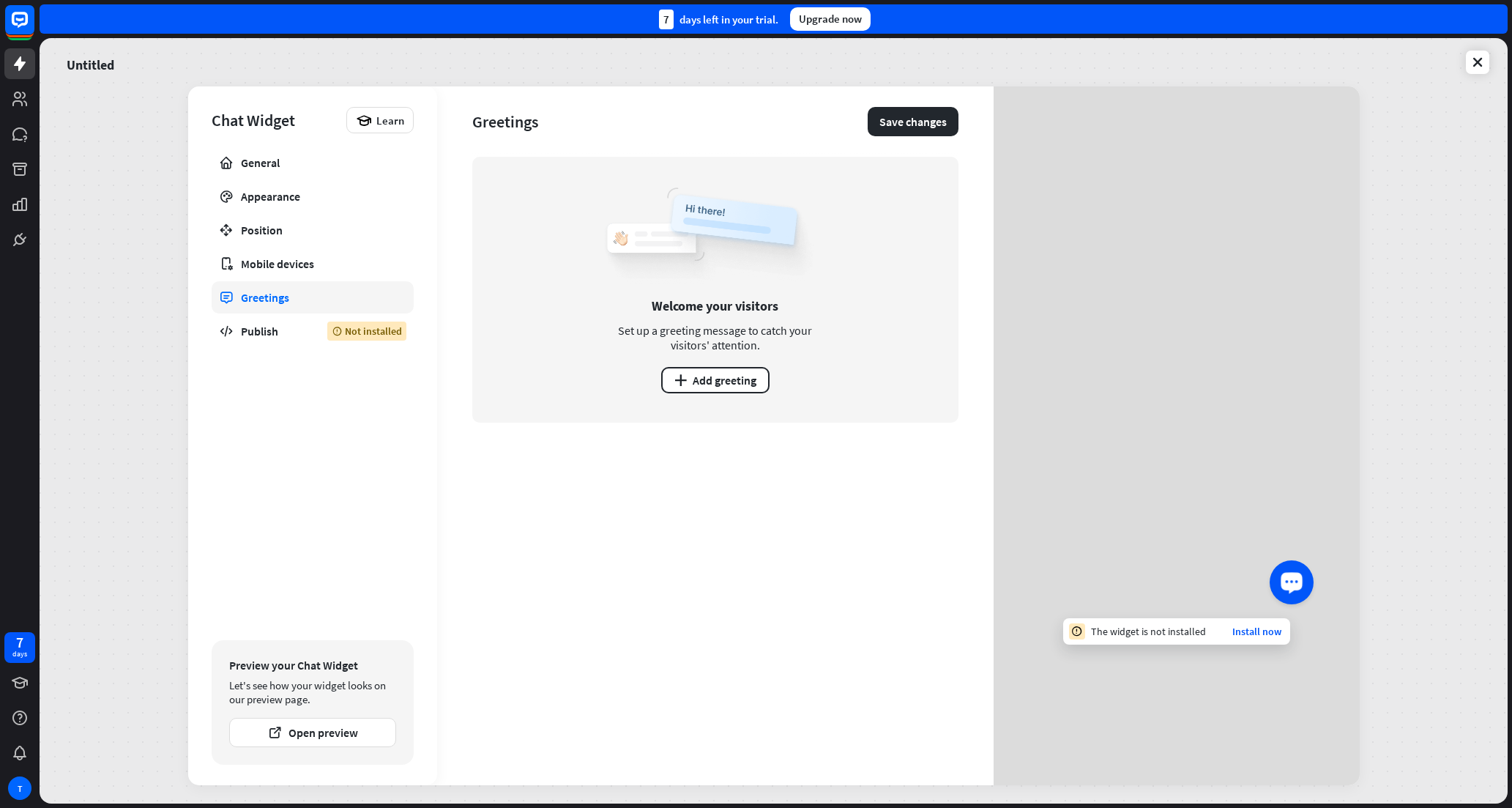
click at [1288, 581] on icon "Launch OpenWidget widget" at bounding box center [1291, 581] width 14 height 10
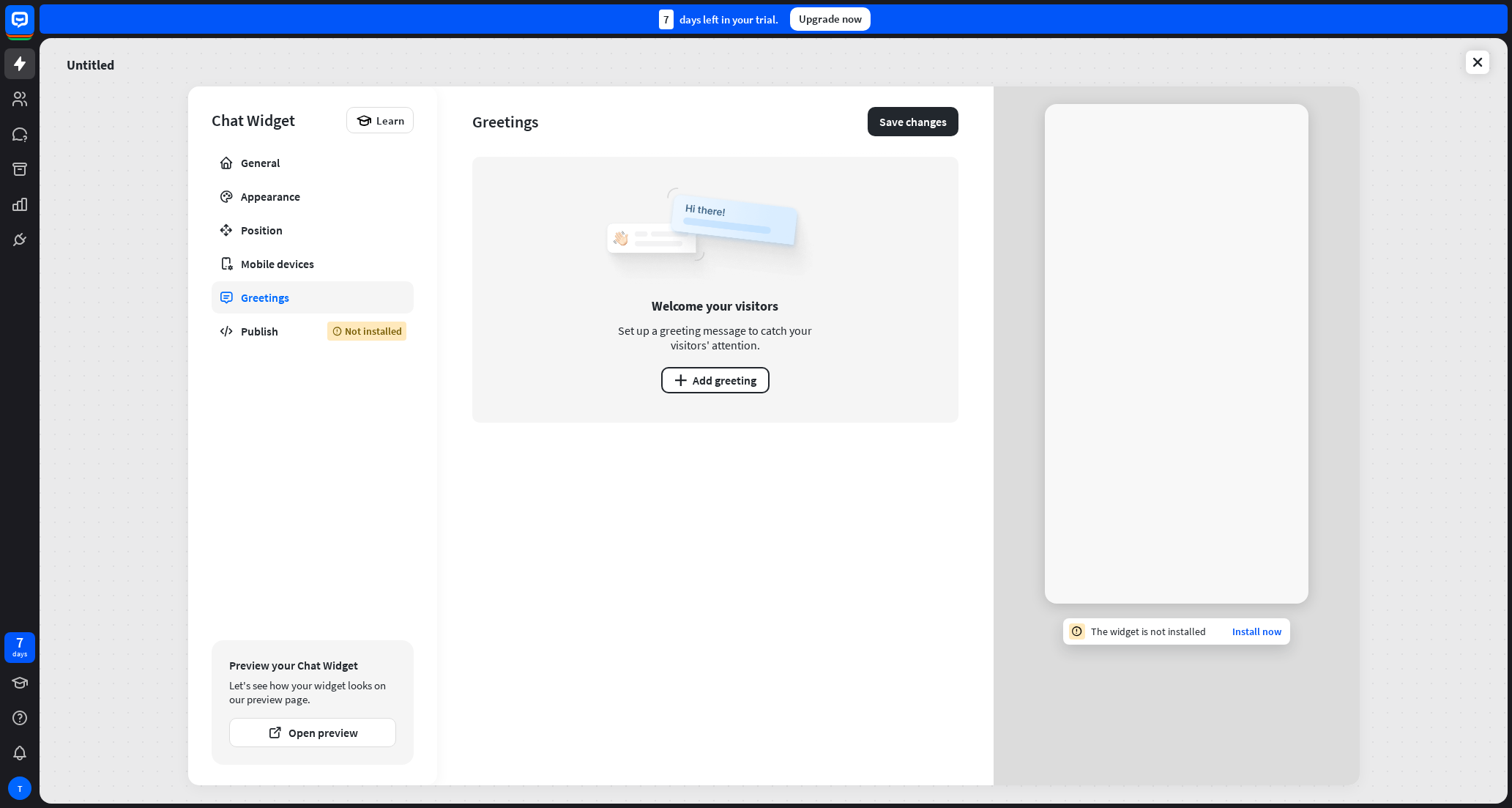
type textarea "*"
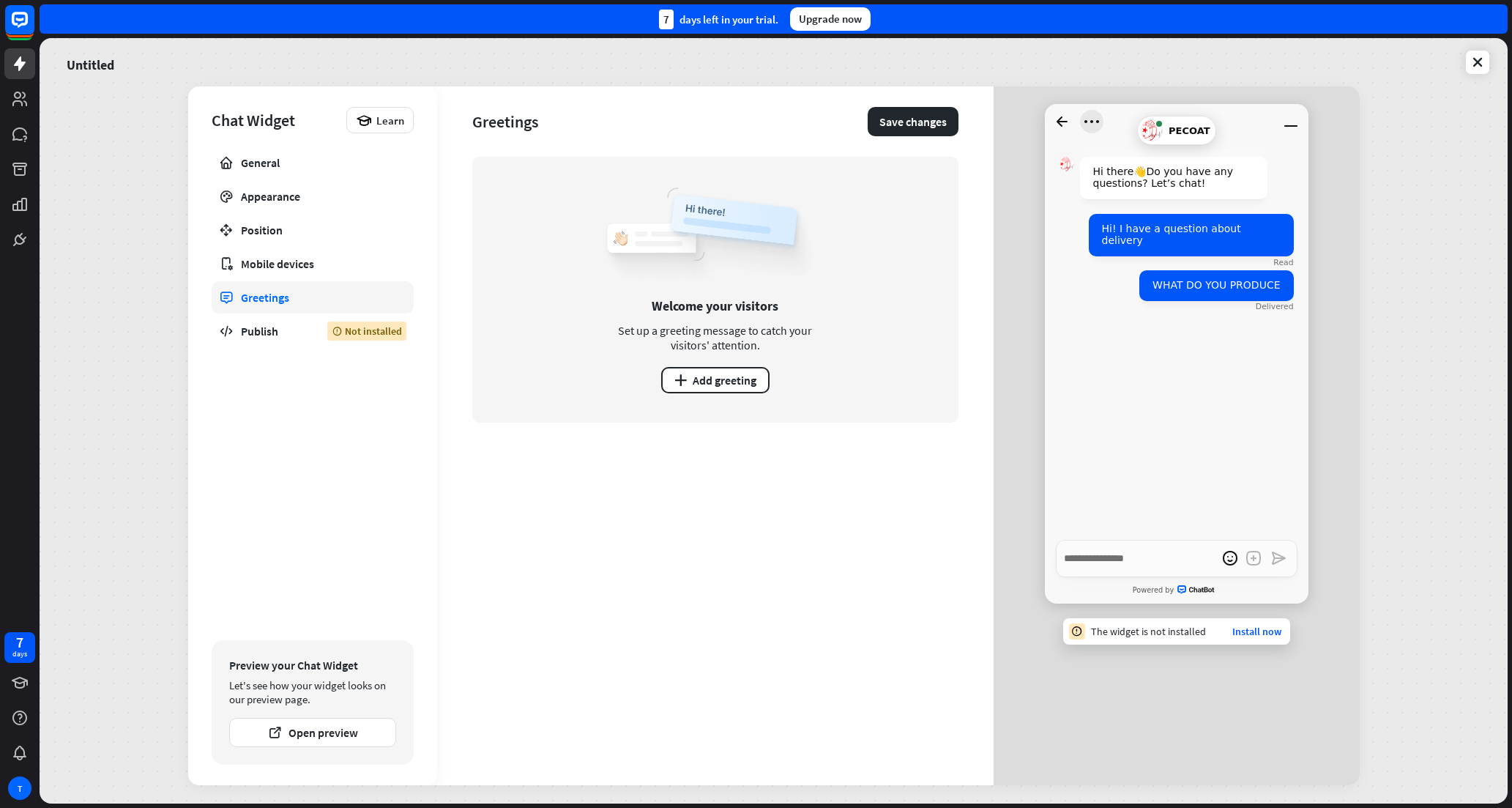
click at [1087, 115] on icon "Open menu" at bounding box center [1092, 121] width 24 height 24
click at [1154, 295] on div "WHAT DO YOU PRODUCE" at bounding box center [1216, 285] width 154 height 31
click at [1171, 348] on div "Hi there 👋 Do you have any questions? Let’s chat! Hi! I have a question about d…" at bounding box center [1176, 339] width 263 height 401
click at [292, 261] on div "Mobile devices" at bounding box center [312, 263] width 143 height 15
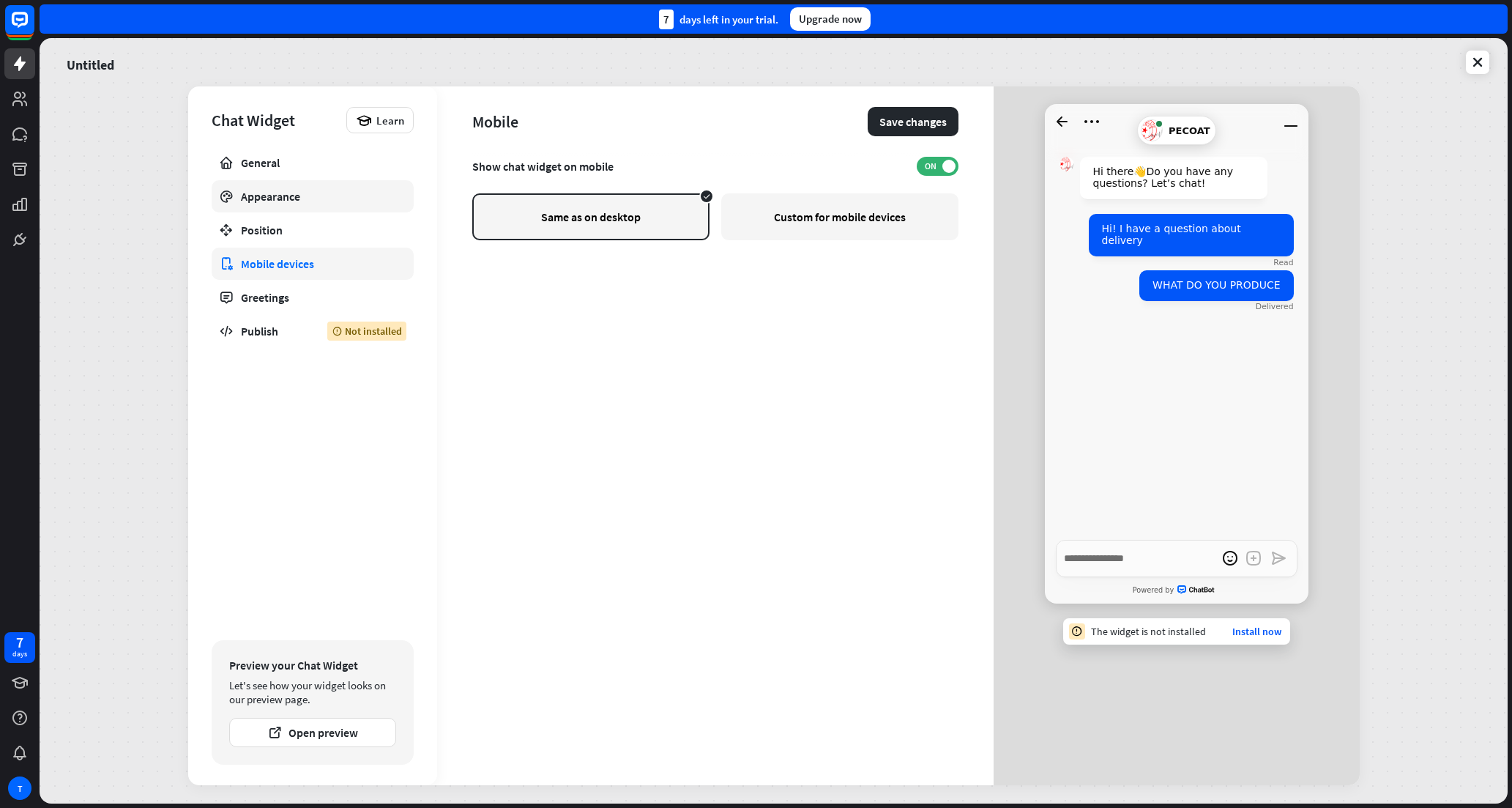
click at [298, 196] on div "Appearance" at bounding box center [312, 195] width 143 height 15
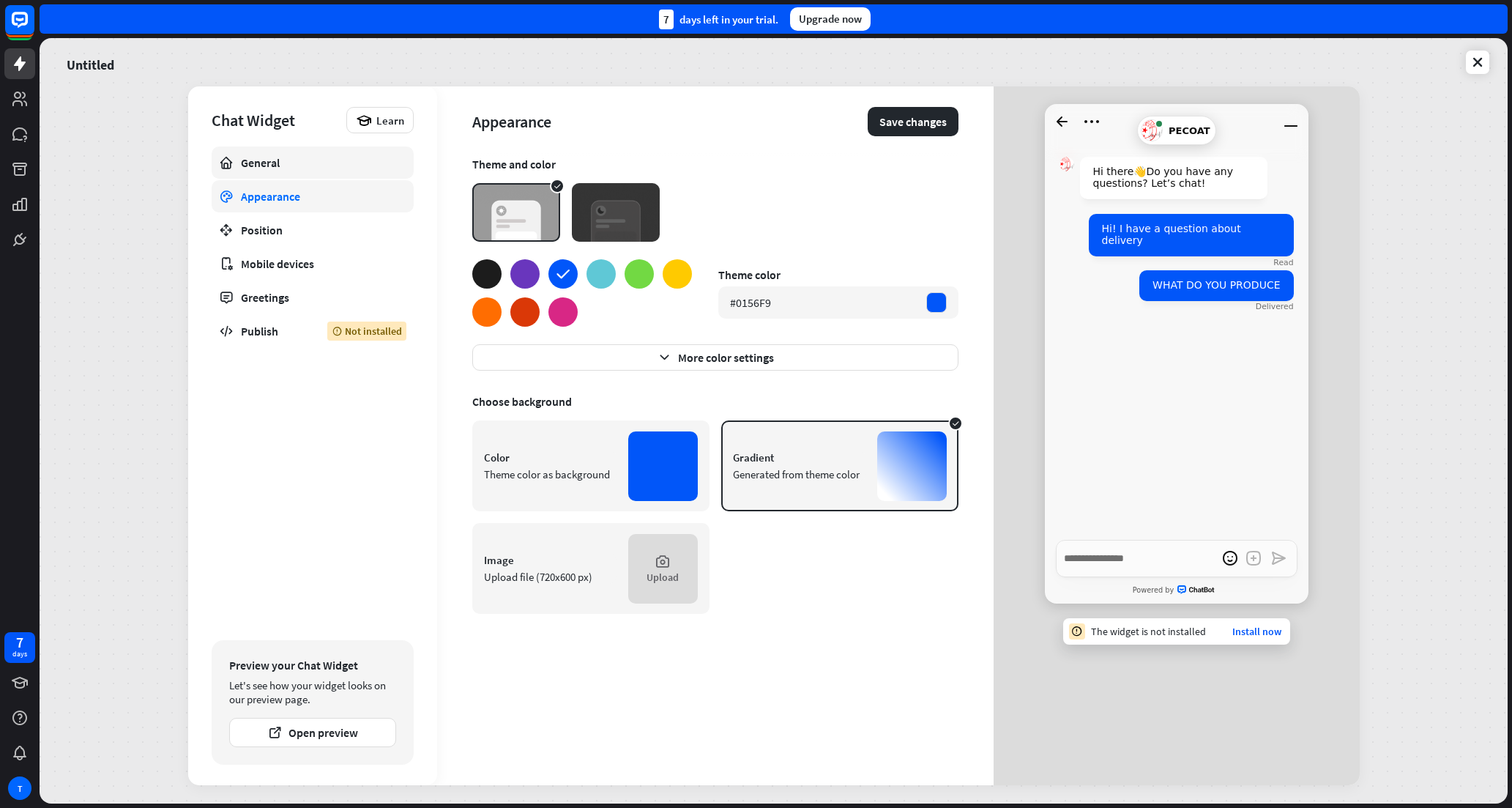
click at [297, 168] on div "General" at bounding box center [312, 162] width 143 height 15
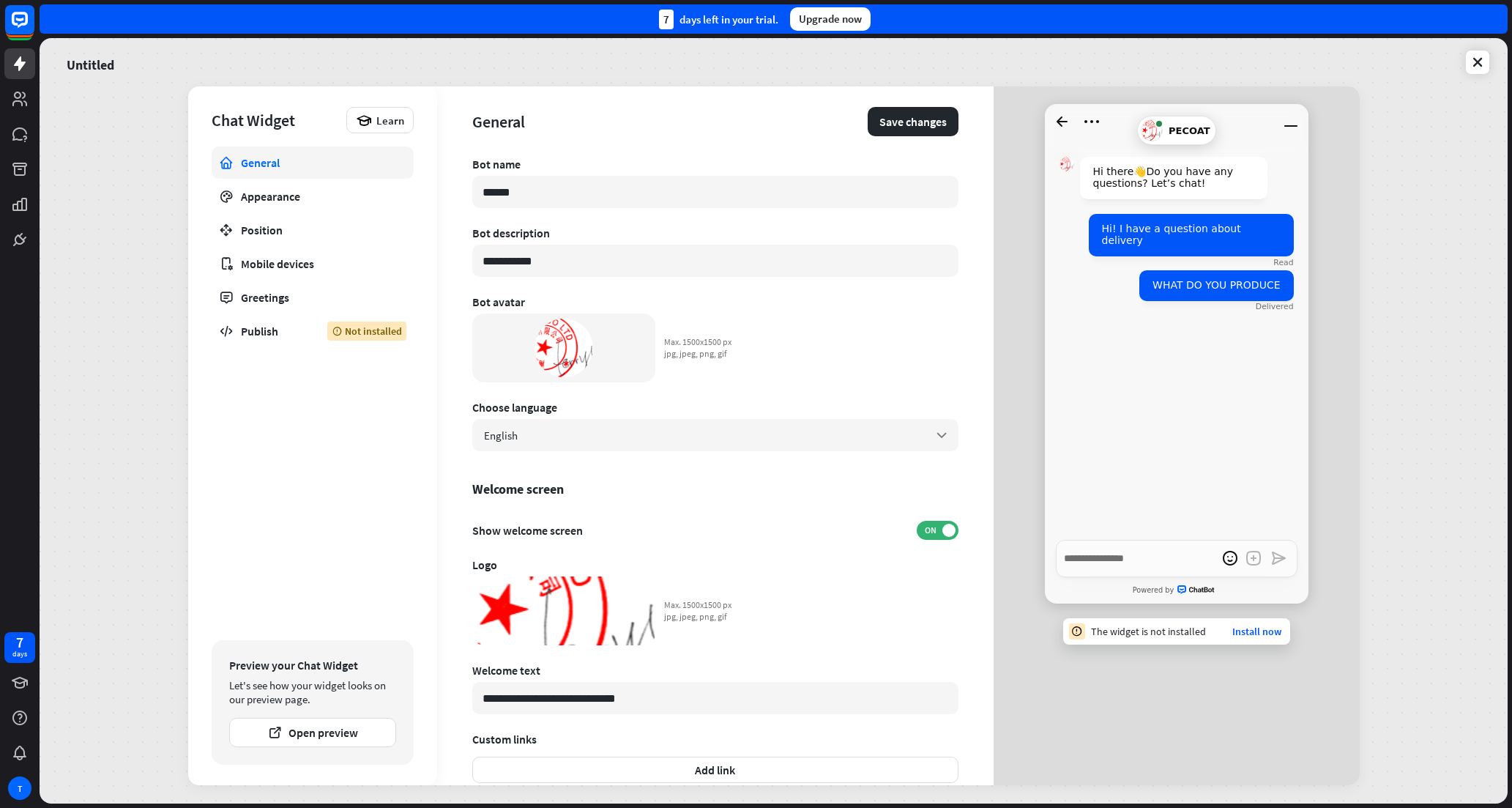
click at [1470, 154] on div "**********" at bounding box center [773, 421] width 1468 height 766
click at [1478, 64] on icon at bounding box center [1476, 62] width 15 height 15
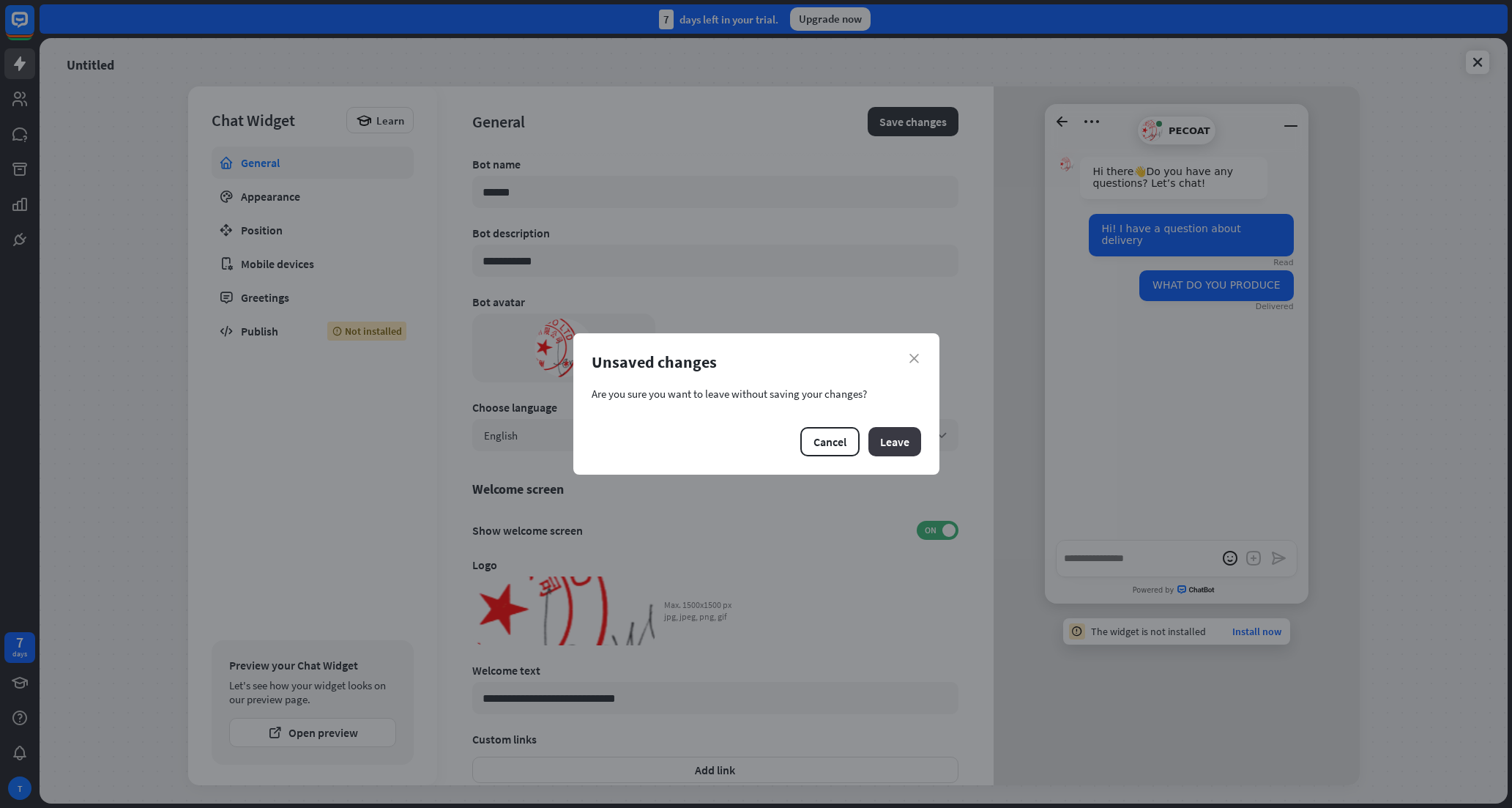
click at [882, 442] on button "Leave" at bounding box center [894, 442] width 52 height 30
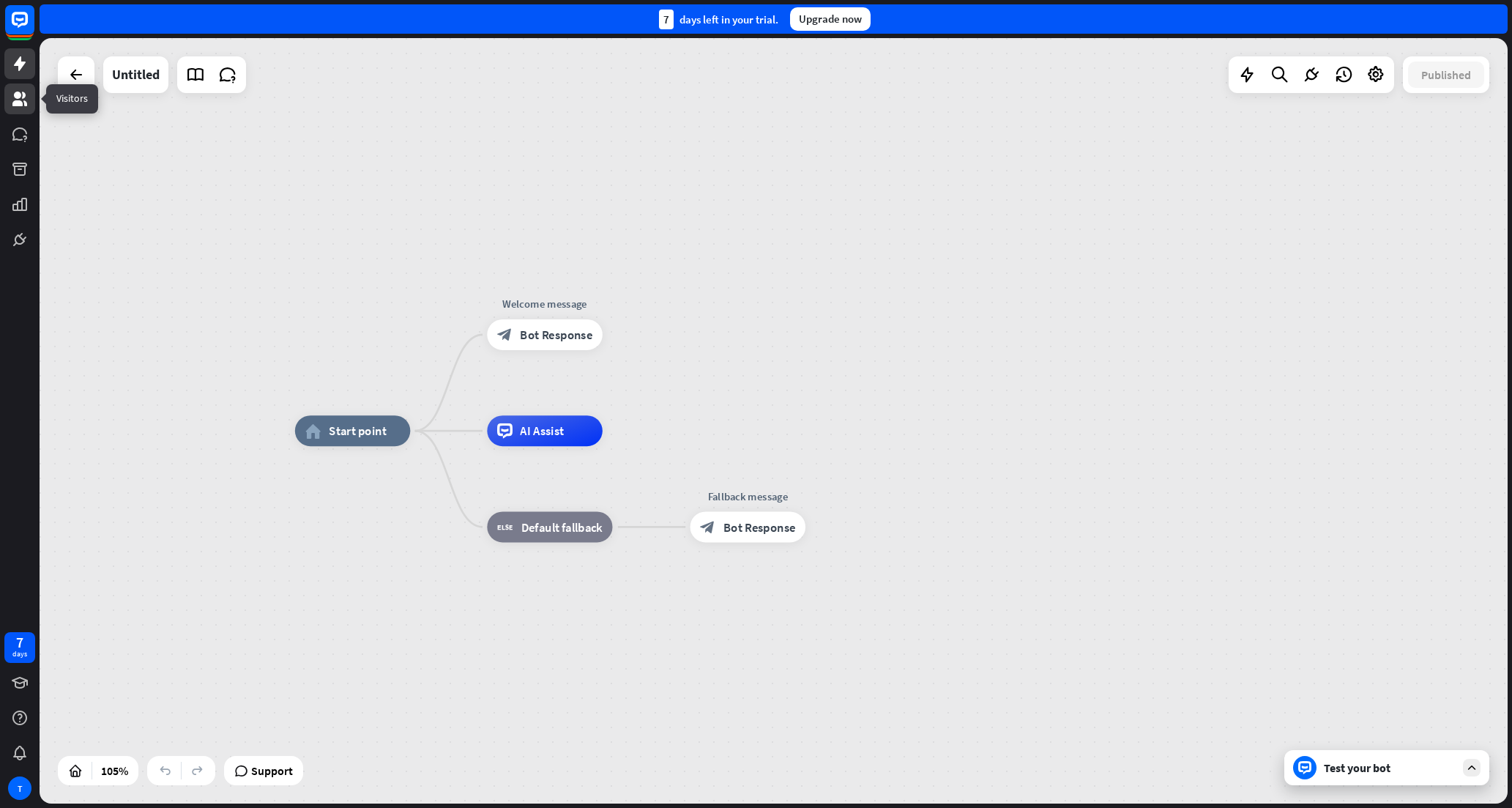
click at [22, 106] on icon at bounding box center [20, 99] width 15 height 15
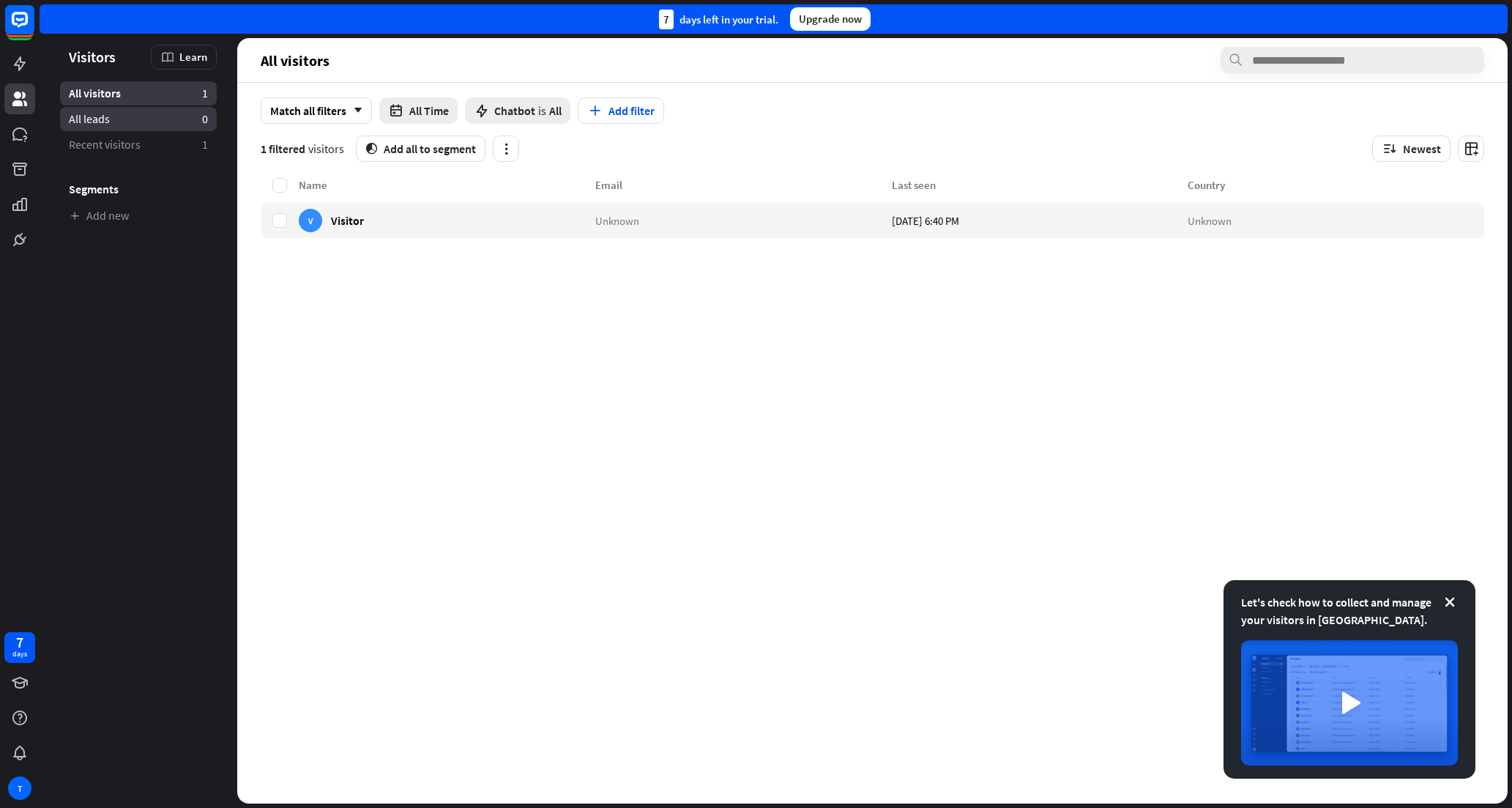
click at [129, 123] on link "All leads 0" at bounding box center [138, 118] width 157 height 24
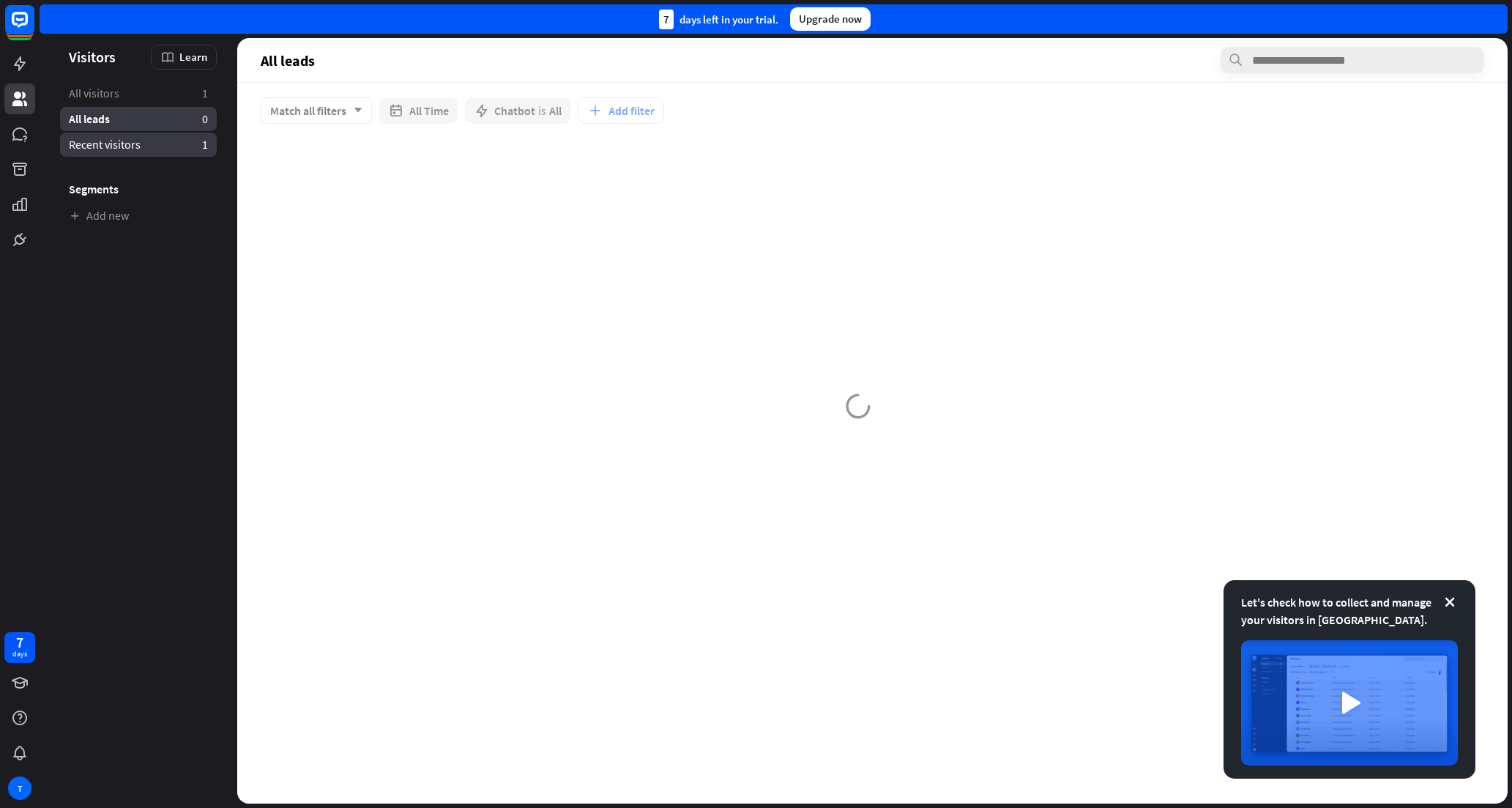
click at [129, 150] on span "Recent visitors" at bounding box center [105, 145] width 72 height 16
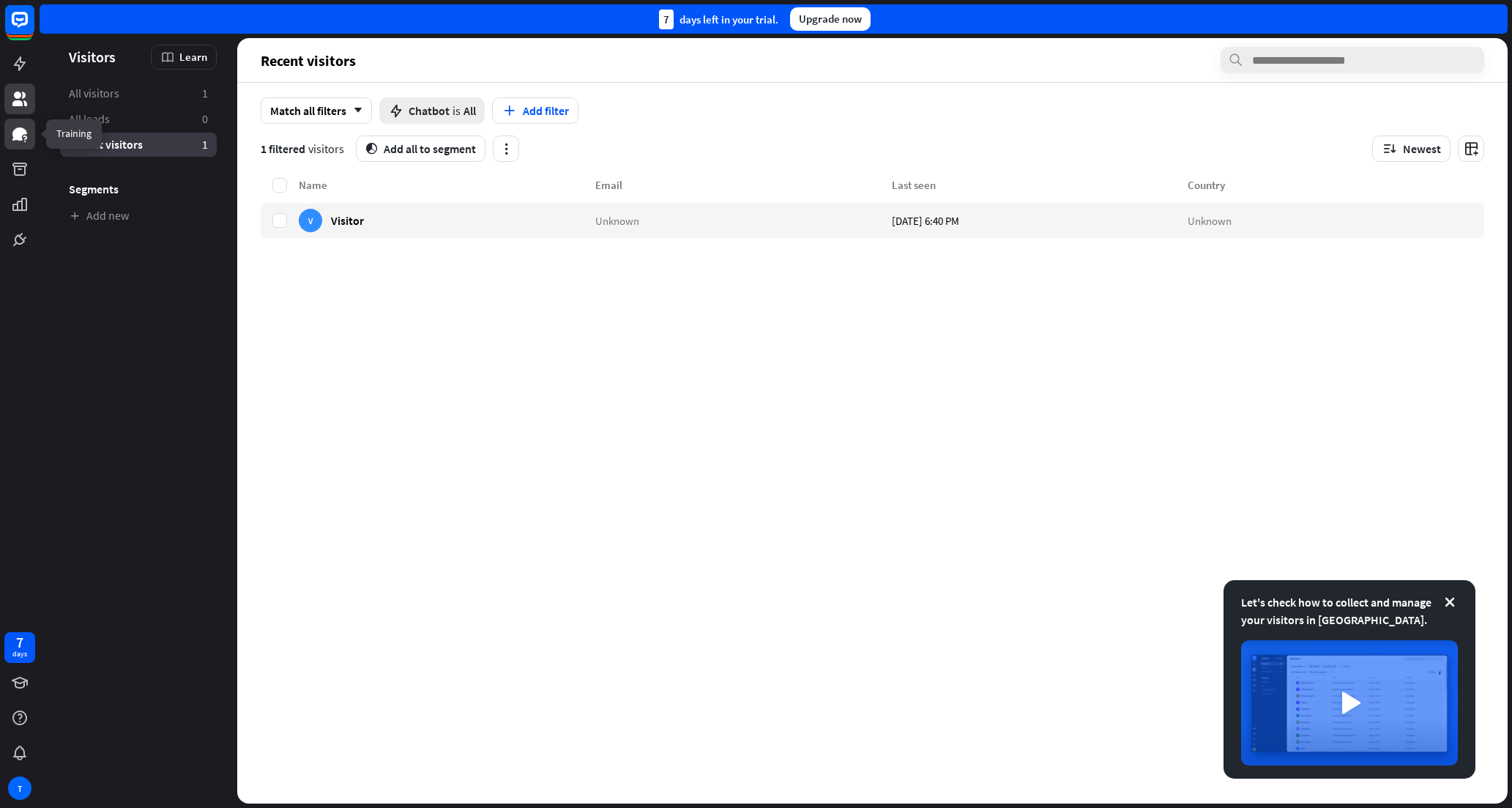
click at [22, 137] on icon at bounding box center [20, 133] width 15 height 13
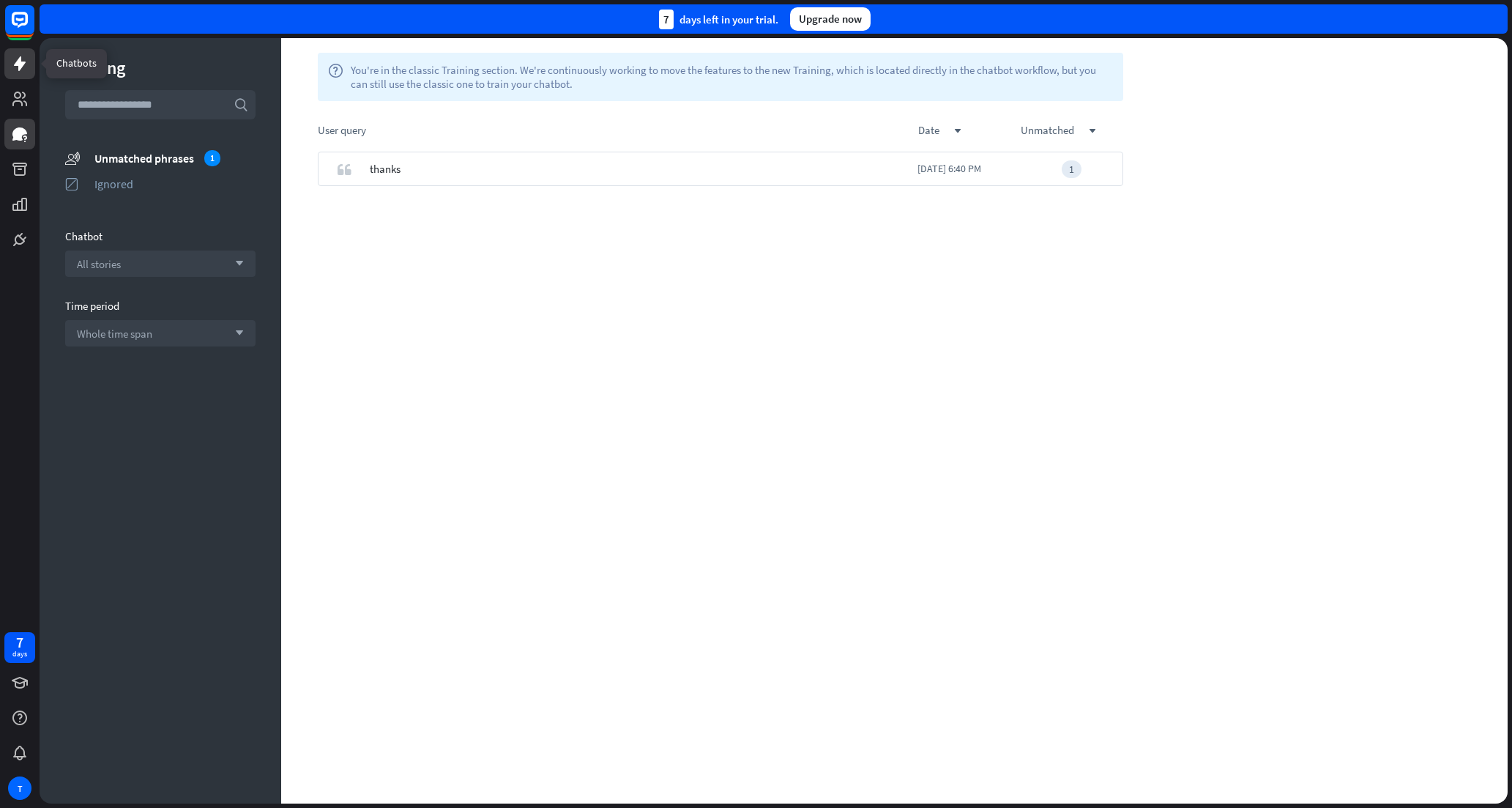
click at [24, 65] on icon at bounding box center [20, 63] width 12 height 15
